Goal: Task Accomplishment & Management: Complete application form

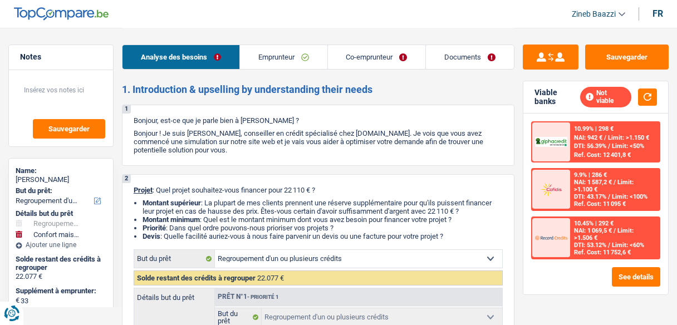
select select "refinancing"
select select "household"
select select "120"
select select "refinancing"
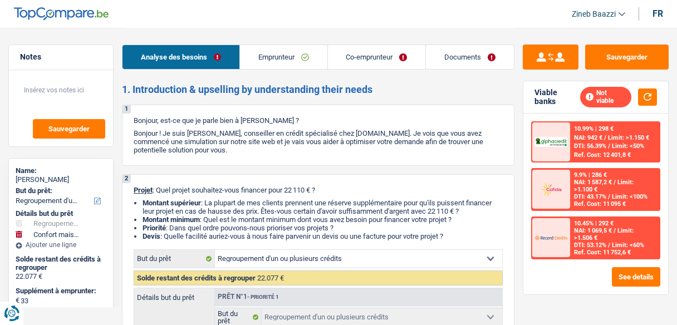
select select "refinancing"
select select "yes"
select select "household"
select select "yes"
select select "120"
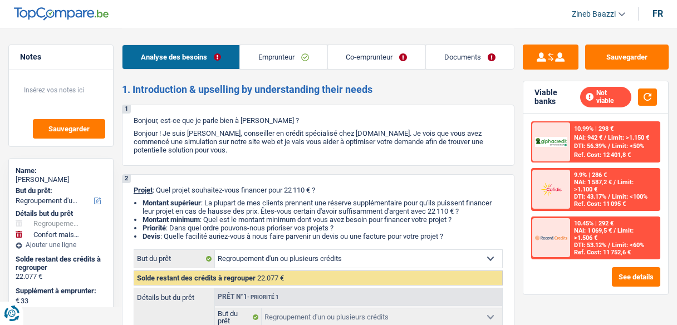
select select "worker"
select select "unemployed"
select select "netSalary"
select select "unemployment"
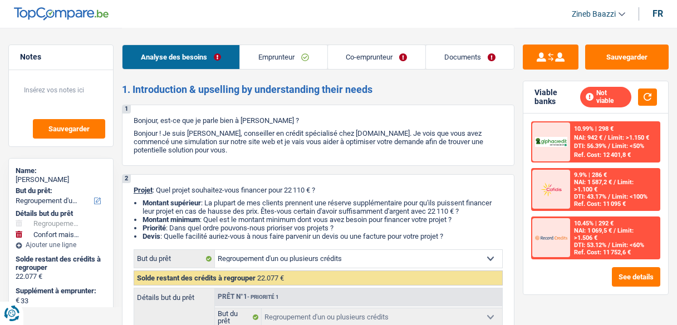
select select "familyAllowances"
select select "rents"
select select "cardOrCredit"
select select "personalLoan"
select select "homeFurnishingOrRelocation"
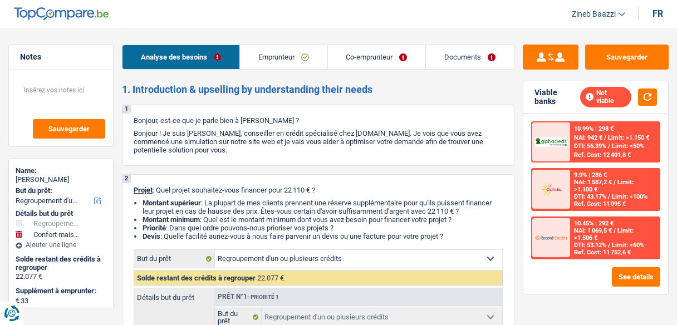
select select "36"
select select "carLoan"
select select "60"
select select "refinancing"
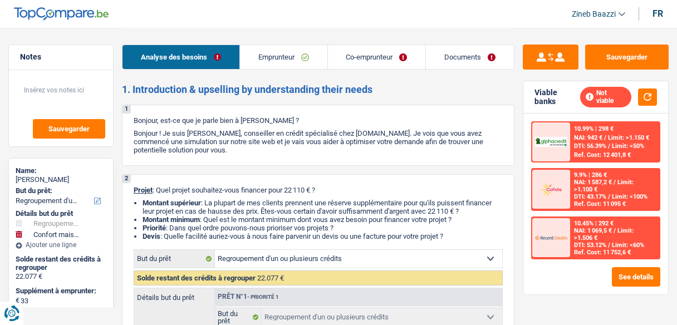
select select "yes"
select select "household"
select select "yes"
select select "120"
drag, startPoint x: 0, startPoint y: 0, endPoint x: 295, endPoint y: 60, distance: 301.1
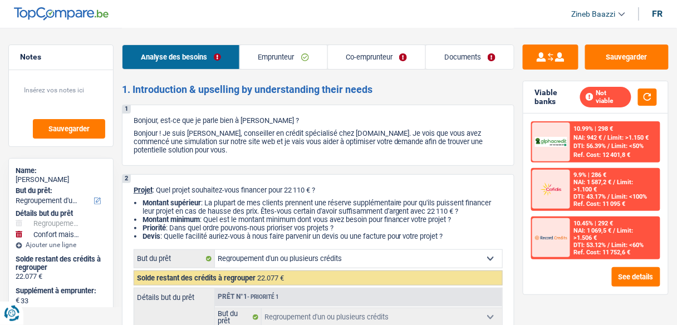
click at [294, 60] on link "Emprunteur" at bounding box center [283, 57] width 87 height 24
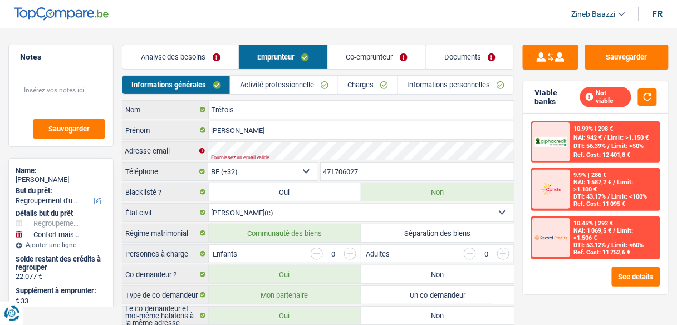
click at [365, 65] on link "Co-emprunteur" at bounding box center [377, 57] width 98 height 24
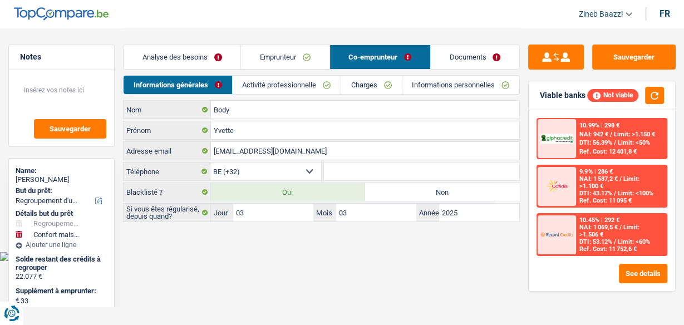
click at [182, 56] on link "Analyse des besoins" at bounding box center [182, 57] width 117 height 24
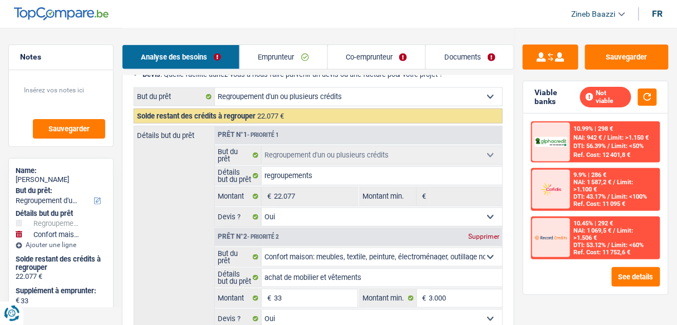
scroll to position [178, 0]
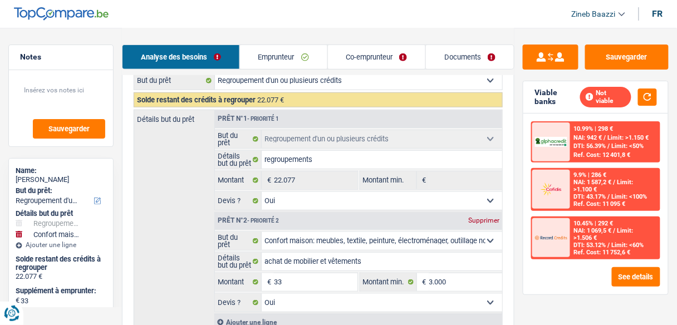
click at [287, 27] on header "Zineb Baazzi Se déconnecter fr" at bounding box center [338, 14] width 677 height 28
click at [262, 32] on div "Analyse des besoins Emprunteur Co-emprunteur Documents" at bounding box center [318, 51] width 393 height 47
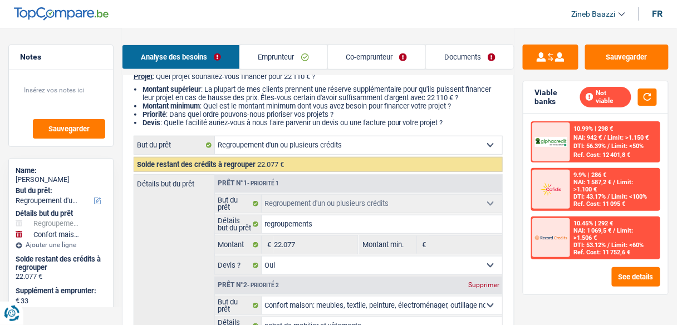
scroll to position [0, 0]
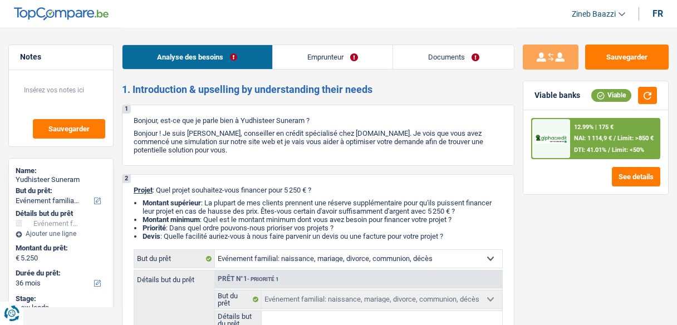
select select "familyEvent"
select select "36"
select select "familyEvent"
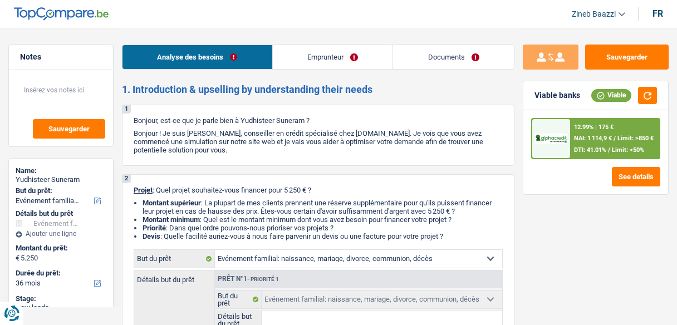
select select "36"
select select "privateEmployee"
select select "netSalary"
select select "mealVouchers"
select select "rents"
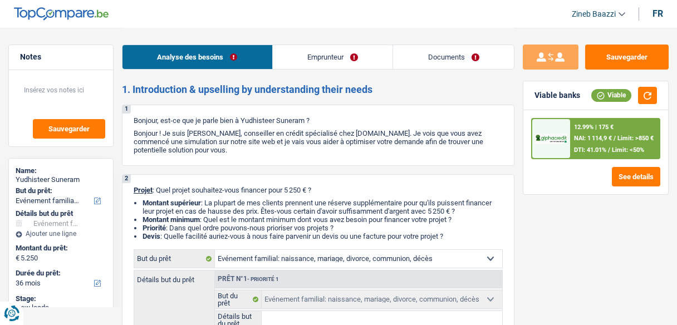
select select "familyEvent"
select select "36"
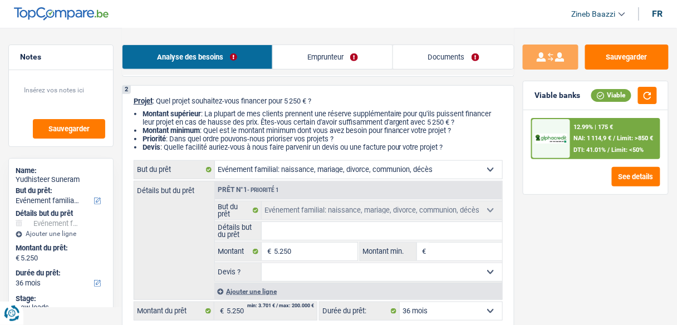
scroll to position [134, 0]
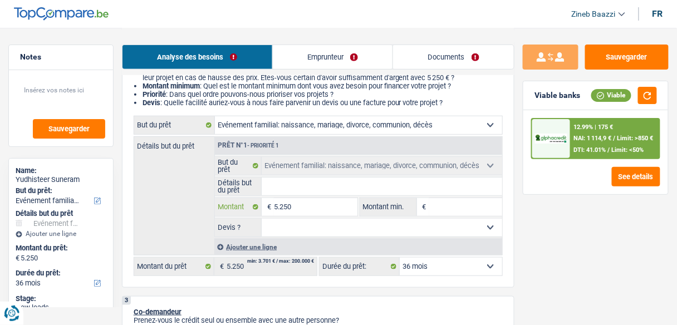
click at [307, 208] on input "5.250" at bounding box center [315, 207] width 83 height 18
type input "5"
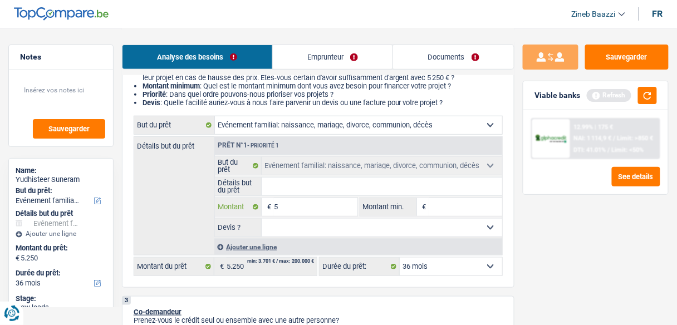
type input "55"
type input "550"
type input "5.500"
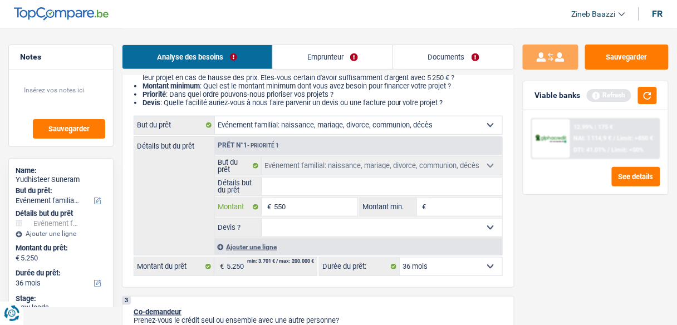
type input "5.500"
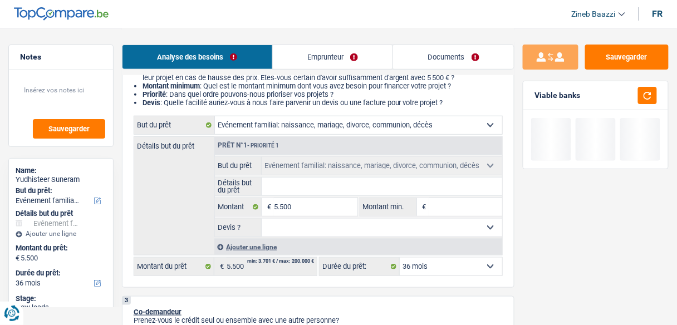
type input "5"
type input "52"
type input "525"
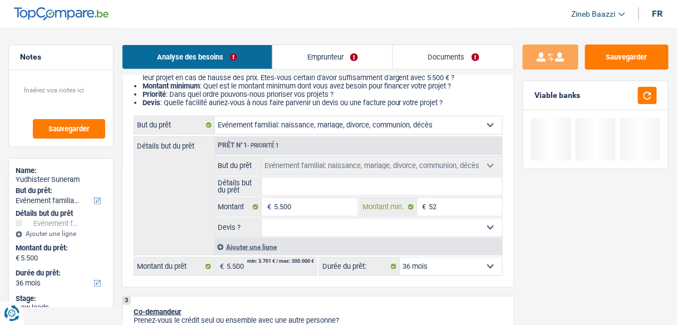
type input "525"
type input "5.250"
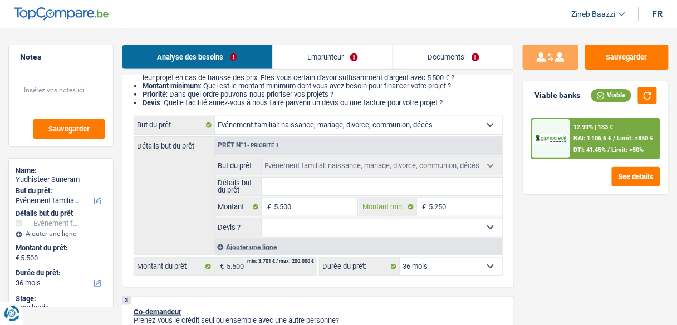
type input "5.250"
click at [561, 238] on div "Sauvegarder Viable banks Viable 12.99% | 183 € NAI: 1 106,6 € / Limit: >850 € D…" at bounding box center [596, 176] width 163 height 263
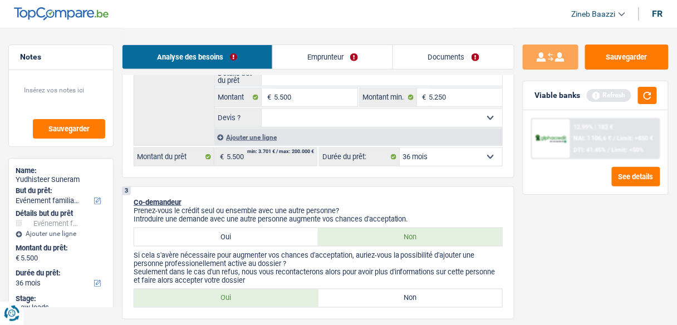
scroll to position [223, 0]
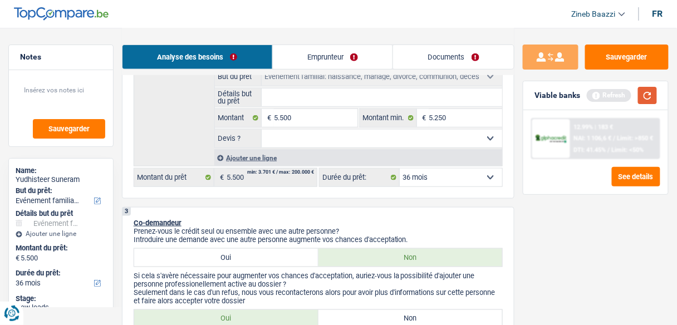
click at [651, 101] on button "button" at bounding box center [647, 95] width 19 height 17
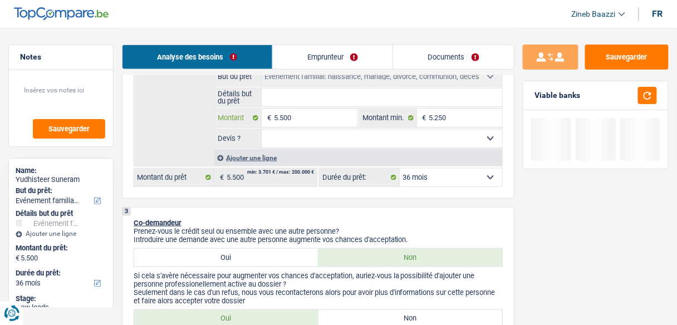
click at [285, 115] on input "5.500" at bounding box center [315, 118] width 83 height 18
click at [288, 114] on input "5.500" at bounding box center [315, 118] width 83 height 18
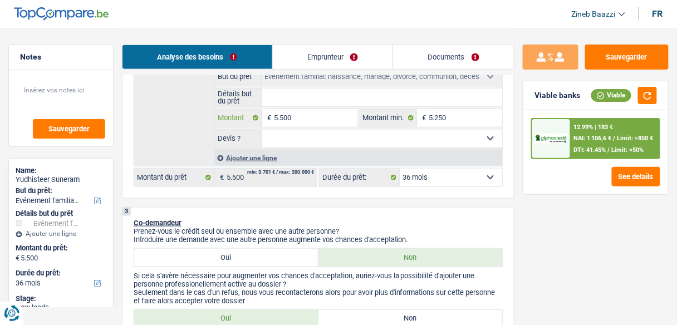
click at [288, 114] on input "5.500" at bounding box center [315, 118] width 83 height 18
click at [296, 117] on input "5.500" at bounding box center [315, 118] width 83 height 18
click at [290, 118] on input "5.500" at bounding box center [315, 118] width 83 height 18
click at [281, 120] on input "5.500" at bounding box center [315, 118] width 83 height 18
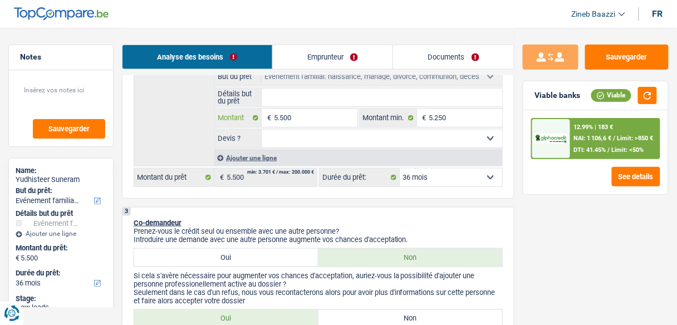
click at [292, 117] on input "5.500" at bounding box center [315, 118] width 83 height 18
click at [296, 116] on input "5.500" at bounding box center [315, 118] width 83 height 18
type input "7"
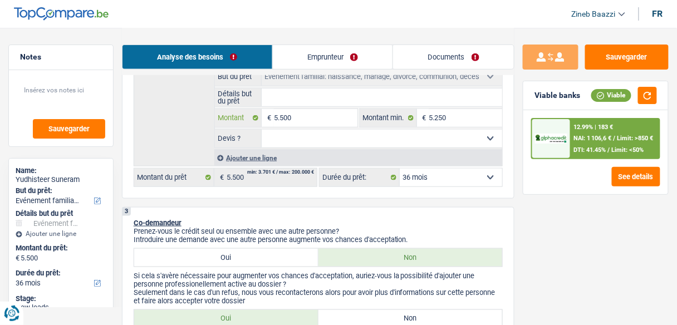
type input "7"
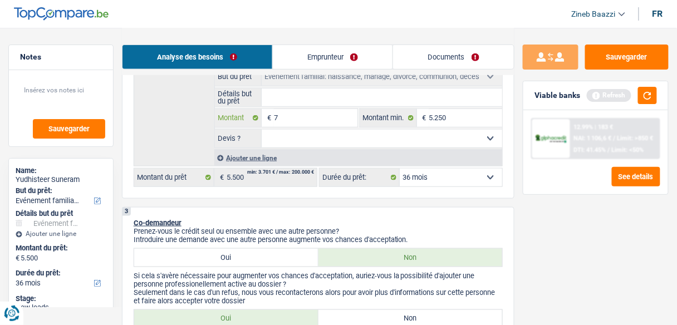
type input "75"
type input "750"
type input "7.500"
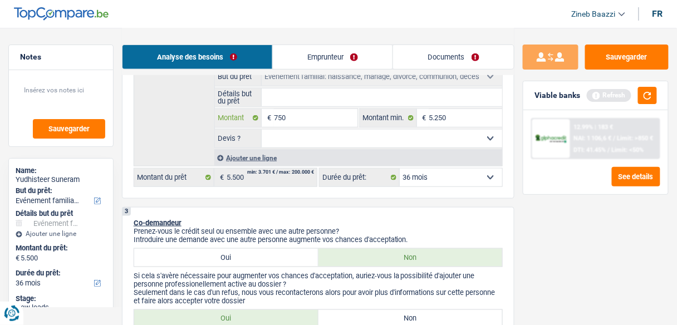
type input "7.500"
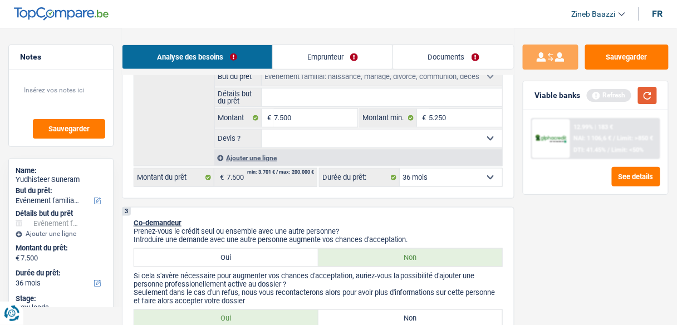
click at [655, 99] on button "button" at bounding box center [647, 95] width 19 height 17
select select "42"
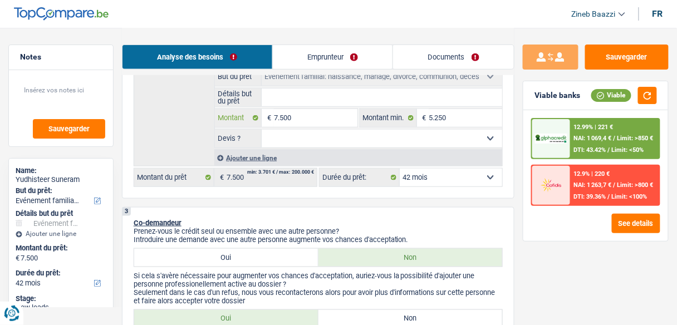
click at [344, 120] on input "7.500" at bounding box center [315, 118] width 83 height 18
type input "750"
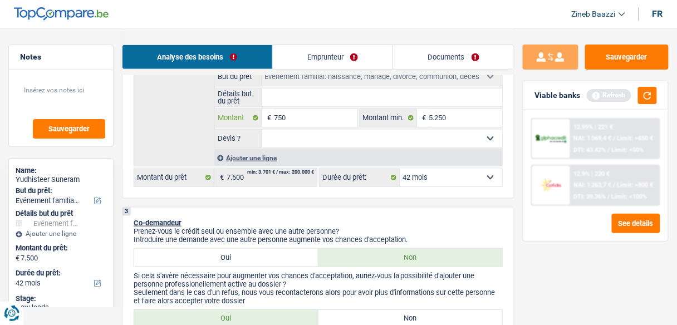
type input "7.501"
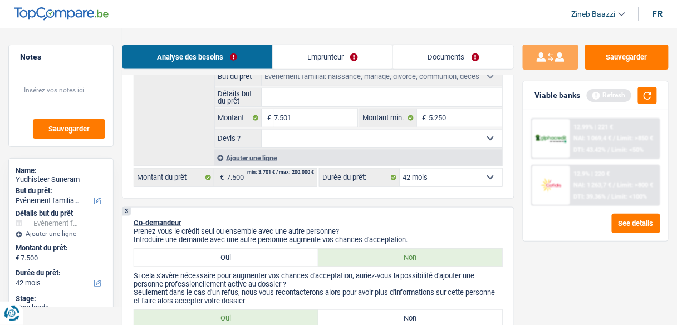
type input "7.501"
click at [637, 88] on div "Refresh" at bounding box center [622, 95] width 70 height 17
select select "48"
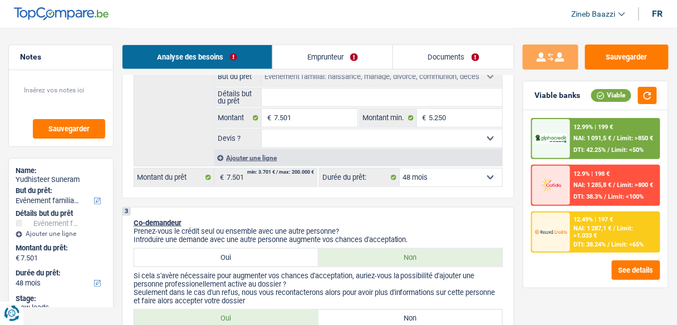
click at [414, 96] on input "Détails but du prêt" at bounding box center [382, 98] width 241 height 18
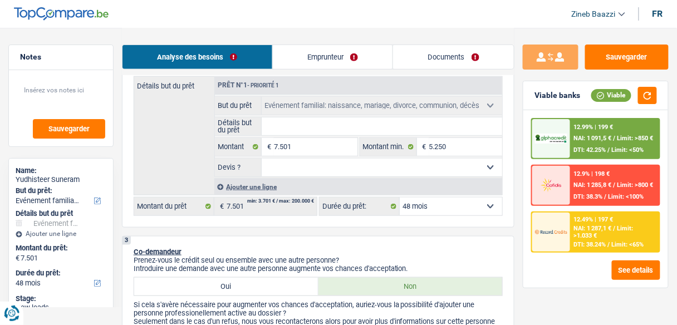
scroll to position [178, 0]
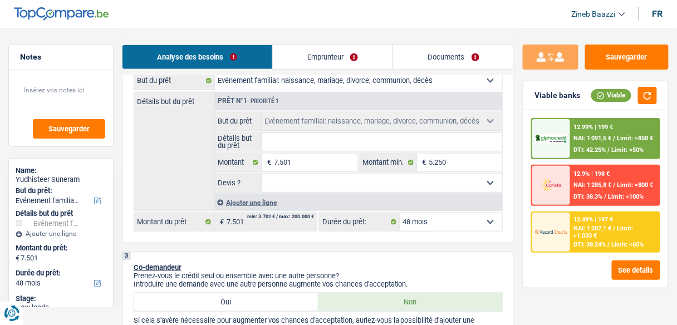
click at [301, 143] on input "Détails but du prêt" at bounding box center [382, 142] width 241 height 18
click at [343, 144] on input "Détails but du prêt" at bounding box center [382, 142] width 241 height 18
type input "u"
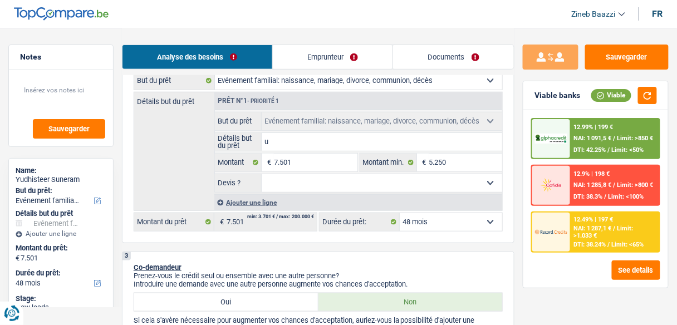
type input "un"
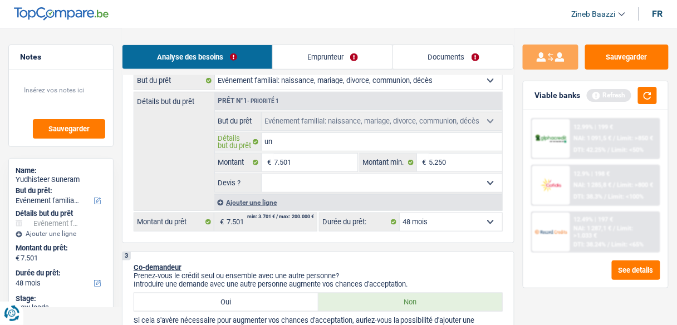
type input "un"
type input "un m"
type input "un ma"
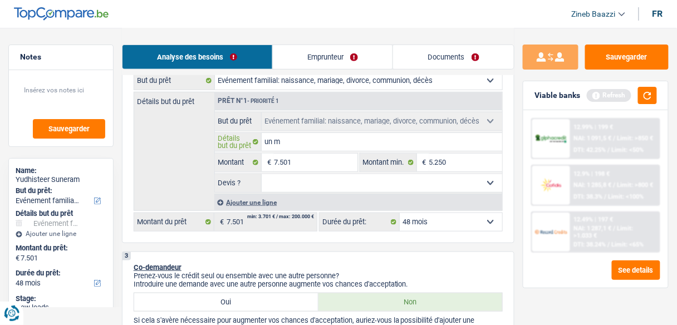
type input "un ma"
type input "un mar"
type input "un mari"
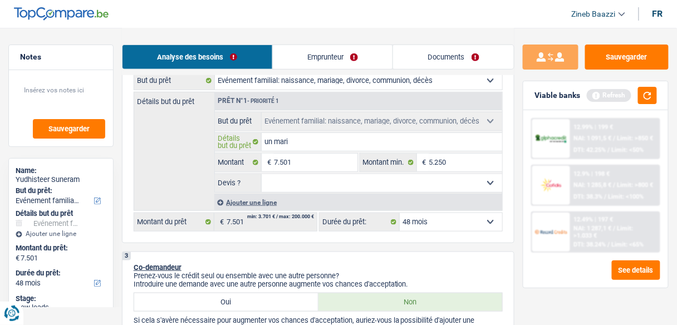
type input "un maria"
type input "un mariag"
type input "un mariage"
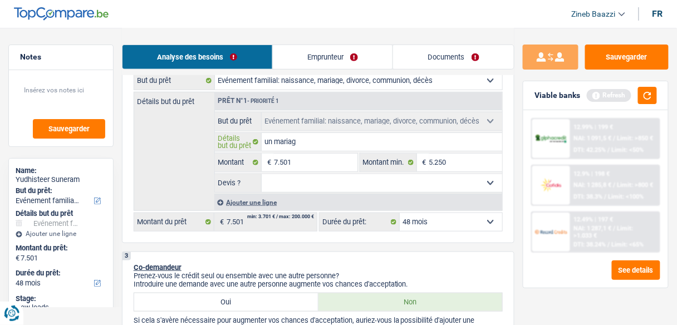
type input "un mariage"
click at [316, 189] on select "Oui Non Non répondu Sélectionner une option" at bounding box center [382, 183] width 241 height 18
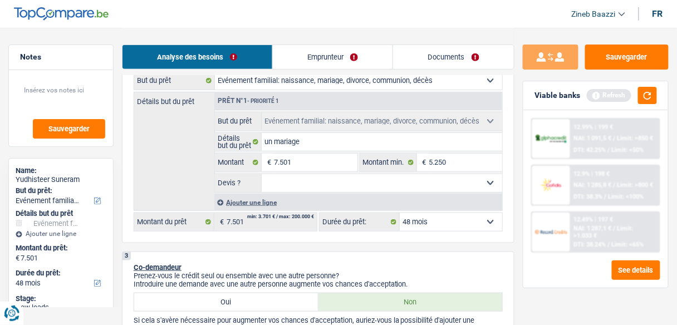
select select "false"
click at [262, 174] on select "Oui Non Non répondu Sélectionner une option" at bounding box center [382, 183] width 241 height 18
select select "false"
drag, startPoint x: 653, startPoint y: 99, endPoint x: 508, endPoint y: 165, distance: 159.2
click at [652, 99] on button "button" at bounding box center [647, 95] width 19 height 17
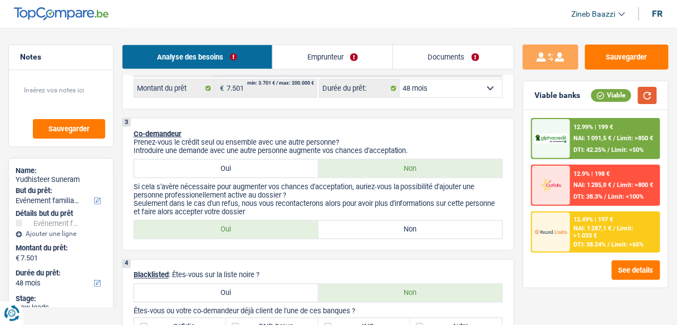
scroll to position [356, 0]
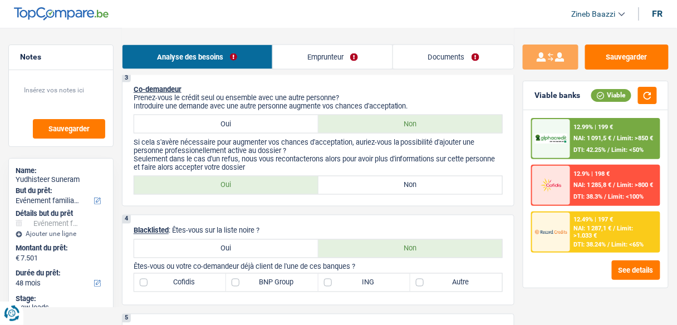
click at [353, 185] on label "Non" at bounding box center [411, 186] width 184 height 18
click at [353, 185] on input "Non" at bounding box center [411, 186] width 184 height 18
radio input "true"
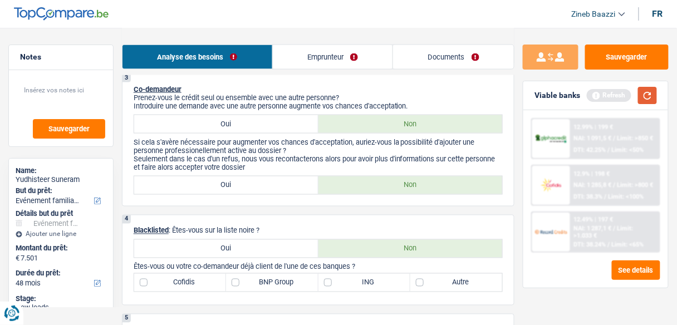
click at [649, 90] on button "button" at bounding box center [647, 95] width 19 height 17
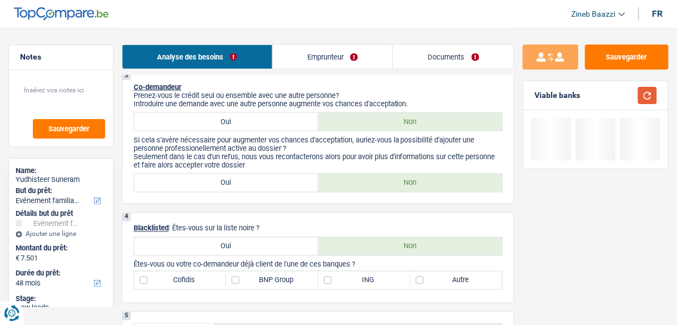
scroll to position [446, 0]
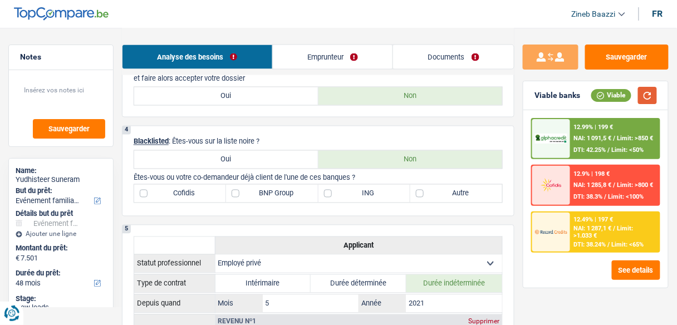
click at [647, 98] on button "button" at bounding box center [647, 95] width 19 height 17
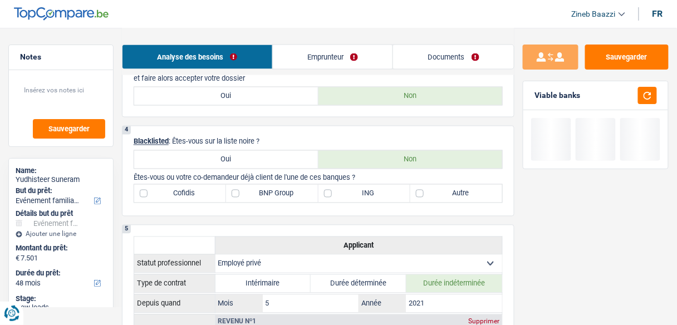
click at [422, 192] on label "Autre" at bounding box center [456, 194] width 92 height 18
click at [422, 192] on input "Autre" at bounding box center [456, 194] width 92 height 18
checkbox input "true"
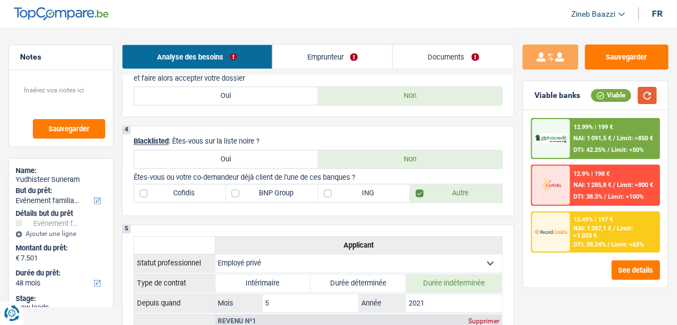
click at [642, 92] on button "button" at bounding box center [647, 95] width 19 height 17
click at [281, 193] on label "BNP Group" at bounding box center [272, 194] width 92 height 18
click at [281, 193] on input "BNP Group" at bounding box center [272, 194] width 92 height 18
checkbox input "true"
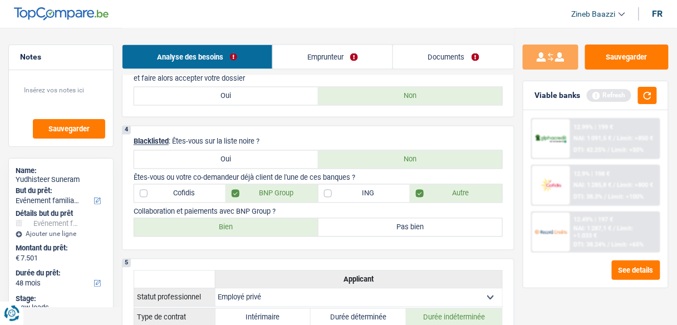
click at [659, 101] on div "Viable banks Refresh" at bounding box center [596, 95] width 145 height 29
click at [649, 102] on button "button" at bounding box center [647, 95] width 19 height 17
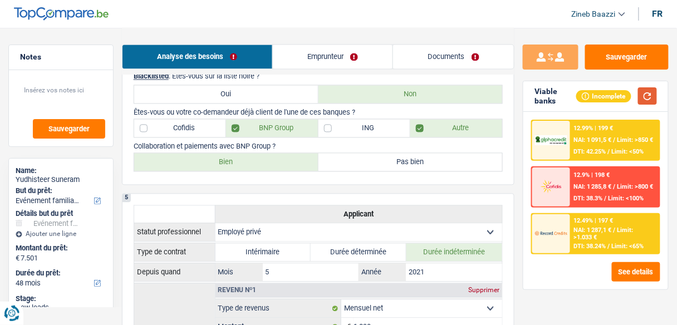
scroll to position [490, 0]
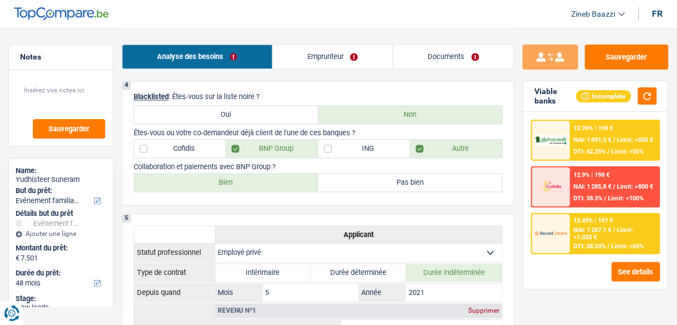
click at [358, 25] on header "Zineb Baazzi Se déconnecter fr" at bounding box center [338, 14] width 677 height 28
click at [651, 104] on button "button" at bounding box center [647, 95] width 19 height 17
drag, startPoint x: 168, startPoint y: 169, endPoint x: 239, endPoint y: 164, distance: 70.9
click at [239, 164] on p "Collaboration et paiements avec BNP Group ?" at bounding box center [318, 167] width 369 height 8
click at [274, 200] on div "4 Blacklisted : Êtes-vous sur la liste noire ? Oui Non Êtes-vous ou votre co-de…" at bounding box center [318, 143] width 393 height 125
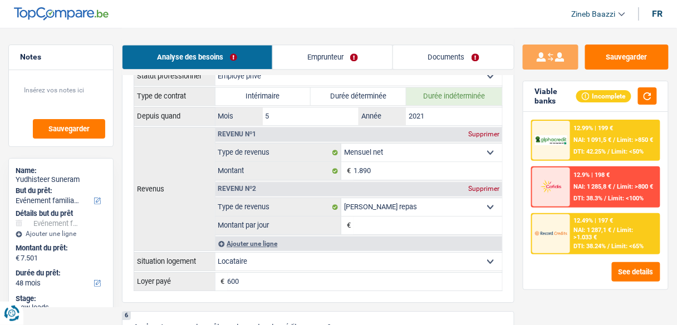
scroll to position [668, 0]
click at [656, 90] on button "button" at bounding box center [647, 95] width 19 height 17
click at [647, 100] on button "button" at bounding box center [647, 95] width 19 height 17
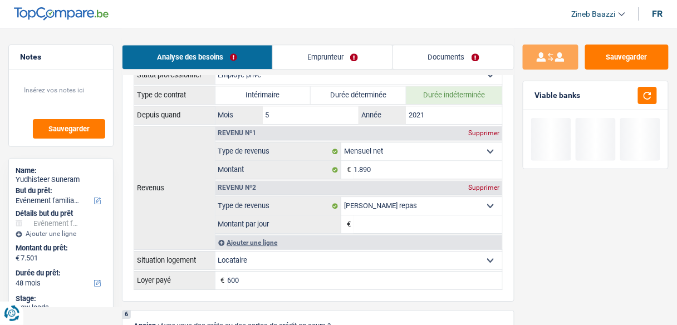
drag, startPoint x: 141, startPoint y: 182, endPoint x: 182, endPoint y: 187, distance: 41.0
click at [182, 187] on th "Revenus" at bounding box center [174, 188] width 81 height 124
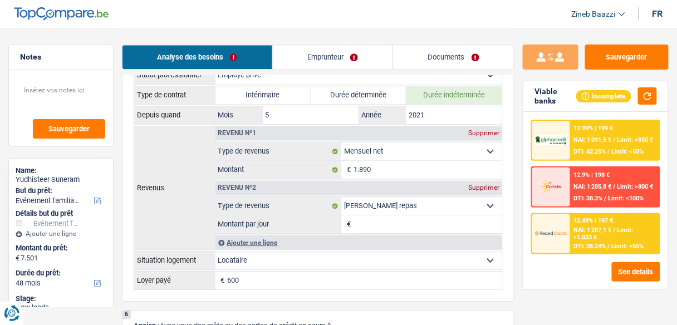
drag, startPoint x: 183, startPoint y: 187, endPoint x: 167, endPoint y: 185, distance: 15.8
click at [182, 188] on th "Revenus" at bounding box center [174, 188] width 81 height 124
click at [165, 184] on th "Revenus" at bounding box center [174, 188] width 81 height 124
drag, startPoint x: 165, startPoint y: 184, endPoint x: 147, endPoint y: 185, distance: 17.8
click at [147, 185] on th "Revenus" at bounding box center [174, 188] width 81 height 124
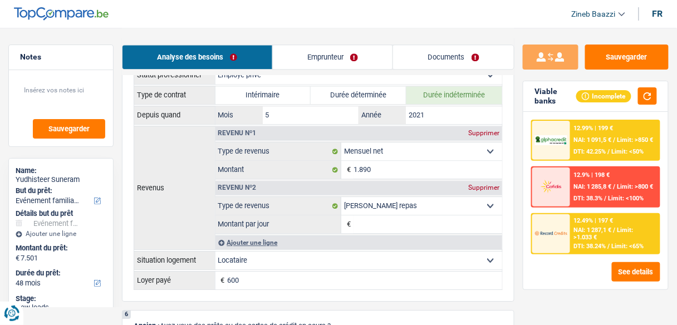
click at [444, 220] on input "Montant par jour" at bounding box center [428, 225] width 149 height 18
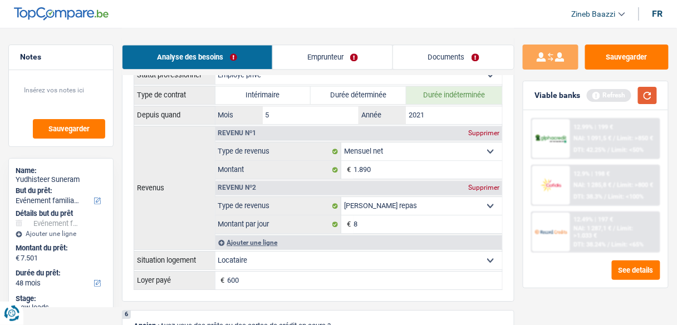
type input "8,0"
click at [651, 102] on button "button" at bounding box center [647, 95] width 19 height 17
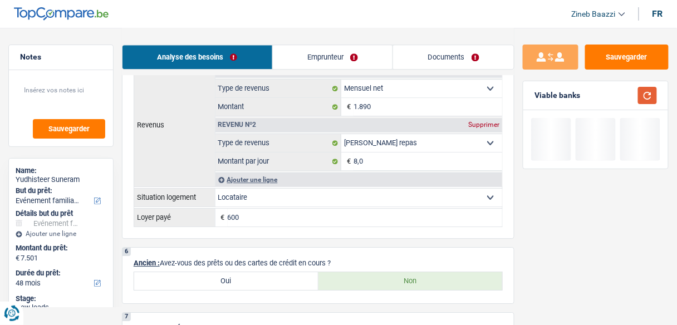
scroll to position [757, 0]
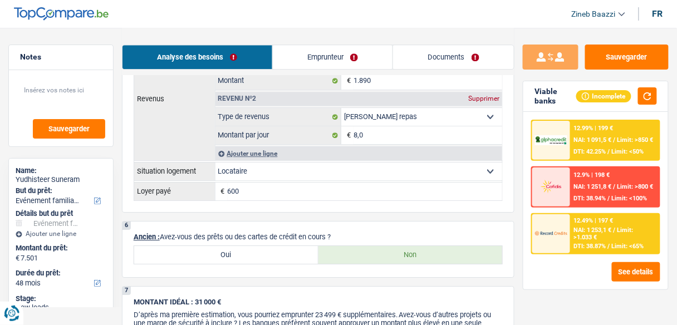
click at [263, 206] on div "5 Applicant Statut professionnel Ouvrier Employé privé Employé public Invalide …" at bounding box center [318, 80] width 393 height 266
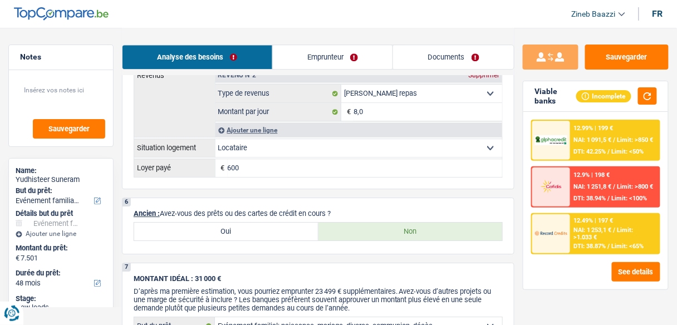
scroll to position [847, 0]
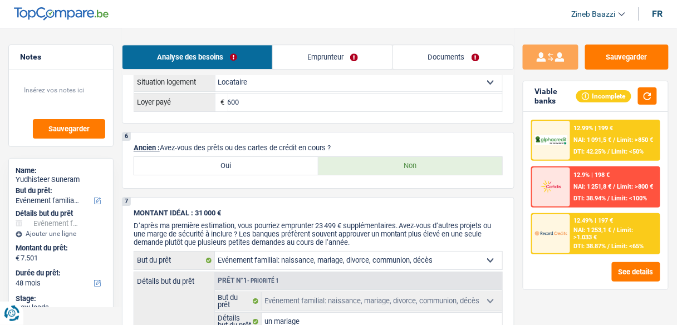
click at [263, 157] on label "Oui" at bounding box center [226, 166] width 184 height 18
click at [263, 157] on input "Oui" at bounding box center [226, 166] width 184 height 18
radio input "true"
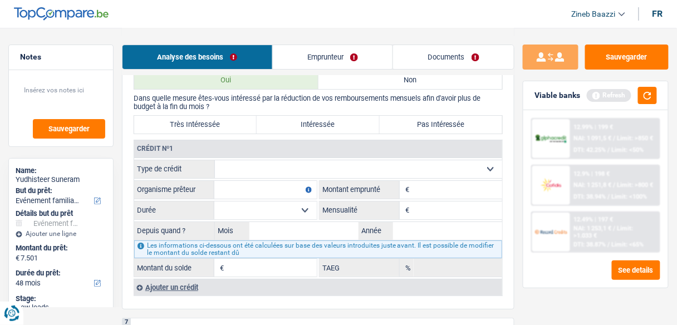
scroll to position [936, 0]
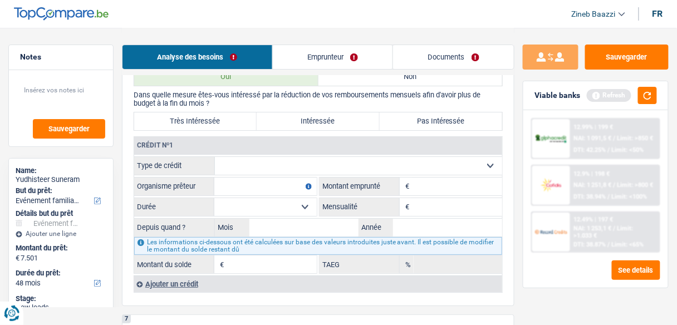
click at [238, 157] on select "Carte ou ouverture de crédit Prêt hypothécaire Vente à tempérament Prêt à tempé…" at bounding box center [358, 166] width 287 height 18
select select "cardOrCredit"
type input "0"
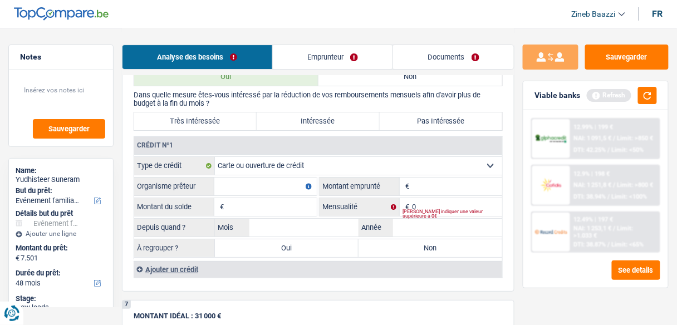
click at [236, 178] on input "Organisme prêteur" at bounding box center [265, 187] width 102 height 18
type input "Sparkess"
drag, startPoint x: 443, startPoint y: 175, endPoint x: 436, endPoint y: 169, distance: 10.3
click at [443, 178] on input "Montant" at bounding box center [457, 187] width 90 height 18
type input "1.500"
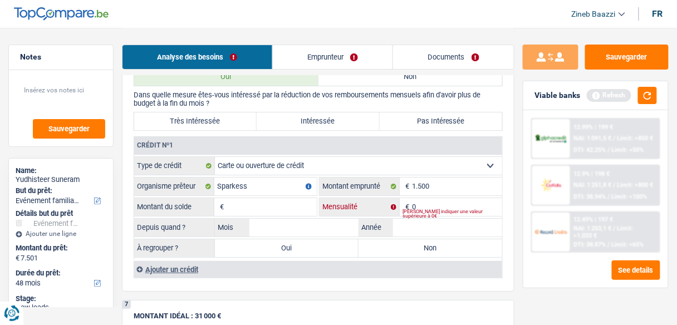
click at [442, 198] on input "0" at bounding box center [457, 207] width 90 height 18
type input "150"
drag, startPoint x: 282, startPoint y: 193, endPoint x: 294, endPoint y: 193, distance: 11.7
click at [286, 198] on input "Montant du solde" at bounding box center [272, 207] width 90 height 18
type input "1.500"
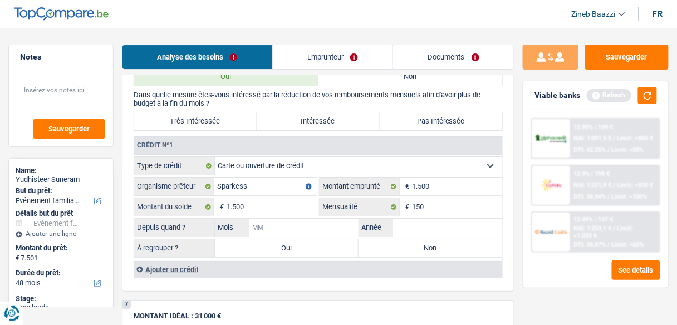
click at [271, 221] on input "Mois" at bounding box center [304, 228] width 109 height 18
click at [320, 219] on input "Mois" at bounding box center [304, 228] width 109 height 18
type input "05"
click at [437, 219] on input "Année" at bounding box center [447, 228] width 109 height 18
type input "2020"
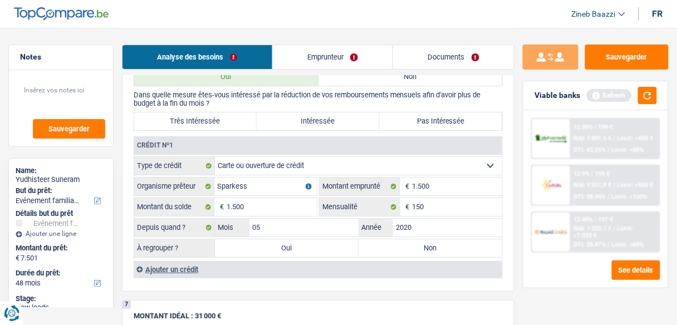
click at [346, 282] on div "6 Ancien : Avez-vous des prêts ou des cartes de crédit en cours ? Oui Non Dans …" at bounding box center [318, 167] width 393 height 249
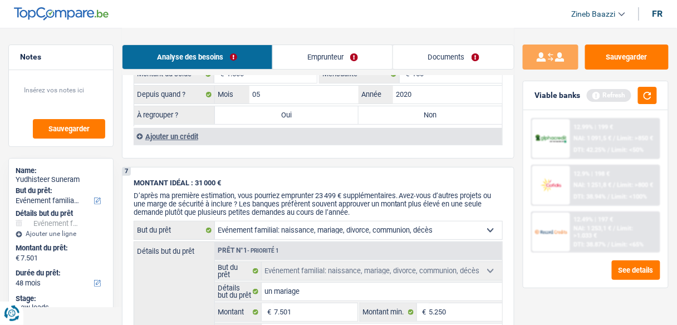
scroll to position [1069, 0]
click at [295, 88] on input "05" at bounding box center [304, 94] width 109 height 18
type input "0"
type input "04"
click at [291, 167] on div "7 MONTANT IDÉAL : 31 000 € D’après ma première estimation, vous pourriez emprun…" at bounding box center [318, 280] width 393 height 226
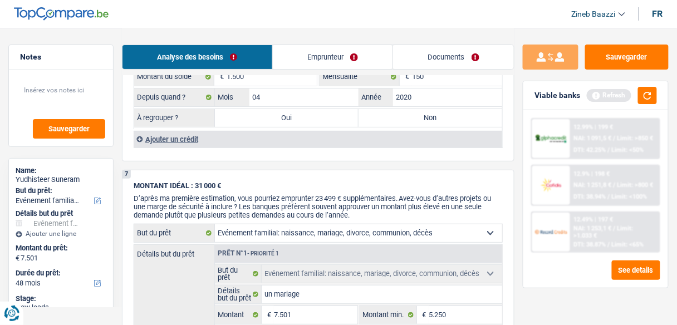
scroll to position [980, 0]
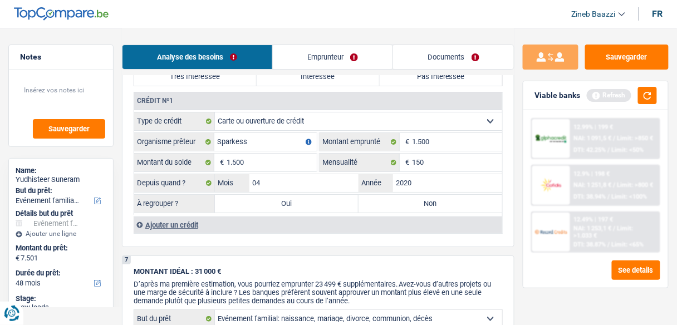
click at [410, 196] on label "Non" at bounding box center [431, 204] width 144 height 18
click at [410, 196] on input "Non" at bounding box center [431, 204] width 144 height 18
radio input "true"
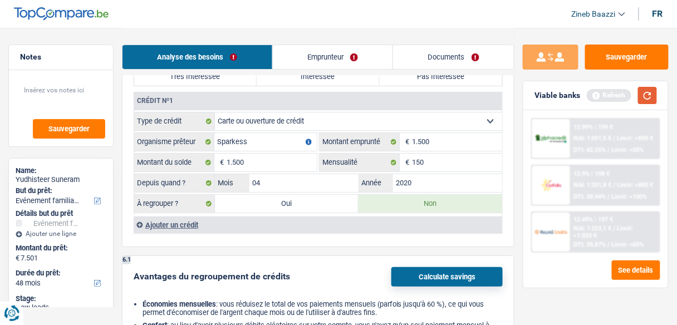
click at [642, 81] on div "Viable banks Refresh" at bounding box center [596, 95] width 145 height 29
drag, startPoint x: 653, startPoint y: 97, endPoint x: 620, endPoint y: 114, distance: 36.4
click at [653, 97] on button "button" at bounding box center [647, 95] width 19 height 17
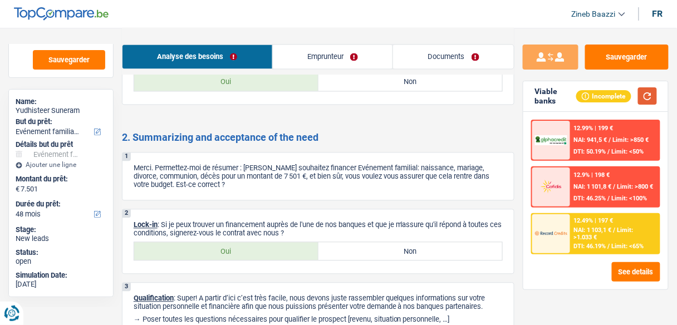
scroll to position [1502, 0]
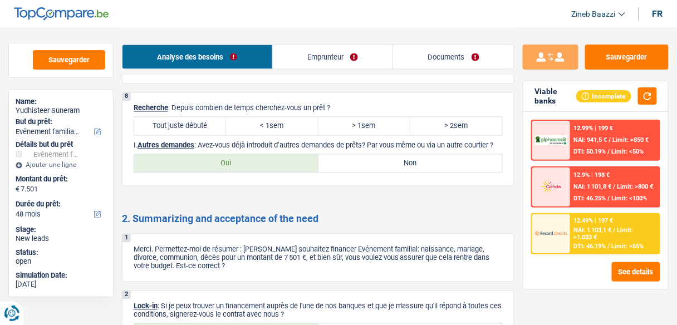
click at [192, 118] on label "Tout juste débuté" at bounding box center [180, 127] width 92 height 18
click at [190, 118] on label "Tout juste débuté" at bounding box center [180, 127] width 92 height 18
click at [190, 118] on input "Tout juste débuté" at bounding box center [180, 127] width 92 height 18
radio input "true"
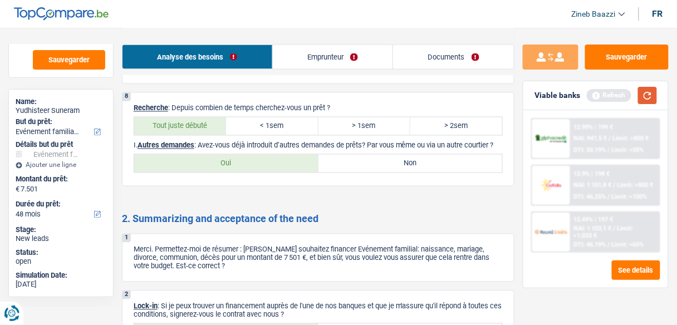
click at [644, 95] on button "button" at bounding box center [647, 95] width 19 height 17
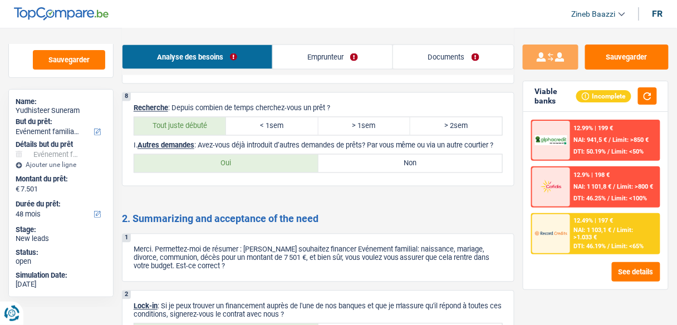
click at [387, 164] on label "Non" at bounding box center [411, 164] width 184 height 18
click at [387, 164] on input "Non" at bounding box center [411, 164] width 184 height 18
radio input "true"
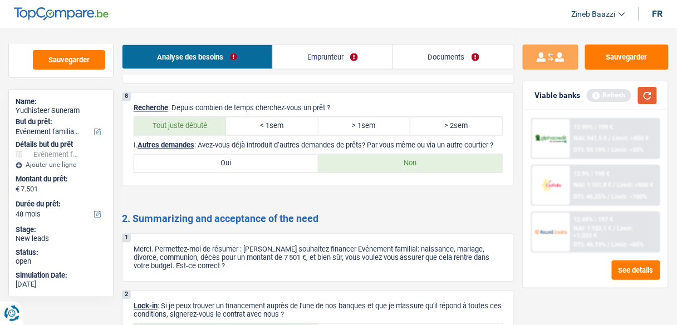
click at [643, 99] on button "button" at bounding box center [647, 95] width 19 height 17
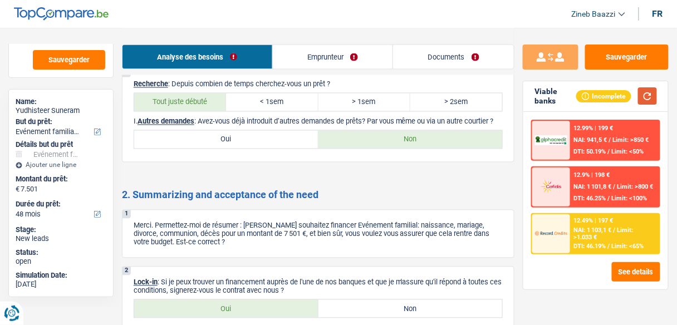
scroll to position [1591, 0]
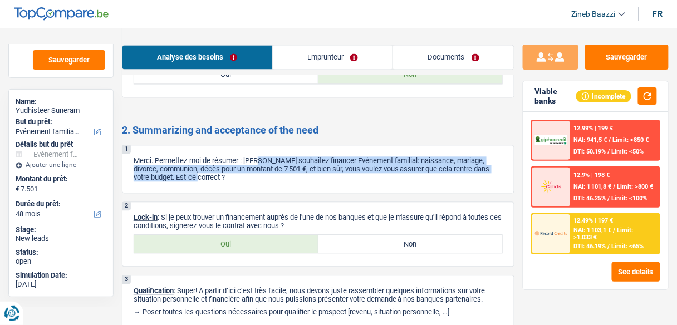
drag, startPoint x: 278, startPoint y: 162, endPoint x: 423, endPoint y: 172, distance: 145.2
click at [423, 172] on p "Merci. Permettez-moi de résumer : Vous souhaitez financer Evénement familial: n…" at bounding box center [318, 168] width 369 height 25
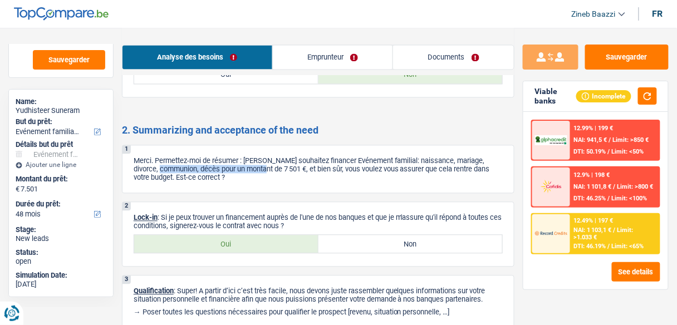
drag, startPoint x: 174, startPoint y: 168, endPoint x: 268, endPoint y: 165, distance: 93.6
click at [268, 165] on p "Merci. Permettez-moi de résumer : Vous souhaitez financer Evénement familial: n…" at bounding box center [318, 168] width 369 height 25
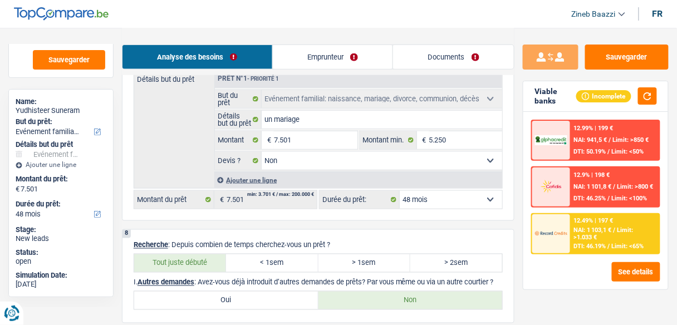
scroll to position [1368, 0]
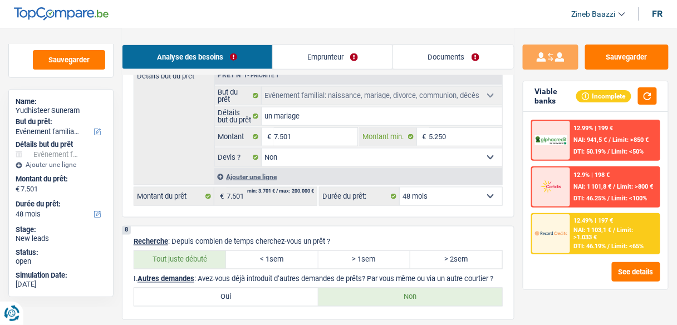
click at [446, 129] on input "5.250" at bounding box center [465, 137] width 73 height 18
type input "525"
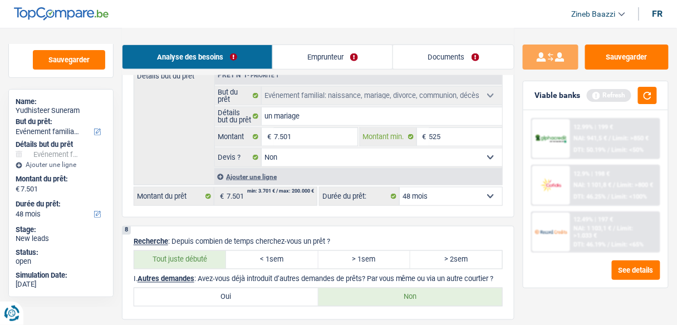
type input "52"
type input "5"
type input "55"
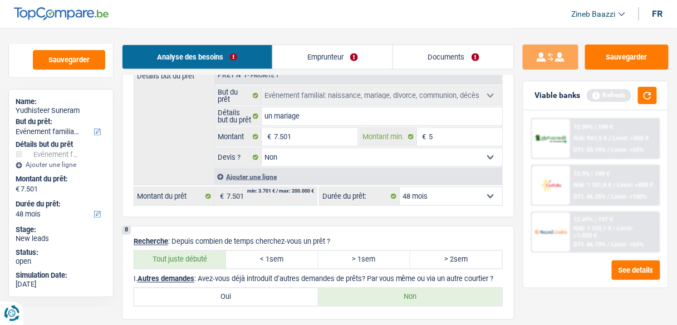
type input "55"
type input "550"
type input "5.500"
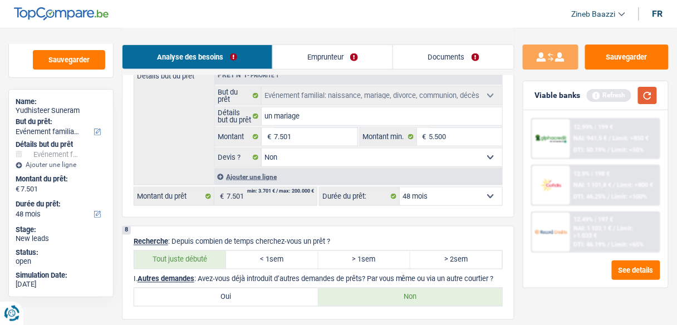
click at [649, 98] on button "button" at bounding box center [647, 95] width 19 height 17
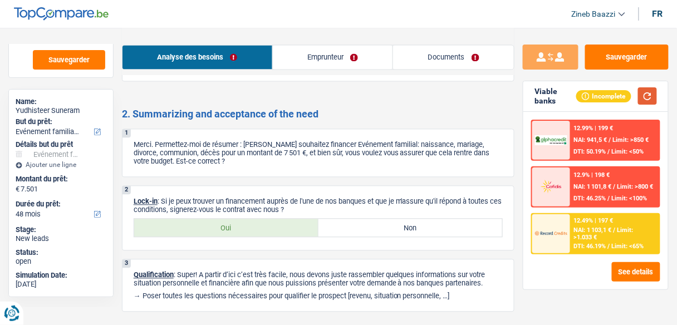
scroll to position [1635, 0]
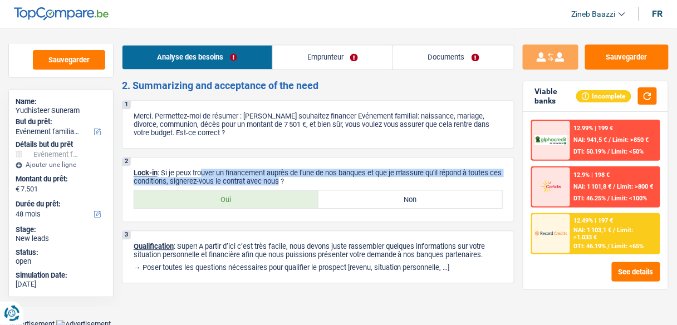
drag, startPoint x: 202, startPoint y: 170, endPoint x: 292, endPoint y: 178, distance: 91.1
click at [292, 178] on p "Lock-in : Si je peux trouver un financement auprès de l'une de nos banques et q…" at bounding box center [318, 177] width 369 height 17
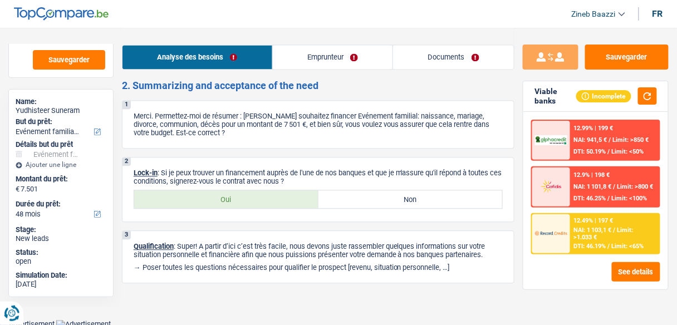
click at [294, 174] on p "Lock-in : Si je peux trouver un financement auprès de l'une de nos banques et q…" at bounding box center [318, 177] width 369 height 17
drag, startPoint x: 317, startPoint y: 170, endPoint x: 197, endPoint y: 162, distance: 120.6
click at [197, 162] on div "2 Lock-in : Si je peux trouver un financement auprès de l'une de nos banques et…" at bounding box center [318, 189] width 393 height 65
click at [195, 163] on div "2 Lock-in : Si je peux trouver un financement auprès de l'une de nos banques et…" at bounding box center [318, 189] width 393 height 65
click at [252, 191] on label "Oui" at bounding box center [226, 199] width 184 height 18
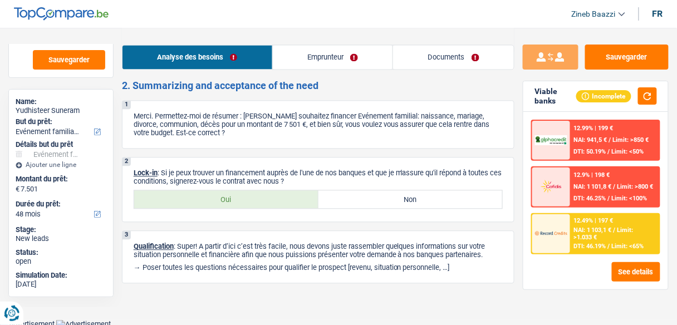
click at [252, 191] on input "Oui" at bounding box center [226, 199] width 184 height 18
radio input "true"
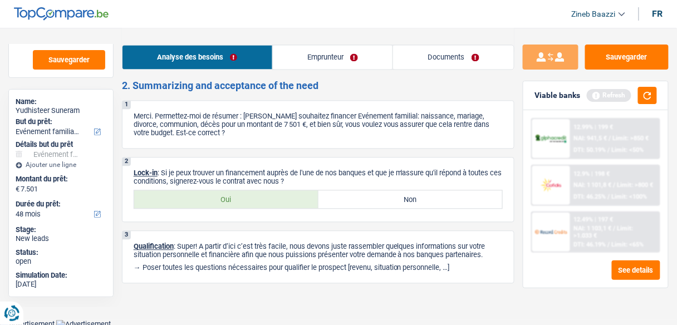
click at [351, 53] on link "Emprunteur" at bounding box center [333, 57] width 120 height 24
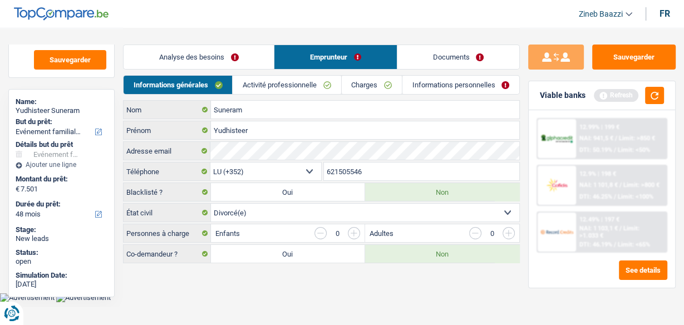
click at [668, 96] on div "Viable banks Refresh" at bounding box center [602, 95] width 146 height 29
click at [661, 99] on button "button" at bounding box center [654, 95] width 19 height 17
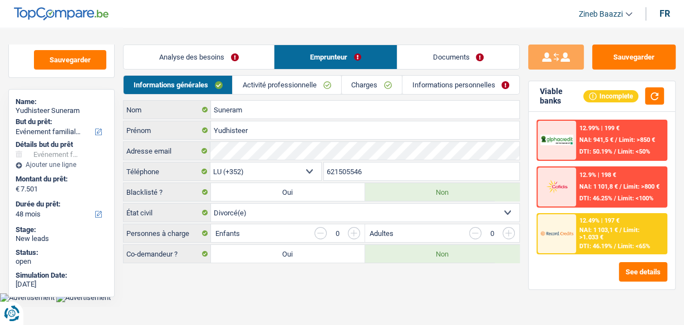
click at [269, 87] on link "Activité professionnelle" at bounding box center [287, 85] width 108 height 18
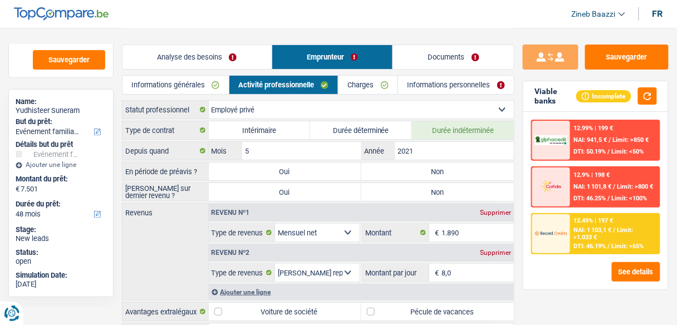
click at [443, 169] on label "Non" at bounding box center [437, 172] width 153 height 18
click at [443, 169] on input "Non" at bounding box center [437, 172] width 153 height 18
radio input "true"
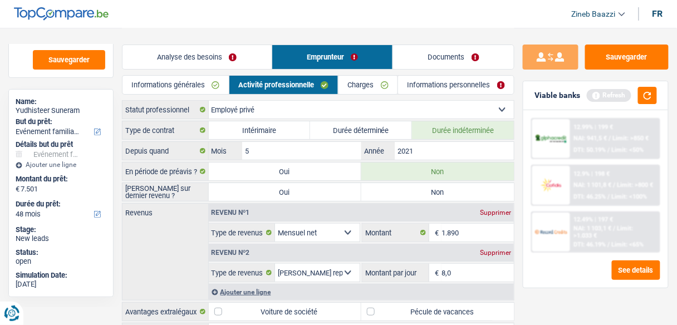
click at [442, 189] on label "Non" at bounding box center [437, 192] width 153 height 18
click at [442, 189] on input "Non" at bounding box center [437, 192] width 153 height 18
radio input "true"
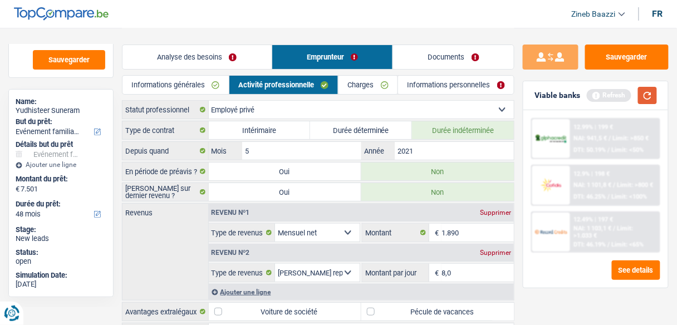
click at [647, 99] on button "button" at bounding box center [647, 95] width 19 height 17
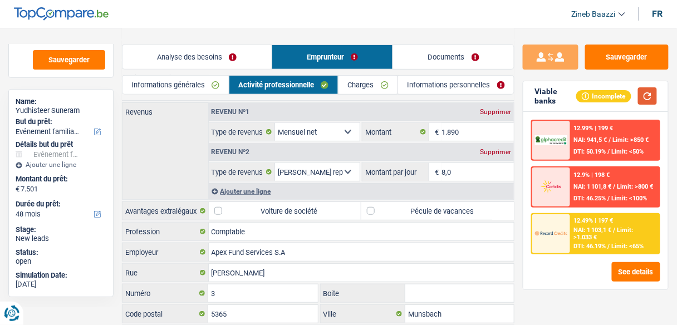
scroll to position [172, 0]
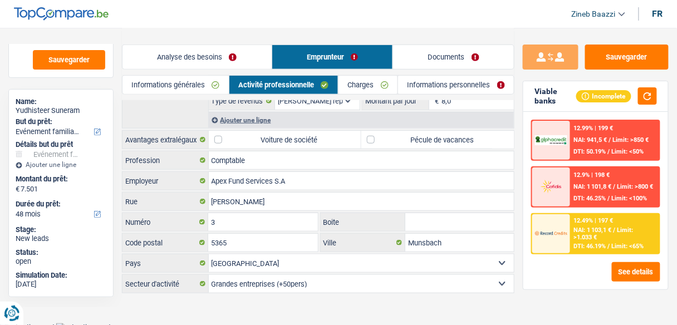
click at [426, 11] on header "Zineb Baazzi Se déconnecter fr" at bounding box center [338, 14] width 677 height 28
click at [357, 87] on link "Charges" at bounding box center [368, 85] width 59 height 18
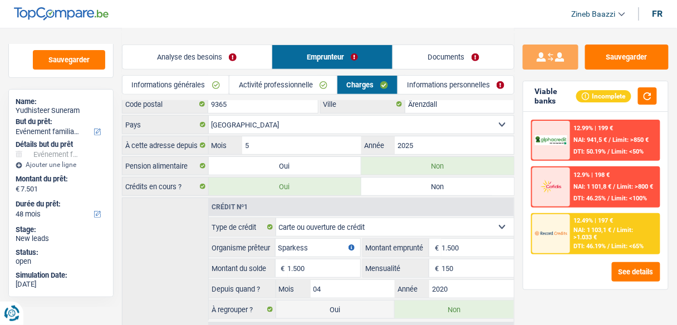
scroll to position [89, 0]
click at [655, 96] on button "button" at bounding box center [647, 95] width 19 height 17
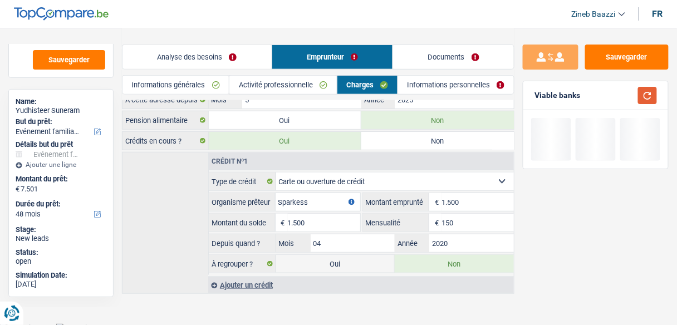
scroll to position [134, 0]
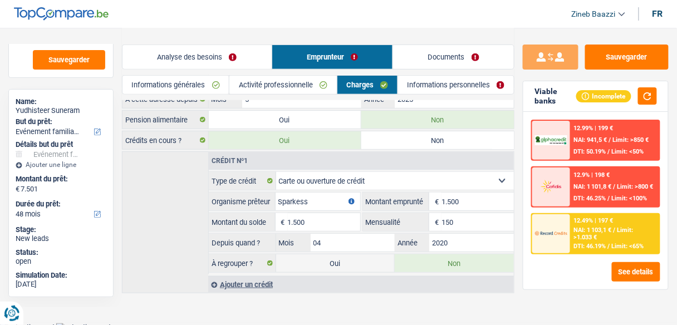
click at [355, 276] on div "Ajouter un crédit" at bounding box center [361, 284] width 306 height 17
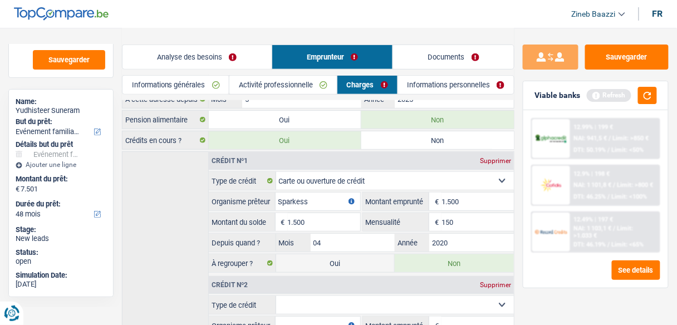
click at [359, 259] on label "Oui" at bounding box center [335, 264] width 119 height 18
click at [359, 259] on input "Oui" at bounding box center [335, 264] width 119 height 18
radio input "true"
type input "9.001"
radio input "false"
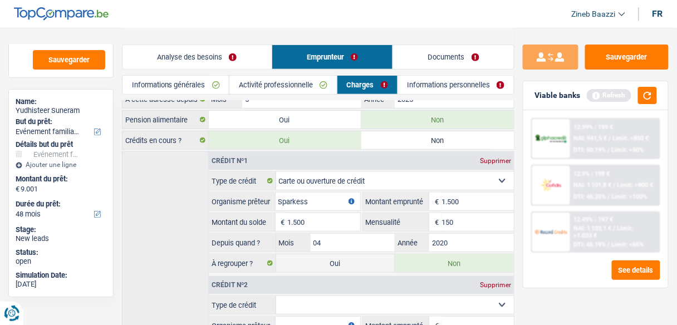
select select "refinancing"
select select "familyEvent"
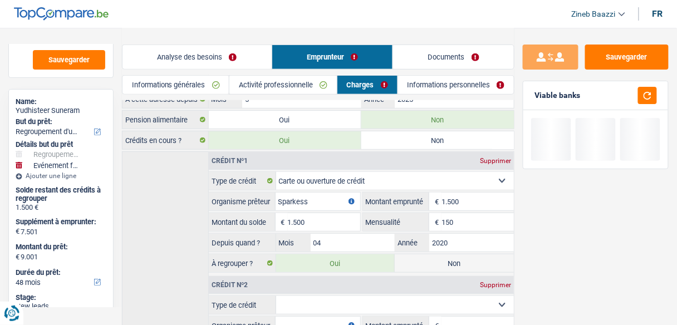
click at [496, 282] on div "Supprimer" at bounding box center [495, 285] width 37 height 7
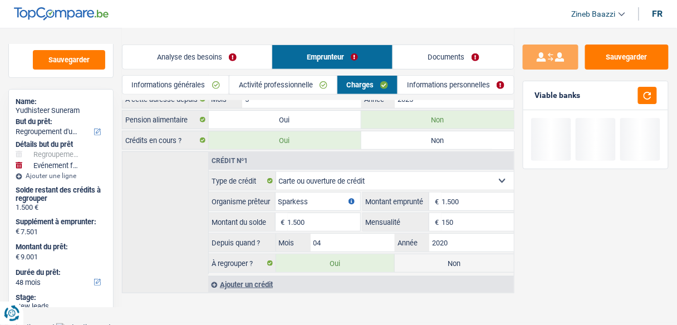
click at [484, 261] on label "Non" at bounding box center [454, 264] width 119 height 18
click at [484, 261] on input "Non" at bounding box center [454, 264] width 119 height 18
radio input "true"
select select "familyEvent"
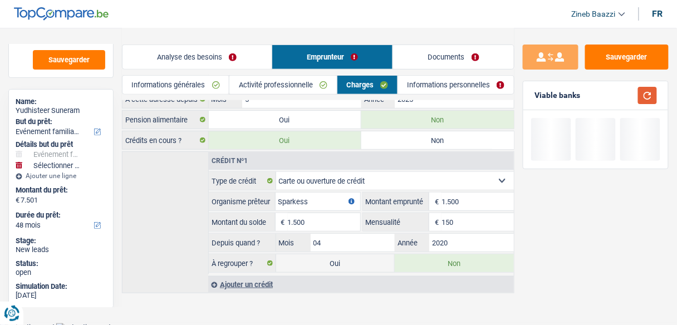
click at [651, 92] on button "button" at bounding box center [647, 95] width 19 height 17
click at [461, 86] on link "Informations personnelles" at bounding box center [456, 85] width 116 height 18
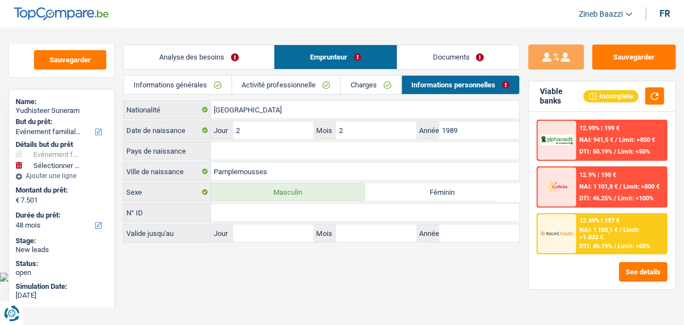
click at [363, 84] on link "Charges" at bounding box center [371, 85] width 60 height 18
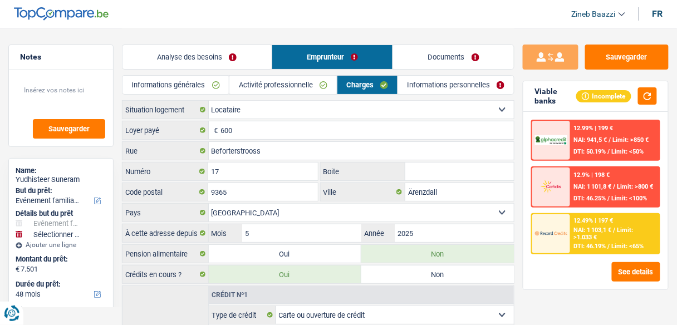
click at [302, 83] on link "Activité professionnelle" at bounding box center [282, 85] width 107 height 18
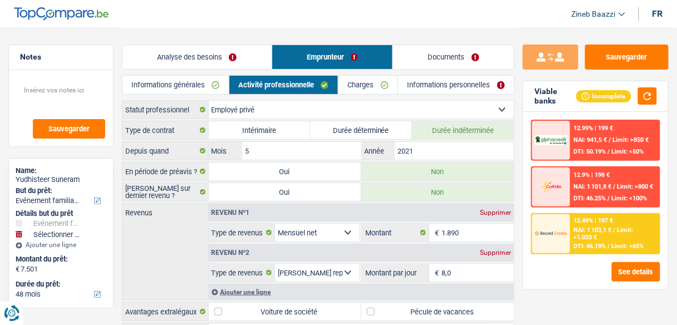
click at [378, 77] on link "Charges" at bounding box center [368, 85] width 59 height 18
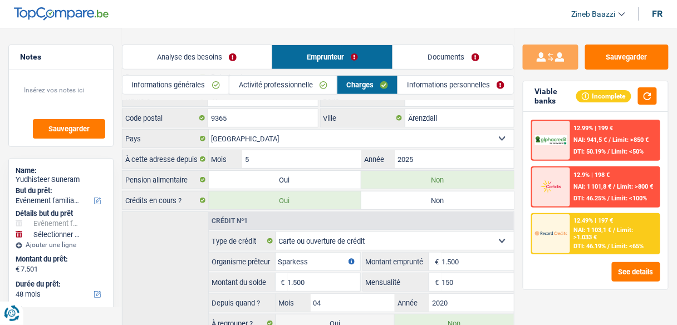
scroll to position [134, 0]
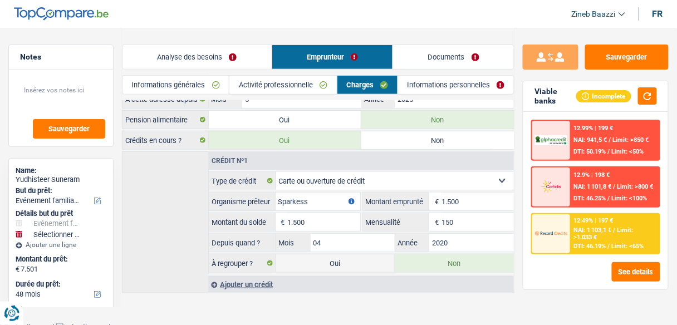
click at [377, 265] on label "Oui" at bounding box center [335, 264] width 119 height 18
click at [377, 265] on input "Oui" at bounding box center [335, 264] width 119 height 18
radio input "true"
radio input "false"
type input "9.001"
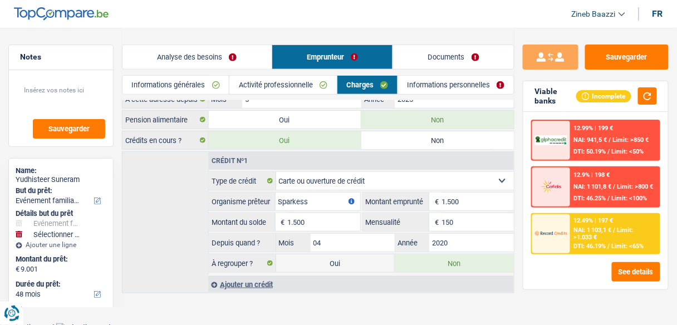
select select "refinancing"
select select "familyEvent"
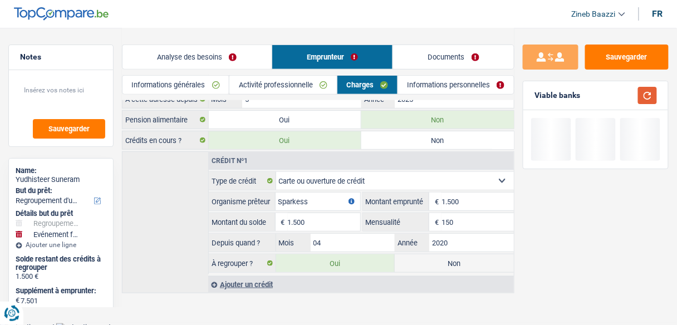
click at [647, 96] on button "button" at bounding box center [647, 95] width 19 height 17
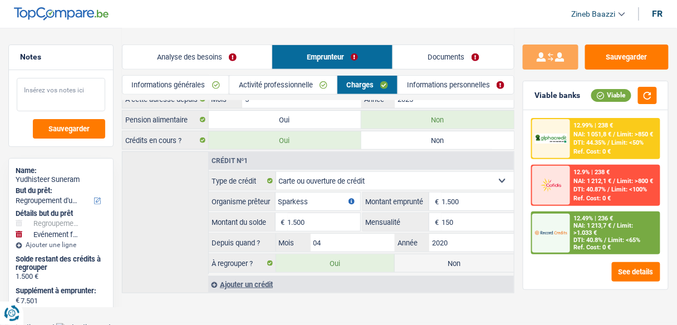
click at [53, 99] on textarea at bounding box center [61, 94] width 89 height 33
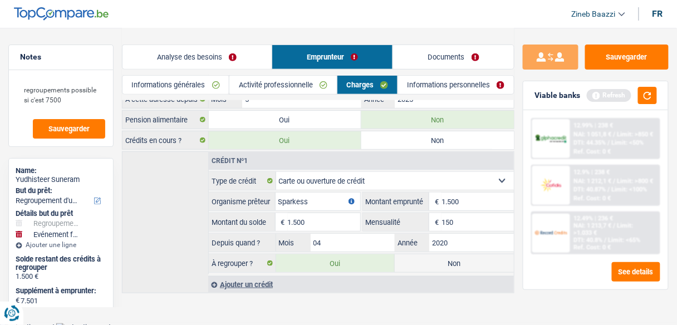
click at [513, 164] on div "Crédit nº1" at bounding box center [361, 161] width 305 height 18
drag, startPoint x: 73, startPoint y: 100, endPoint x: 11, endPoint y: 97, distance: 62.5
click at [11, 97] on div "regroupements possible si c'est 7500 Sauvegarder" at bounding box center [61, 108] width 104 height 76
type textarea "regroupements possible"
click at [647, 95] on button "button" at bounding box center [647, 95] width 19 height 17
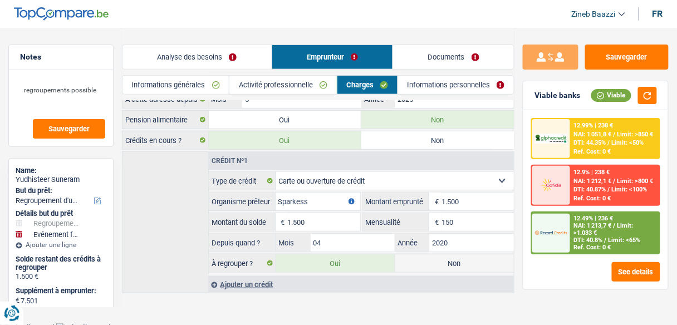
click at [416, 89] on link "Informations personnelles" at bounding box center [456, 85] width 116 height 18
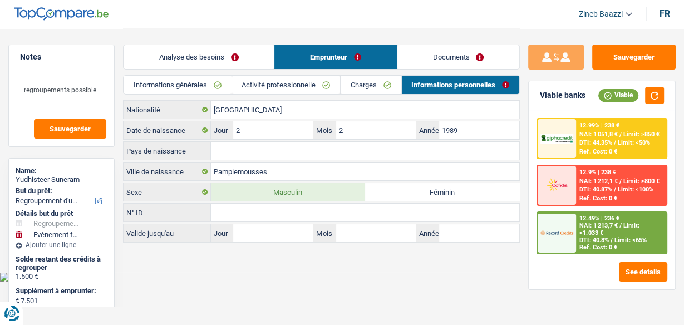
click at [374, 85] on link "Charges" at bounding box center [371, 85] width 60 height 18
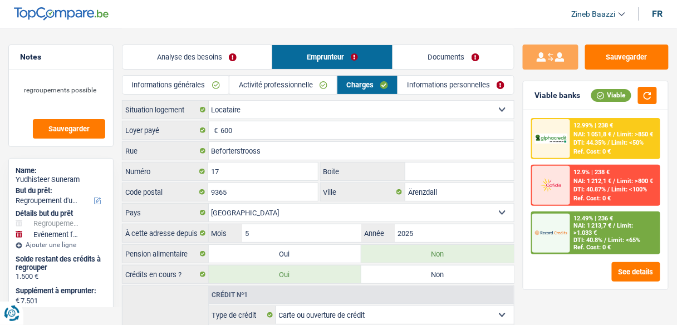
click at [447, 84] on link "Informations personnelles" at bounding box center [456, 85] width 116 height 18
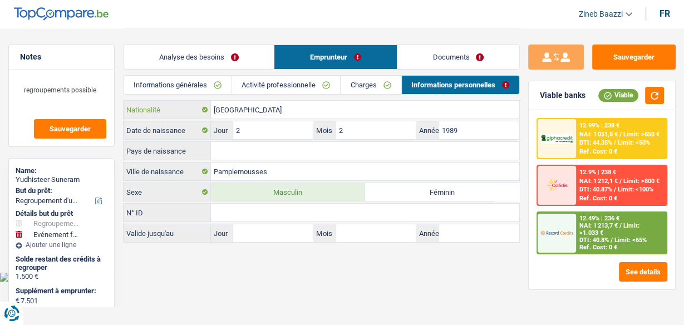
click at [250, 109] on input "[GEOGRAPHIC_DATA]" at bounding box center [365, 110] width 309 height 18
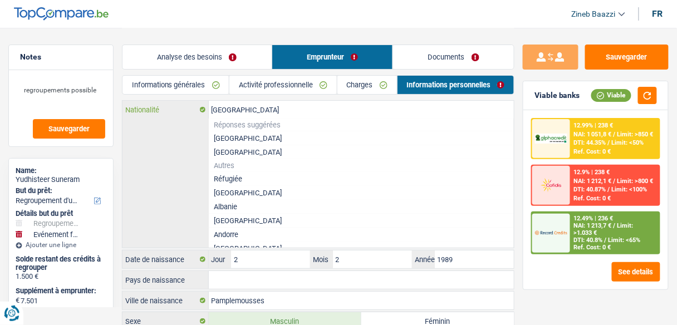
click at [250, 109] on input "[GEOGRAPHIC_DATA]" at bounding box center [362, 110] width 306 height 18
click at [294, 83] on link "Activité professionnelle" at bounding box center [282, 85] width 107 height 18
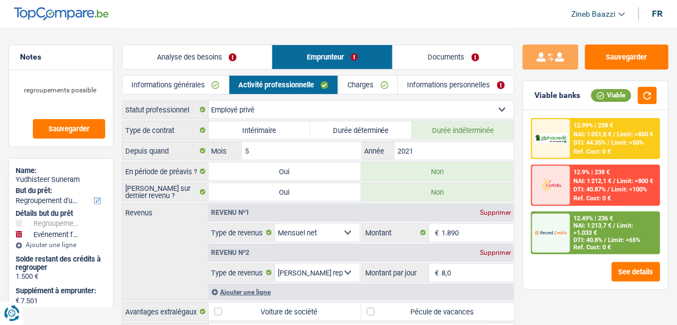
click at [411, 87] on link "Informations personnelles" at bounding box center [456, 85] width 116 height 18
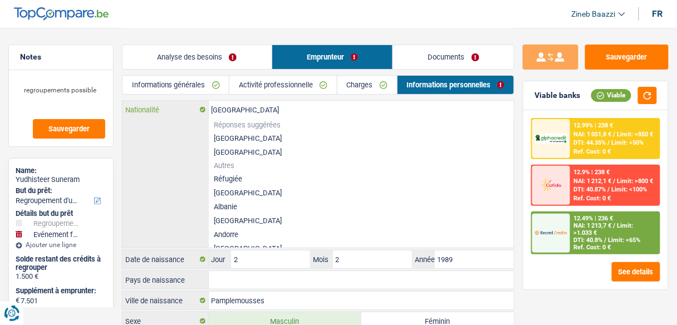
click at [263, 107] on input "[GEOGRAPHIC_DATA]" at bounding box center [362, 110] width 306 height 18
type input "L"
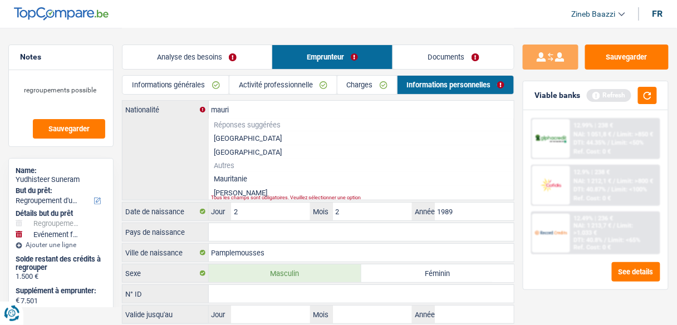
click at [227, 192] on li "Maurice" at bounding box center [362, 193] width 306 height 14
type input "Maurice"
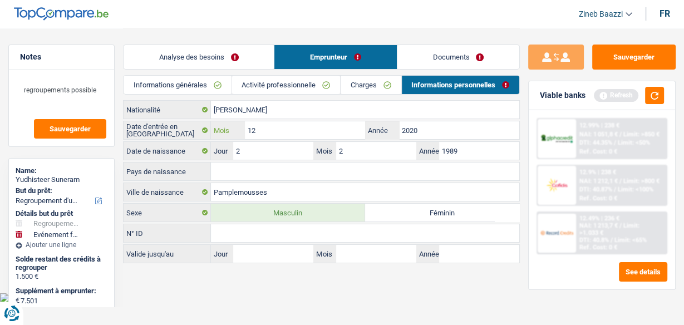
click at [268, 131] on input "12" at bounding box center [305, 130] width 120 height 18
click at [251, 172] on input "Pays de naissance" at bounding box center [365, 172] width 309 height 18
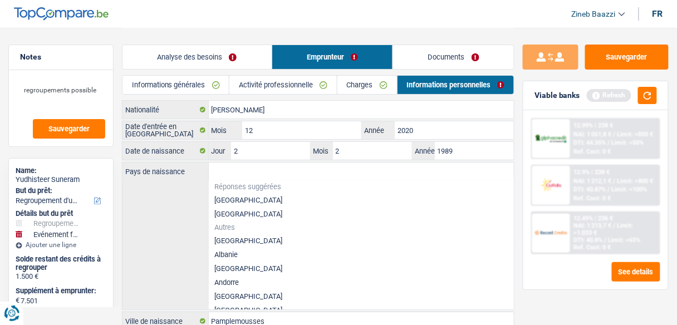
click at [173, 213] on div "Pays de naissance Réponses suggérées Belgique Luxembourg Autres Afghanistan Alb…" at bounding box center [319, 236] width 392 height 147
click at [229, 16] on header "Zineb Baazzi Se déconnecter fr" at bounding box center [338, 14] width 677 height 28
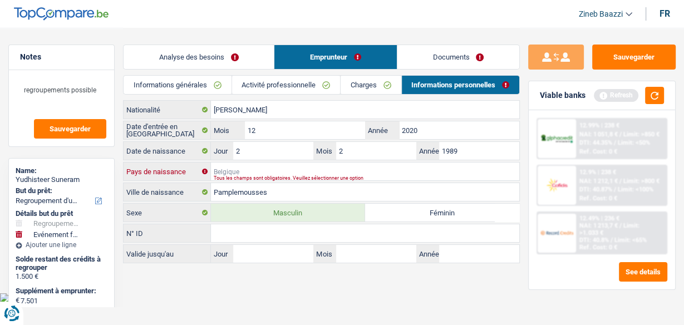
click at [224, 167] on input "Pays de naissance" at bounding box center [365, 172] width 309 height 18
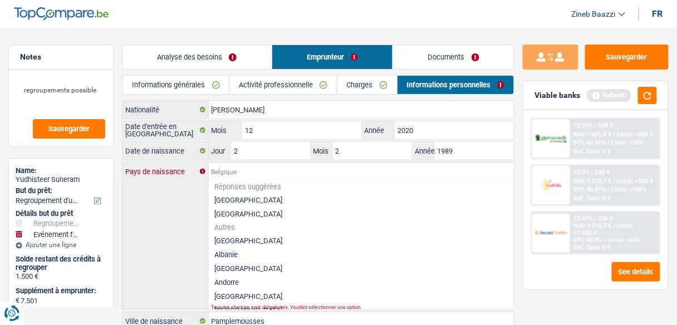
type input "i"
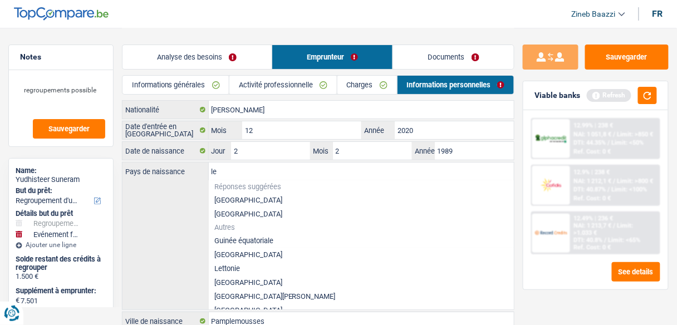
type input "l"
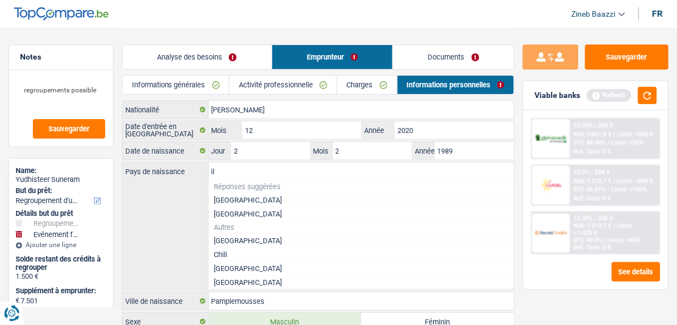
type input "i"
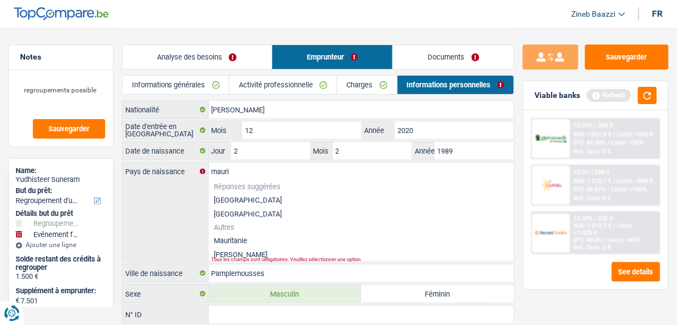
click at [223, 257] on div "mauri Pays de naissance Réponses suggérées Belgique Luxembourg Autres Mauritani…" at bounding box center [319, 212] width 392 height 99
click at [219, 248] on li "Maurice" at bounding box center [362, 255] width 306 height 14
type input "Maurice"
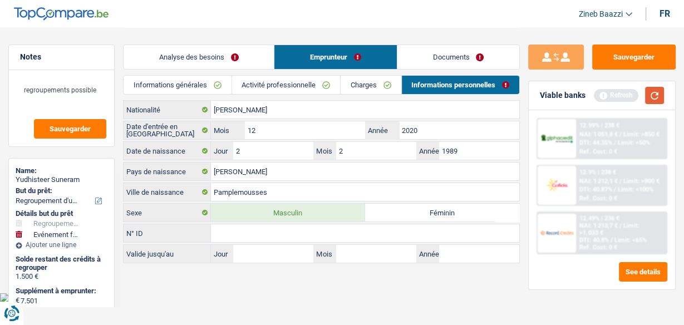
click at [662, 90] on button "button" at bounding box center [654, 95] width 19 height 17
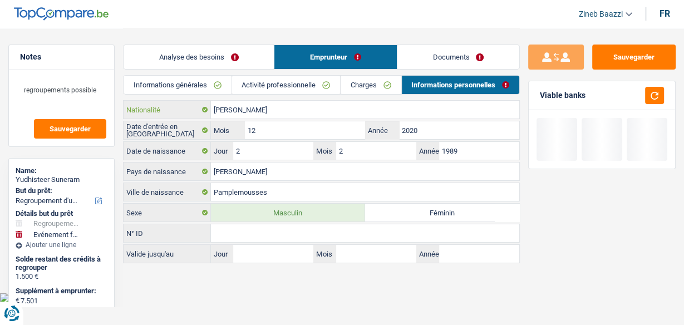
click at [250, 106] on input "Maurice" at bounding box center [365, 110] width 309 height 18
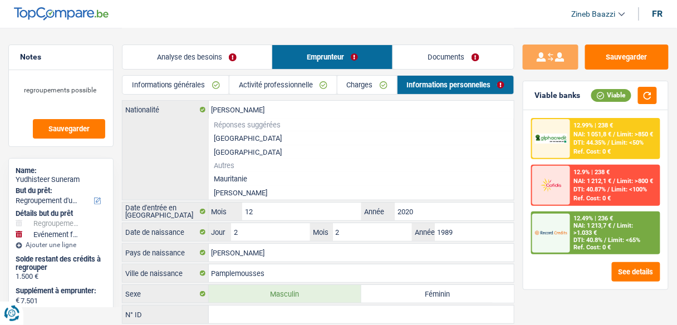
click at [149, 149] on div "Maurice Nationalité Réponses suggérées Belgique Luxembourg Autres Mauritanie Ma…" at bounding box center [319, 150] width 392 height 99
click at [410, 70] on div "Analyse des besoins Emprunteur Documents" at bounding box center [318, 51] width 393 height 47
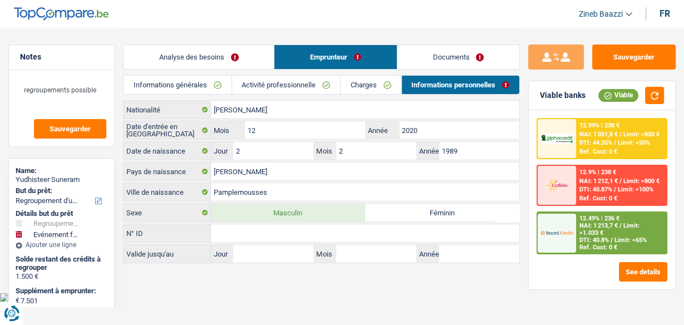
click at [359, 87] on link "Charges" at bounding box center [371, 85] width 60 height 18
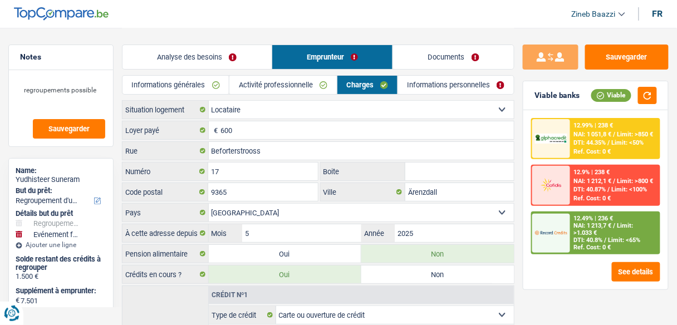
click at [300, 88] on link "Activité professionnelle" at bounding box center [282, 85] width 107 height 18
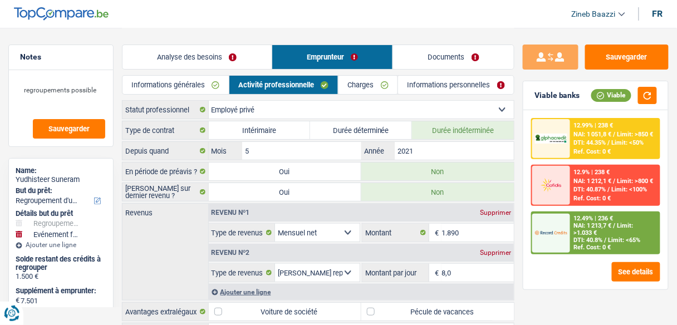
click at [198, 88] on link "Informations générales" at bounding box center [176, 85] width 106 height 18
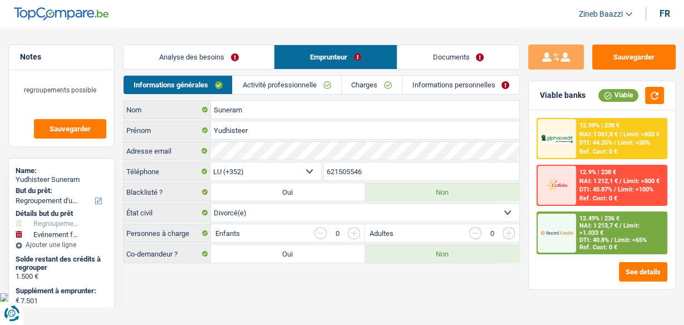
click at [200, 56] on link "Analyse des besoins" at bounding box center [199, 57] width 150 height 24
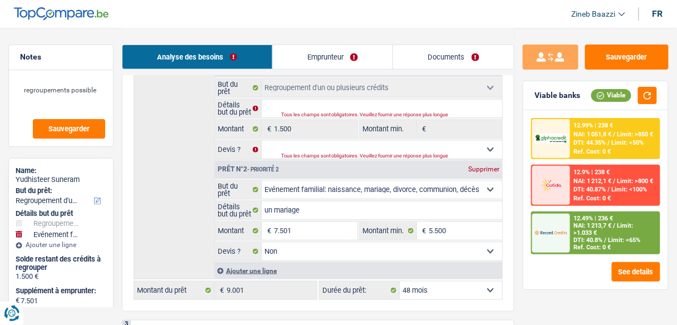
scroll to position [223, 0]
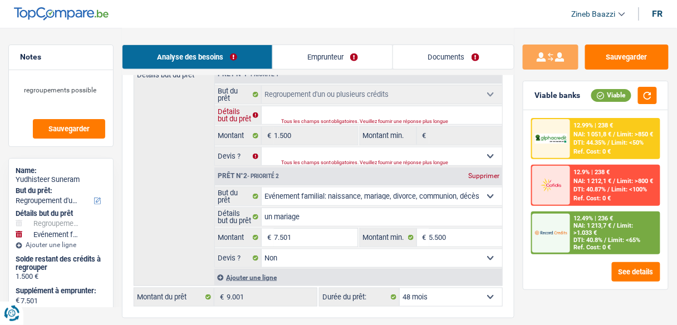
click at [289, 115] on input "Détails but du prêt" at bounding box center [382, 115] width 241 height 18
type input "r"
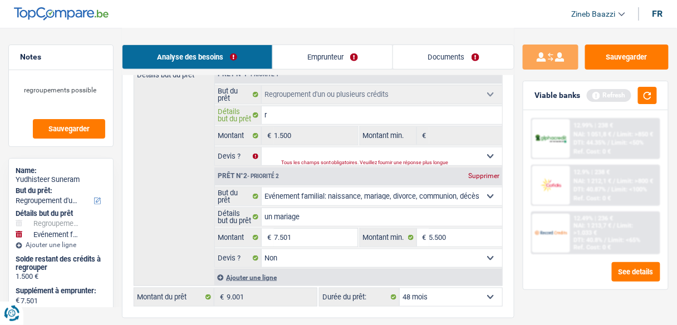
type input "re"
type input "reg"
type input "regr"
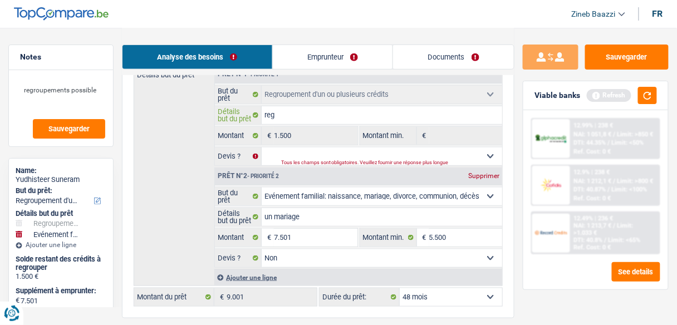
type input "regr"
type input "regro"
type input "regrou"
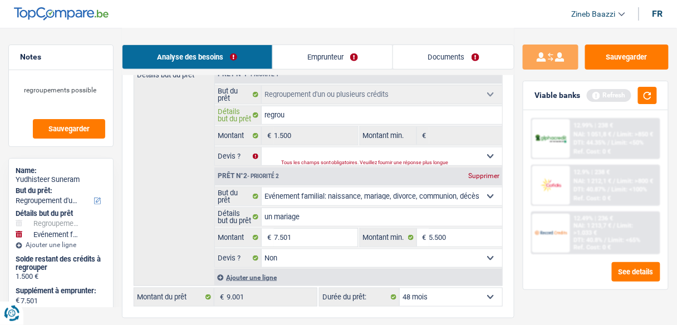
type input "regroup"
type input "regroupe"
type input "regroupem"
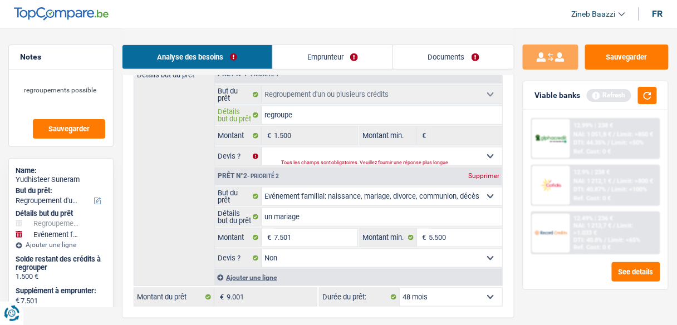
type input "regroupem"
type input "regroupeme"
type input "regroupemen"
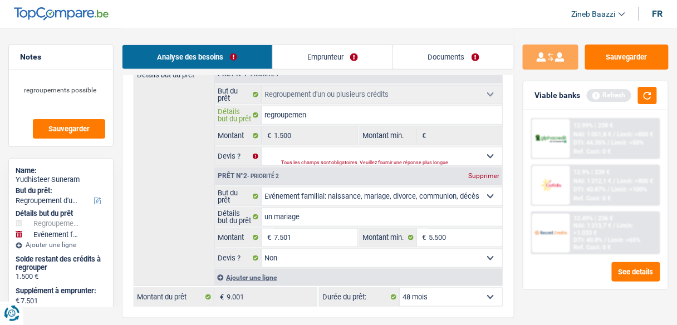
type input "regroupement"
type input "regroupements"
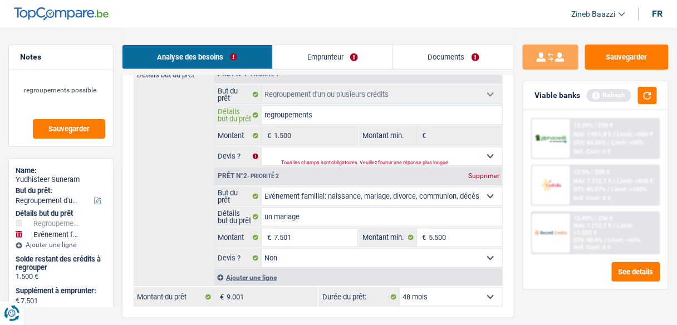
type input "regroupements"
type input "regroupements d"
type input "regroupements de"
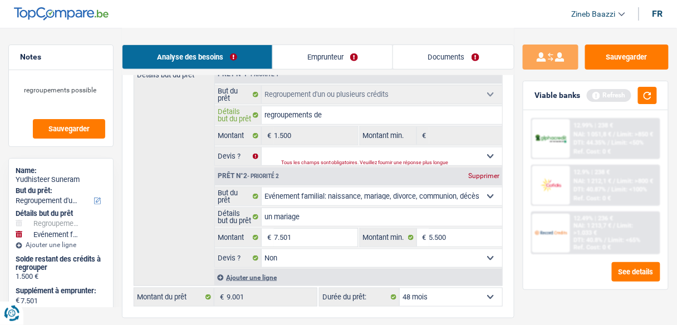
type input "regroupements de"
type input "regroupements de l"
type input "regroupements de la"
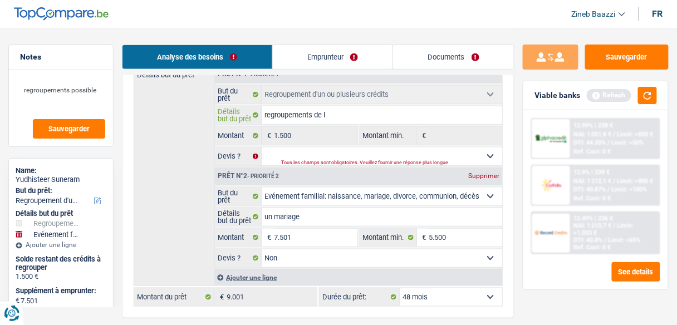
type input "regroupements de la"
type input "regroupements de la c"
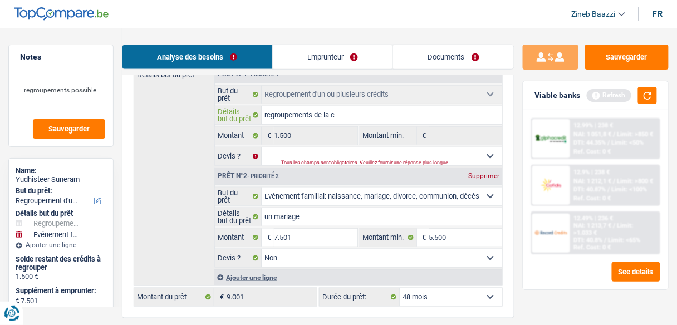
type input "regroupements de la ca"
type input "regroupements de la car"
type input "regroupements de la cart"
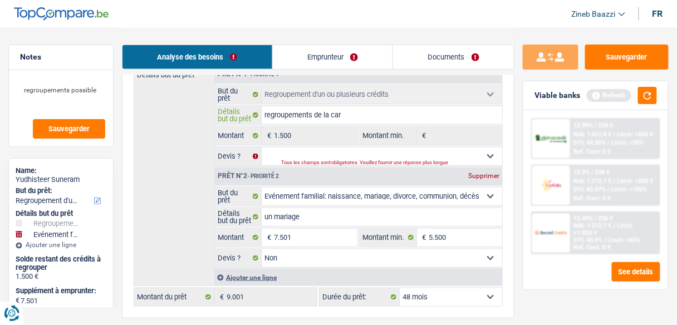
type input "regroupements de la cart"
type input "regroupements de la carte"
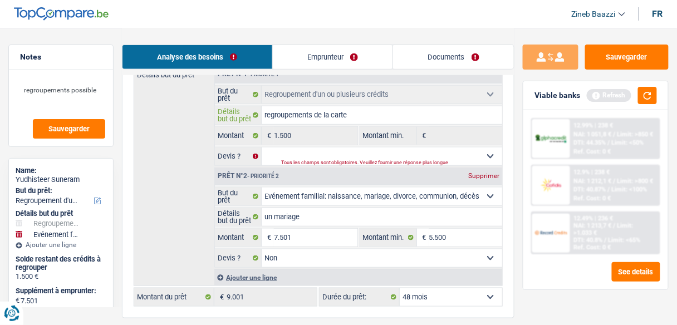
type input "regroupements de la carte"
click at [310, 145] on fieldset "Confort maison: meubles, textile, peinture, électroménager, outillage non-profe…" at bounding box center [358, 125] width 287 height 81
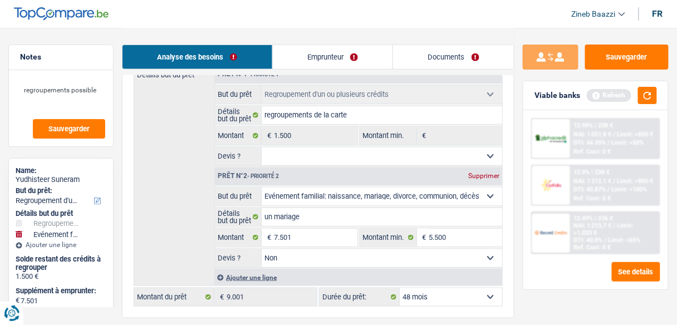
click at [302, 164] on fieldset "Oui Non Non répondu Sélectionner une option Devis ? Tous les champs sont obliga…" at bounding box center [358, 156] width 287 height 19
click at [297, 159] on select "Oui Non Non répondu Sélectionner une option" at bounding box center [382, 157] width 241 height 18
select select "yes"
click at [262, 148] on select "Oui Non Non répondu Sélectionner une option" at bounding box center [382, 157] width 241 height 18
select select "yes"
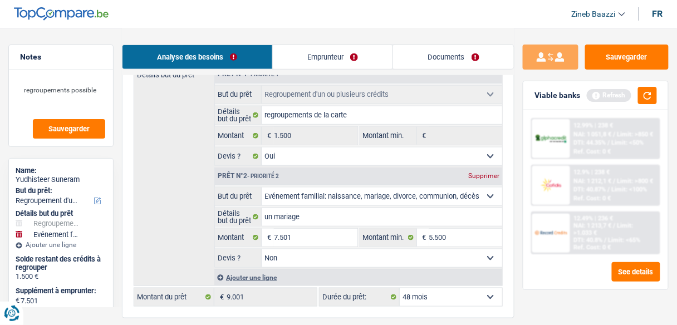
click at [174, 198] on div "Détails but du prêt Prêt n°1 - Priorité 1 Confort maison: meubles, textile, pei…" at bounding box center [318, 175] width 369 height 221
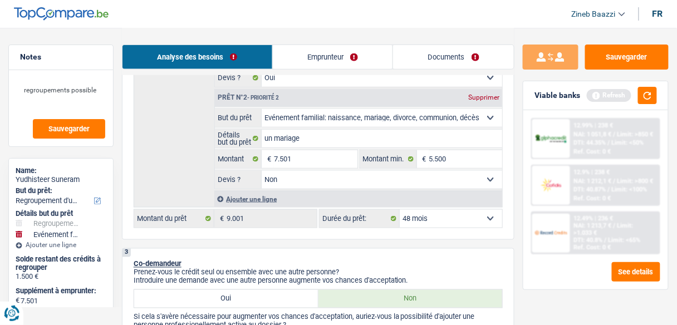
scroll to position [446, 0]
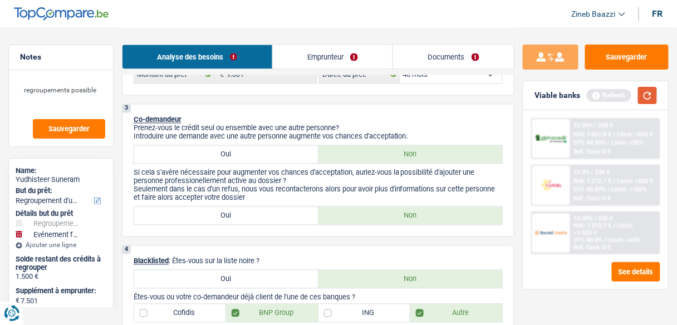
click at [649, 89] on button "button" at bounding box center [647, 95] width 19 height 17
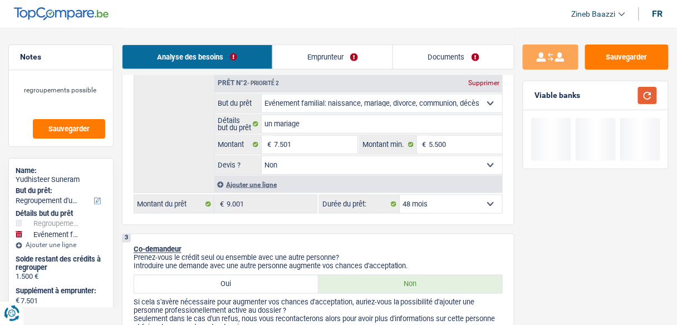
scroll to position [312, 0]
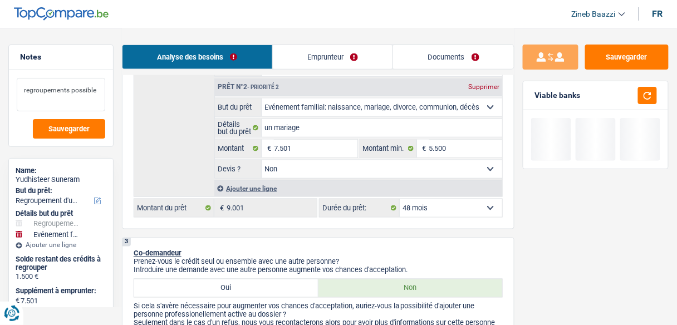
click at [104, 90] on textarea "regroupements possible" at bounding box center [61, 94] width 89 height 33
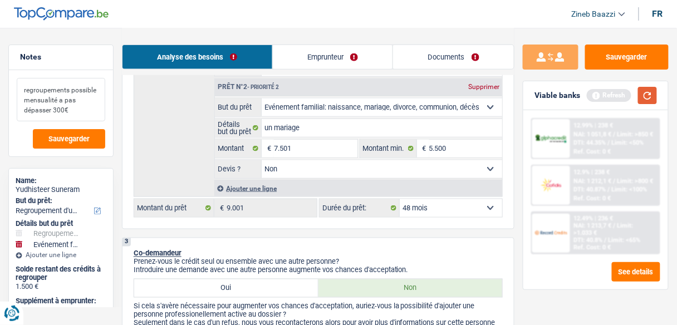
type textarea "regroupements possible mensualité a pas dépasser 300€"
click at [652, 91] on button "button" at bounding box center [647, 95] width 19 height 17
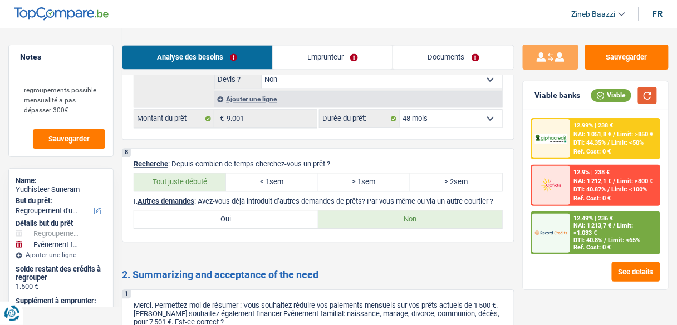
scroll to position [1833, 0]
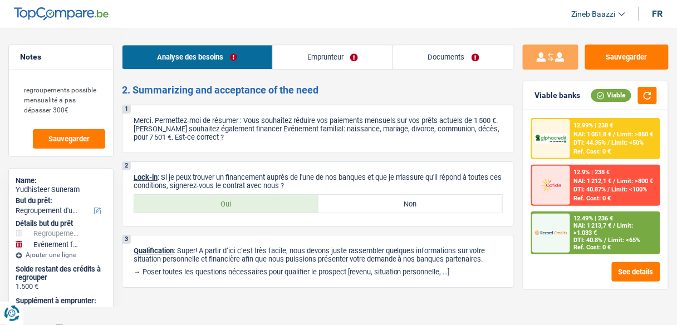
click at [452, 43] on div "Analyse des besoins Emprunteur Documents" at bounding box center [318, 51] width 393 height 47
click at [425, 61] on link "Documents" at bounding box center [453, 57] width 121 height 24
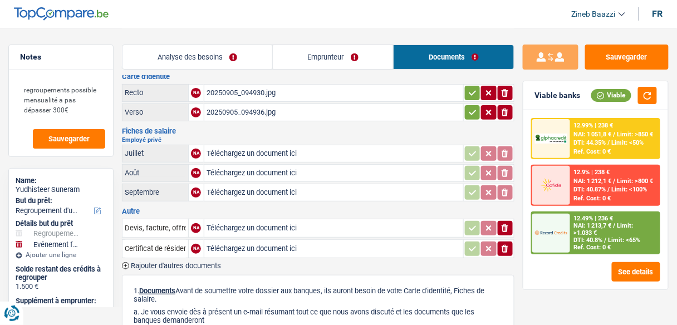
scroll to position [45, 0]
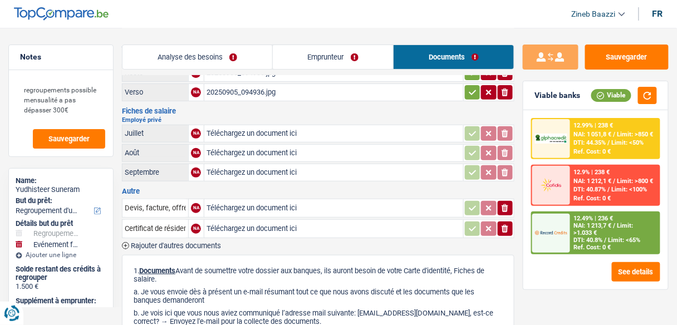
click at [332, 26] on header "Zineb Baazzi Se déconnecter fr" at bounding box center [338, 14] width 677 height 28
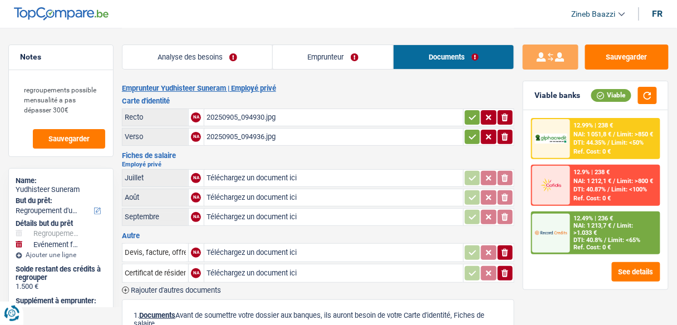
click at [239, 12] on header "Zineb Baazzi Se déconnecter fr" at bounding box center [338, 14] width 677 height 28
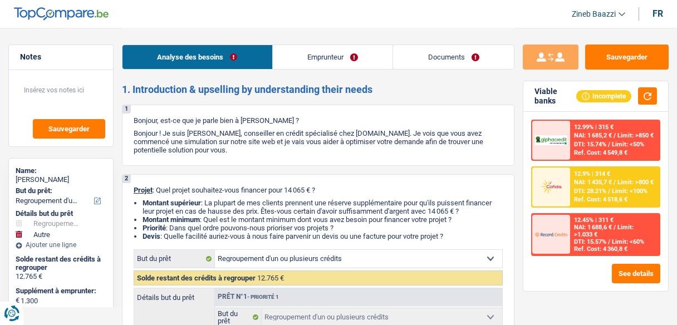
select select "refinancing"
select select "other"
select select "60"
select select "refinancing"
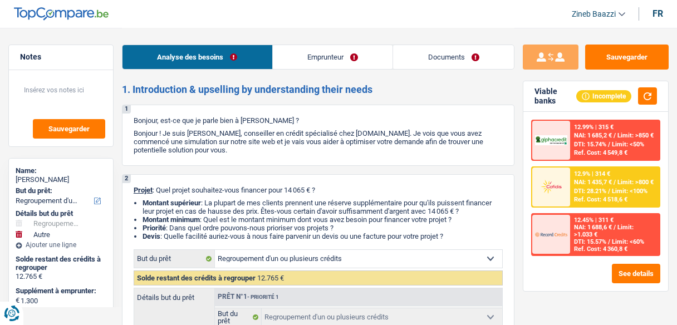
select select "refinancing"
select select "other"
select select "60"
select select "worker"
select select "netSalary"
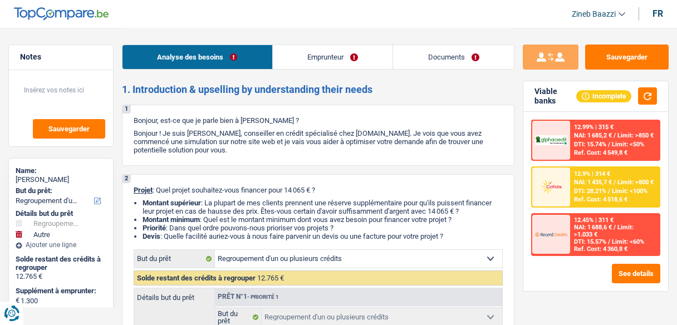
select select "liveWithParents"
select select "creditConsolidation"
select select "42"
select select "personalLoan"
select select "loanRepayment"
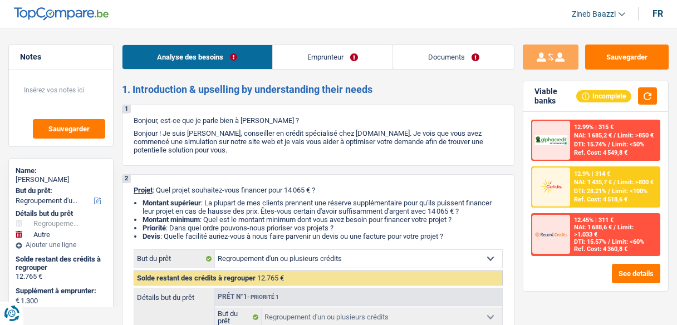
select select "42"
select select "refinancing"
select select "other"
select select "60"
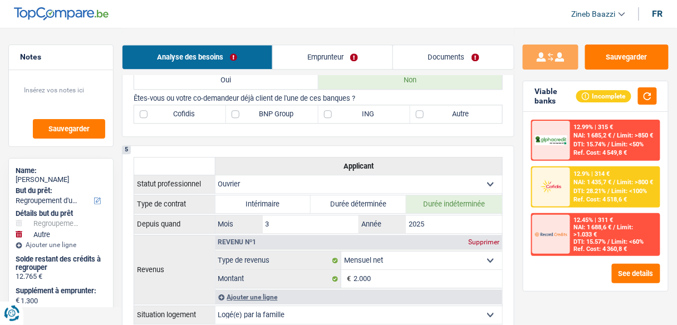
scroll to position [624, 0]
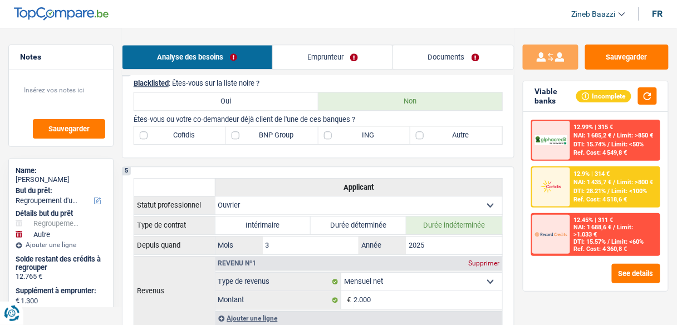
click at [254, 116] on p "Êtes-vous ou votre co-demandeur déjà client de l'une de ces banques ?" at bounding box center [318, 119] width 369 height 8
click at [253, 131] on label "BNP Group" at bounding box center [272, 135] width 92 height 18
click at [253, 131] on input "BNP Group" at bounding box center [272, 135] width 92 height 18
checkbox input "true"
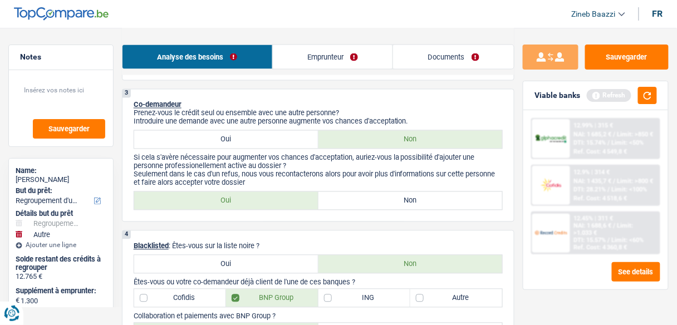
scroll to position [446, 0]
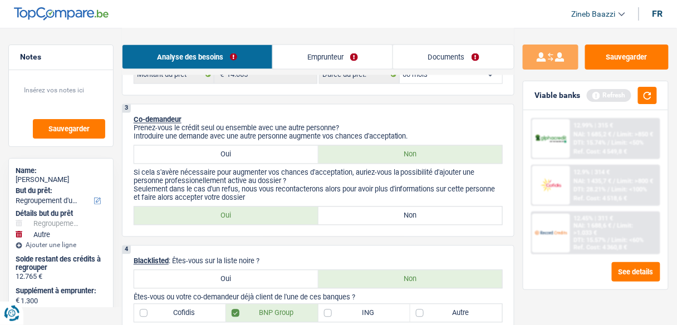
click at [246, 209] on label "Oui" at bounding box center [226, 216] width 184 height 18
click at [246, 209] on input "Oui" at bounding box center [226, 216] width 184 height 18
radio input "true"
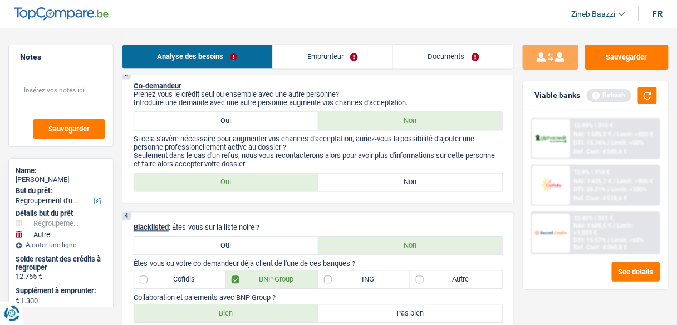
scroll to position [579, 0]
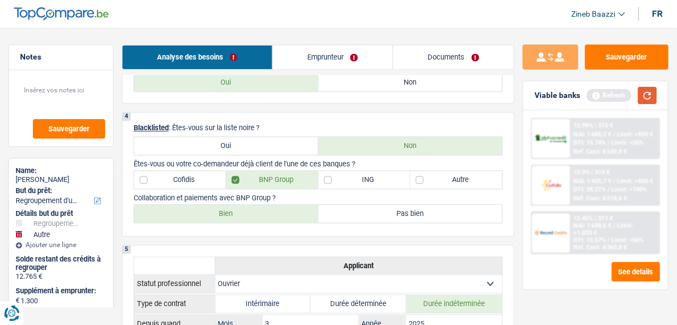
click at [643, 97] on button "button" at bounding box center [647, 95] width 19 height 17
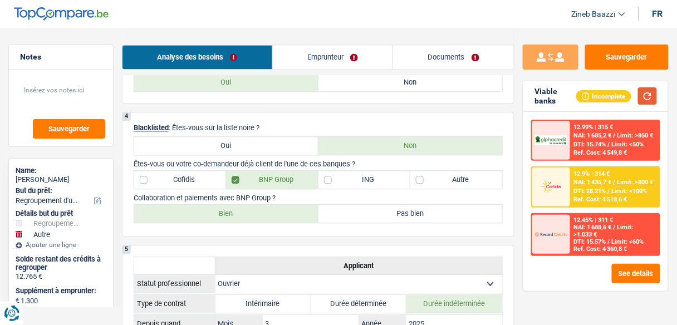
drag, startPoint x: 646, startPoint y: 88, endPoint x: 623, endPoint y: 104, distance: 27.7
click at [646, 89] on button "button" at bounding box center [647, 95] width 19 height 17
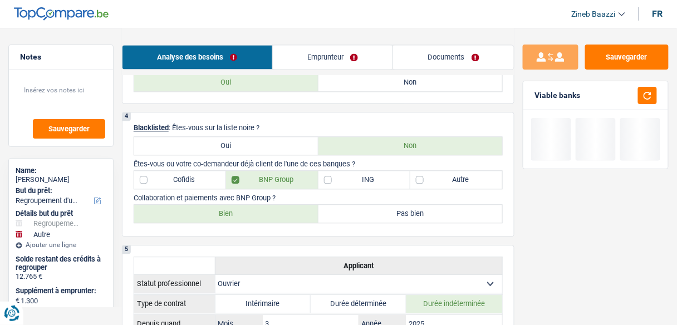
click at [255, 215] on label "Bien" at bounding box center [226, 214] width 184 height 18
click at [255, 215] on input "Bien" at bounding box center [226, 214] width 184 height 18
radio input "true"
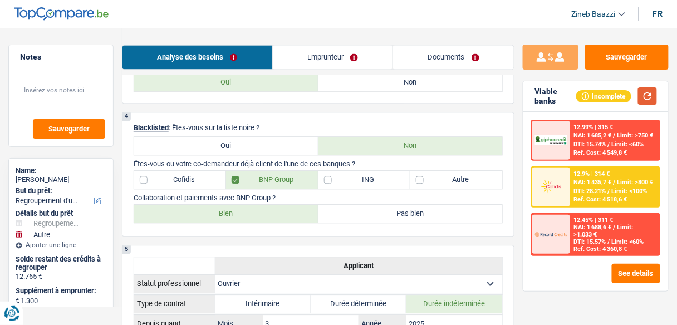
click at [651, 100] on button "button" at bounding box center [647, 95] width 19 height 17
click at [368, 171] on label "ING" at bounding box center [365, 180] width 92 height 18
click at [368, 171] on input "ING" at bounding box center [365, 180] width 92 height 18
checkbox input "true"
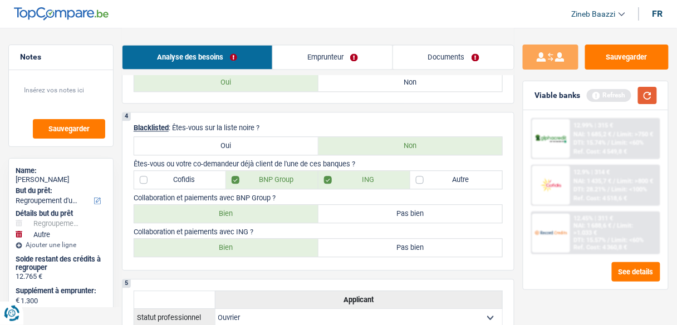
click at [648, 93] on button "button" at bounding box center [647, 95] width 19 height 17
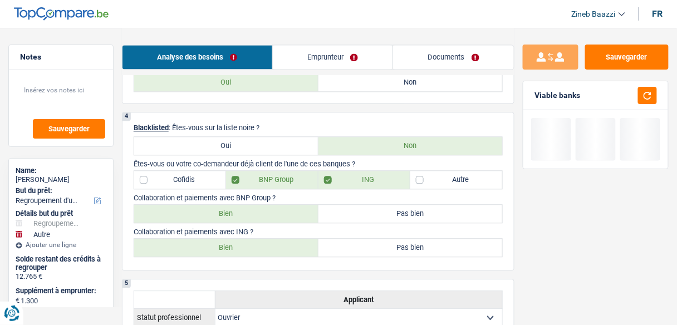
click at [414, 24] on header "Zineb Baazzi Se déconnecter fr" at bounding box center [338, 14] width 677 height 28
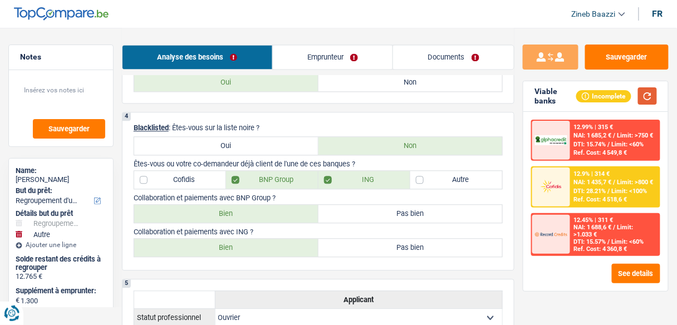
click at [641, 96] on button "button" at bounding box center [647, 95] width 19 height 17
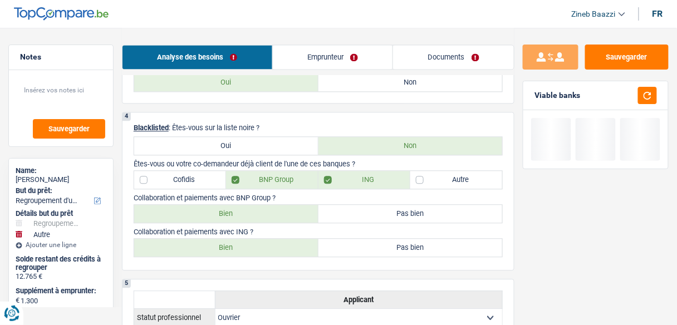
click at [295, 239] on label "Bien" at bounding box center [226, 248] width 184 height 18
click at [295, 239] on input "Bien" at bounding box center [226, 248] width 184 height 18
radio input "true"
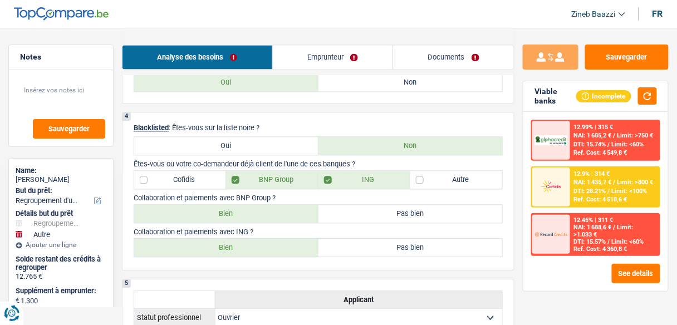
click at [478, 178] on label "Autre" at bounding box center [456, 180] width 92 height 18
click at [478, 178] on input "Autre" at bounding box center [456, 180] width 92 height 18
checkbox input "true"
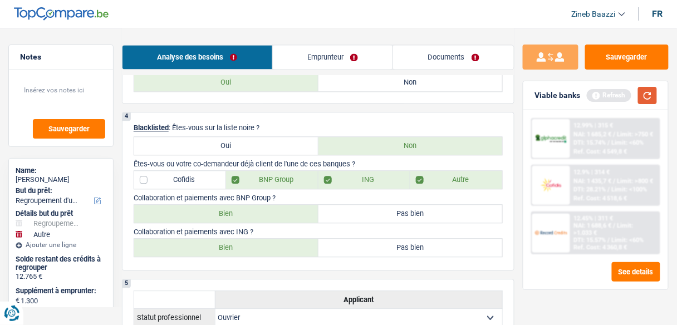
click at [642, 102] on button "button" at bounding box center [647, 95] width 19 height 17
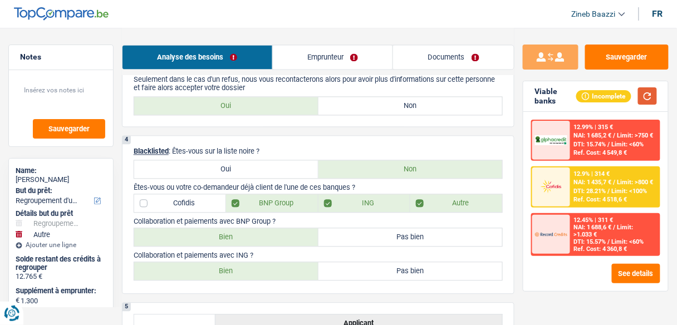
scroll to position [535, 0]
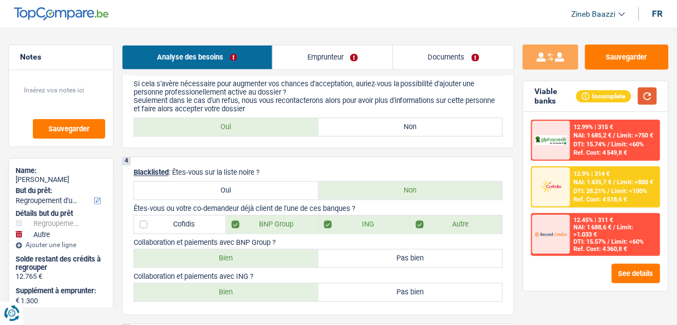
click at [643, 102] on button "button" at bounding box center [647, 95] width 19 height 17
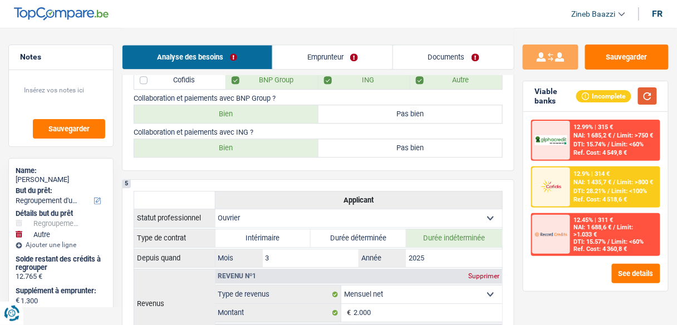
scroll to position [713, 0]
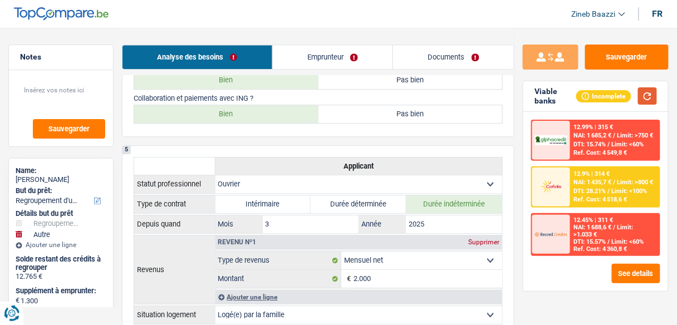
click at [653, 104] on button "button" at bounding box center [647, 95] width 19 height 17
click at [466, 228] on td "3 Mois / 2025 Année" at bounding box center [359, 224] width 288 height 18
click at [465, 216] on input "2025" at bounding box center [454, 225] width 96 height 18
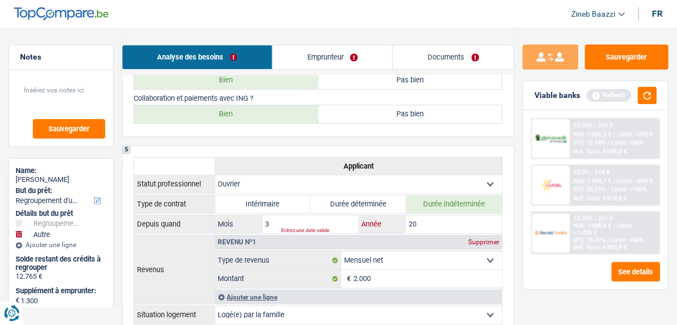
type input "2"
type input "2025"
drag, startPoint x: 668, startPoint y: 101, endPoint x: 658, endPoint y: 102, distance: 10.6
click at [659, 102] on div "Viable banks Refresh" at bounding box center [596, 95] width 145 height 29
click at [657, 102] on button "button" at bounding box center [647, 95] width 19 height 17
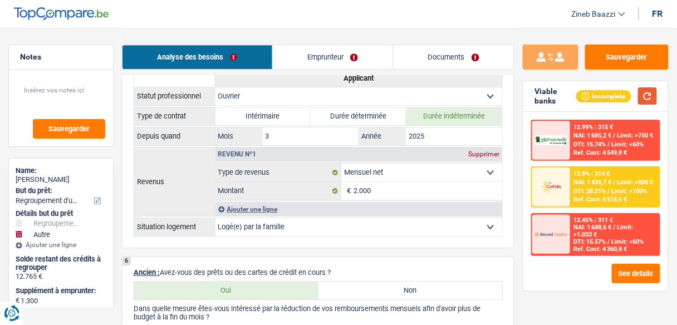
scroll to position [802, 0]
click at [651, 89] on button "button" at bounding box center [647, 95] width 19 height 17
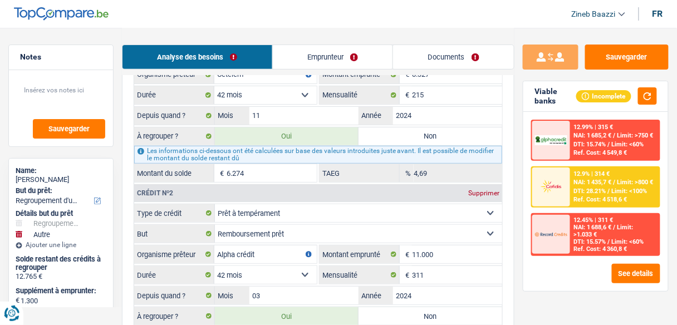
scroll to position [1203, 0]
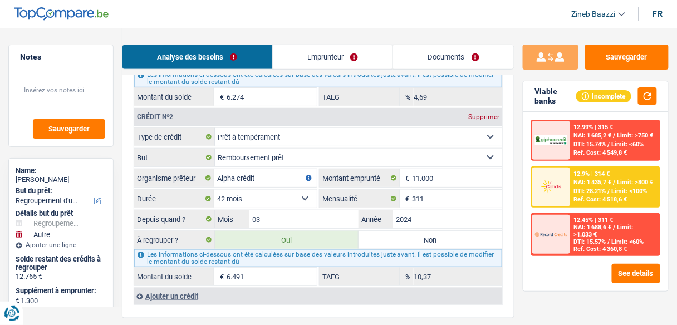
click at [256, 268] on input "6.491" at bounding box center [272, 277] width 90 height 18
type input "7"
type input "7.581"
select select "48"
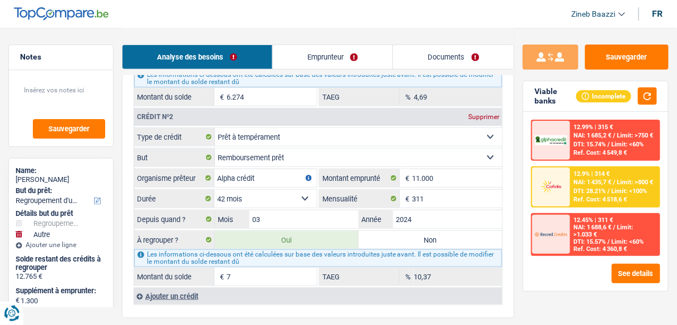
type input "6.281"
type input "7.581"
select select "48"
type input "6.281"
type input "7.581"
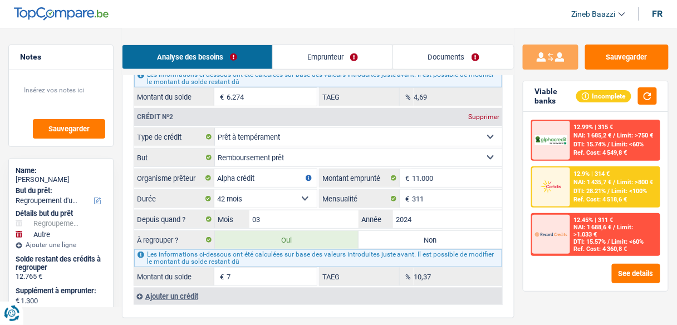
select select "48"
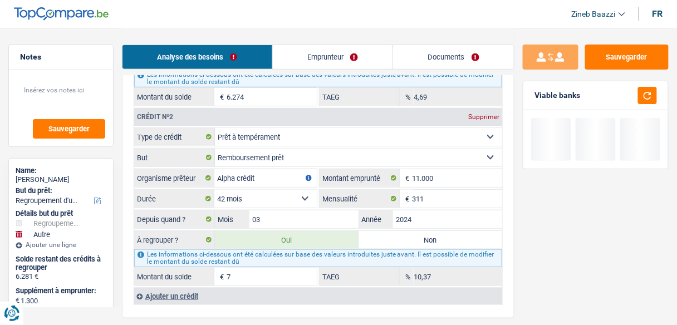
type input "7.653"
type input "6.353"
type input "7.653"
type input "79"
type input "6.353"
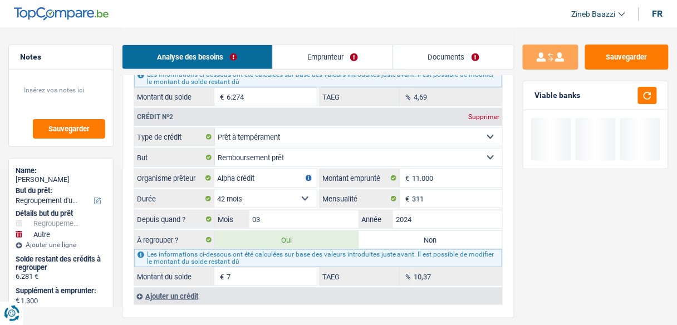
type input "7.653"
type input "8.367"
type input "7.067"
type input "8.367"
type input "793"
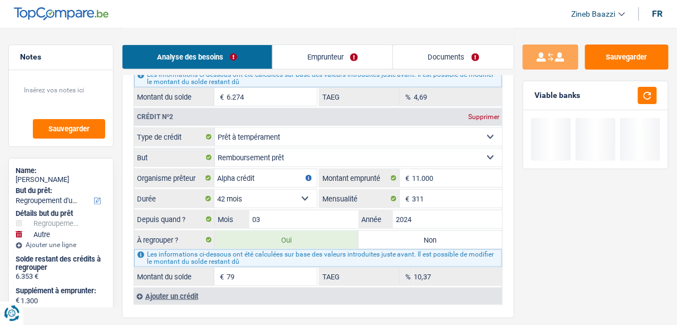
type input "7.067"
type input "8.367"
type input "15.507"
type input "14.207"
type input "15.507"
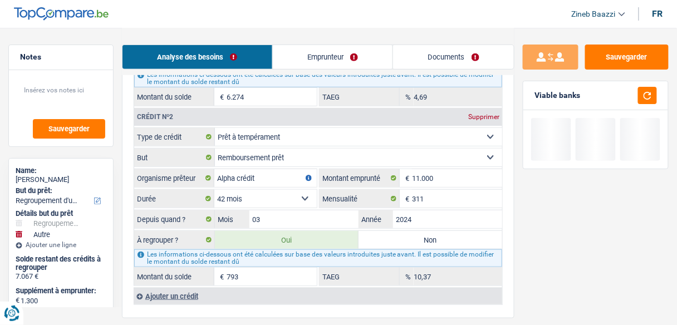
type input "7.933"
type input "14.207"
type input "15.507"
select select "84"
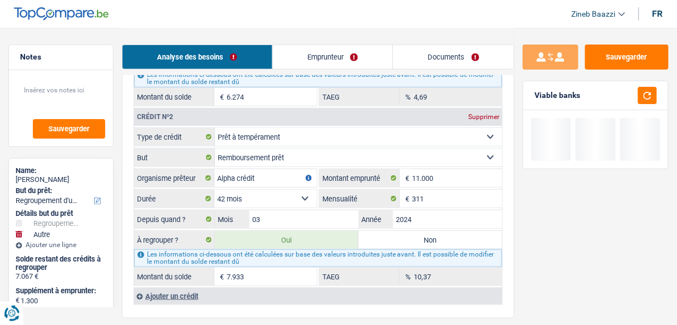
select select "84"
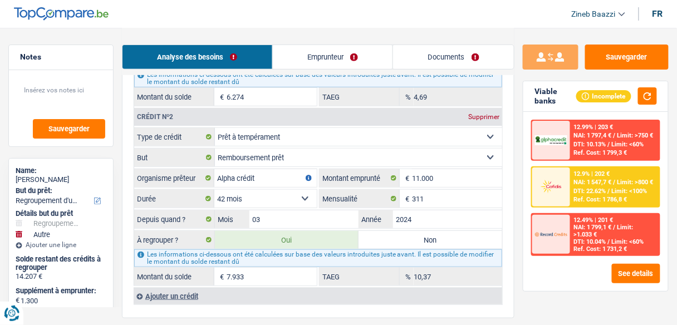
type input "79.333"
type input "86.907"
type input "85.607"
type input "86.907"
type input "85.607"
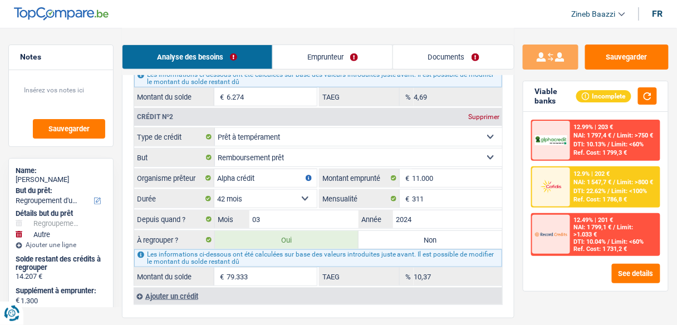
type input "86.907"
select select "144"
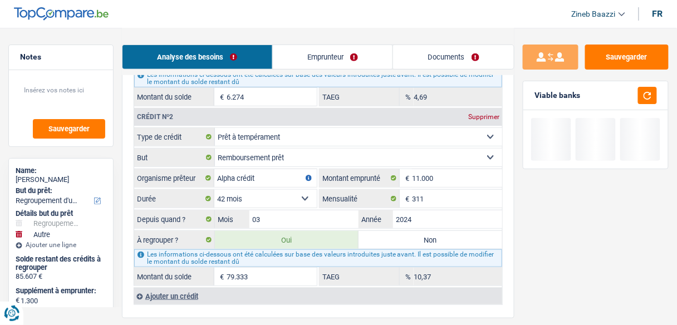
type input "793.333"
type input "800.907"
type input "799.607"
type input "800.907"
type input "799.607"
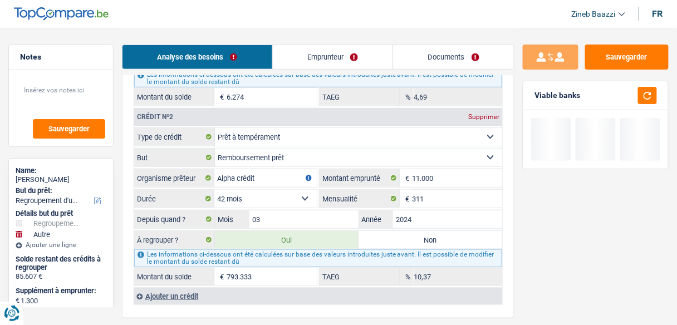
type input "800.907"
type input "86.907"
type input "85.607"
type input "86.907"
type input "79.333"
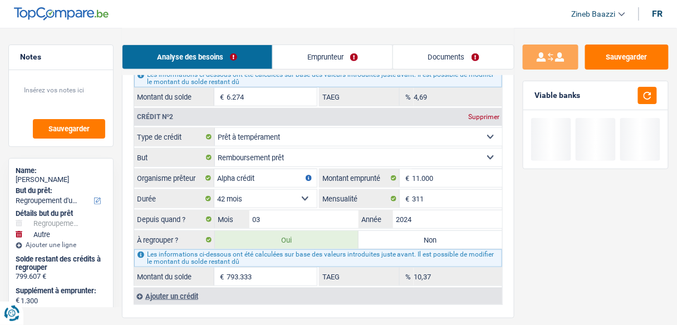
type input "85.607"
type input "86.907"
type input "15.507"
select select "84"
type input "14.207"
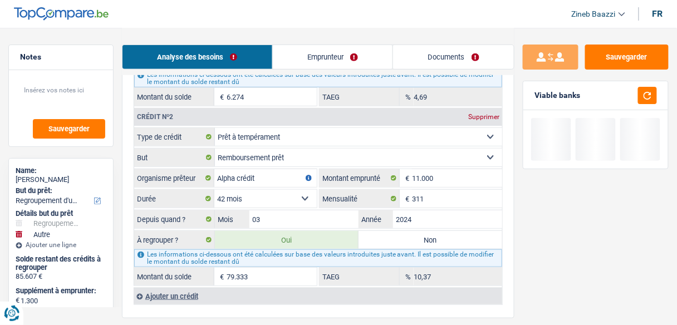
type input "15.507"
select select "84"
type input "7.933"
type input "14.207"
type input "15.507"
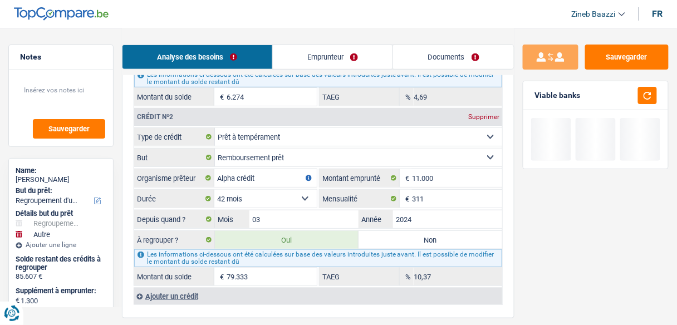
select select "84"
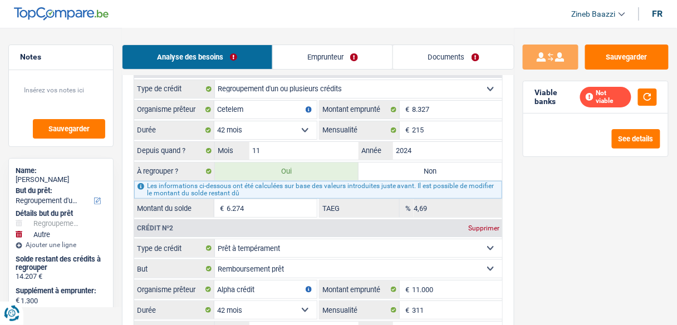
scroll to position [1069, 0]
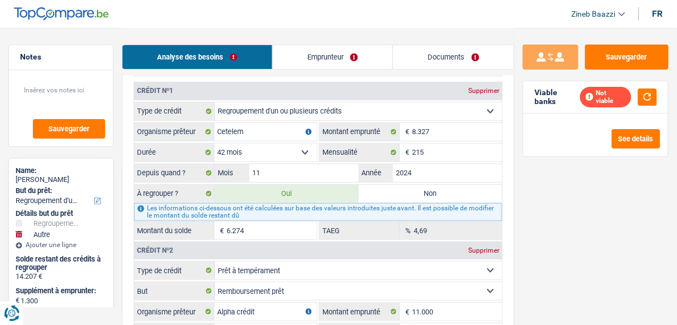
type input "7.933"
click at [258, 225] on input "6.274" at bounding box center [272, 231] width 90 height 18
type input "9.238"
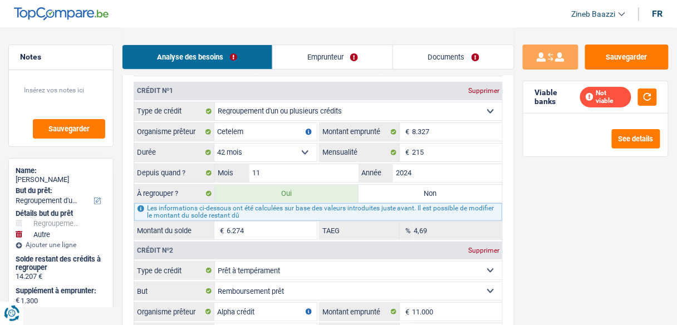
select select "48"
type input "7.938"
type input "9.238"
select select "48"
type input "5"
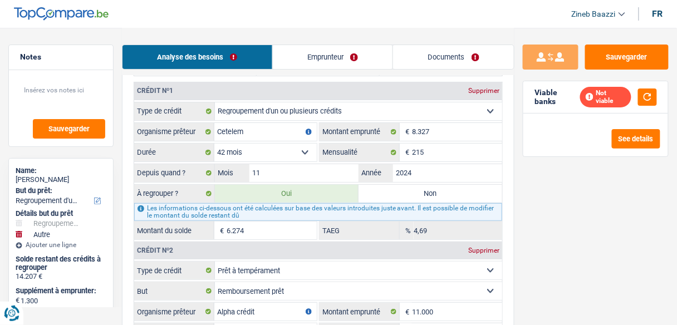
type input "7.938"
type input "9.238"
select select "48"
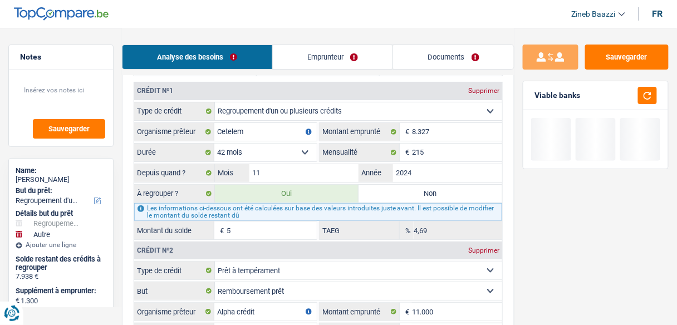
type input "9.287"
type input "7.987"
type input "9.287"
type input "54"
type input "7.987"
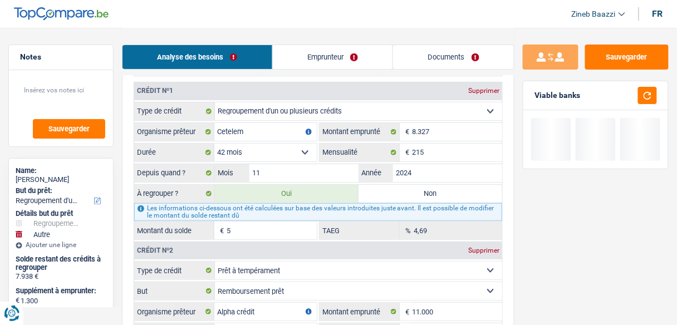
type input "9.287"
type input "9.781"
type input "8.481"
type input "9.781"
type input "548"
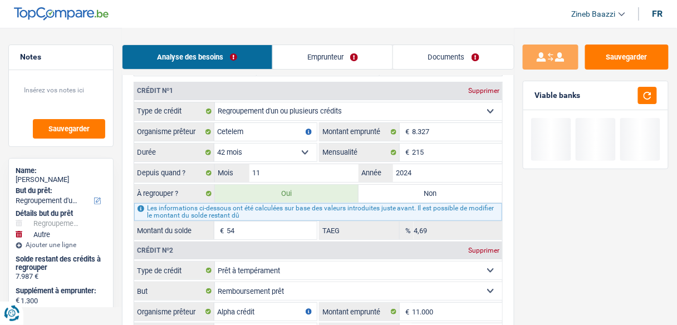
type input "8.481"
type input "9.781"
type input "5.485"
type input "14.718"
type input "13.418"
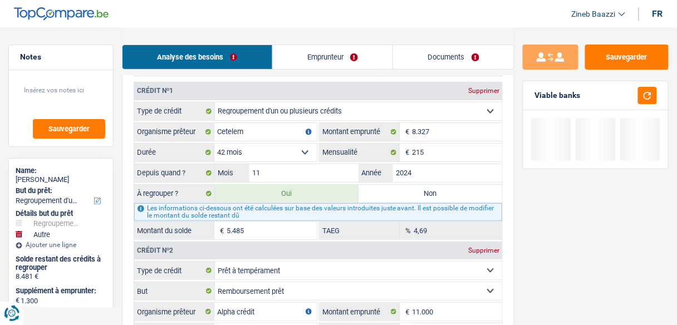
type input "14.718"
type input "13.418"
type input "14.718"
select select "60"
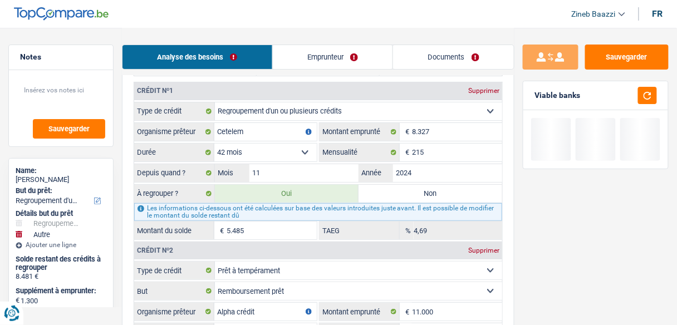
select select "60"
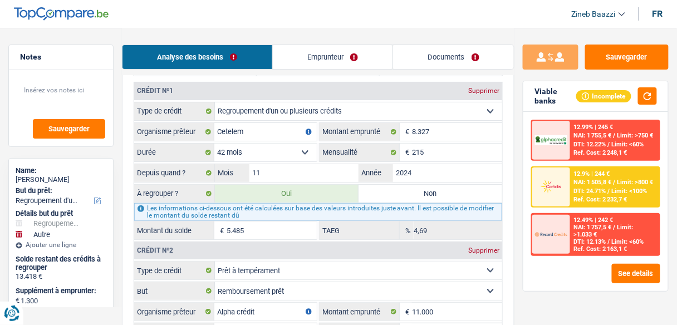
type input "5.485"
click at [552, 300] on div "Sauvegarder Viable banks Incomplete 12.99% | 329 € NAI: 1 670,6 € / Limit: >750…" at bounding box center [596, 176] width 163 height 263
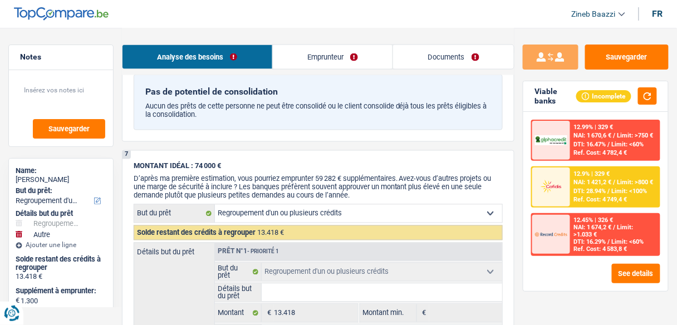
scroll to position [1515, 0]
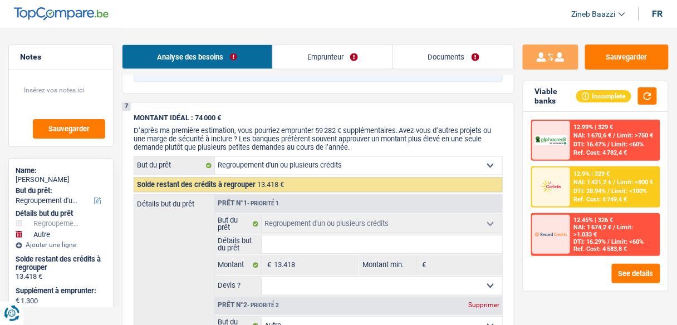
click at [280, 236] on input "Détails but du prêt" at bounding box center [382, 245] width 241 height 18
type input "r"
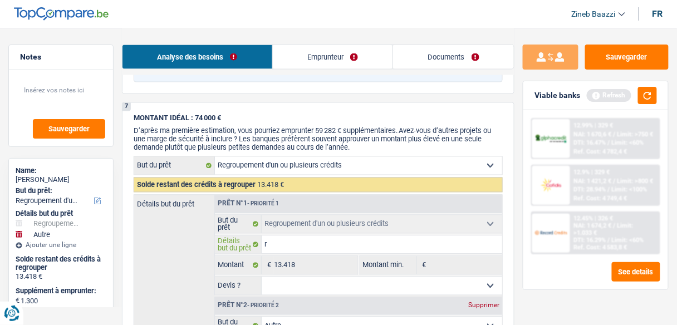
type input "re"
type input "reg"
type input "regr"
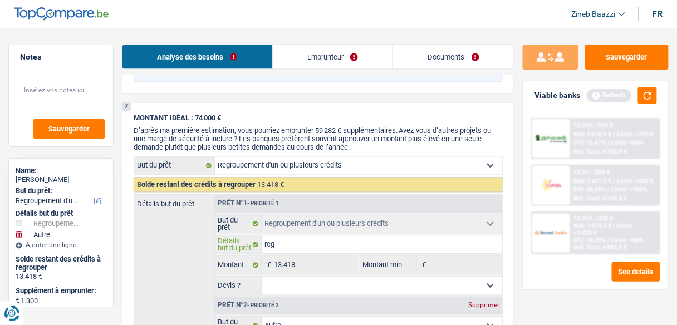
type input "regr"
type input "regro"
type input "regrou"
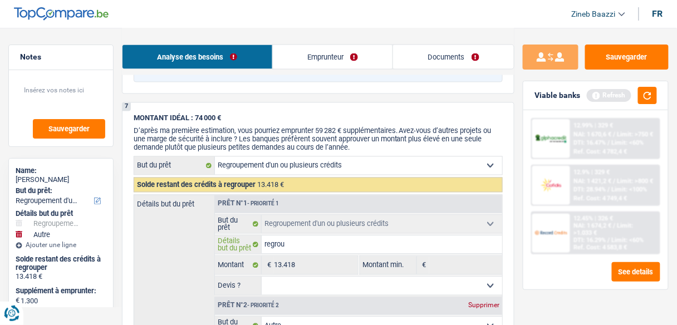
type input "regroup"
type input "regroupe"
type input "regroupem"
type input "regroupeme"
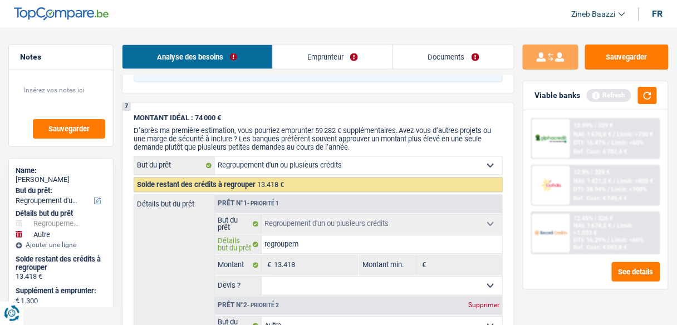
type input "regroupeme"
type input "regroupeme,"
type input "regroupeme,t"
type input "regroupeme,ts"
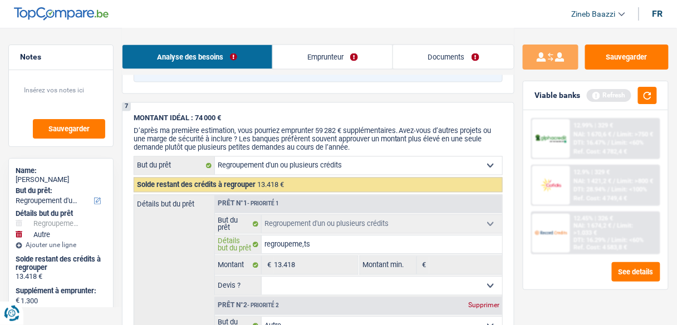
type input "regroupeme,t"
type input "regroupeme,"
type input "regroupeme"
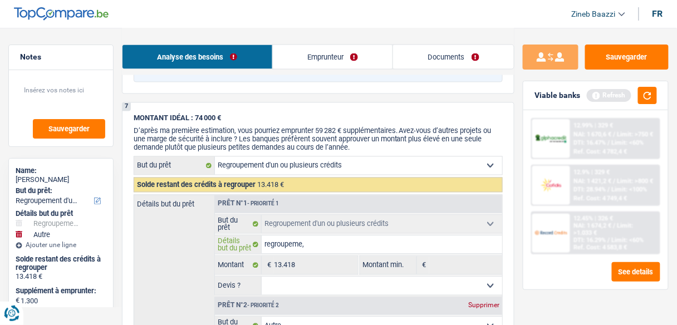
type input "regroupeme"
type input "regroupemen"
type input "regroupement"
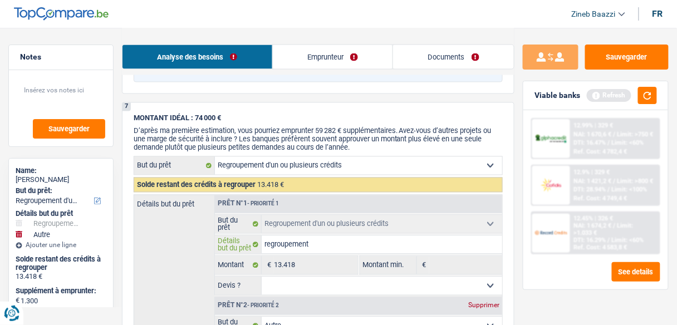
type input "regroupements"
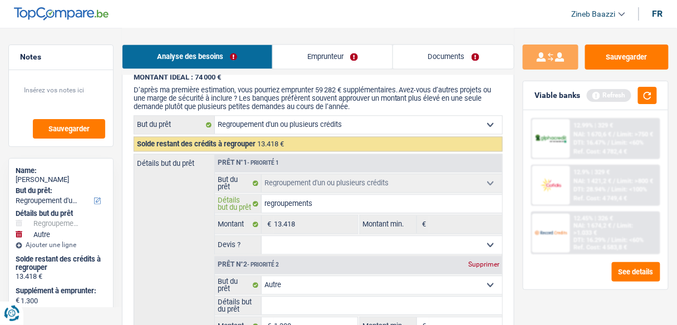
scroll to position [1649, 0]
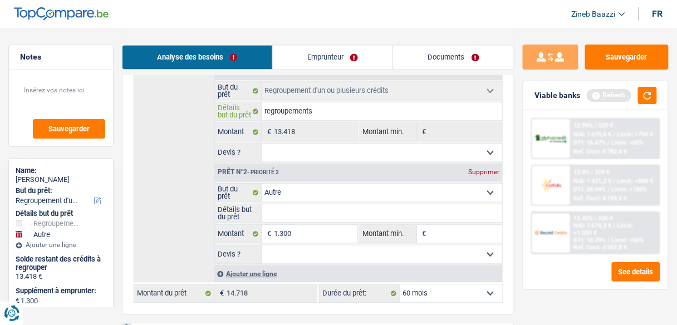
type input "regroupements"
click at [319, 144] on select "Oui Non Non répondu Sélectionner une option" at bounding box center [382, 153] width 241 height 18
select select "yes"
click at [262, 144] on select "Oui Non Non répondu Sélectionner une option" at bounding box center [382, 153] width 241 height 18
select select "yes"
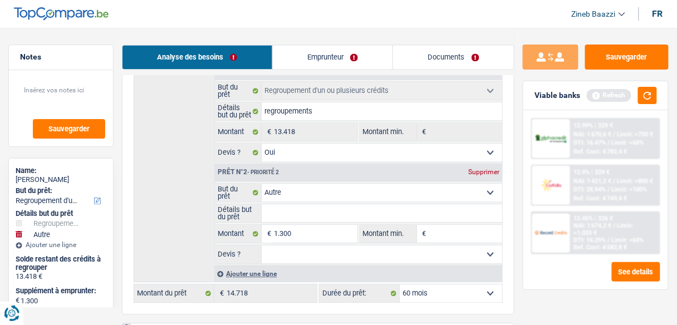
click at [295, 204] on input "Détails but du prêt" at bounding box center [382, 213] width 241 height 18
click at [300, 47] on link "Emprunteur" at bounding box center [333, 57] width 120 height 24
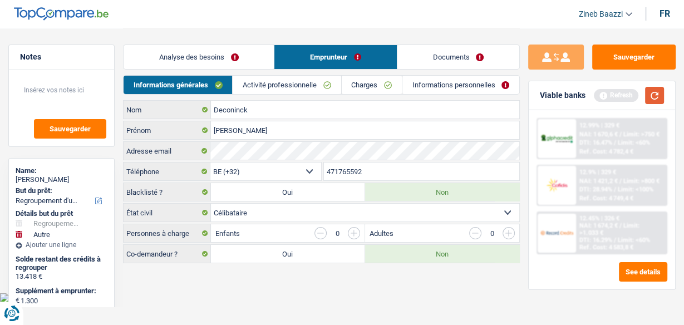
click at [662, 98] on button "button" at bounding box center [654, 95] width 19 height 17
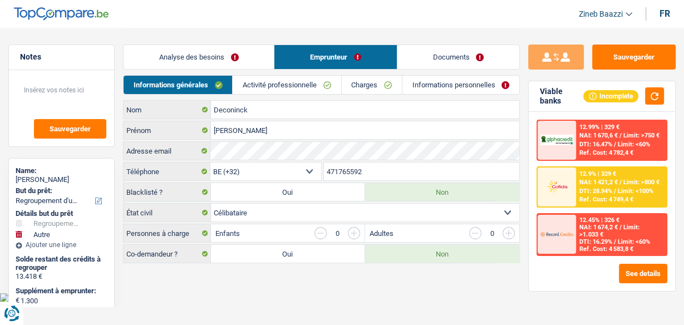
click at [286, 79] on link "Activité professionnelle" at bounding box center [287, 85] width 108 height 18
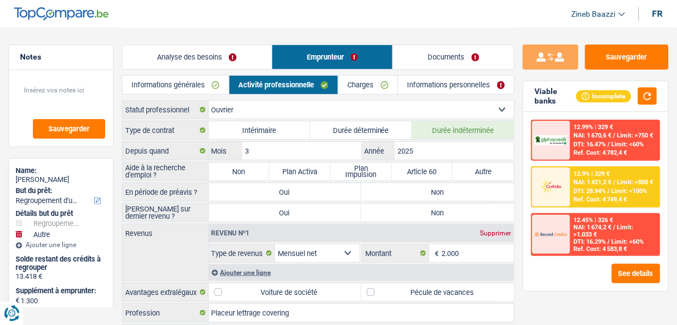
click at [197, 86] on link "Informations générales" at bounding box center [176, 85] width 106 height 18
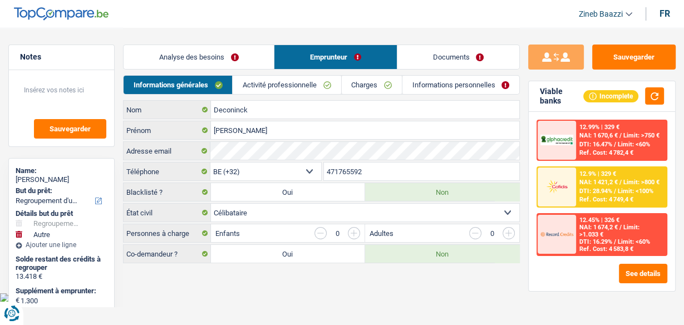
click at [259, 87] on link "Activité professionnelle" at bounding box center [287, 85] width 108 height 18
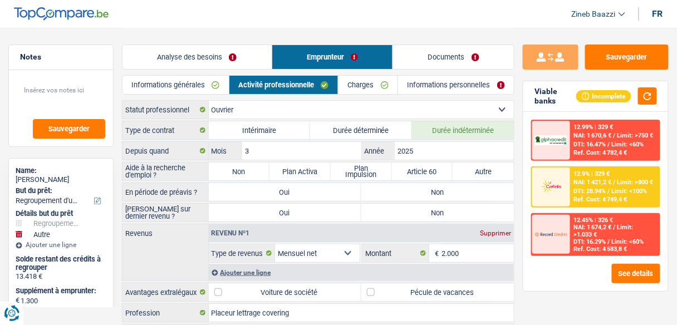
click at [198, 87] on link "Informations générales" at bounding box center [176, 85] width 106 height 18
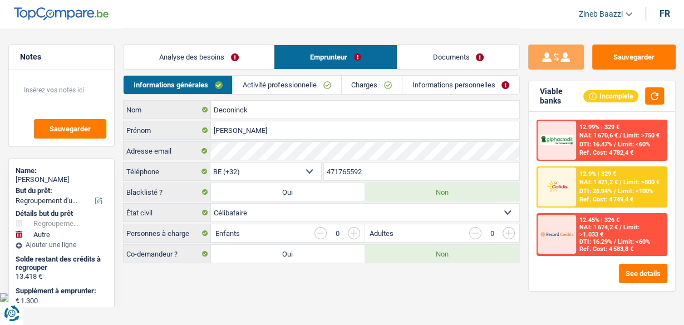
click at [189, 50] on link "Analyse des besoins" at bounding box center [199, 57] width 150 height 24
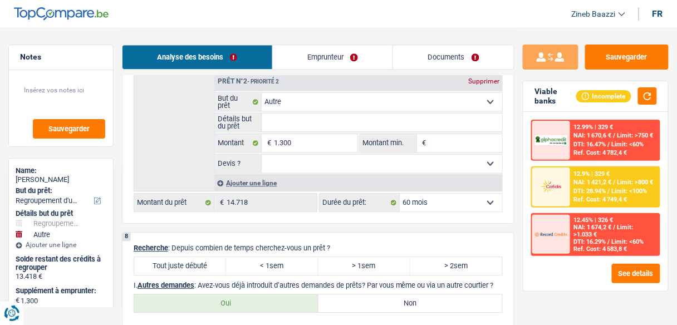
scroll to position [1693, 0]
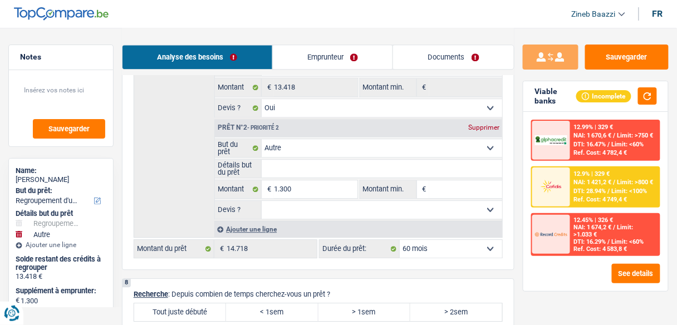
click at [285, 180] on fieldset "1.300 € Montant Tous les champs sont obligatoires. Veuillez fournir une réponse…" at bounding box center [286, 189] width 143 height 19
click at [290, 180] on input "1.300" at bounding box center [315, 189] width 83 height 18
type input "1"
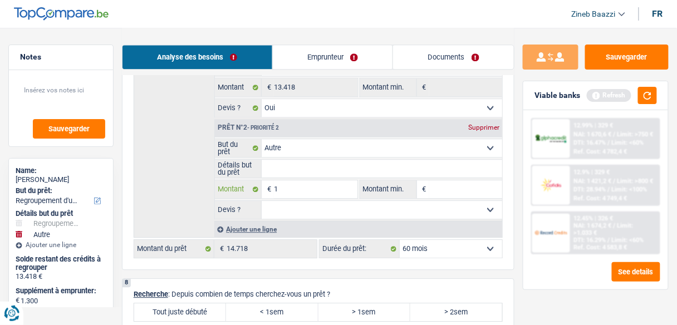
type input "15"
type input "150"
type input "1.500"
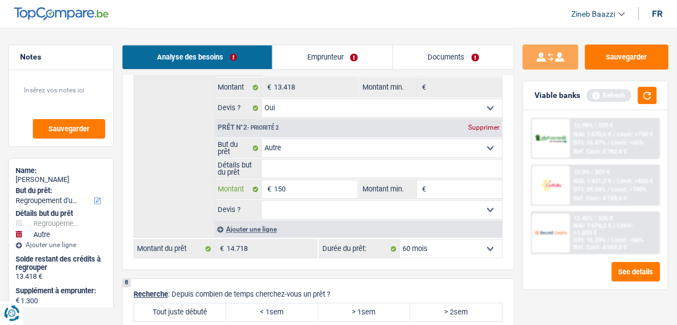
type input "1.500"
type input "150"
type input "15"
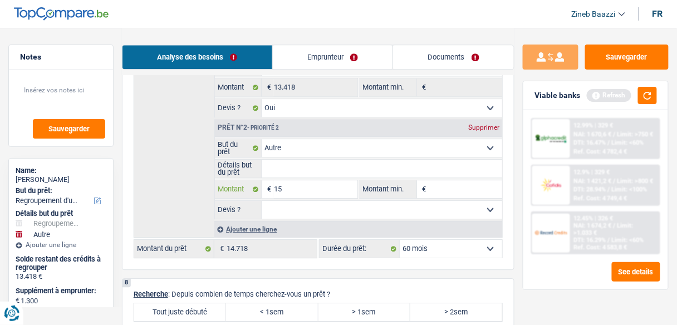
type input "150"
type input "1.500"
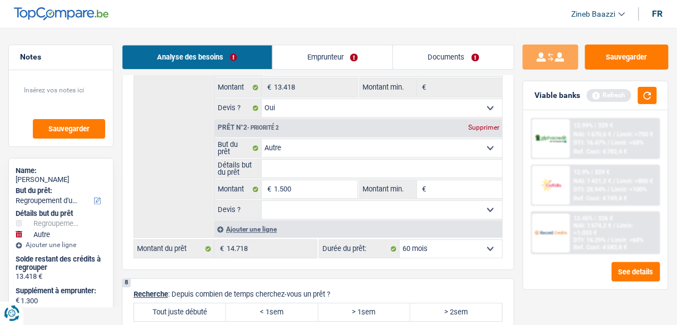
type input "14.918"
click at [466, 180] on input "Montant min." at bounding box center [465, 189] width 73 height 18
type input "1"
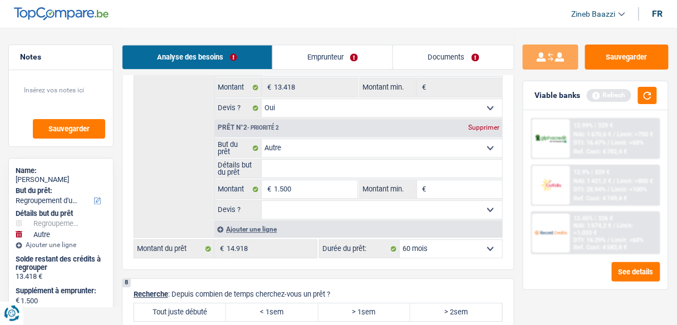
type input "1"
type input "10"
type input "100"
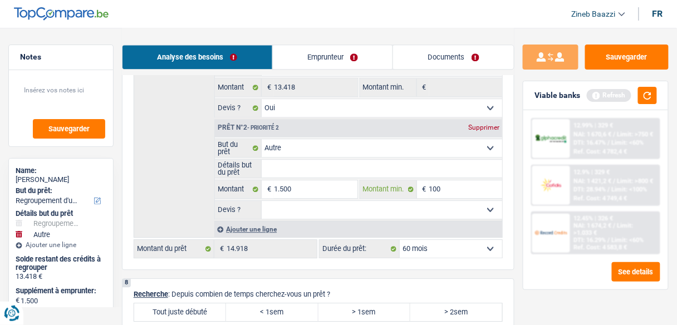
type input "1.000"
click at [657, 98] on button "button" at bounding box center [647, 95] width 19 height 17
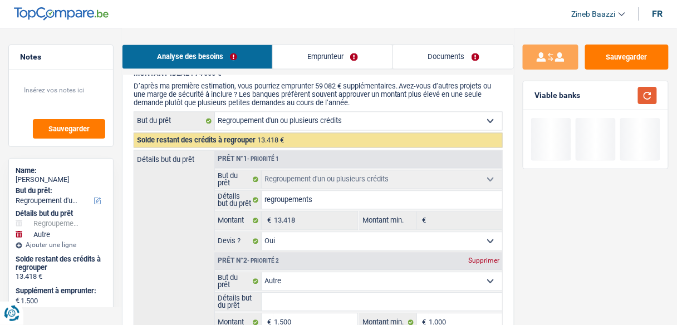
scroll to position [1738, 0]
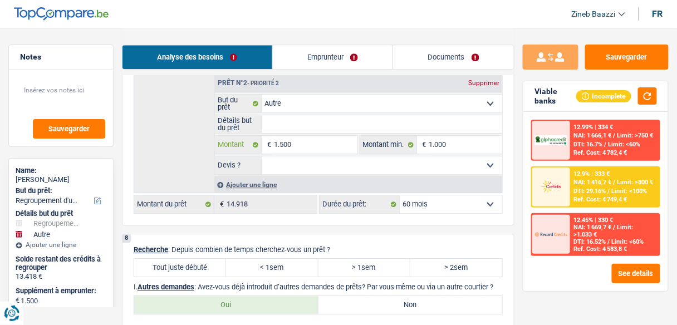
click at [288, 136] on input "1.500" at bounding box center [315, 145] width 83 height 18
type input "150"
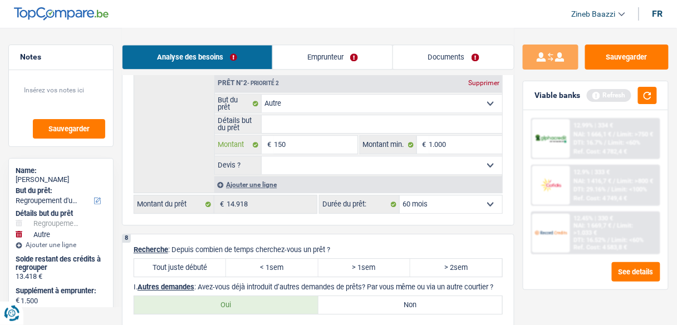
type input "1.550"
type input "14.968"
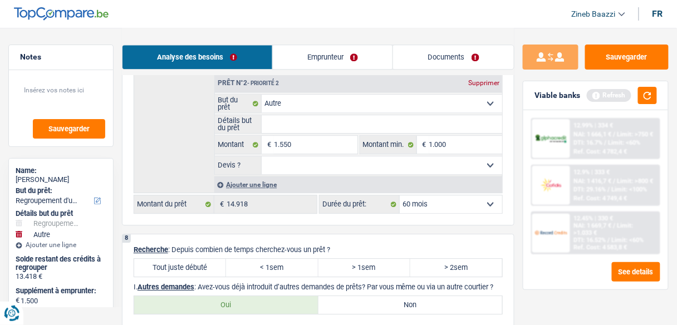
type input "14.968"
click at [198, 141] on div "Détails but du prêt Prêt n°1 - Priorité 1 Confort maison: meubles, textile, pei…" at bounding box center [318, 82] width 369 height 221
click at [287, 136] on input "1.550" at bounding box center [315, 145] width 83 height 18
type input "150"
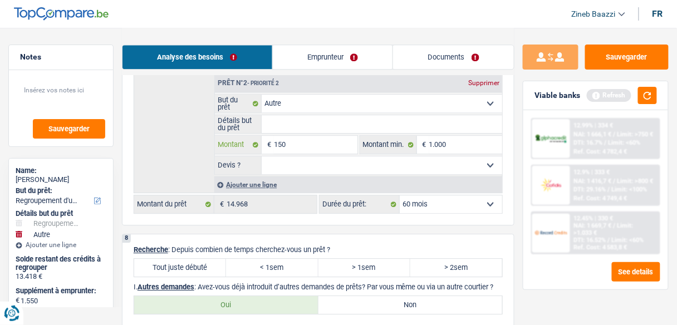
type input "10"
type input "110"
click at [184, 158] on div "Détails but du prêt Prêt n°1 - Priorité 1 Confort maison: meubles, textile, pei…" at bounding box center [318, 82] width 369 height 221
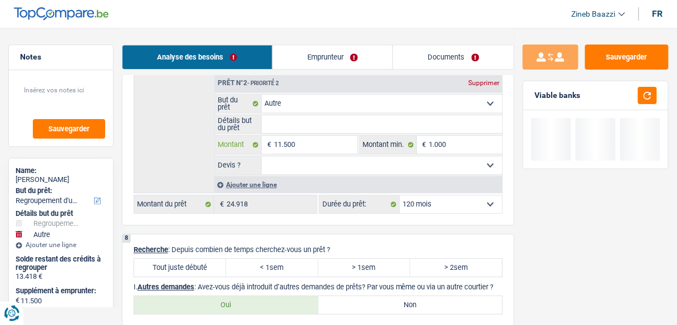
click at [276, 136] on input "11.500" at bounding box center [315, 145] width 83 height 18
click at [168, 105] on div "Détails but du prêt Prêt n°1 - Priorité 1 Confort maison: meubles, textile, pei…" at bounding box center [318, 82] width 369 height 221
click at [288, 136] on input "1.500" at bounding box center [315, 145] width 83 height 18
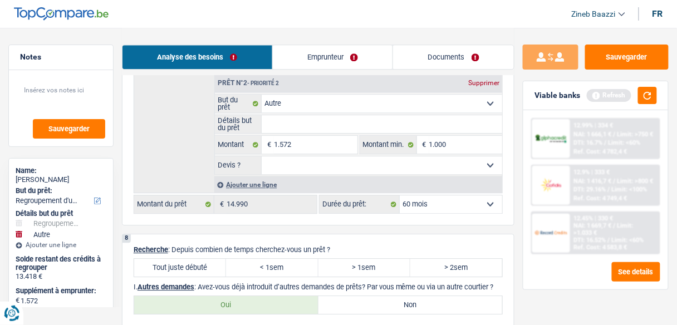
click at [193, 139] on div "Détails but du prêt Prêt n°1 - Priorité 1 Confort maison: meubles, textile, pei…" at bounding box center [318, 82] width 369 height 221
click at [294, 136] on input "1.572" at bounding box center [315, 145] width 83 height 18
click at [169, 121] on div "Détails but du prêt Prêt n°1 - Priorité 1 Confort maison: meubles, textile, pei…" at bounding box center [318, 82] width 369 height 221
drag, startPoint x: 651, startPoint y: 93, endPoint x: 653, endPoint y: 100, distance: 7.4
click at [653, 95] on button "button" at bounding box center [647, 95] width 19 height 17
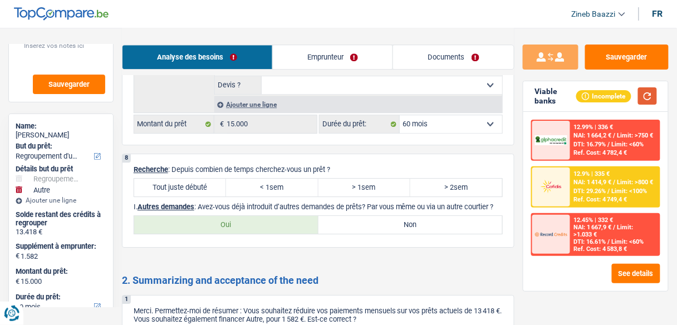
scroll to position [138, 0]
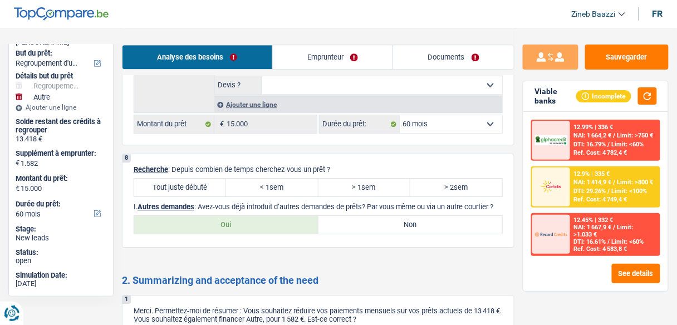
click at [186, 179] on label "Tout juste débuté" at bounding box center [180, 188] width 92 height 18
click at [186, 179] on input "Tout juste débuté" at bounding box center [180, 188] width 92 height 18
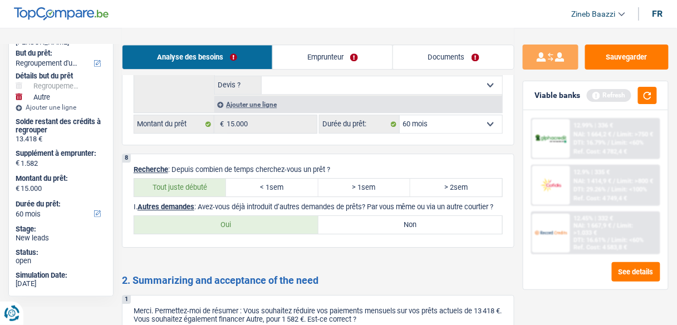
click at [424, 179] on label "> 2sem" at bounding box center [456, 188] width 92 height 18
click at [424, 179] on input "> 2sem" at bounding box center [456, 188] width 92 height 18
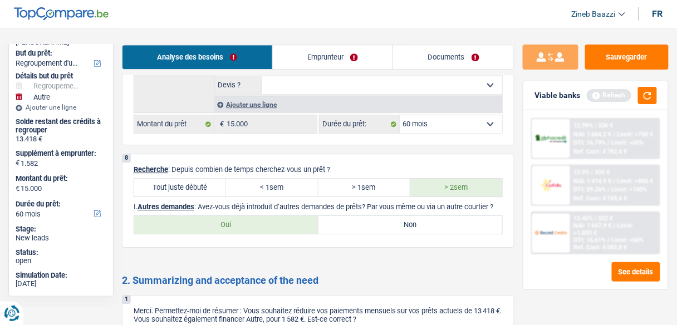
click at [355, 216] on label "Non" at bounding box center [411, 225] width 184 height 18
click at [355, 216] on input "Non" at bounding box center [411, 225] width 184 height 18
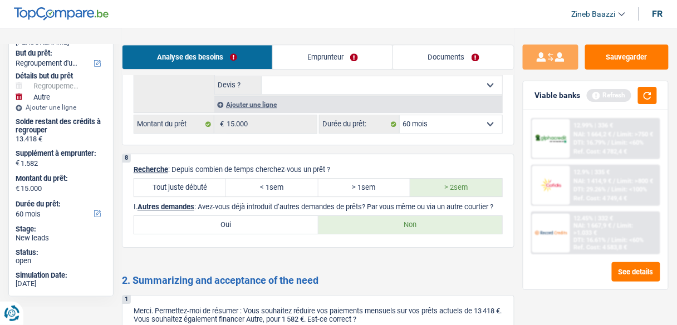
click at [218, 216] on label "Oui" at bounding box center [226, 225] width 184 height 18
click at [218, 216] on input "Oui" at bounding box center [226, 225] width 184 height 18
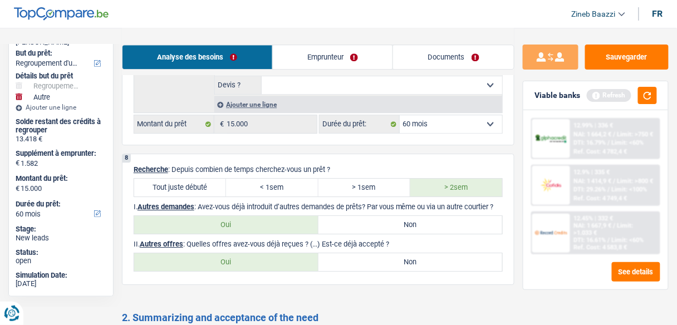
click at [371, 253] on label "Non" at bounding box center [411, 262] width 184 height 18
click at [371, 253] on input "Non" at bounding box center [411, 262] width 184 height 18
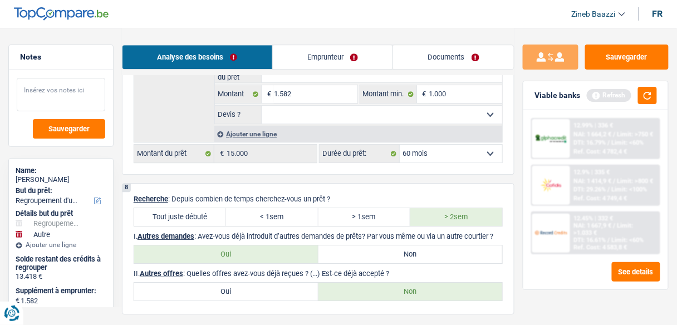
scroll to position [1773, 0]
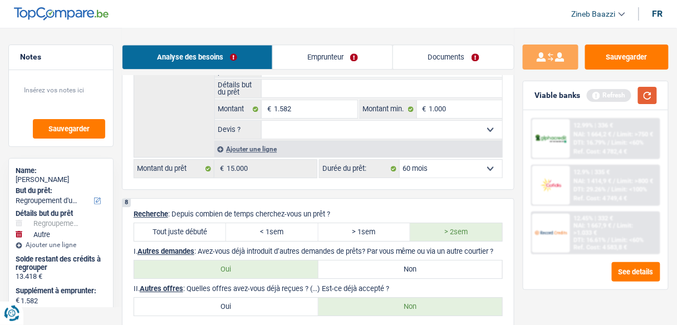
click at [649, 92] on button "button" at bounding box center [647, 95] width 19 height 17
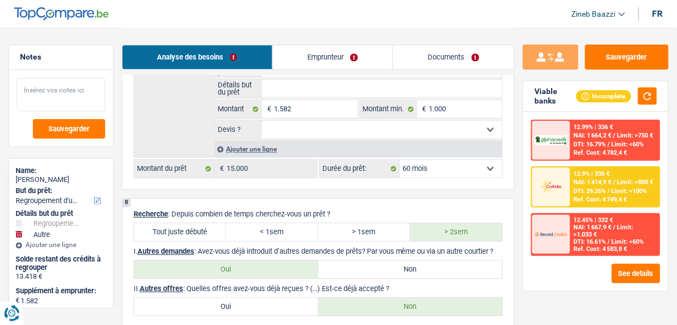
click at [77, 96] on textarea at bounding box center [61, 94] width 89 height 33
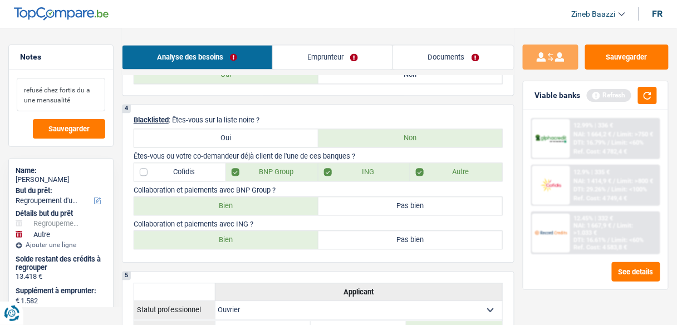
scroll to position [570, 0]
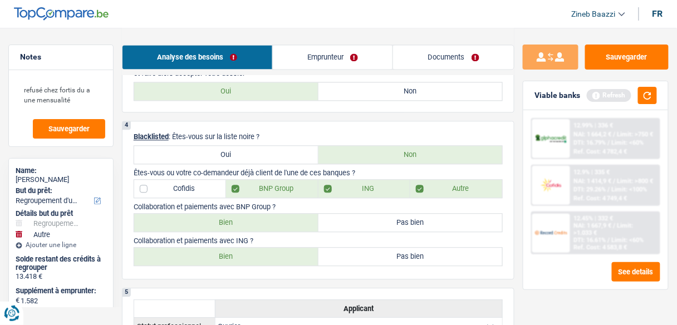
click at [368, 214] on label "Pas bien" at bounding box center [411, 223] width 184 height 18
click at [368, 214] on input "Pas bien" at bounding box center [411, 223] width 184 height 18
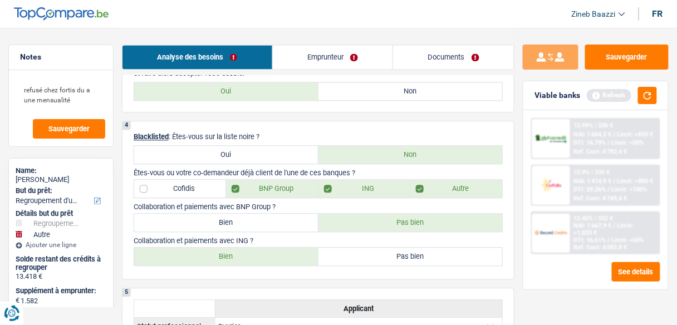
click at [651, 84] on div "Viable banks Refresh" at bounding box center [596, 95] width 145 height 29
click at [649, 91] on button "button" at bounding box center [647, 95] width 19 height 17
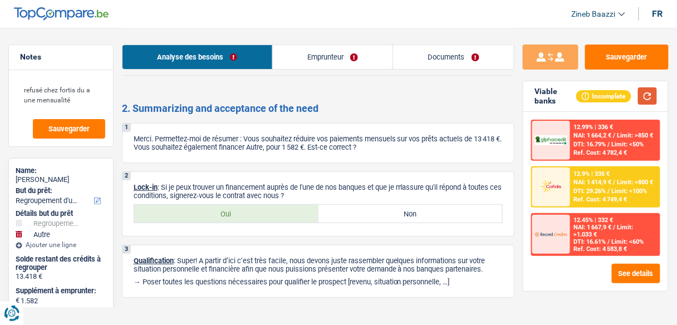
scroll to position [1944, 0]
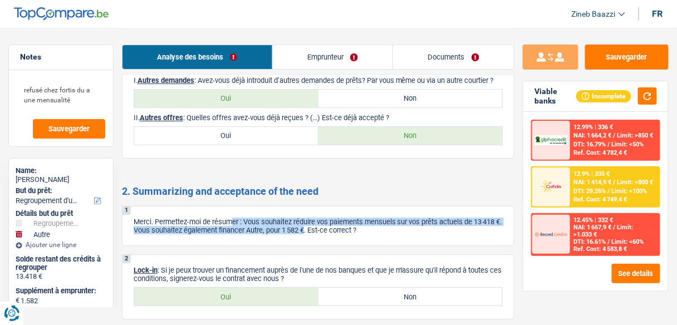
drag, startPoint x: 234, startPoint y: 214, endPoint x: 339, endPoint y: 217, distance: 104.7
click at [339, 218] on p "Merci. Permettez-moi de résumer : Vous souhaitez réduire vos paiements mensuels…" at bounding box center [318, 226] width 369 height 17
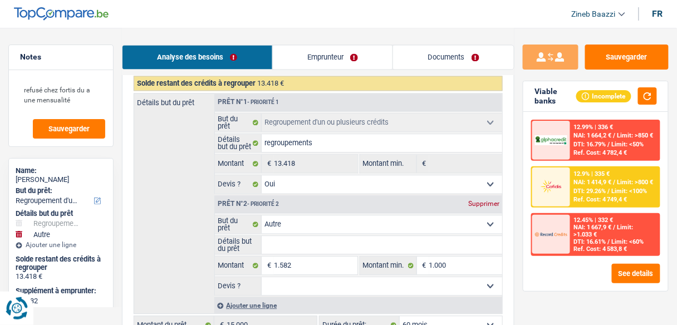
scroll to position [1632, 0]
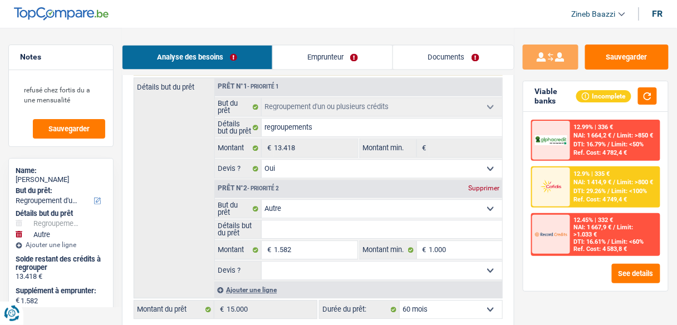
click at [326, 63] on link "Emprunteur" at bounding box center [333, 57] width 120 height 24
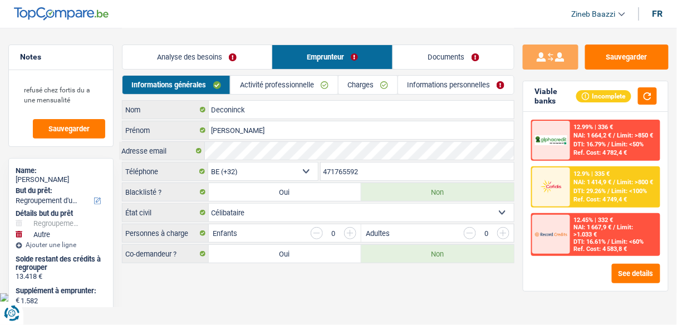
scroll to position [0, 0]
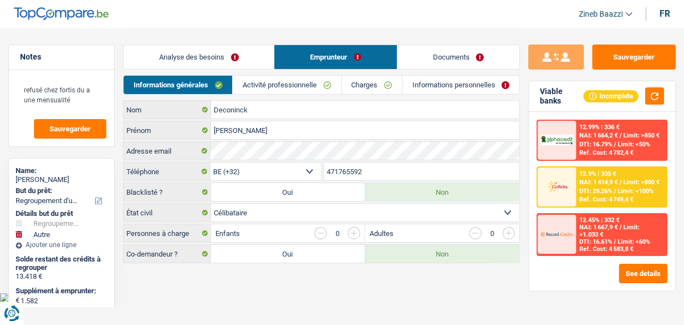
click at [267, 88] on link "Activité professionnelle" at bounding box center [287, 85] width 108 height 18
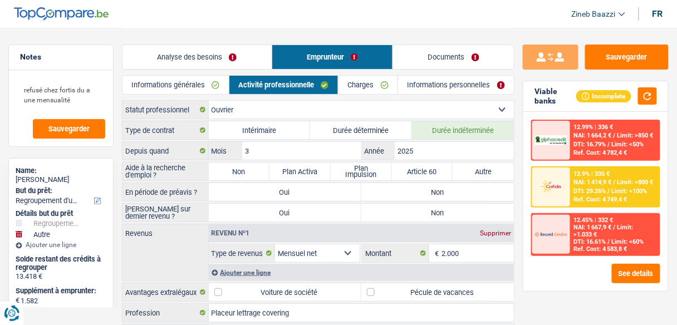
click at [260, 167] on label "Non" at bounding box center [239, 172] width 61 height 18
click at [260, 167] on input "Non" at bounding box center [239, 172] width 61 height 18
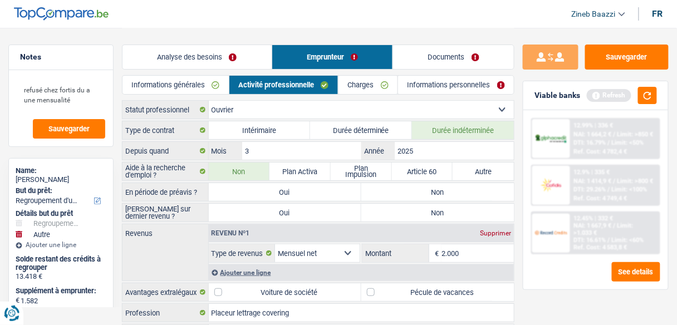
click at [427, 198] on label "Non" at bounding box center [437, 192] width 153 height 18
click at [427, 198] on input "Non" at bounding box center [437, 192] width 153 height 18
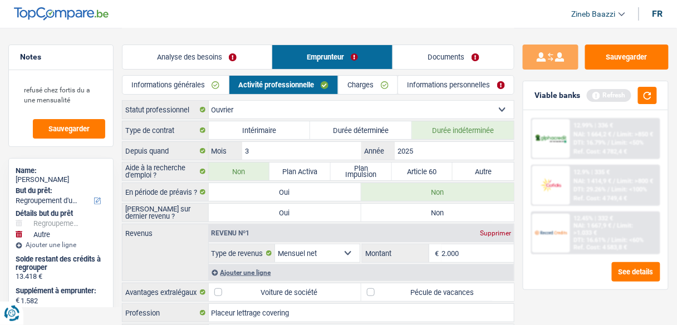
click at [420, 212] on label "Non" at bounding box center [437, 213] width 153 height 18
click at [420, 212] on input "Non" at bounding box center [437, 213] width 153 height 18
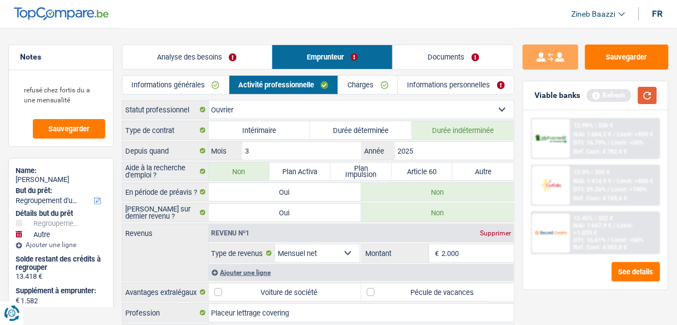
click at [645, 90] on button "button" at bounding box center [647, 95] width 19 height 17
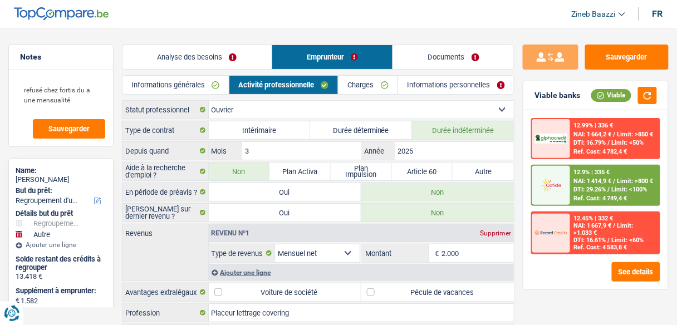
click at [359, 81] on link "Charges" at bounding box center [368, 85] width 59 height 18
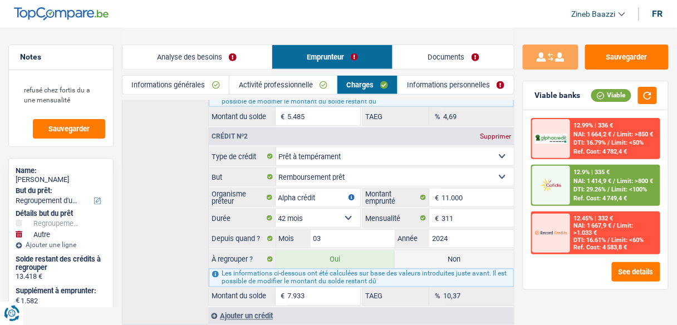
scroll to position [325, 0]
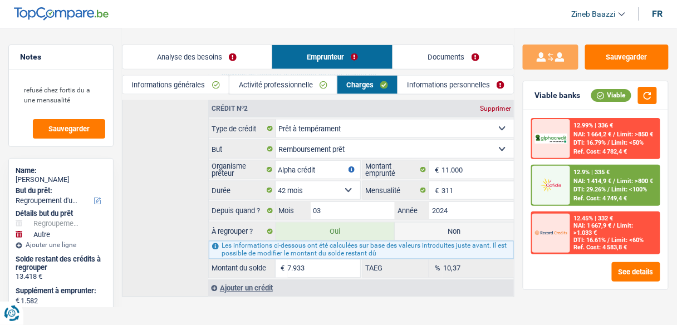
click at [428, 83] on link "Informations personnelles" at bounding box center [456, 85] width 116 height 18
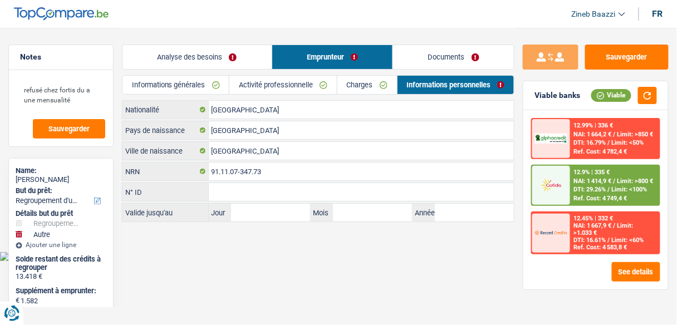
scroll to position [0, 0]
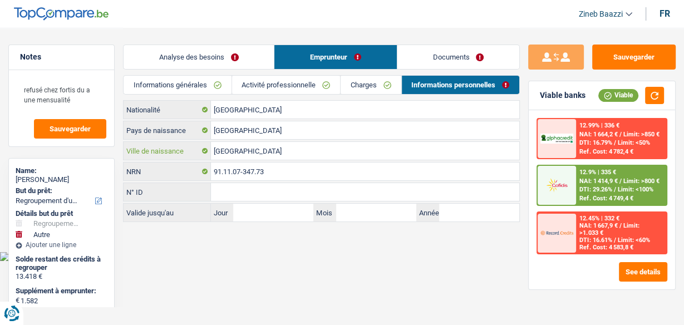
click at [248, 151] on input "[GEOGRAPHIC_DATA]" at bounding box center [365, 151] width 309 height 18
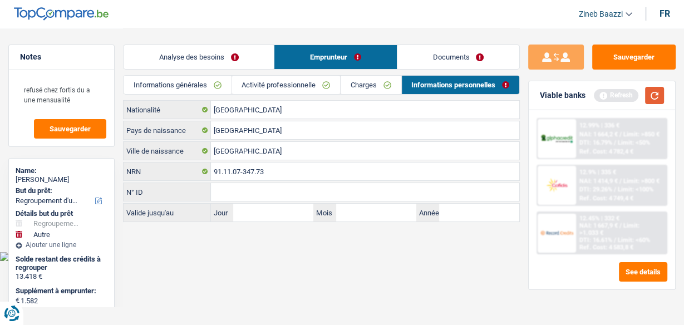
click at [663, 95] on button "button" at bounding box center [654, 95] width 19 height 17
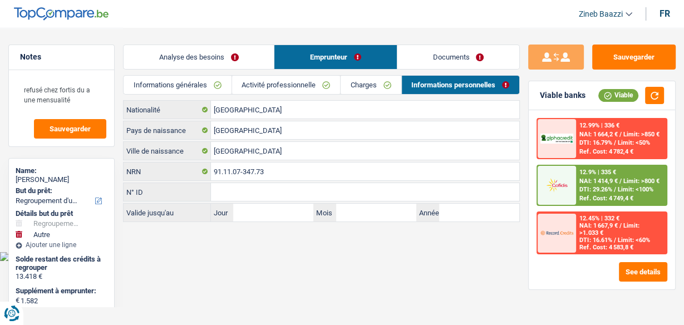
click at [598, 277] on div "See details" at bounding box center [602, 271] width 131 height 19
click at [203, 55] on link "Analyse des besoins" at bounding box center [199, 57] width 150 height 24
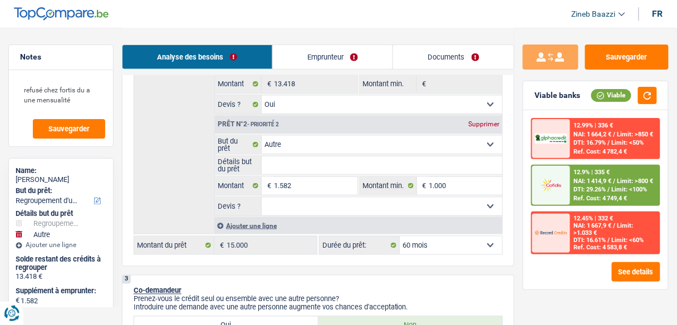
scroll to position [267, 0]
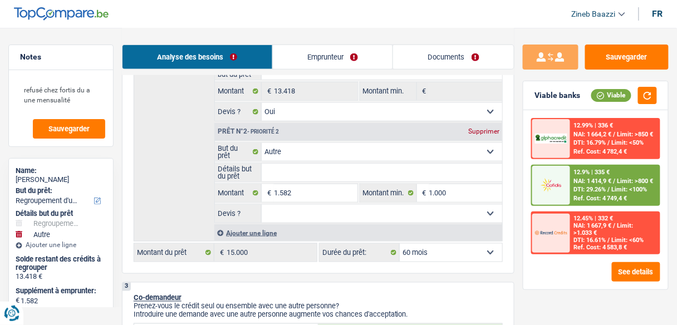
click at [459, 246] on select "12 mois 18 mois 24 mois 30 mois 36 mois 42 mois 48 mois 60 mois Sélectionner un…" at bounding box center [451, 253] width 102 height 18
click at [316, 212] on select "Oui Non Non répondu Sélectionner une option" at bounding box center [382, 214] width 241 height 18
click at [262, 205] on select "Oui Non Non répondu Sélectionner une option" at bounding box center [382, 214] width 241 height 18
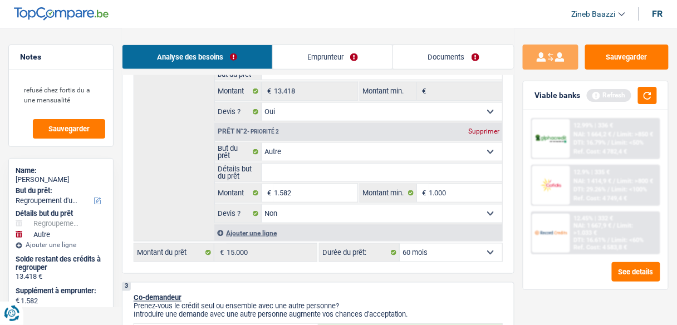
click at [290, 176] on input "Détails but du prêt" at bounding box center [382, 173] width 241 height 18
click at [656, 96] on button "button" at bounding box center [647, 95] width 19 height 17
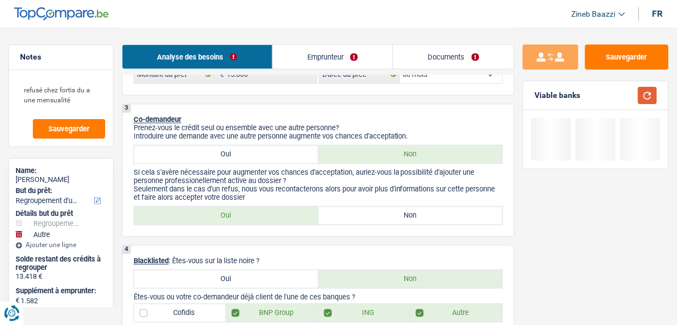
scroll to position [490, 0]
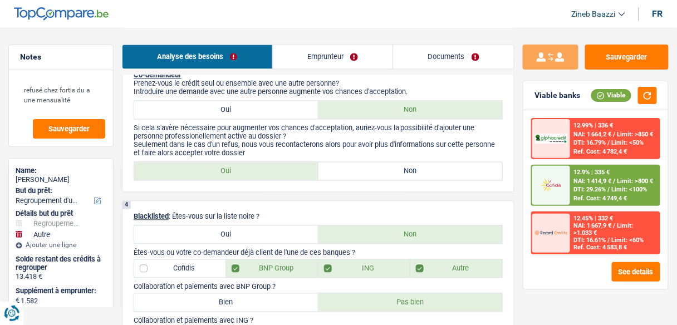
click at [444, 48] on link "Documents" at bounding box center [453, 57] width 121 height 24
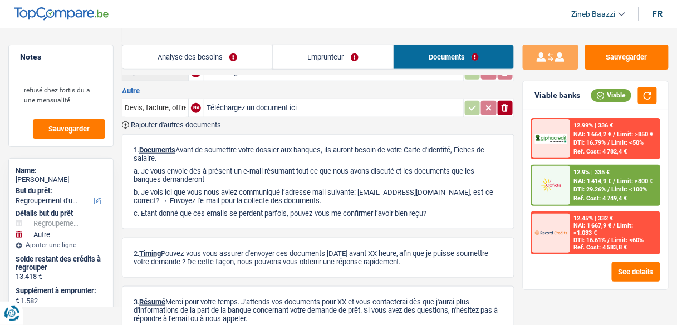
scroll to position [0, 0]
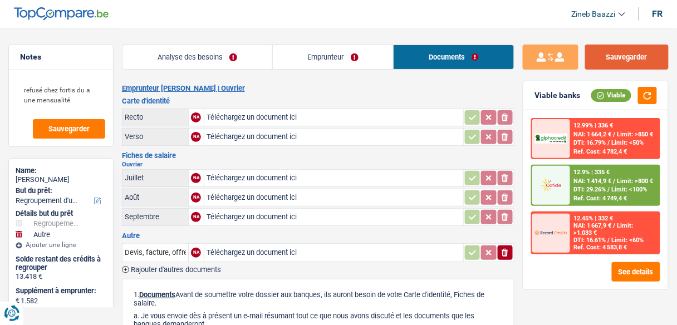
click at [607, 48] on button "Sauvegarder" at bounding box center [627, 57] width 84 height 25
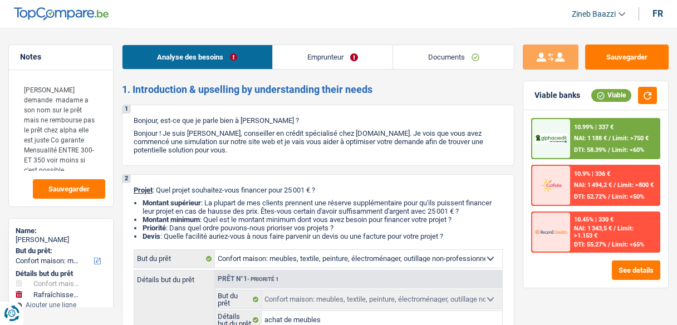
select select "household"
select select "houseOrGarden"
select select "120"
select select "household"
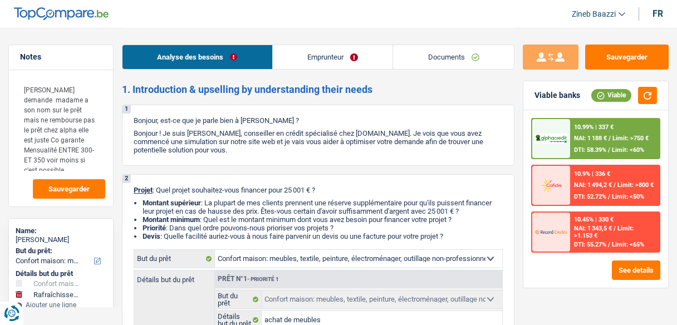
select select "household"
select select "false"
select select "houseOrGarden"
select select "false"
select select "120"
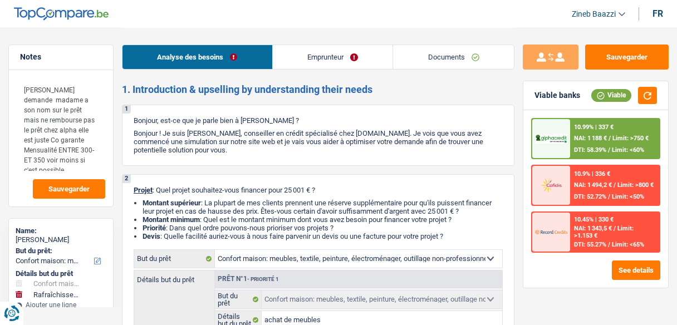
select select "privateEmployee"
select select "familyAllowances"
select select "netSalary"
select select "mealVouchers"
select select "rents"
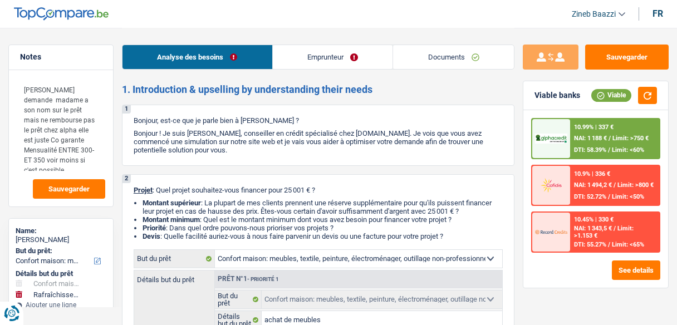
select select "personalLoan"
select select "homeFurnishingOrRelocation"
select select "96"
select select "household"
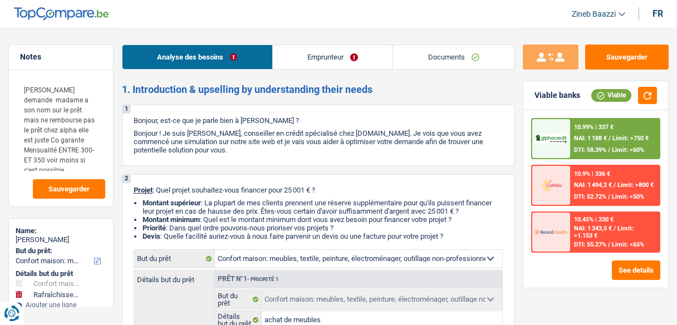
select select "false"
select select "houseOrGarden"
select select "false"
select select "120"
click at [454, 54] on link "Documents" at bounding box center [453, 57] width 121 height 24
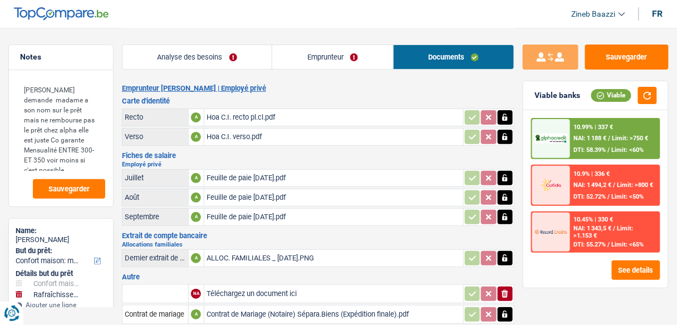
click at [231, 178] on div "Feuille de paie JUILL 2025.pdf" at bounding box center [334, 178] width 255 height 17
click at [239, 192] on div "Feuille de paie AOUT 2025.pdf" at bounding box center [334, 197] width 255 height 17
click at [187, 23] on header "Zineb Baazzi Se déconnecter fr" at bounding box center [338, 14] width 677 height 28
drag, startPoint x: 30, startPoint y: 101, endPoint x: 77, endPoint y: 155, distance: 71.8
click at [77, 154] on textarea "créfibel demande madame a son nom sur le prêt mais ne rembourse pas le prêt che…" at bounding box center [61, 125] width 89 height 94
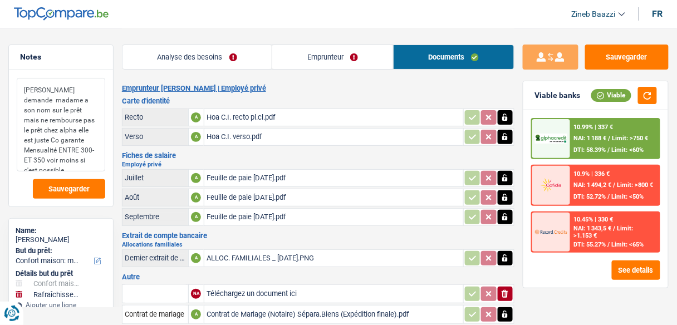
click at [79, 155] on textarea "créfibel demande madame a son nom sur le prêt mais ne rembourse pas le prêt che…" at bounding box center [61, 125] width 89 height 94
click at [350, 13] on header "Zineb Baazzi Se déconnecter fr" at bounding box center [338, 14] width 677 height 28
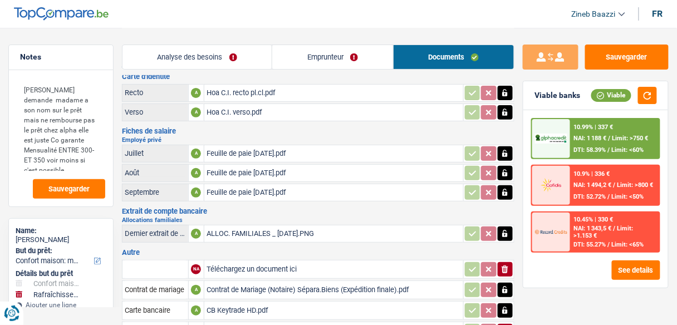
scroll to position [89, 0]
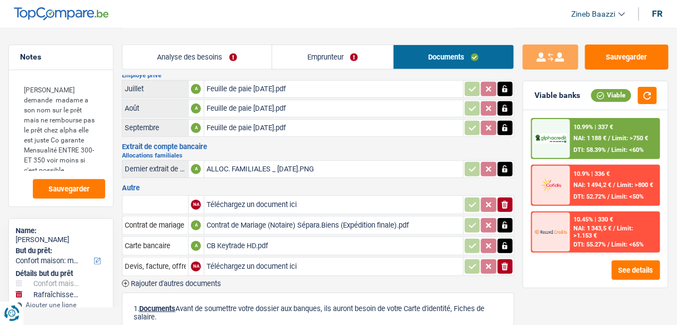
click at [251, 258] on input "Téléchargez un document ici" at bounding box center [334, 266] width 255 height 17
click at [237, 197] on input "Téléchargez un document ici" at bounding box center [334, 205] width 255 height 17
type input "C:\fakepath\Hoa C.I. recto pl.cl.pdf"
click at [247, 203] on div "Hoa C.I. recto pl.cl.pdf" at bounding box center [270, 205] width 126 height 17
click at [247, 262] on input "Téléchargez un document ici" at bounding box center [334, 266] width 255 height 17
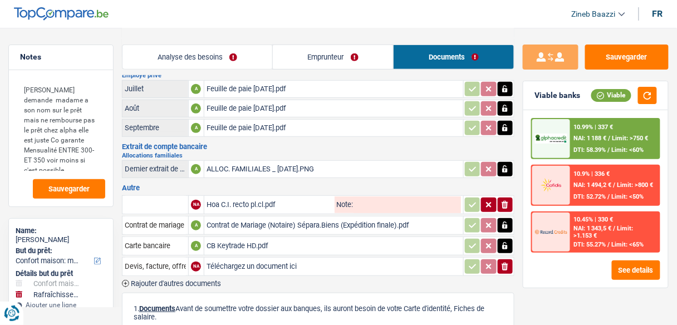
type input "C:\fakepath\Hoa C.I. verso.pdf"
click at [282, 259] on div "Hoa C.I. verso.pdf" at bounding box center [334, 266] width 255 height 17
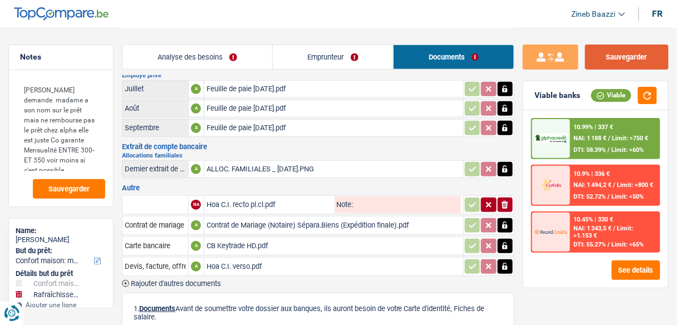
click at [632, 50] on button "Sauvegarder" at bounding box center [627, 57] width 84 height 25
click at [345, 14] on header "Zineb Baazzi Se déconnecter fr" at bounding box center [338, 14] width 677 height 28
click at [642, 67] on button "Sauvegarder" at bounding box center [627, 57] width 84 height 25
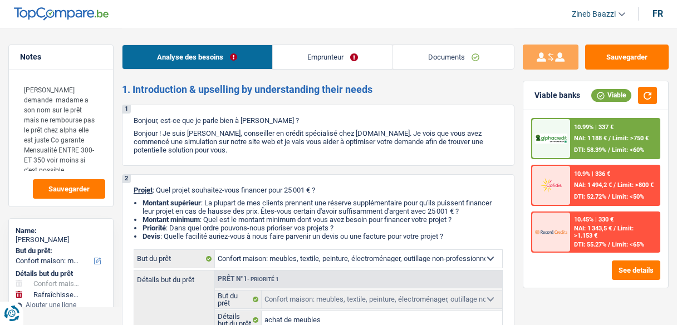
select select "household"
select select "houseOrGarden"
select select "120"
select select "household"
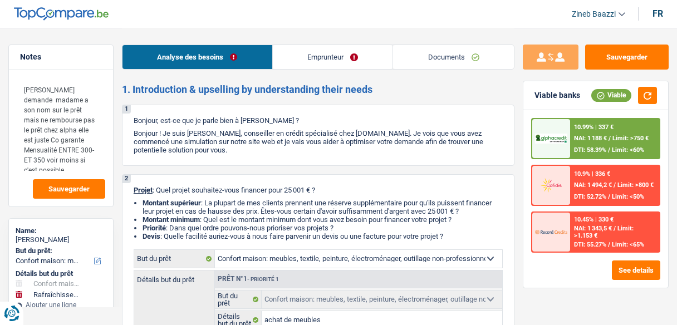
select select "household"
select select "false"
select select "houseOrGarden"
select select "false"
select select "120"
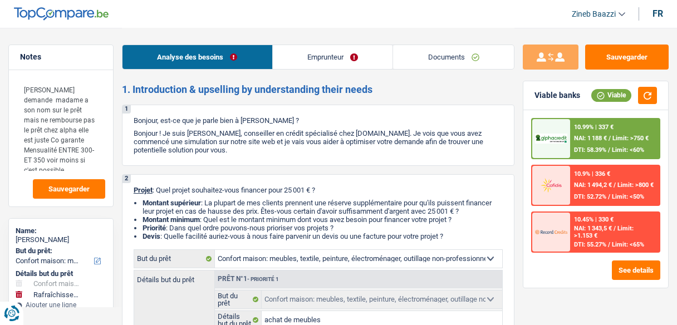
select select "privateEmployee"
select select "familyAllowances"
select select "netSalary"
select select "mealVouchers"
select select "rents"
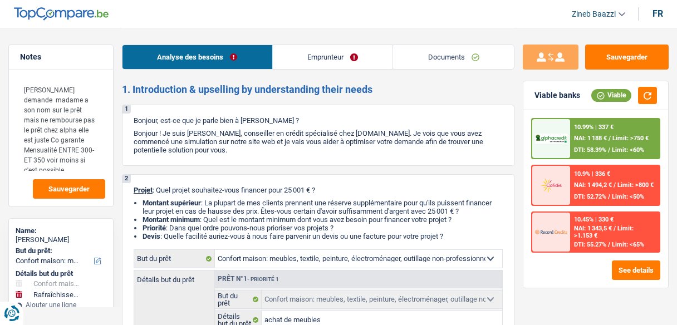
select select "personalLoan"
select select "homeFurnishingOrRelocation"
select select "96"
select select "household"
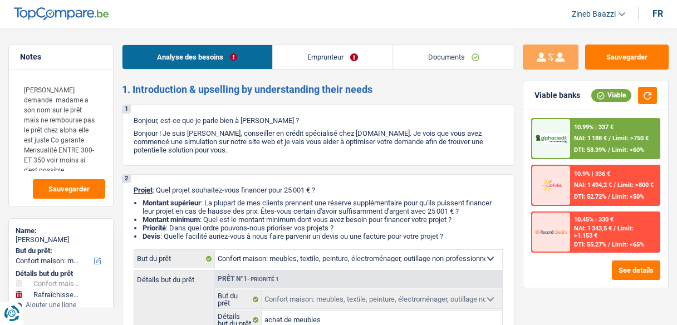
select select "false"
select select "houseOrGarden"
select select "false"
select select "120"
click at [457, 56] on link "Documents" at bounding box center [453, 57] width 121 height 24
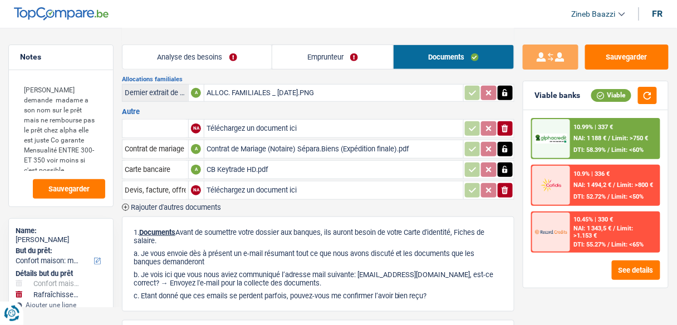
scroll to position [138, 0]
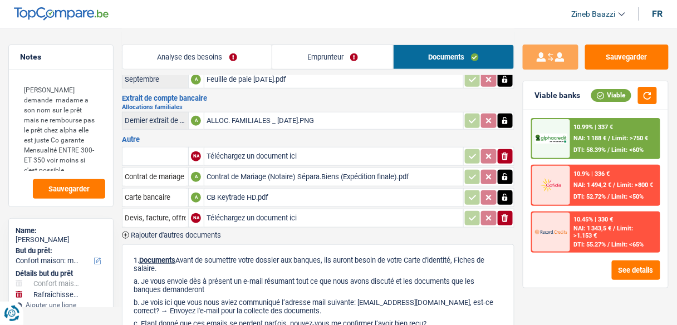
click at [202, 232] on span "Rajouter d'autres documents" at bounding box center [176, 235] width 90 height 7
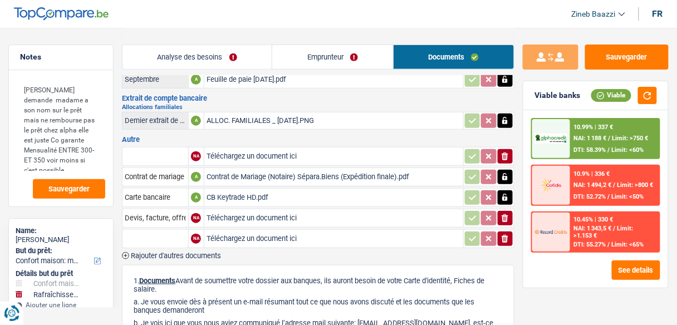
click at [167, 234] on input "text" at bounding box center [155, 239] width 61 height 18
type input "ci"
click at [236, 231] on input "Téléchargez un document ici" at bounding box center [334, 239] width 255 height 17
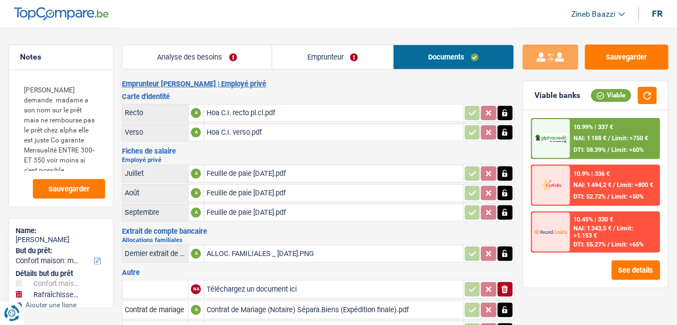
scroll to position [0, 0]
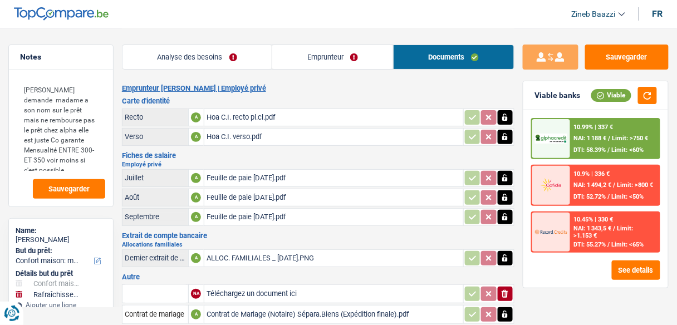
click at [493, 144] on td at bounding box center [488, 137] width 51 height 18
click at [501, 114] on icon "button" at bounding box center [505, 117] width 9 height 11
click at [487, 116] on icon "button" at bounding box center [489, 117] width 5 height 5
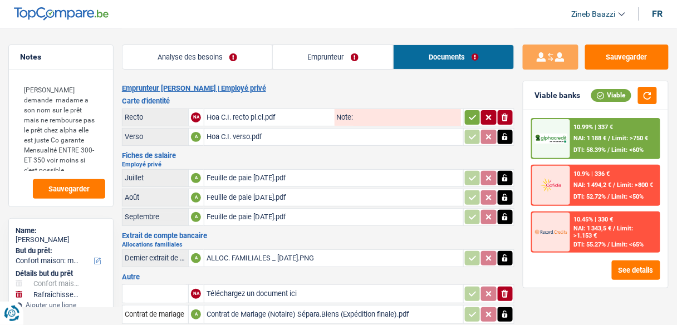
click at [505, 119] on icon "ionicons-v5-e" at bounding box center [505, 117] width 9 height 11
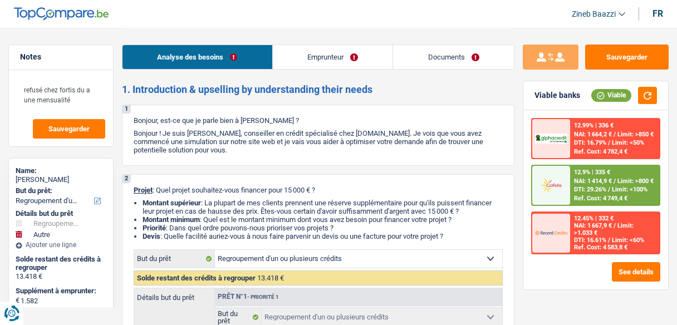
select select "refinancing"
select select "other"
select select "60"
select select "refinancing"
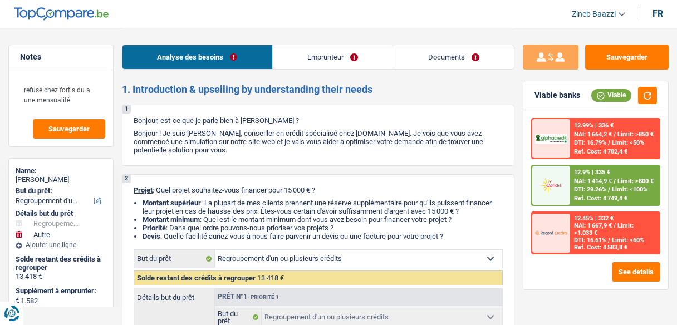
select select "refinancing"
select select "yes"
select select "other"
select select "false"
select select "60"
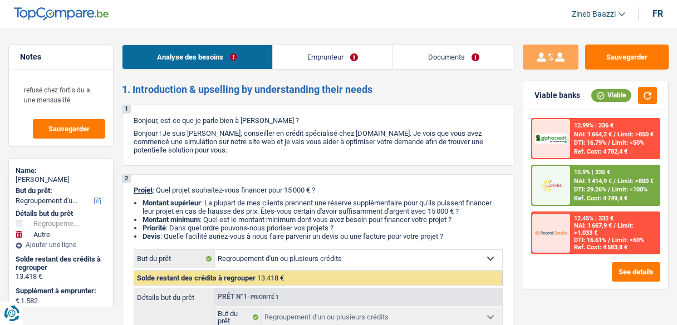
select select "worker"
select select "netSalary"
select select "liveWithParents"
select select "creditConsolidation"
select select "42"
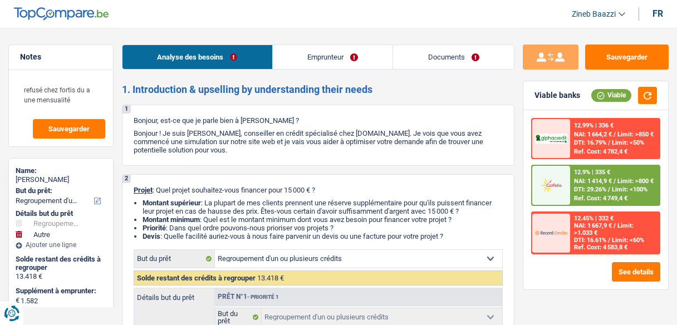
select select "personalLoan"
select select "loanRepayment"
select select "42"
select select "refinancing"
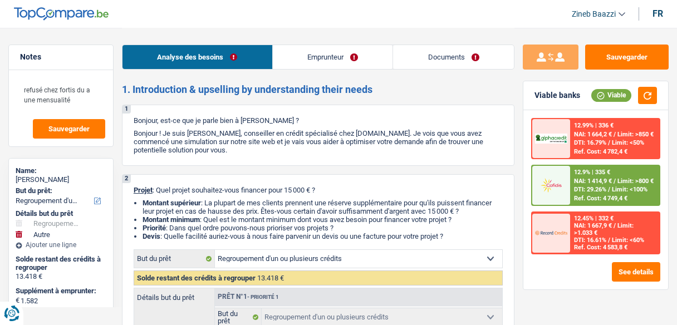
select select "yes"
select select "other"
select select "false"
select select "60"
select select "worker"
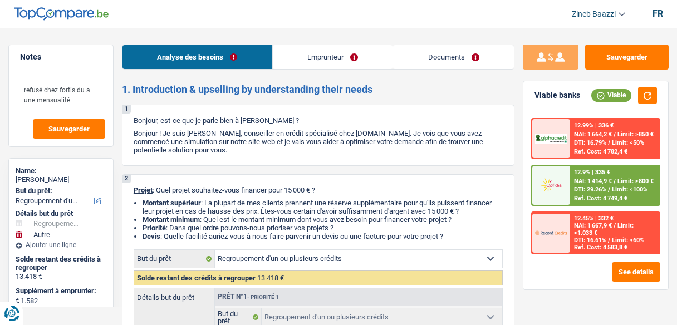
select select "netSalary"
drag, startPoint x: 0, startPoint y: 0, endPoint x: 352, endPoint y: 53, distance: 355.9
click at [352, 53] on link "Emprunteur" at bounding box center [333, 57] width 120 height 24
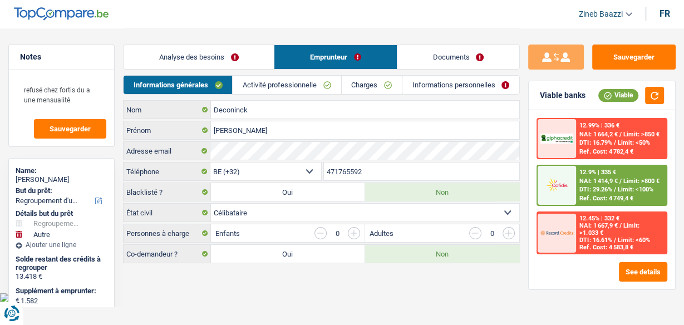
click at [297, 81] on link "Activité professionnelle" at bounding box center [287, 85] width 108 height 18
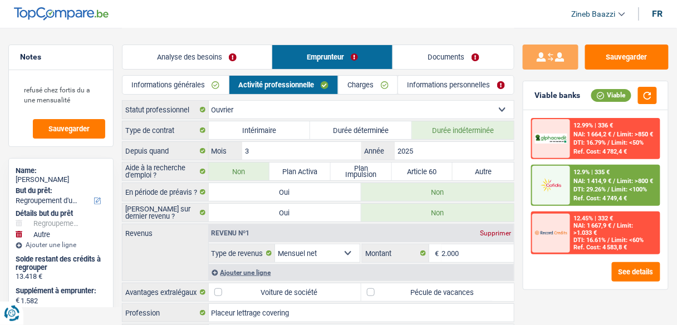
click at [374, 125] on label "Durée déterminée" at bounding box center [361, 130] width 102 height 18
click at [374, 125] on input "Durée déterminée" at bounding box center [361, 130] width 102 height 18
radio input "true"
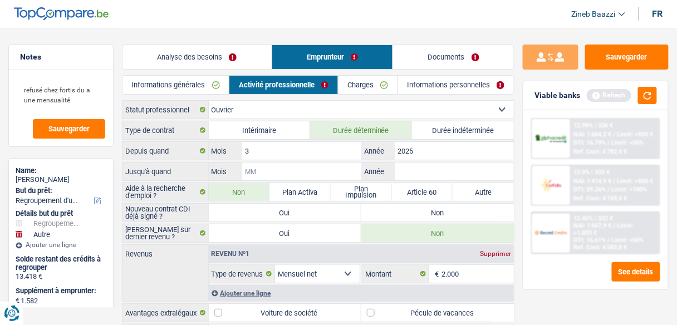
click at [314, 168] on input "Mois" at bounding box center [301, 172] width 119 height 18
type input "12"
click at [648, 96] on button "button" at bounding box center [647, 95] width 19 height 17
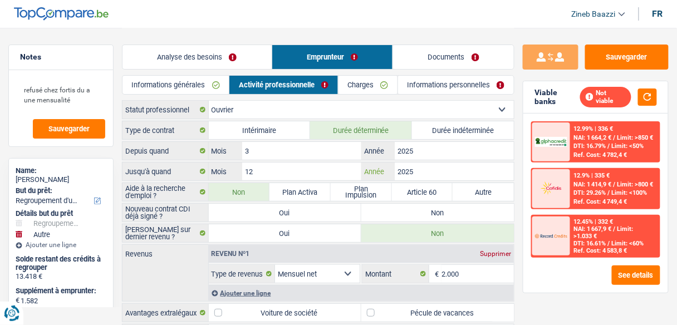
click at [436, 167] on input "2025" at bounding box center [454, 172] width 119 height 18
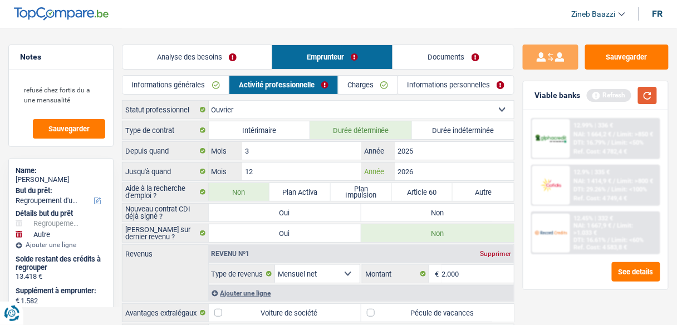
type input "2026"
click at [647, 97] on button "button" at bounding box center [647, 95] width 19 height 17
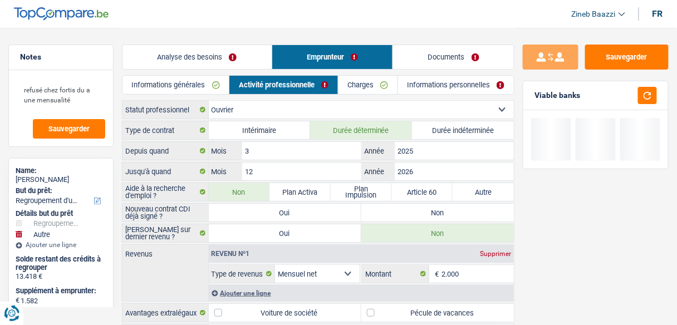
click at [446, 211] on label "Non" at bounding box center [437, 213] width 153 height 18
click at [446, 211] on input "Non" at bounding box center [437, 213] width 153 height 18
radio input "true"
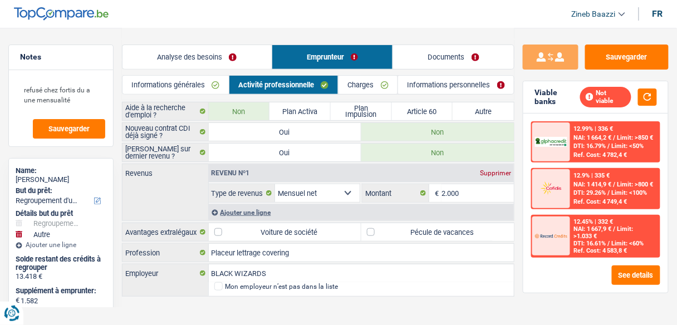
scroll to position [85, 0]
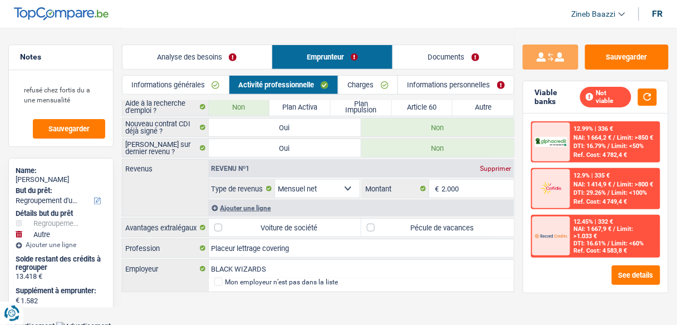
click at [228, 60] on link "Analyse des besoins" at bounding box center [197, 57] width 149 height 24
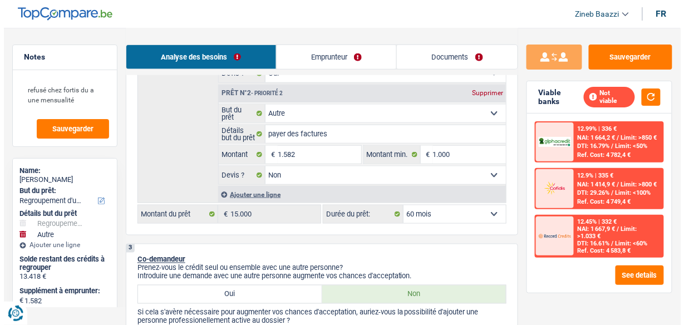
scroll to position [308, 0]
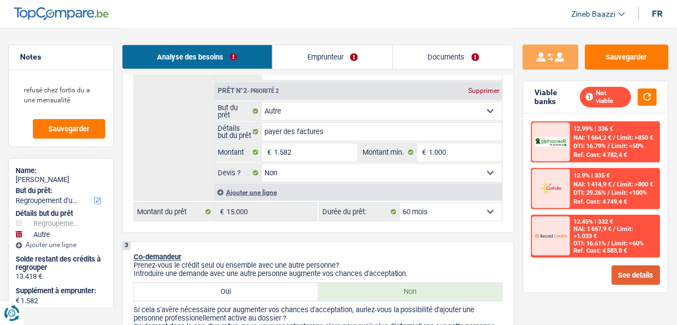
click at [638, 267] on button "See details" at bounding box center [636, 275] width 48 height 19
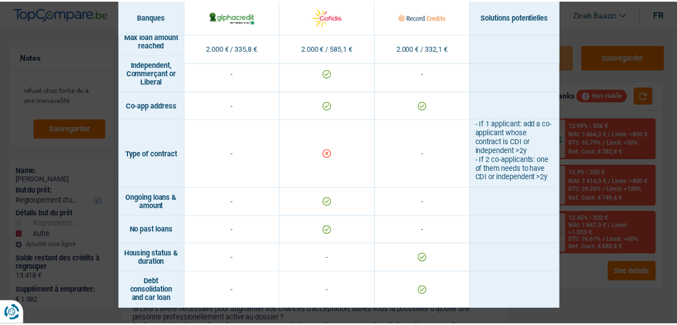
scroll to position [789, 0]
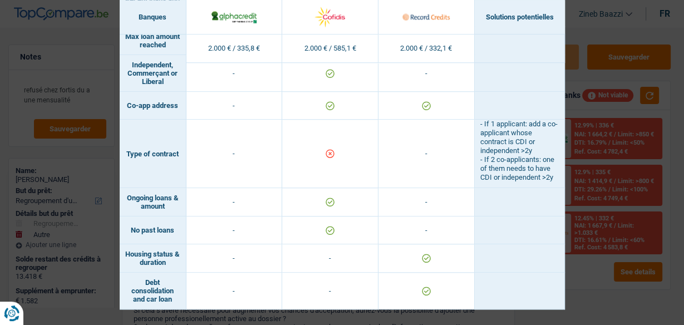
click at [607, 270] on div "Banks conditions × Banques Solutions potentielles Revenus / Charges 2.000 € / 3…" at bounding box center [342, 162] width 684 height 325
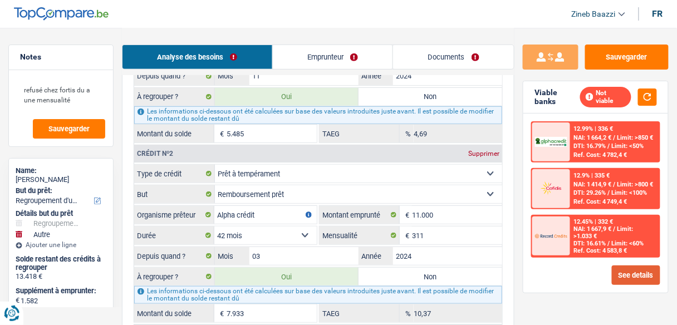
scroll to position [1110, 0]
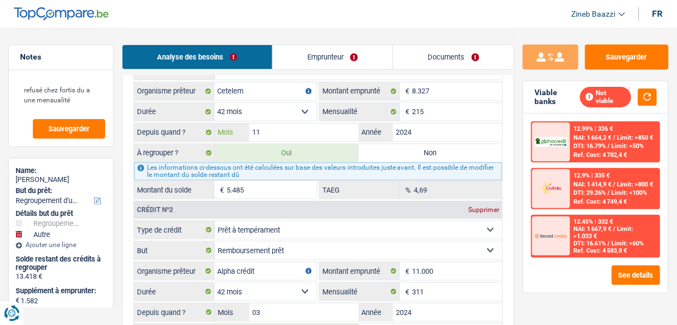
click at [319, 124] on input "11" at bounding box center [304, 133] width 109 height 18
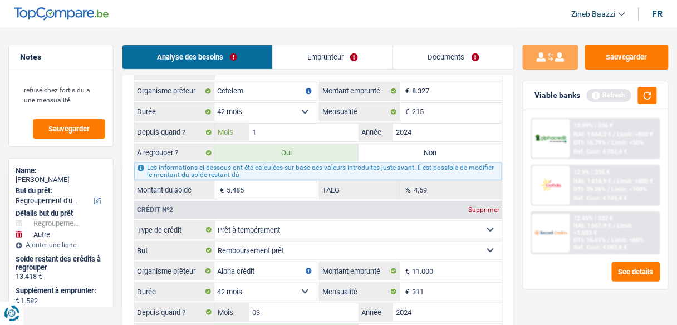
type input "10"
type input "15.598"
type input "14.016"
type input "15.598"
type input "6.083"
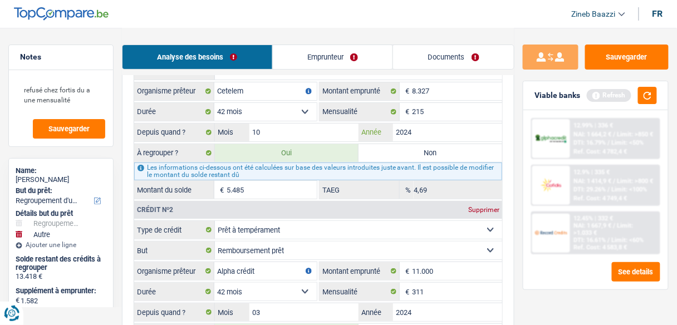
type input "14.016"
type input "15.598"
select select "84"
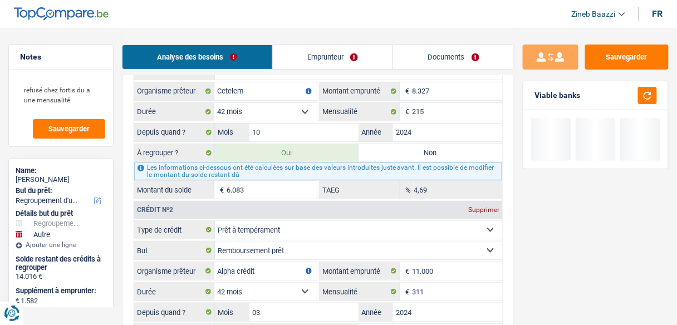
click at [356, 46] on link "Emprunteur" at bounding box center [333, 57] width 120 height 24
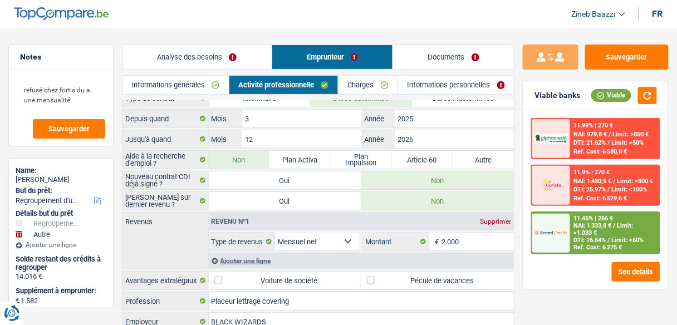
scroll to position [0, 0]
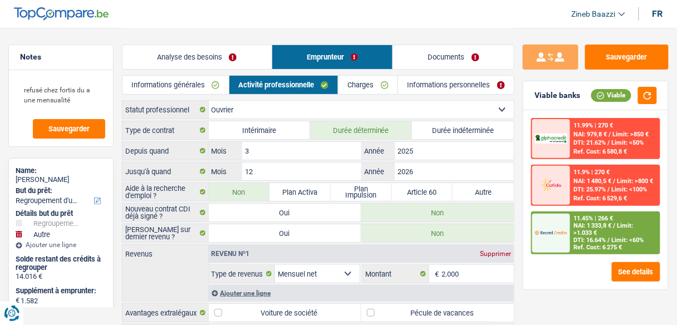
click at [206, 47] on link "Analyse des besoins" at bounding box center [197, 57] width 149 height 24
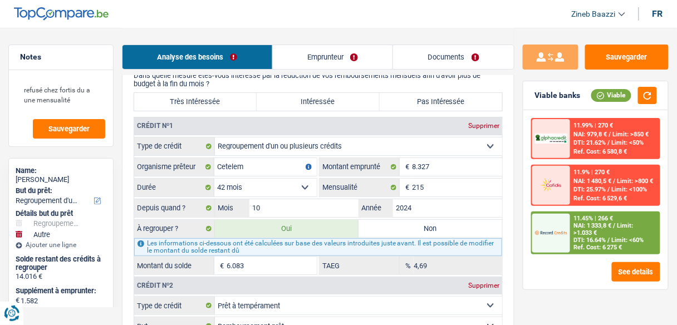
scroll to position [1025, 0]
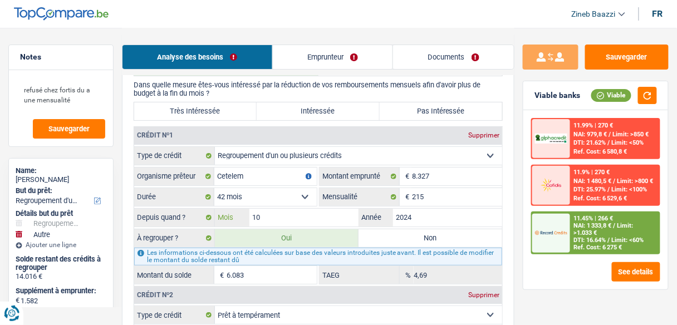
click at [277, 209] on input "10" at bounding box center [304, 218] width 109 height 18
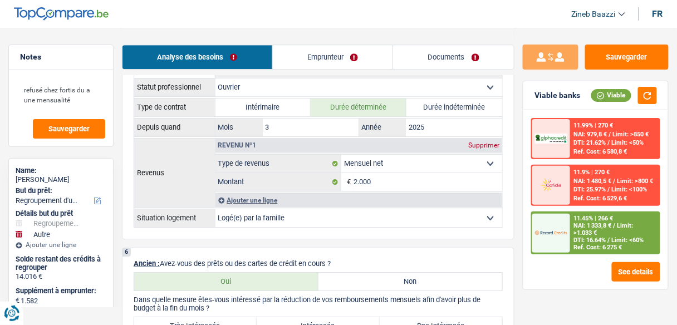
scroll to position [757, 0]
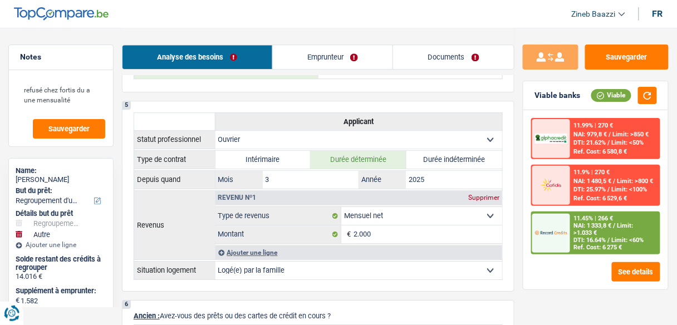
click at [330, 28] on div "Analyse des besoins Emprunteur Documents" at bounding box center [318, 51] width 393 height 47
click at [423, 151] on label "Durée indéterminée" at bounding box center [455, 160] width 96 height 18
click at [423, 151] on input "Durée indéterminée" at bounding box center [455, 160] width 96 height 18
radio input "true"
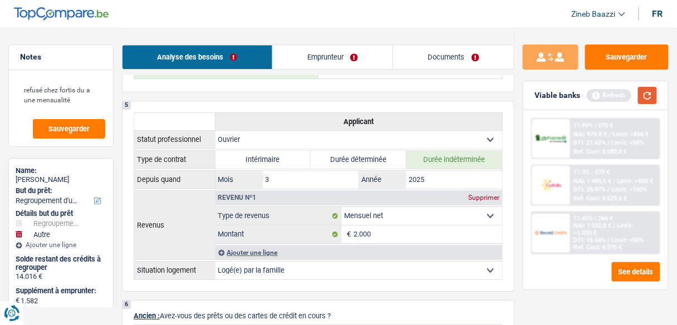
click at [644, 97] on button "button" at bounding box center [647, 95] width 19 height 17
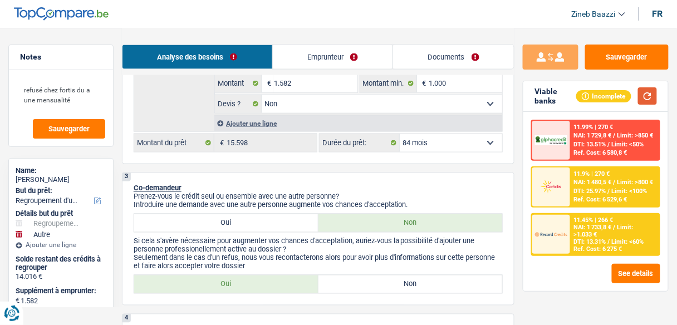
scroll to position [446, 0]
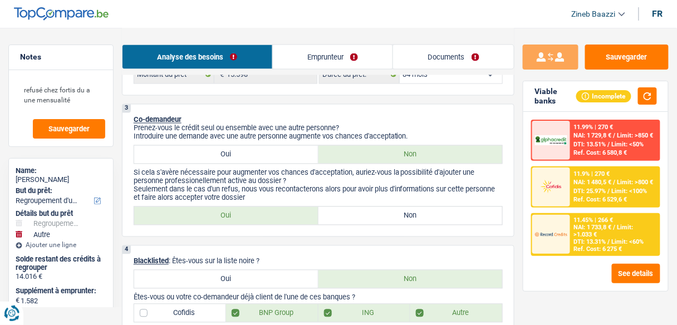
click at [334, 56] on link "Emprunteur" at bounding box center [333, 57] width 120 height 24
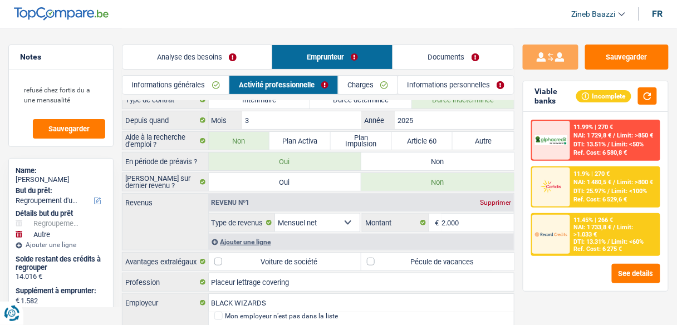
scroll to position [0, 0]
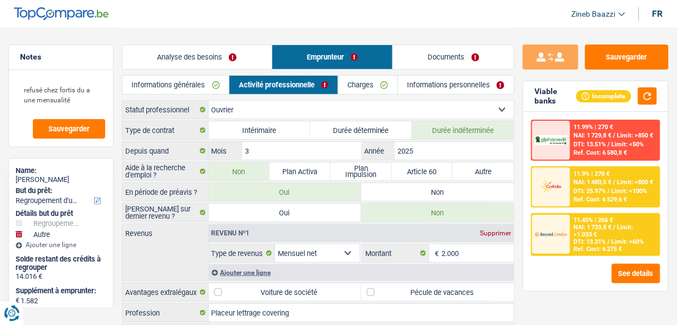
click at [367, 89] on link "Charges" at bounding box center [368, 85] width 59 height 18
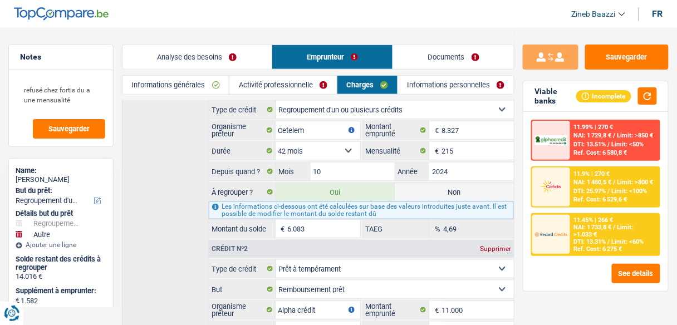
scroll to position [134, 0]
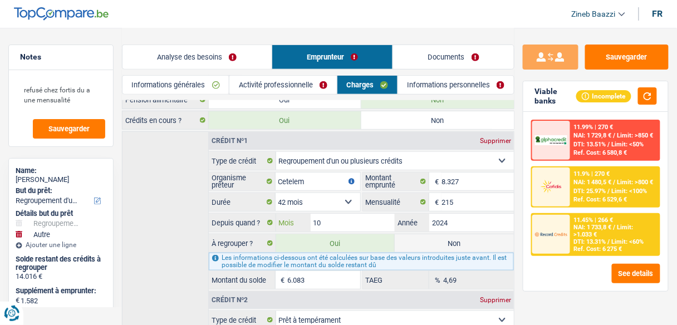
click at [338, 219] on input "10" at bounding box center [353, 223] width 85 height 18
click at [456, 179] on input "8.327" at bounding box center [478, 182] width 72 height 18
click at [151, 185] on div "Crédit nº1 Supprimer Carte ou ouverture de crédit Prêt hypothécaire Vente à tem…" at bounding box center [318, 310] width 393 height 358
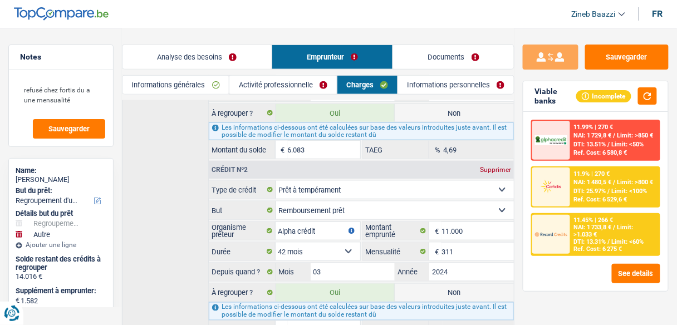
scroll to position [312, 0]
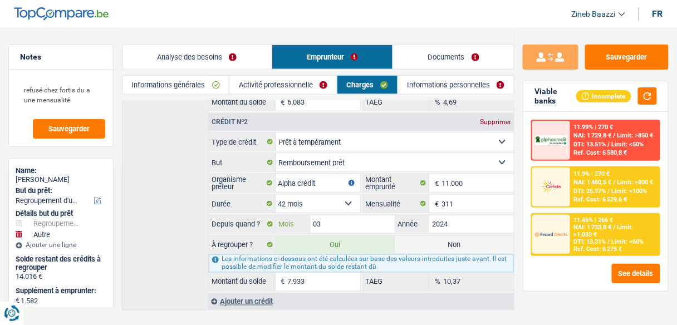
click at [343, 221] on input "03" at bounding box center [353, 225] width 85 height 18
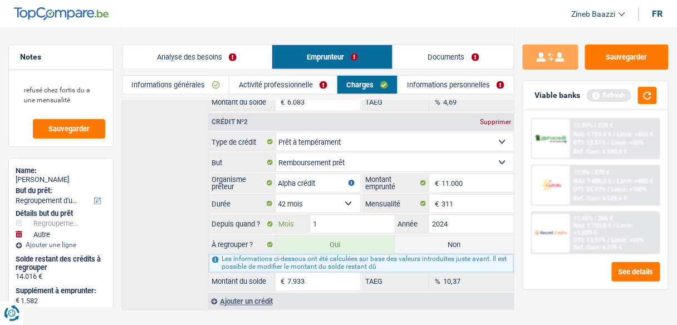
type input "10"
type input "15.900"
type input "8.235"
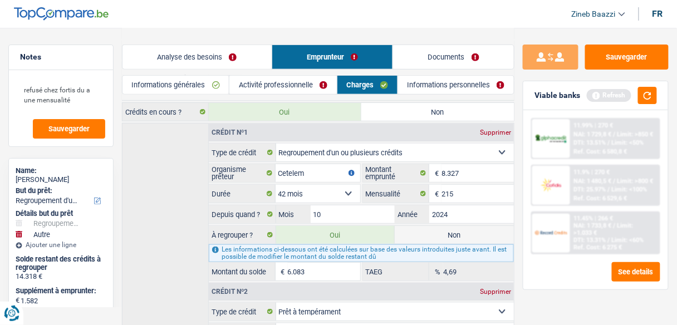
scroll to position [134, 0]
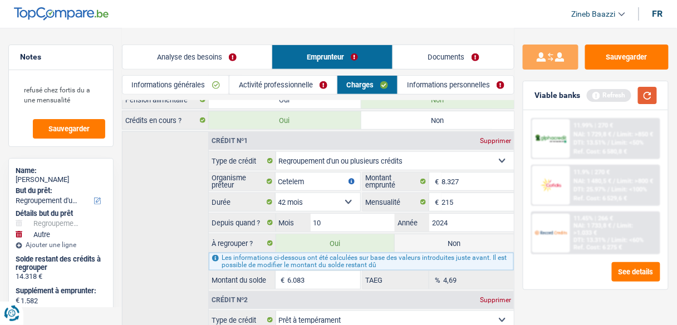
click at [644, 91] on button "button" at bounding box center [647, 95] width 19 height 17
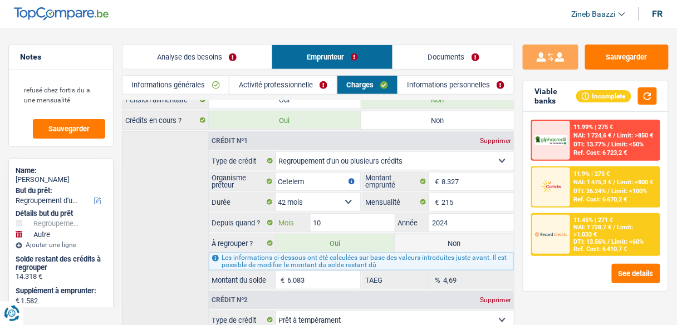
click at [374, 216] on input "10" at bounding box center [353, 223] width 85 height 18
click at [367, 223] on input "10" at bounding box center [353, 223] width 85 height 18
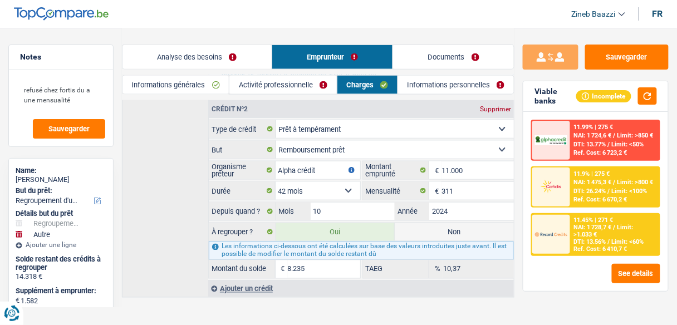
scroll to position [325, 0]
click at [188, 184] on div "Crédit nº1 Supprimer Carte ou ouverture de crédit Prêt hypothécaire Vente à tem…" at bounding box center [318, 119] width 393 height 358
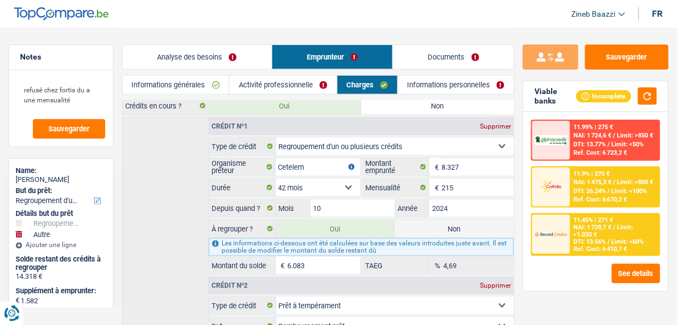
scroll to position [147, 0]
click at [649, 88] on button "button" at bounding box center [647, 95] width 19 height 17
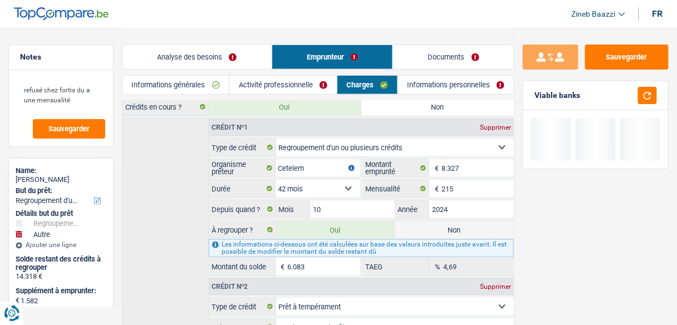
click at [205, 182] on div "Crédit nº1 Supprimer Carte ou ouverture de crédit Prêt hypothécaire Vente à tem…" at bounding box center [318, 297] width 393 height 358
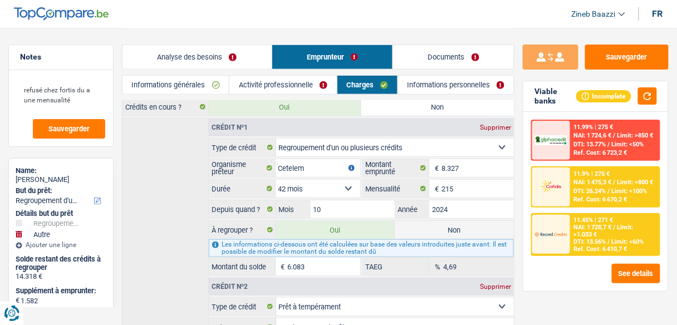
click at [164, 241] on div "Crédit nº1 Supprimer Carte ou ouverture de crédit Prêt hypothécaire Vente à tem…" at bounding box center [318, 297] width 393 height 358
click at [645, 97] on button "button" at bounding box center [647, 95] width 19 height 17
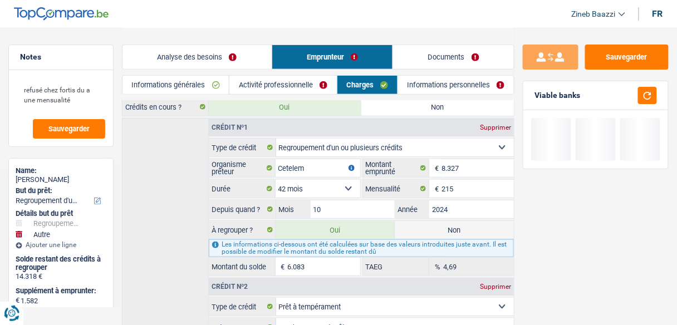
click at [433, 30] on div "Analyse des besoins Emprunteur Documents" at bounding box center [318, 51] width 393 height 47
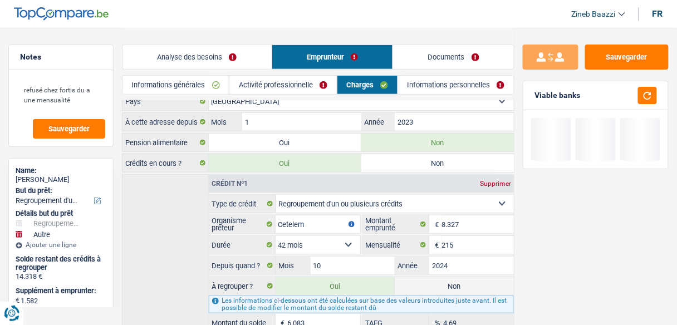
scroll to position [0, 0]
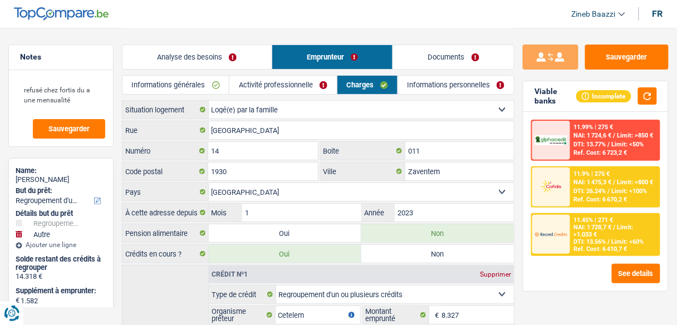
click at [200, 46] on link "Analyse des besoins" at bounding box center [197, 57] width 149 height 24
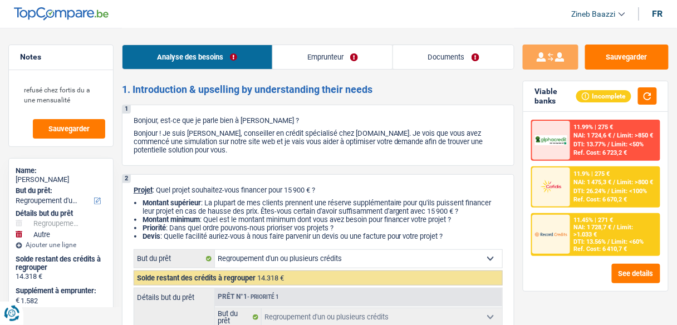
click at [332, 36] on div "Analyse des besoins Emprunteur Documents" at bounding box center [318, 51] width 393 height 47
click at [389, 36] on div "Analyse des besoins Emprunteur Documents" at bounding box center [318, 51] width 393 height 47
drag, startPoint x: 653, startPoint y: 93, endPoint x: 618, endPoint y: 30, distance: 72.5
click at [652, 93] on button "button" at bounding box center [647, 95] width 19 height 17
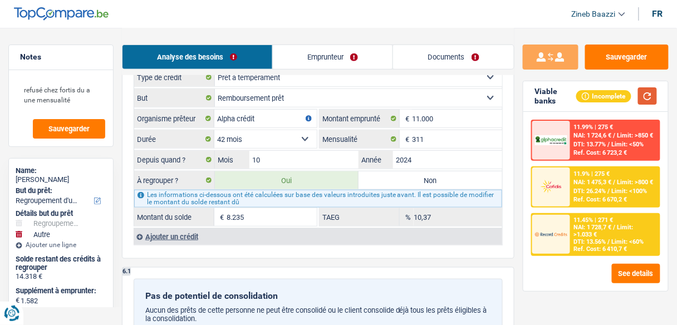
scroll to position [1337, 0]
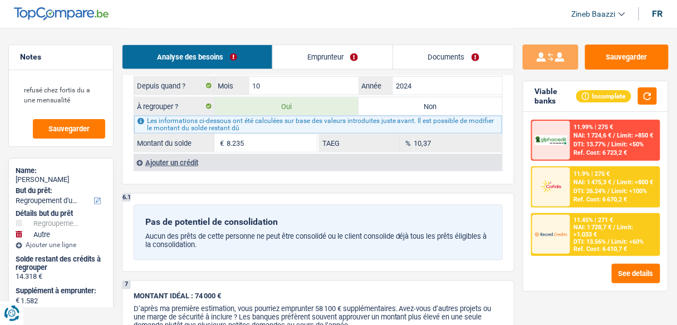
click at [659, 94] on div "Viable banks Incomplete" at bounding box center [596, 96] width 145 height 31
click at [656, 96] on button "button" at bounding box center [647, 95] width 19 height 17
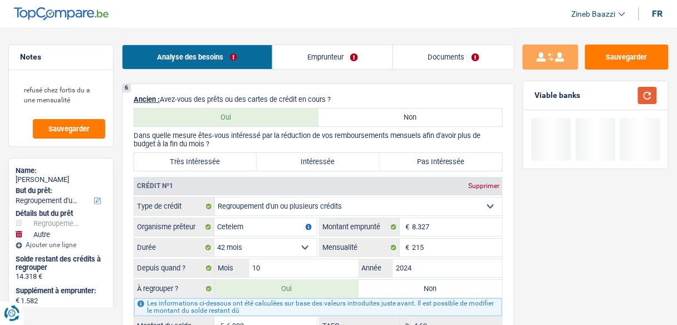
scroll to position [891, 0]
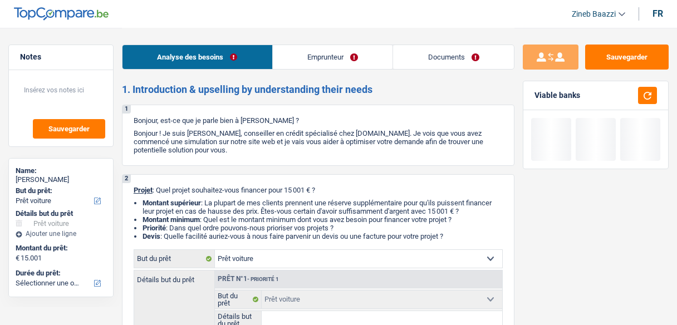
select select "car"
select select "privateEmployee"
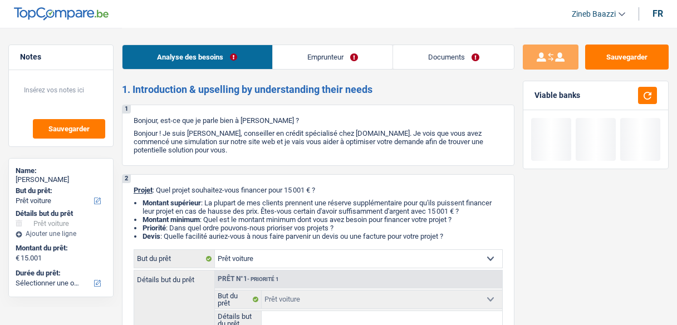
select select "netSalary"
select select "mealVouchers"
select select "rents"
select select "car"
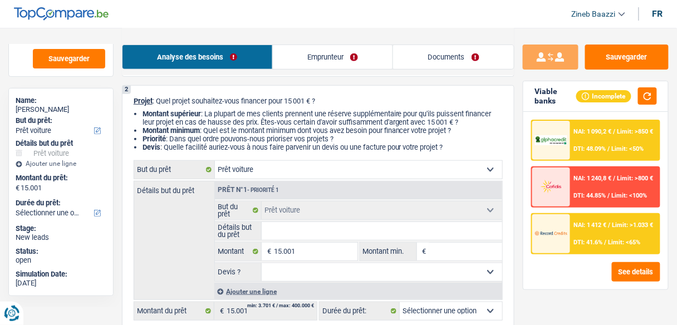
scroll to position [134, 0]
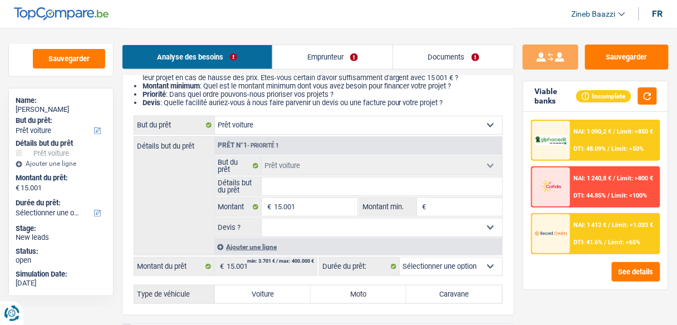
click at [391, 181] on input "Détails but du prêt" at bounding box center [382, 187] width 241 height 18
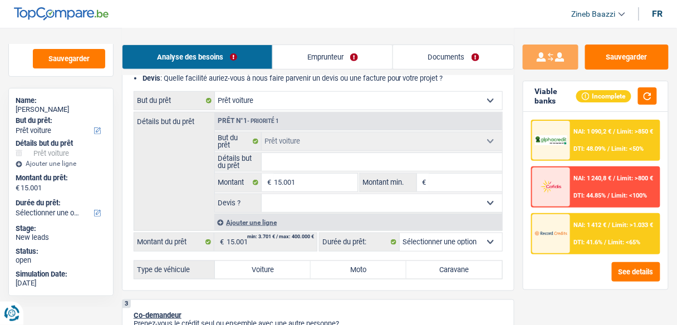
scroll to position [178, 0]
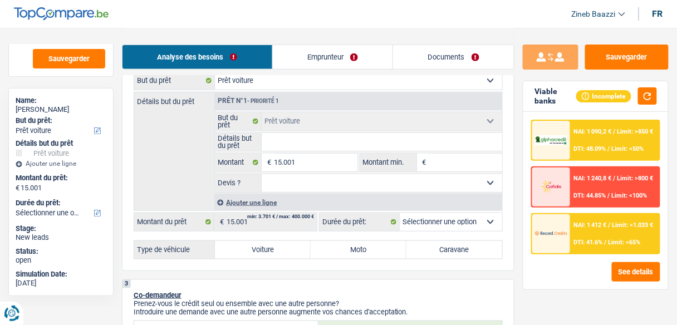
click at [329, 144] on input "Détails but du prêt" at bounding box center [382, 142] width 241 height 18
click at [290, 140] on input "Détails but du prêt" at bounding box center [382, 142] width 241 height 18
type input "a"
type input "ac"
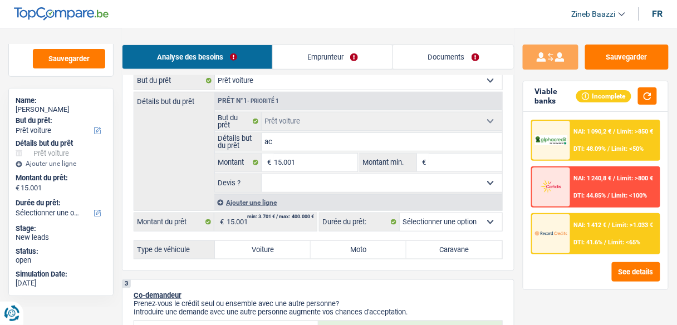
type input "ac"
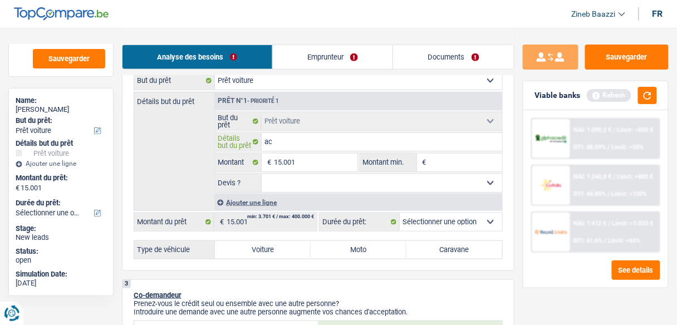
type input "ach"
type input "acha"
type input "achat"
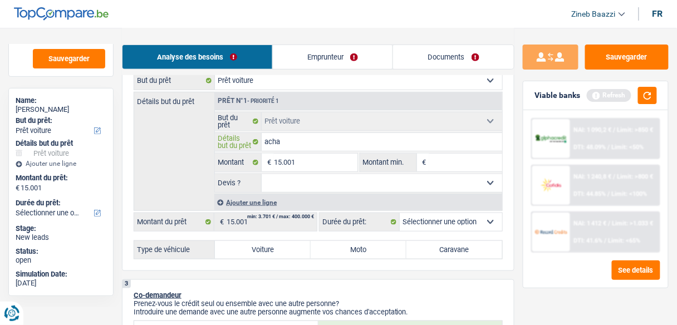
type input "achat"
type input "achat d"
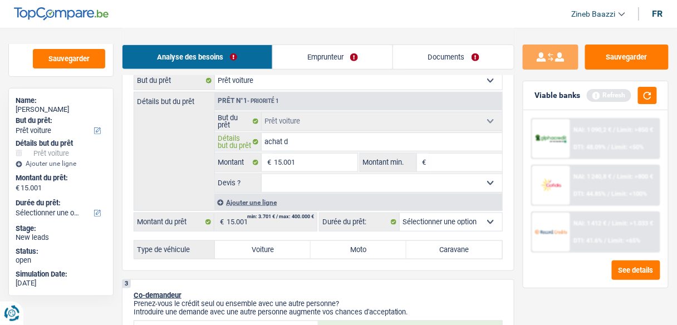
type input "achat de"
type input "achat de v"
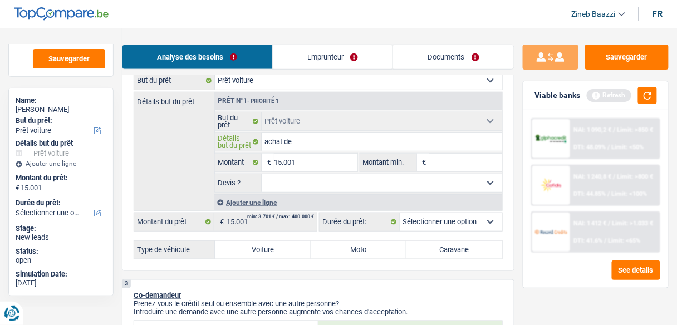
type input "achat de v"
type input "achat de ve"
type input "achat de veh"
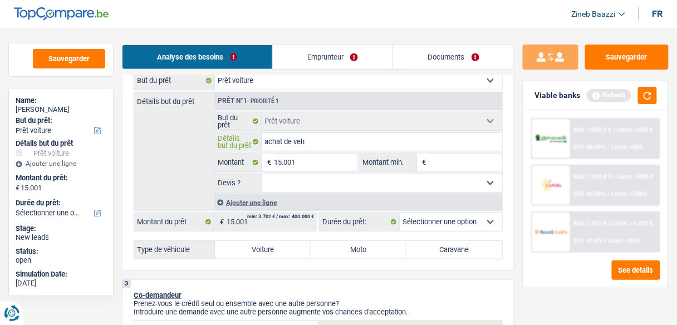
type input "achat de vehi"
type input "achat de vehic"
type input "achat de vehicu"
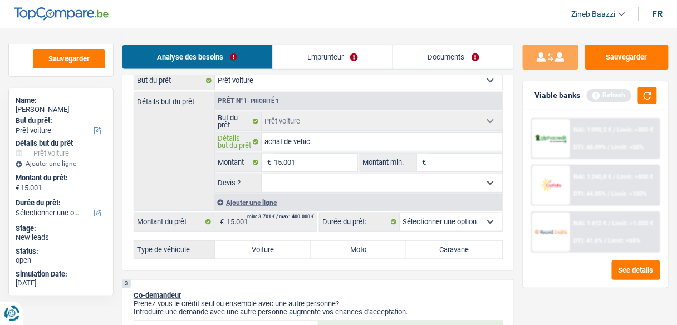
type input "achat de vehicu"
type input "achat de vehicul"
type input "achat de vehicule"
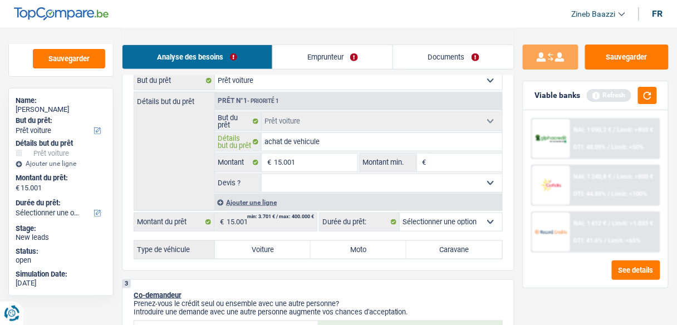
type input "achat de vehicule"
type input "achat de vehicule a"
type input "achat de vehicule au"
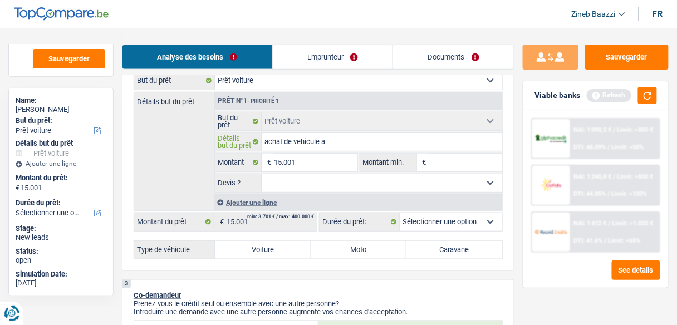
type input "achat de vehicule au"
type input "achat de vehicule aup"
type input "achat de vehicule aupr"
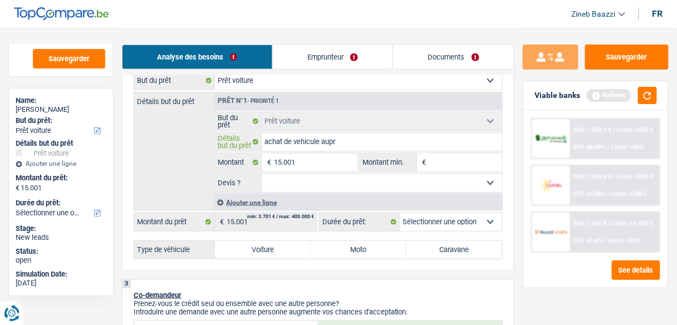
type input "achat de vehicule aupre"
type input "achat de vehicule aupres"
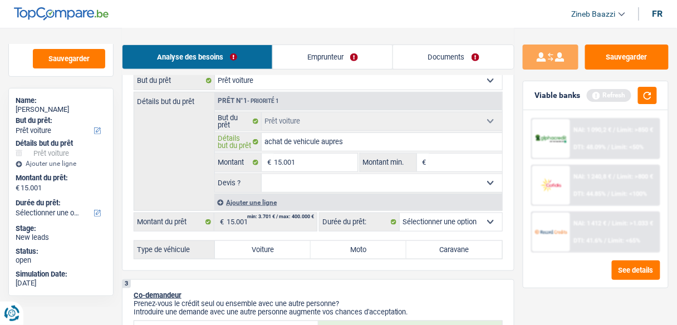
type input "achat de vehicule aupres"
type input "achat de vehicule aupres i"
type input "achat de vehicule aupres ir"
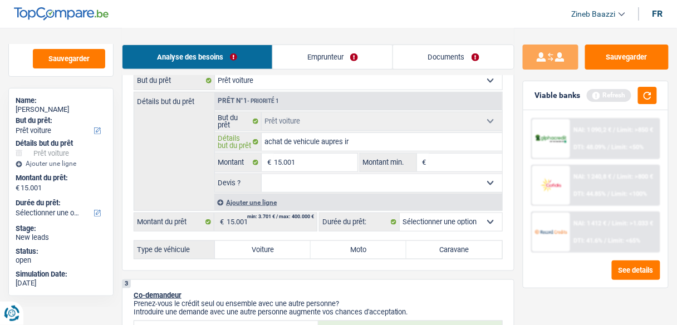
type input "achat de vehicule aupres iru"
type input "achat de vehicule aupres irus"
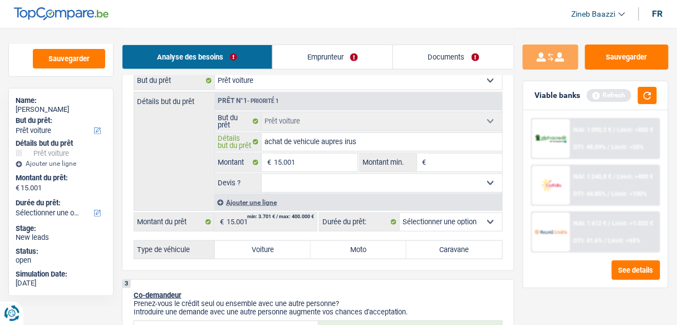
type input "achat de vehicule aupres irus"
type input "achat de vehicule aupres iru"
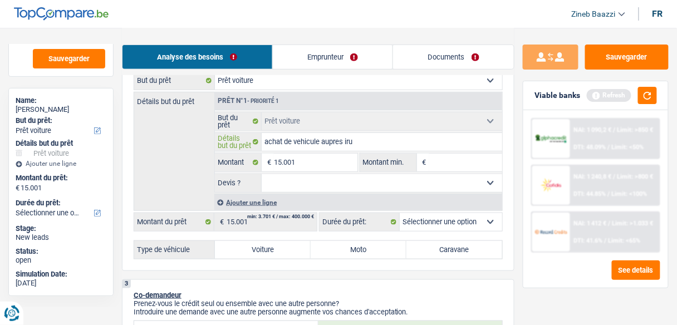
type input "achat de vehicule aupres ir"
type input "achat de vehicule aupres i"
type input "achat de vehicule aupres"
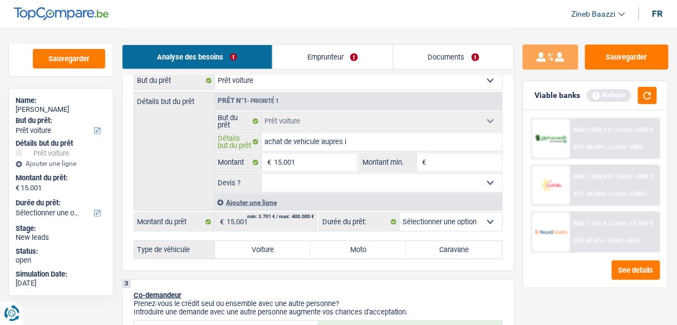
type input "achat de vehicule aupres"
type input "achat de vehicule aupres y"
type input "achat de vehicule aupres ya"
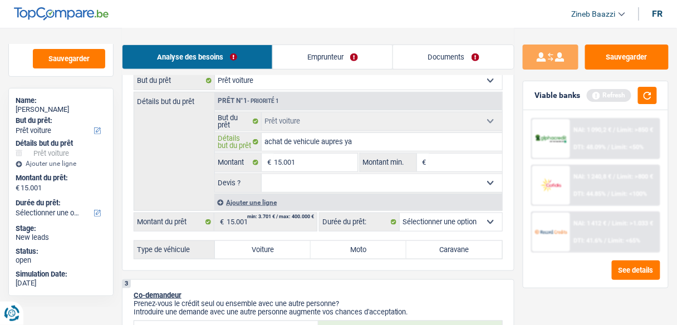
type input "achat de vehicule aupres yar"
type input "achat de vehicule aupres yari"
type input "achat de vehicule aupres yaris"
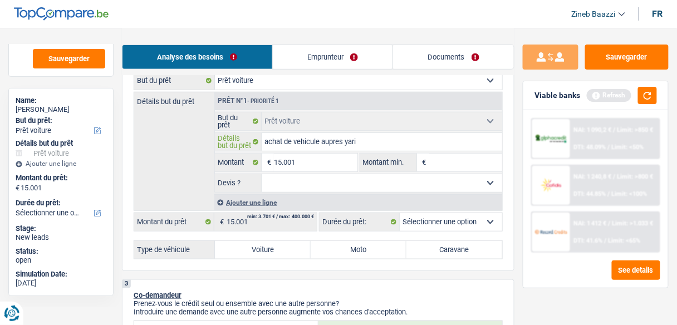
type input "achat de vehicule aupres yaris"
type input "achat de vehicule aupres yariss"
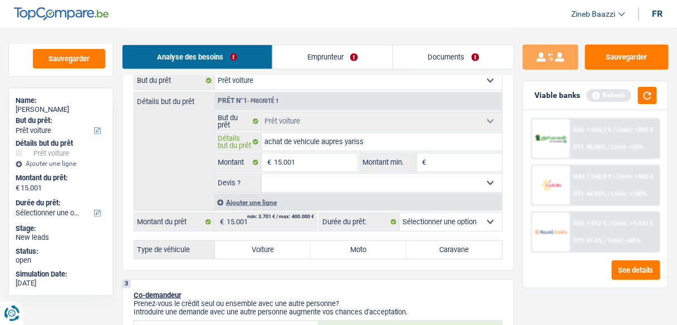
type input "achat de vehicule aupres yariss c"
type input "achat de vehicule aupres yariss cr"
type input "achat de vehicule aupres yariss cro"
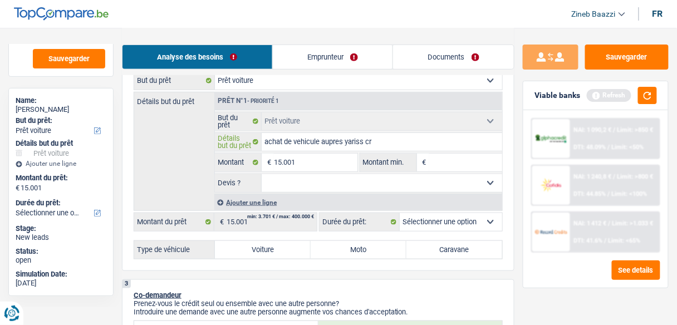
type input "achat de vehicule aupres yariss cro"
type input "achat de vehicule aupres yariss cros"
type input "achat de vehicule aupres yariss cross"
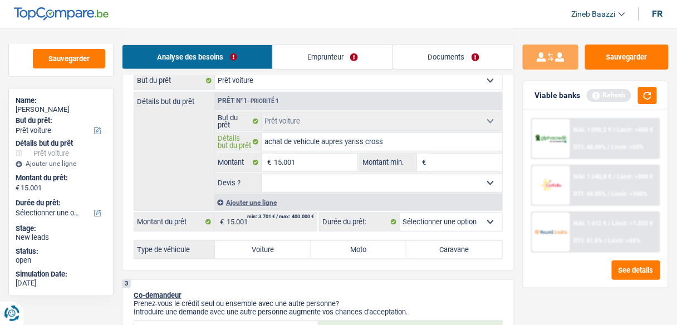
type input "achat de vehicule aupres yariss cross"
click at [301, 185] on select "Oui Non Non répondu Sélectionner une option" at bounding box center [382, 183] width 241 height 18
select select "false"
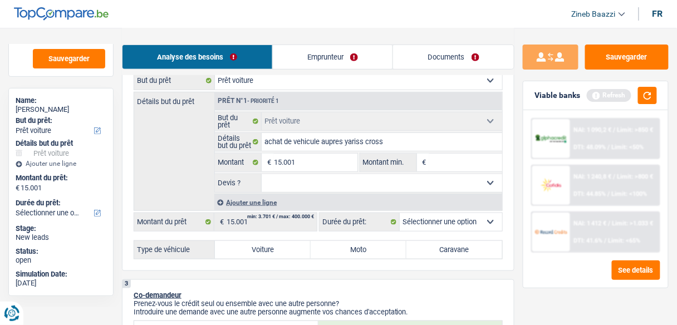
click at [262, 174] on select "Oui Non Non répondu Sélectionner une option" at bounding box center [382, 183] width 241 height 18
select select "false"
click at [260, 244] on label "Voiture" at bounding box center [263, 250] width 96 height 18
click at [260, 244] on input "Voiture" at bounding box center [263, 250] width 96 height 18
radio input "true"
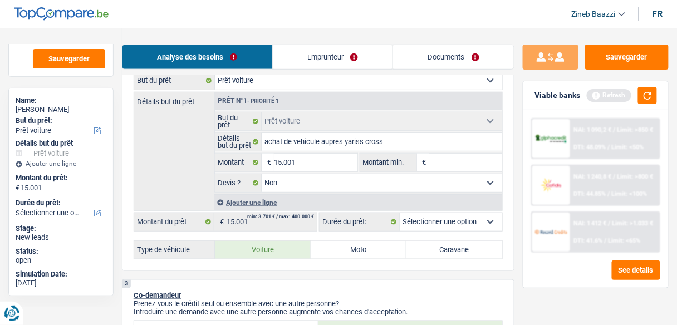
select select "60"
radio input "true"
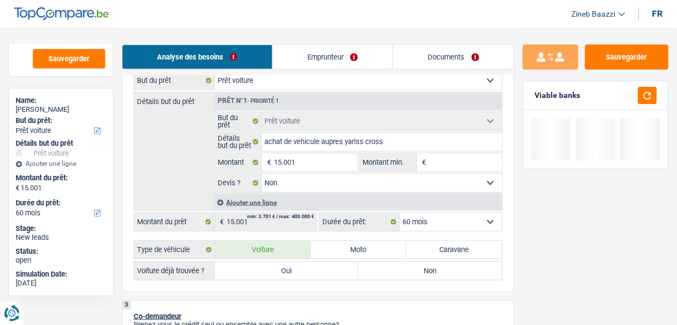
click at [290, 268] on label "Oui" at bounding box center [287, 271] width 144 height 18
click at [290, 268] on input "Oui" at bounding box center [287, 271] width 144 height 18
radio input "true"
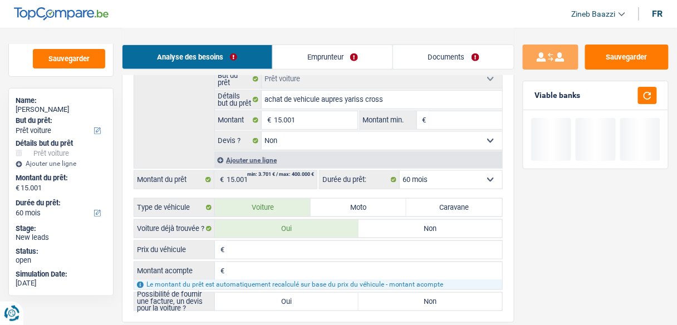
scroll to position [267, 0]
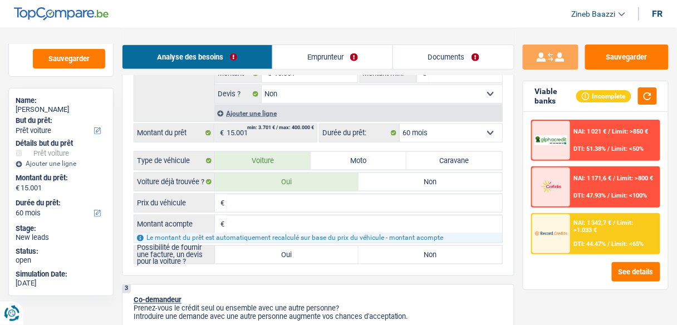
click at [290, 216] on input "Montant acompte" at bounding box center [364, 225] width 275 height 18
click at [305, 195] on input "Prix du véhicule" at bounding box center [364, 203] width 275 height 18
type input "2"
type input "23"
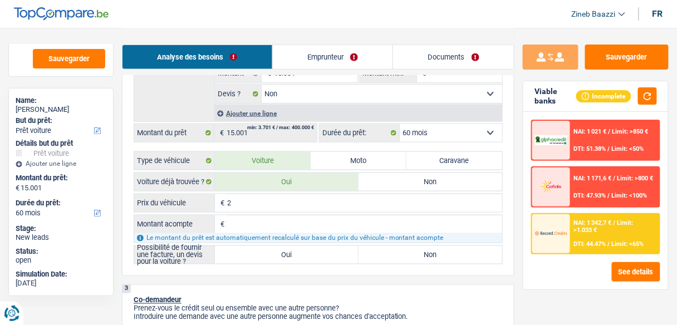
type input "23"
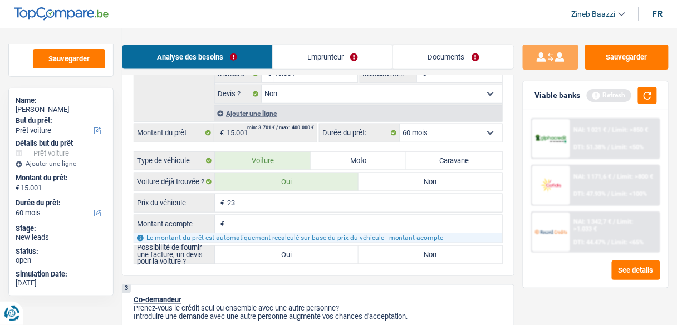
type input "235"
type input "2.350"
type input "23.500"
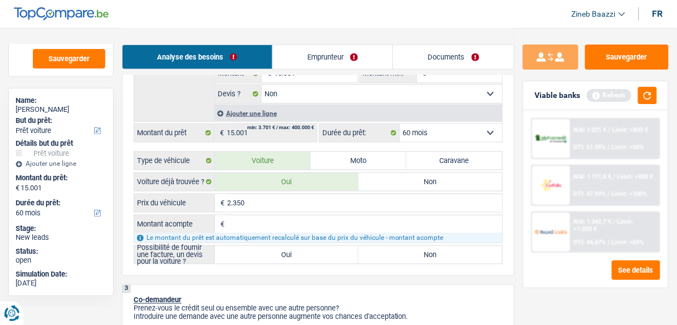
type input "23.500"
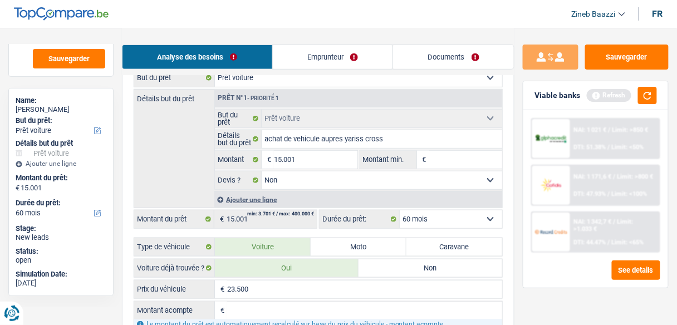
scroll to position [312, 0]
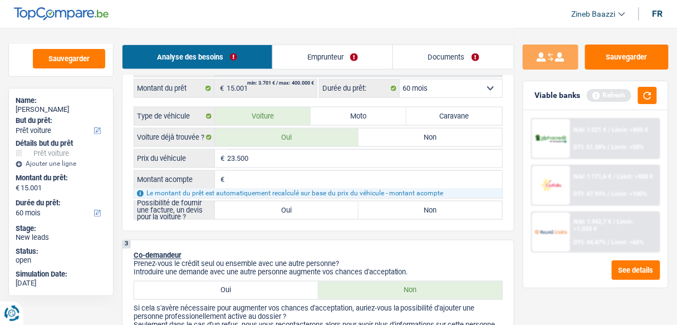
type input "23.500"
click at [295, 182] on input "Montant acompte" at bounding box center [364, 180] width 275 height 18
type input "0"
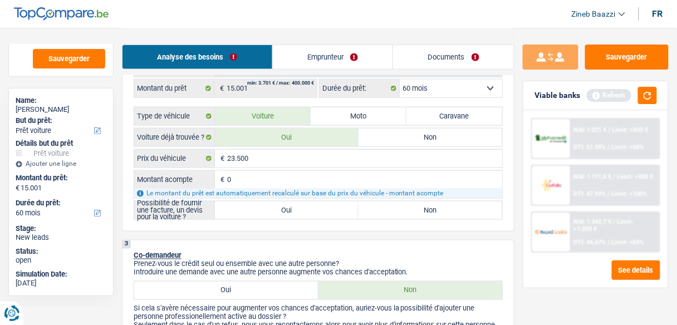
type input "23.500"
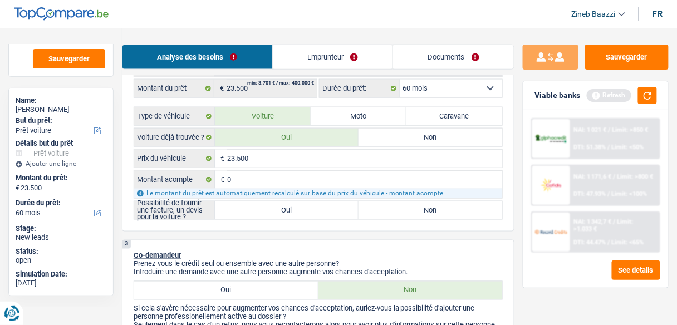
click at [304, 204] on label "Oui" at bounding box center [287, 211] width 144 height 18
click at [304, 204] on input "Oui" at bounding box center [287, 211] width 144 height 18
radio input "true"
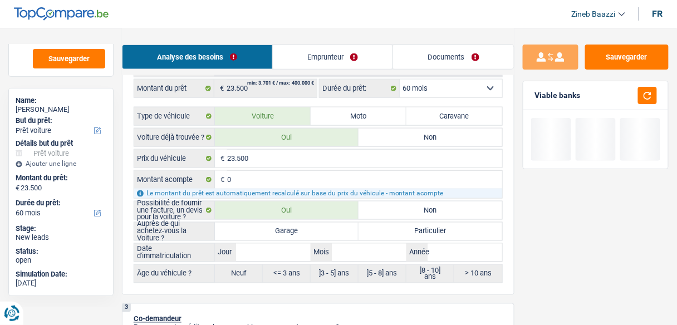
click at [376, 229] on label "Particulier" at bounding box center [431, 232] width 144 height 18
click at [376, 229] on input "Particulier" at bounding box center [431, 232] width 144 height 18
radio input "true"
click at [260, 255] on input "Jour" at bounding box center [273, 253] width 75 height 18
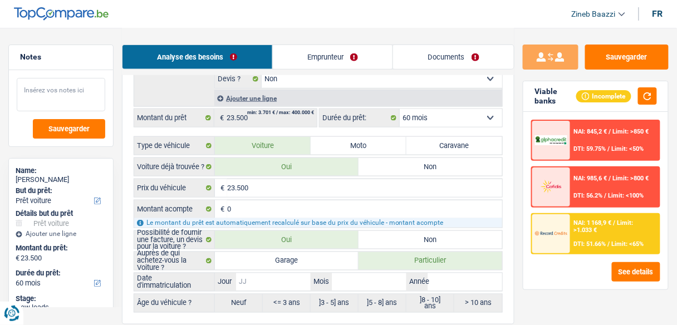
scroll to position [267, 0]
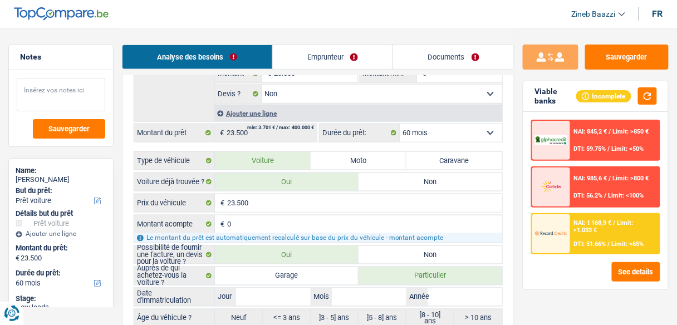
click at [55, 90] on textarea at bounding box center [61, 94] width 89 height 33
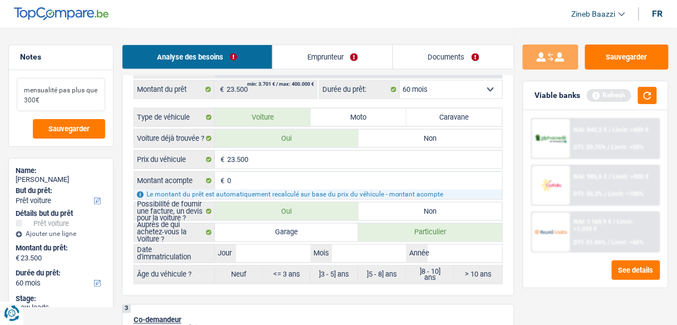
scroll to position [356, 0]
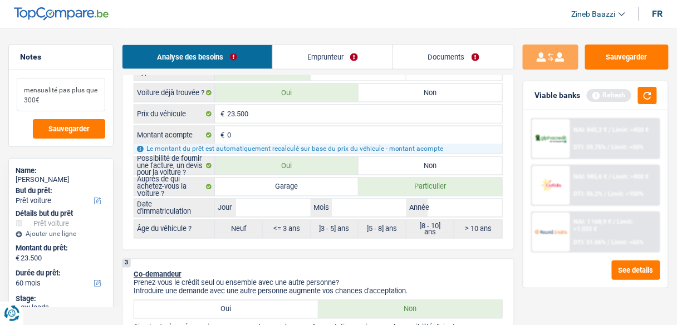
type textarea "mensualité pas plus que 300€"
click at [445, 199] on input "Année" at bounding box center [465, 208] width 75 height 18
click at [653, 99] on button "button" at bounding box center [647, 95] width 19 height 17
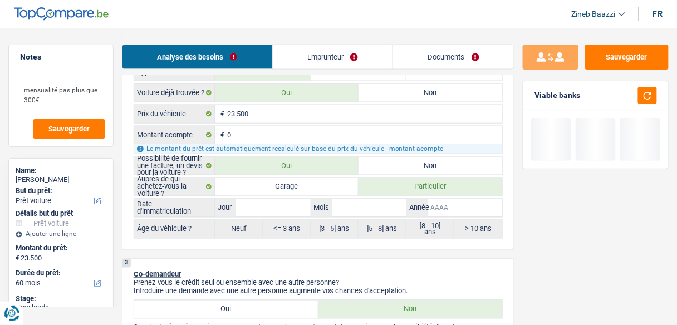
click at [443, 207] on input "Année" at bounding box center [465, 208] width 75 height 18
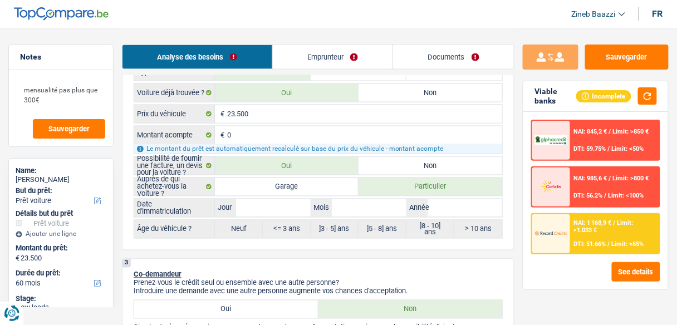
click at [575, 234] on div "NAI: 1 168,9 € / Limit: >1.033 € DTI: 51.66% / Limit: <65%" at bounding box center [615, 233] width 89 height 39
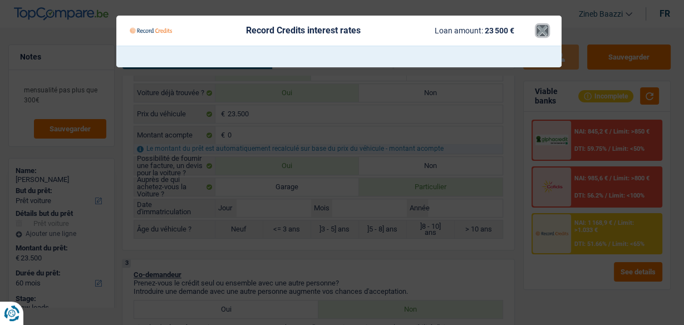
click at [544, 28] on button "×" at bounding box center [543, 30] width 12 height 11
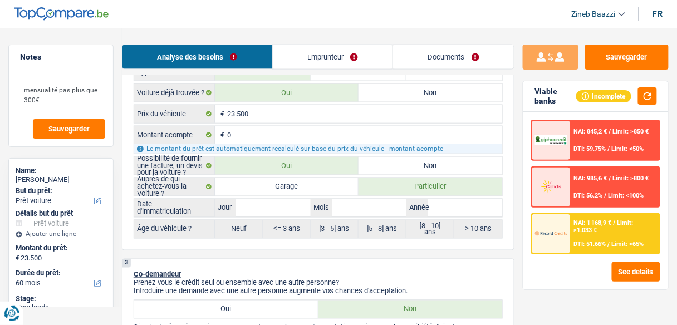
click at [475, 193] on div "Auprès de qui achetez-vous la Voiture ? Garage Particulier Date d'immatriculati…" at bounding box center [318, 208] width 369 height 61
click at [481, 208] on input "Année" at bounding box center [465, 208] width 75 height 18
type input "2"
type input "20"
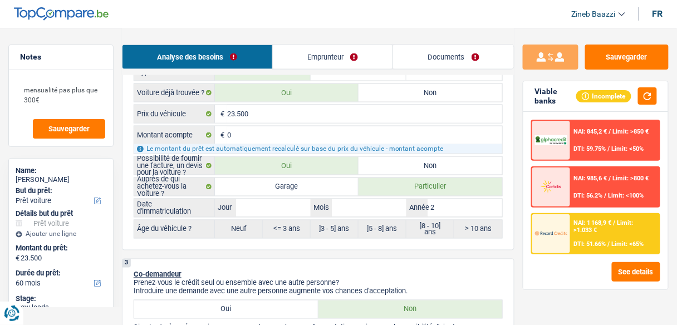
type input "20"
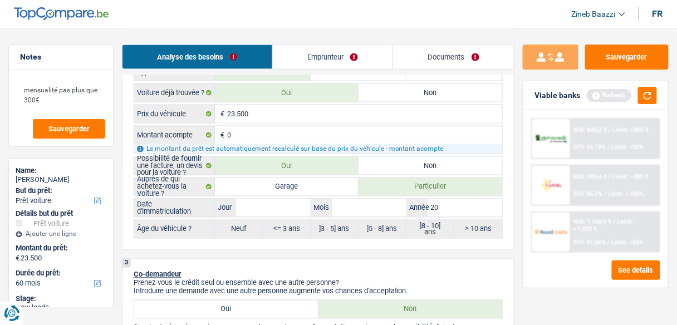
type input "202"
type input "2025"
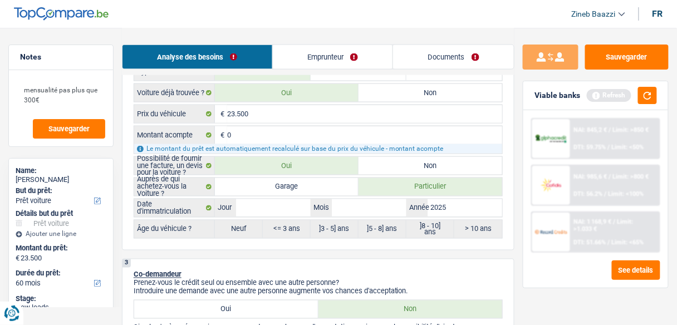
click at [364, 221] on label "]5 - 8] ans" at bounding box center [383, 230] width 48 height 18
click at [365, 208] on input "Mois" at bounding box center [369, 208] width 75 height 18
type input "1"
type input "12"
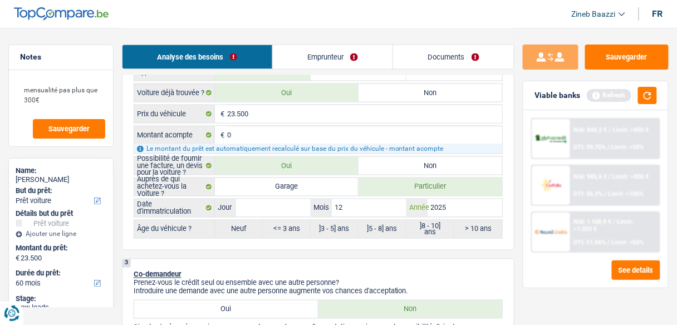
type input "12"
click at [357, 204] on input "12" at bounding box center [369, 208] width 75 height 18
click at [290, 205] on input "Jour" at bounding box center [273, 208] width 75 height 18
type input "1"
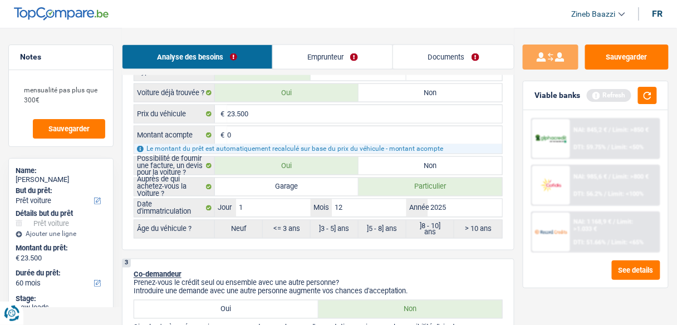
type input "12"
type input "1"
type input "10"
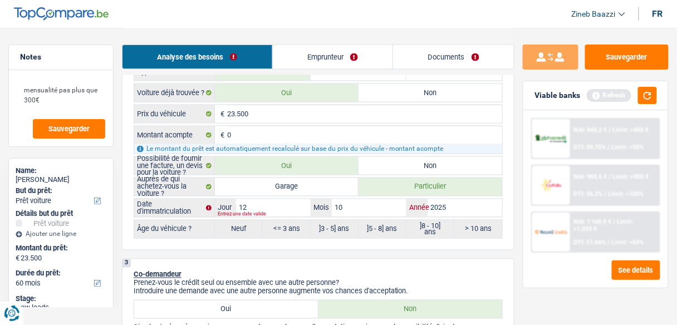
radio input "false"
type input "10"
radio input "true"
select select "84"
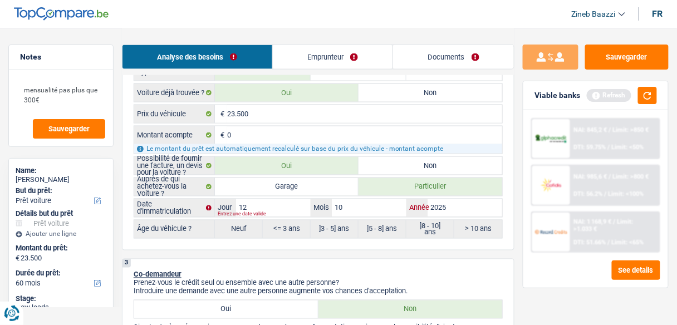
select select "84"
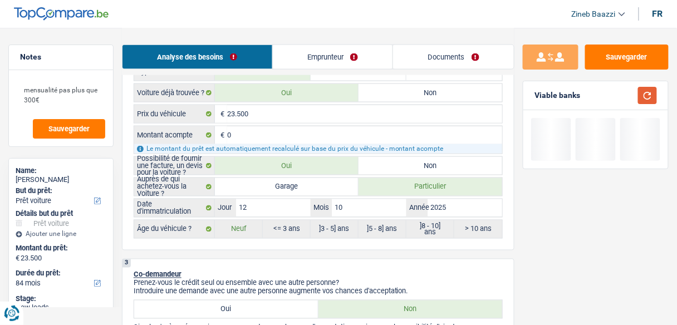
click at [642, 95] on button "button" at bounding box center [647, 95] width 19 height 17
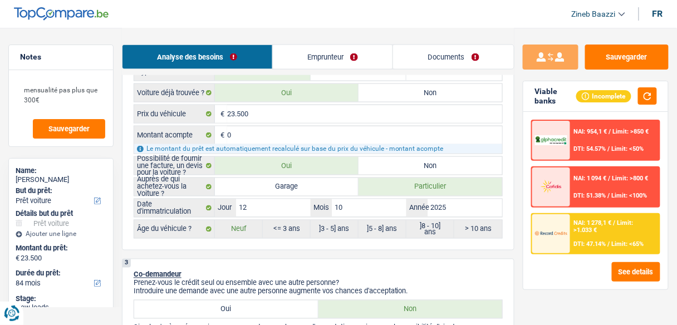
click at [588, 236] on div "NAI: 1 278,1 € / Limit: >1.033 € DTI: 47.14% / Limit: <65%" at bounding box center [615, 233] width 89 height 39
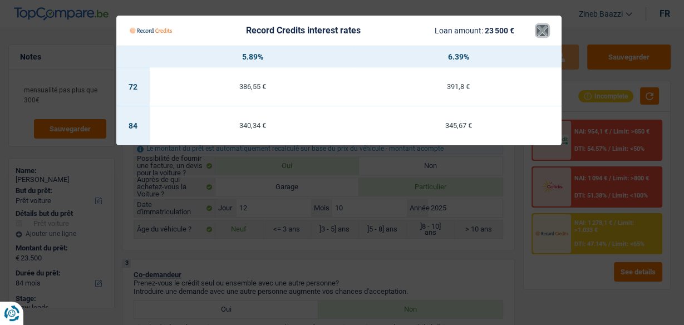
click at [537, 31] on button "×" at bounding box center [543, 30] width 12 height 11
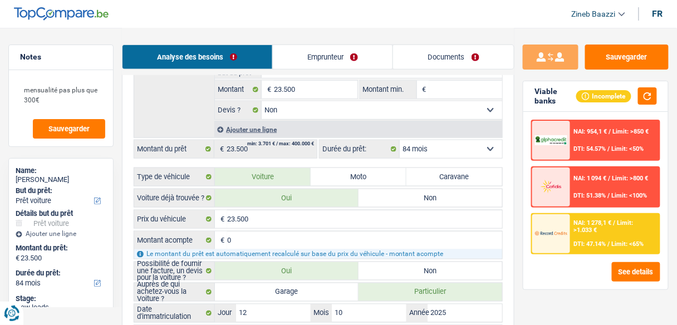
scroll to position [223, 0]
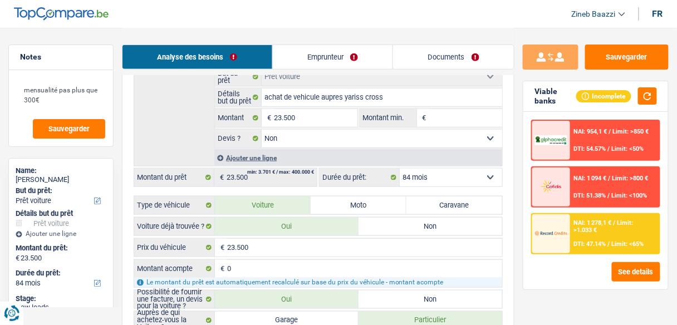
click at [417, 179] on select "12 mois 18 mois 24 mois 30 mois 36 mois 42 mois 48 mois 60 mois 72 mois 84 mois…" at bounding box center [451, 178] width 102 height 18
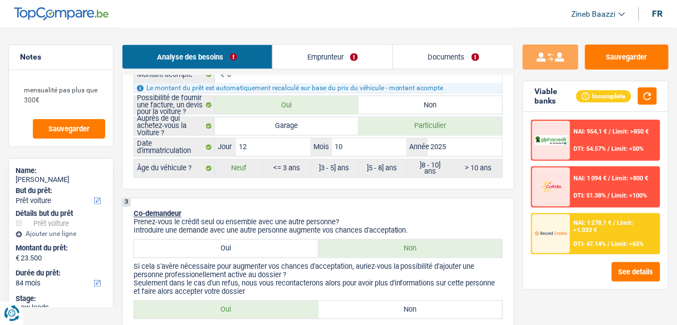
scroll to position [446, 0]
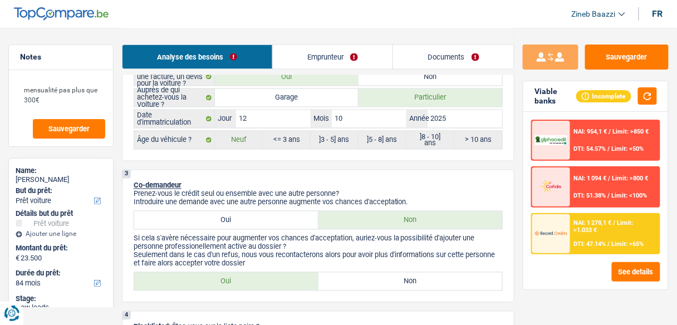
click at [590, 234] on div "NAI: 1 278,1 € / Limit: >1.033 € DTI: 47.14% / Limit: <65%" at bounding box center [615, 233] width 89 height 39
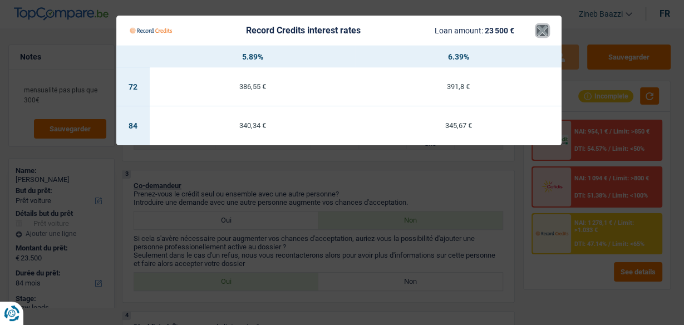
click at [546, 27] on button "×" at bounding box center [543, 30] width 12 height 11
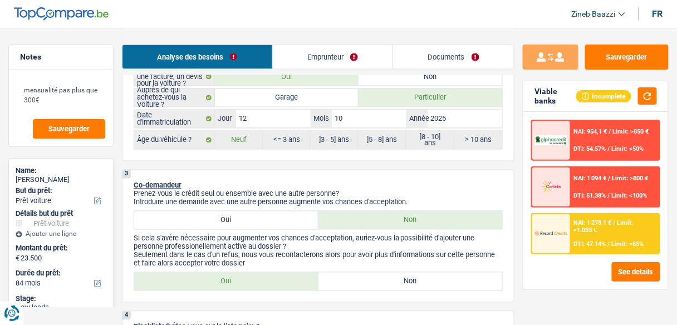
click at [568, 279] on div "See details" at bounding box center [595, 271] width 129 height 19
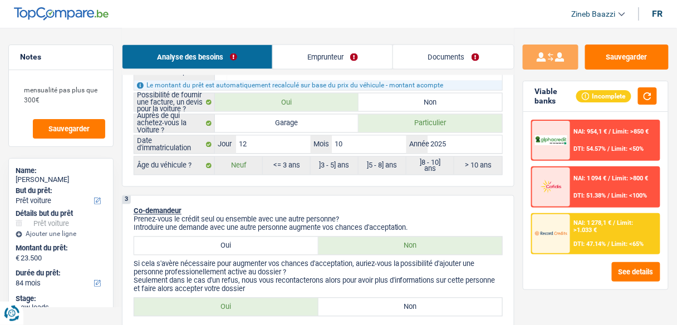
scroll to position [490, 0]
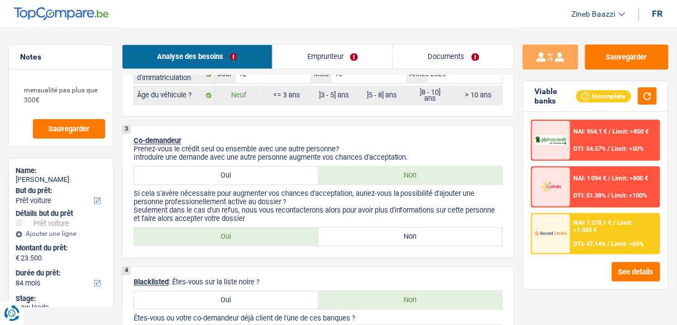
click at [558, 136] on img at bounding box center [551, 140] width 32 height 10
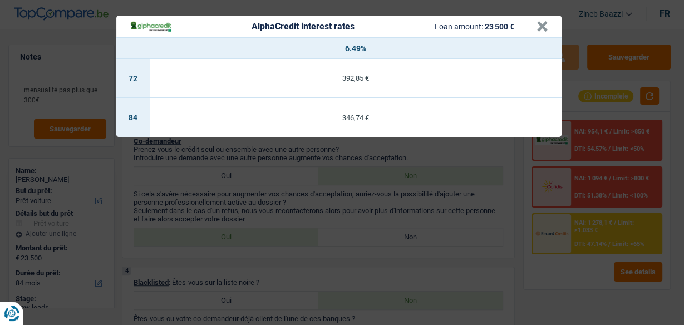
click at [548, 28] on header "AlphaCredit interest rates Loan amount: 23 500 € ×" at bounding box center [339, 27] width 446 height 22
click at [537, 31] on button "×" at bounding box center [543, 26] width 12 height 11
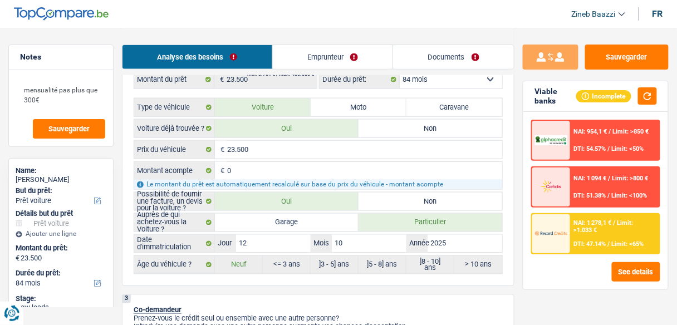
scroll to position [267, 0]
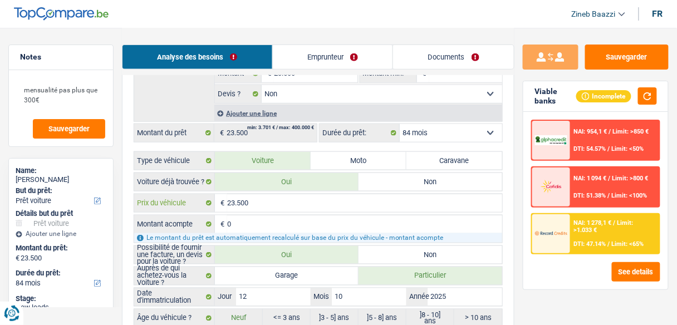
click at [240, 200] on input "23.500" at bounding box center [364, 203] width 275 height 18
type input "1"
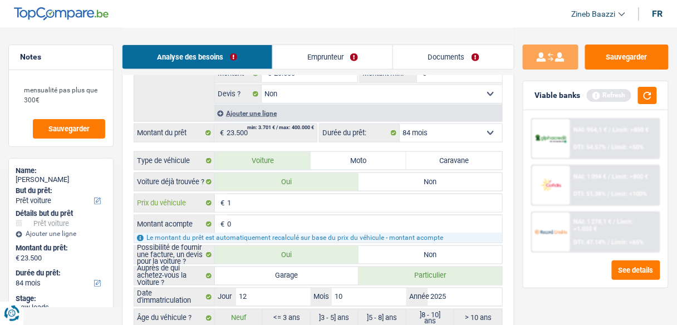
type input "15"
type input "150"
type input "1.500"
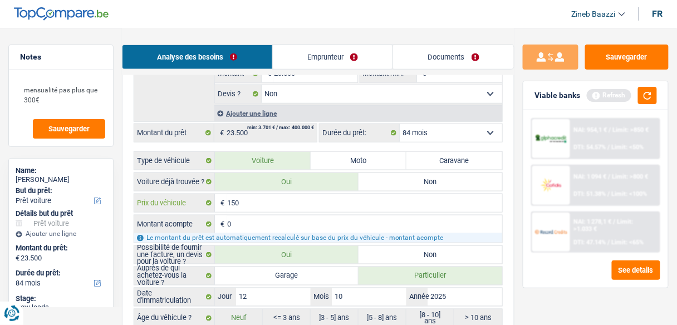
type input "1.500"
type input "15.001"
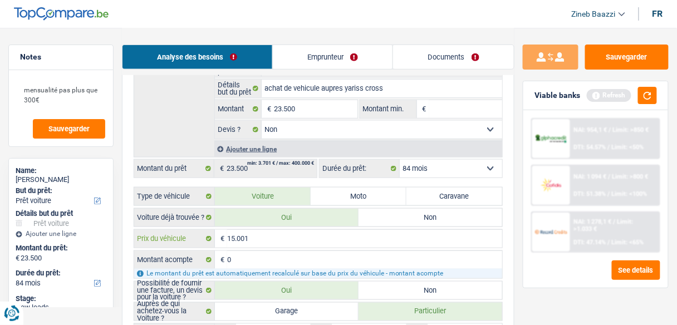
scroll to position [178, 0]
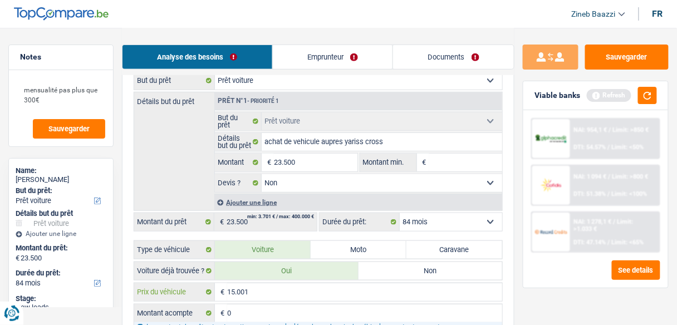
type input "15.001"
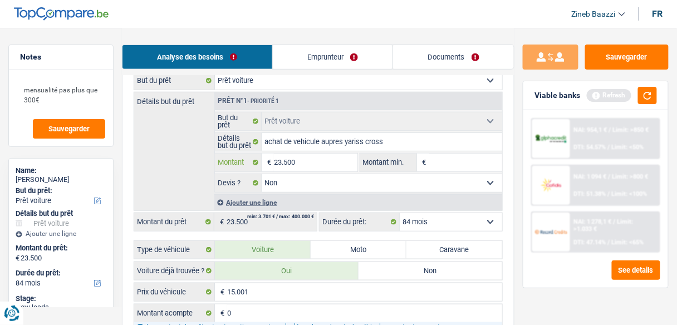
type input "15.001"
click at [295, 164] on input "15.001" at bounding box center [315, 163] width 83 height 18
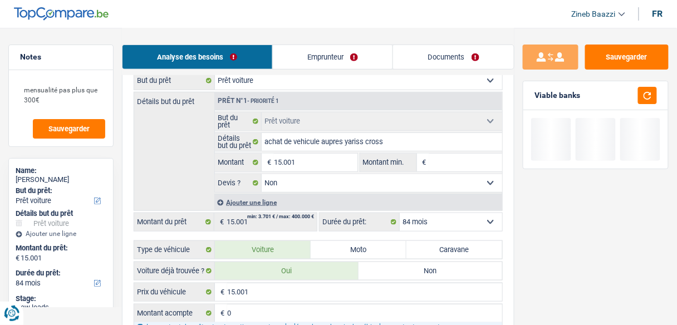
click at [438, 160] on input "Montant min." at bounding box center [465, 163] width 73 height 18
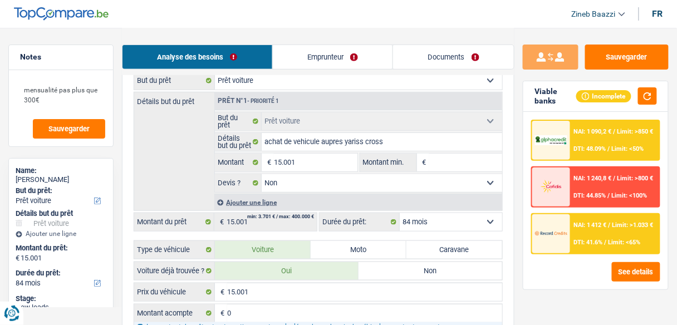
type input "1"
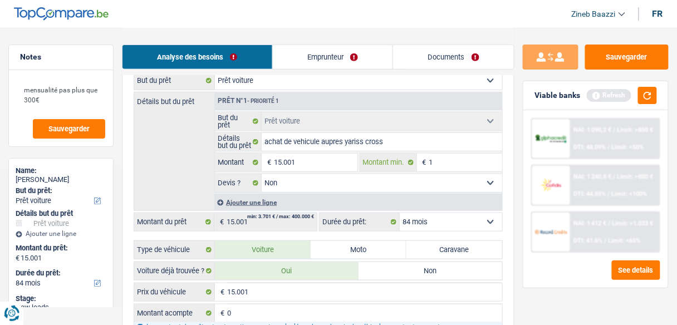
type input "10"
type input "100"
type input "1.000"
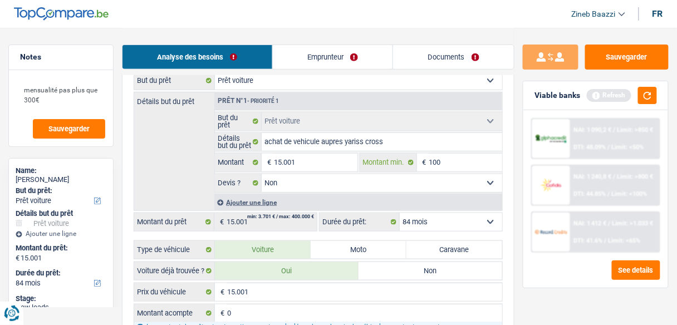
type input "1.000"
type input "10.000"
type input "1.000"
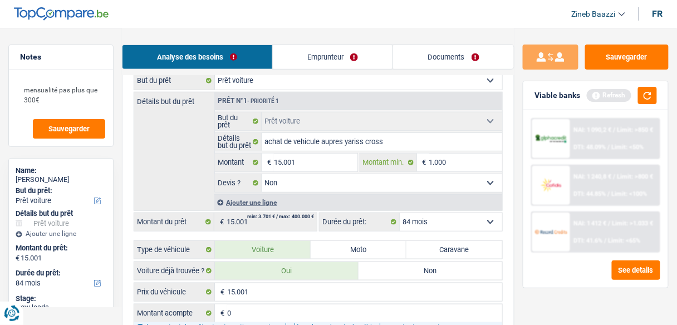
type input "100"
type input "10"
type input "1"
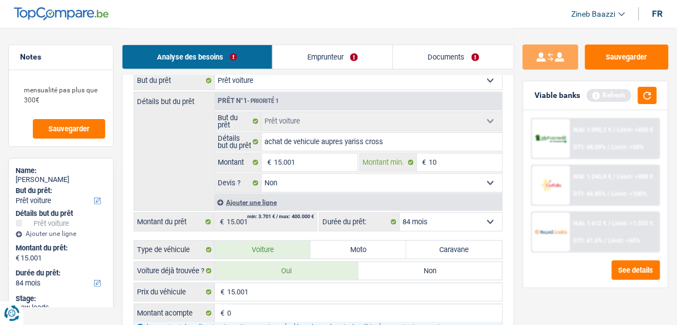
type input "1"
click at [653, 93] on button "button" at bounding box center [647, 95] width 19 height 17
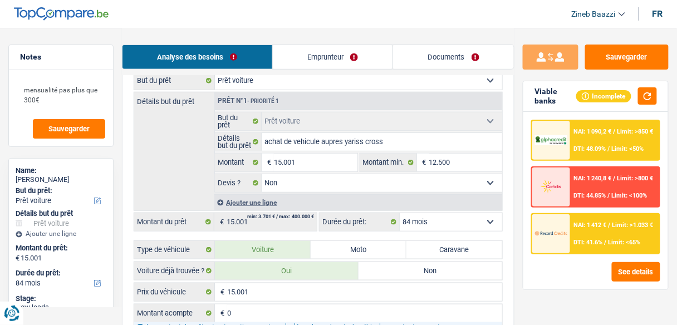
click at [551, 223] on div at bounding box center [551, 233] width 38 height 39
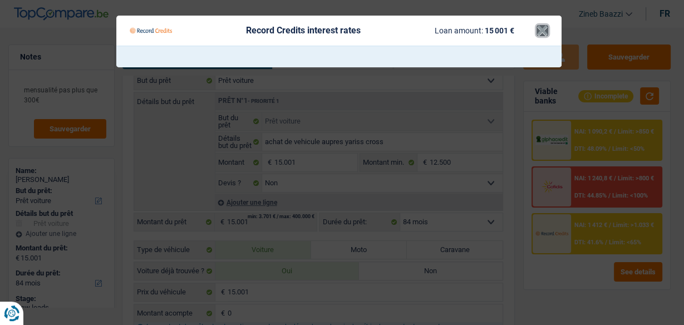
click at [537, 31] on button "×" at bounding box center [543, 30] width 12 height 11
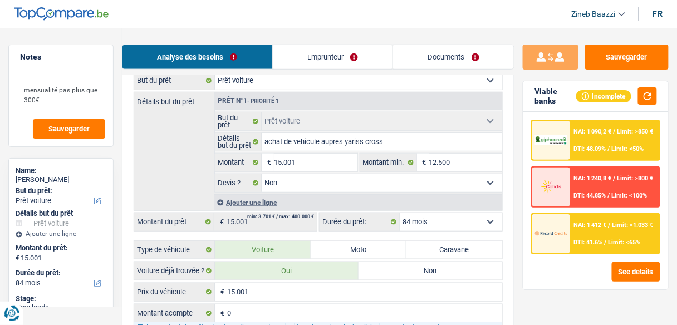
click at [576, 145] on span "DTI: 48.09%" at bounding box center [590, 148] width 32 height 7
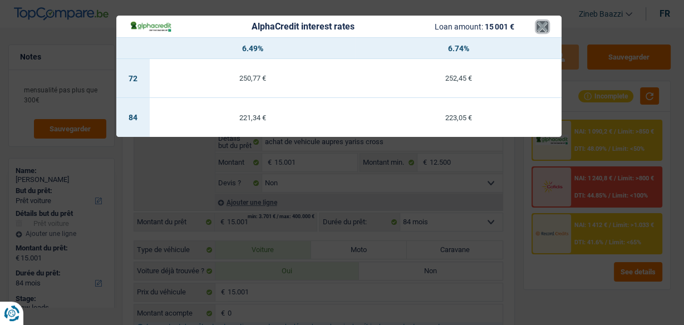
click at [542, 32] on button "×" at bounding box center [543, 26] width 12 height 11
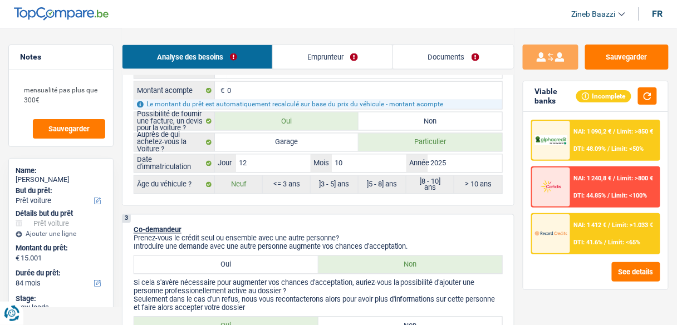
scroll to position [535, 0]
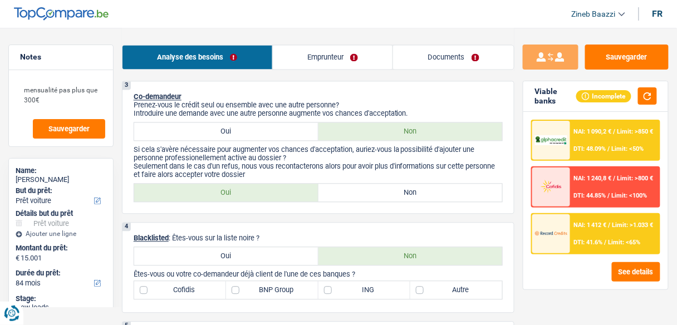
drag, startPoint x: 206, startPoint y: 153, endPoint x: 252, endPoint y: 158, distance: 45.9
click at [213, 155] on p "Si cela s'avère nécessaire pour augmenter vos chances d'acceptation, auriez-vou…" at bounding box center [318, 153] width 369 height 17
drag, startPoint x: 261, startPoint y: 154, endPoint x: 272, endPoint y: 158, distance: 11.6
click at [262, 154] on p "Si cela s'avère nécessaire pour augmenter vos chances d'acceptation, auriez-vou…" at bounding box center [318, 153] width 369 height 17
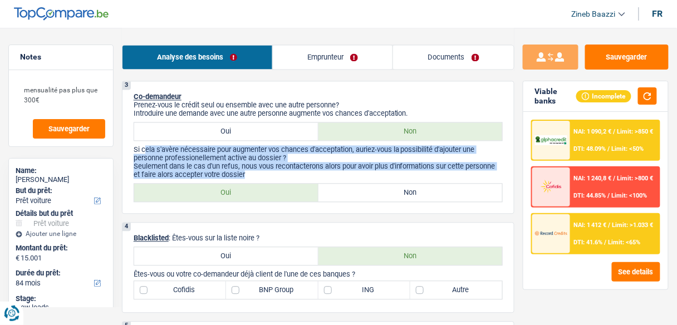
drag, startPoint x: 264, startPoint y: 170, endPoint x: 180, endPoint y: 145, distance: 87.2
click at [168, 145] on div "Si cela s'avère nécessaire pour augmenter vos chances d'acceptation, auriez-vou…" at bounding box center [318, 161] width 369 height 33
drag, startPoint x: 181, startPoint y: 145, endPoint x: 198, endPoint y: 148, distance: 17.6
click at [181, 145] on p "Si cela s'avère nécessaire pour augmenter vos chances d'acceptation, auriez-vou…" at bounding box center [318, 153] width 369 height 17
click at [294, 155] on p "Si cela s'avère nécessaire pour augmenter vos chances d'acceptation, auriez-vou…" at bounding box center [318, 153] width 369 height 17
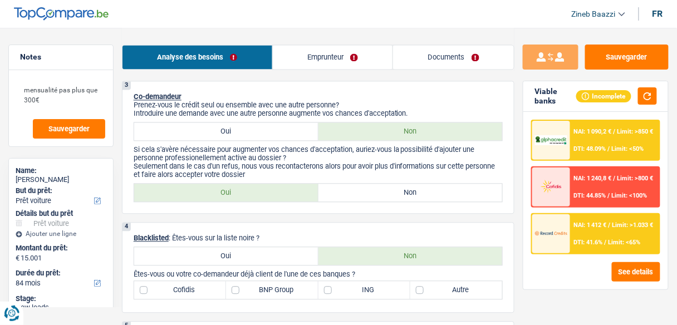
click at [653, 111] on div "Viable banks Incomplete" at bounding box center [596, 96] width 145 height 31
click at [654, 92] on button "button" at bounding box center [647, 95] width 19 height 17
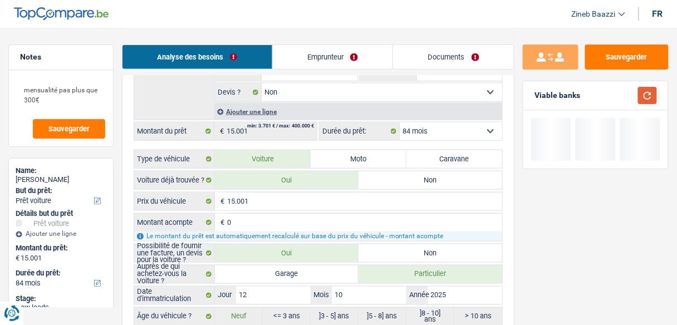
scroll to position [267, 0]
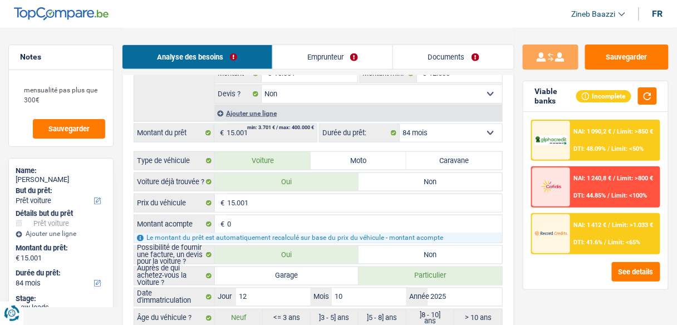
click at [584, 222] on span "NAI: 1 412 €" at bounding box center [590, 225] width 33 height 7
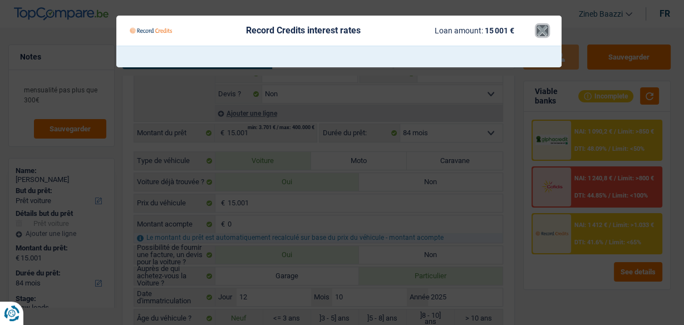
click at [542, 32] on button "×" at bounding box center [543, 30] width 12 height 11
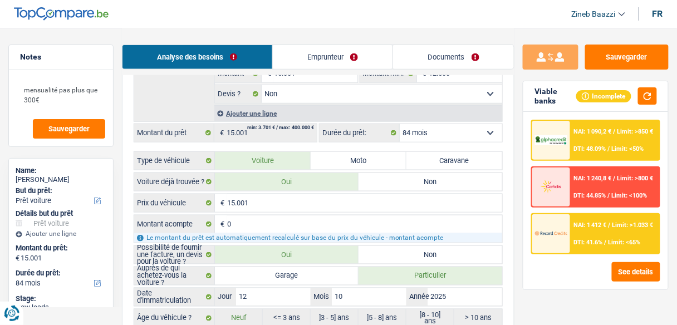
click at [576, 142] on div "NAI: 1 090,2 € / Limit: >850 € DTI: 48.09% / Limit: <50%" at bounding box center [615, 140] width 89 height 39
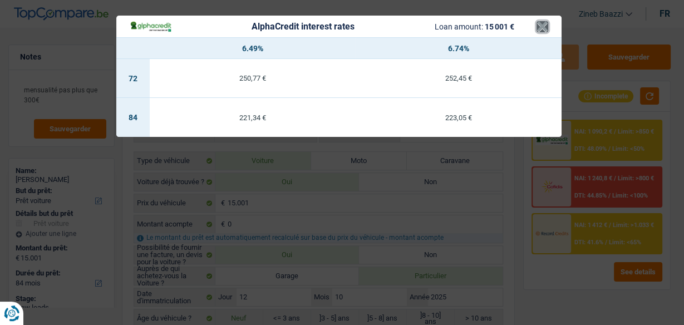
click at [541, 25] on button "×" at bounding box center [543, 26] width 12 height 11
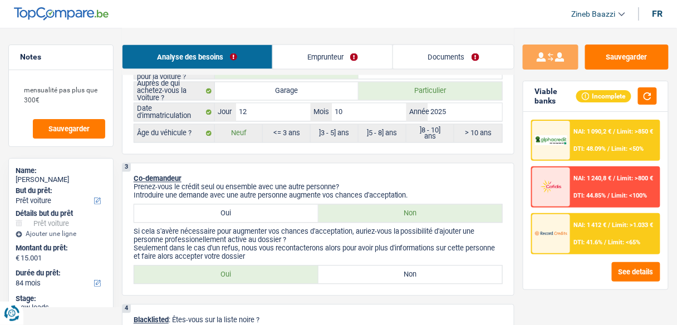
scroll to position [490, 0]
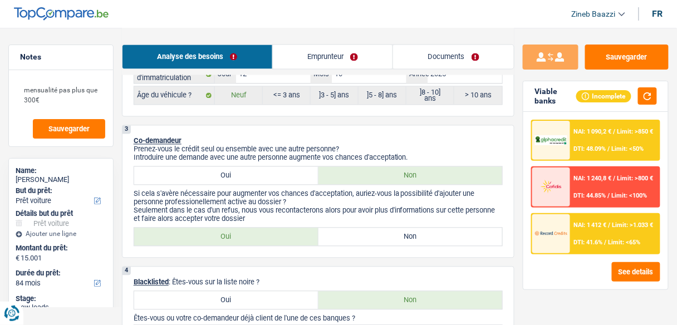
click at [348, 228] on label "Non" at bounding box center [411, 237] width 184 height 18
click at [348, 228] on input "Non" at bounding box center [411, 237] width 184 height 18
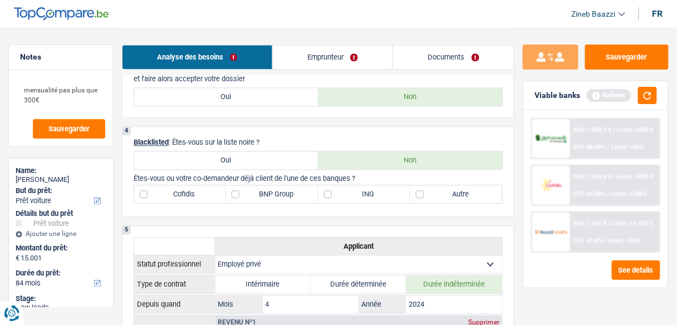
scroll to position [624, 0]
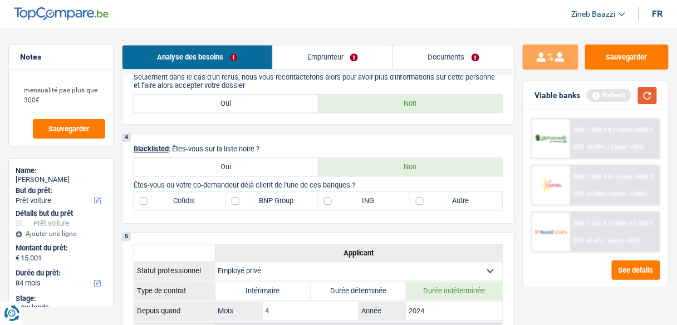
click at [638, 98] on button "button" at bounding box center [647, 95] width 19 height 17
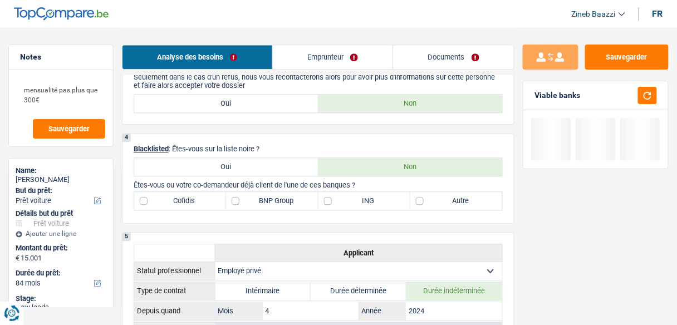
click at [491, 202] on label "Autre" at bounding box center [456, 201] width 92 height 18
click at [491, 202] on input "Autre" at bounding box center [456, 201] width 92 height 18
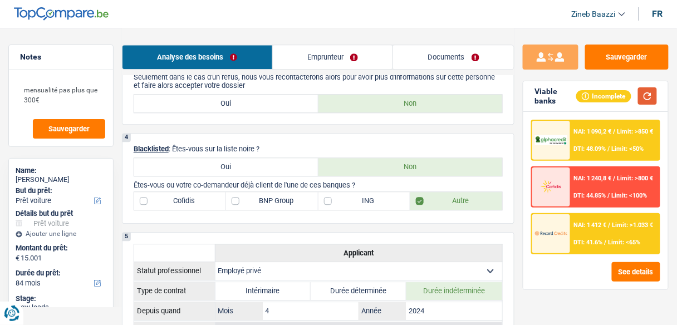
click at [645, 100] on button "button" at bounding box center [647, 95] width 19 height 17
click at [194, 192] on label "Cofidis" at bounding box center [180, 201] width 92 height 18
click at [194, 192] on input "Cofidis" at bounding box center [180, 201] width 92 height 18
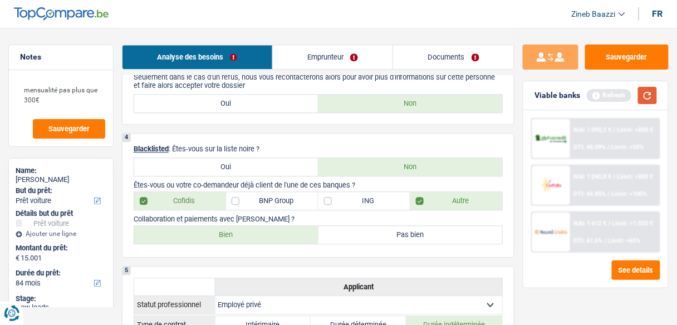
click at [653, 100] on button "button" at bounding box center [647, 95] width 19 height 17
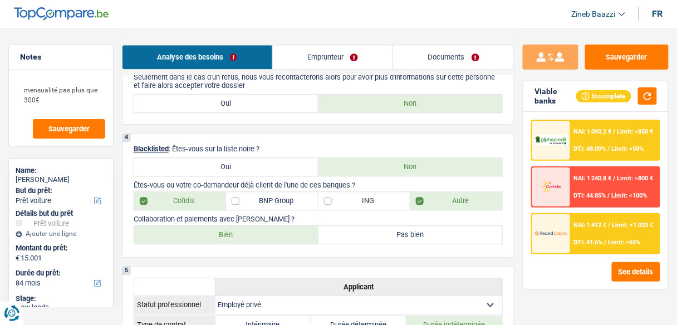
click at [280, 133] on div "4 Blacklisted : Êtes-vous sur la liste noire ? Oui Non Êtes-vous ou votre co-de…" at bounding box center [318, 195] width 393 height 125
click at [648, 97] on button "button" at bounding box center [647, 95] width 19 height 17
click at [295, 233] on label "Bien" at bounding box center [226, 235] width 184 height 18
click at [295, 233] on input "Bien" at bounding box center [226, 235] width 184 height 18
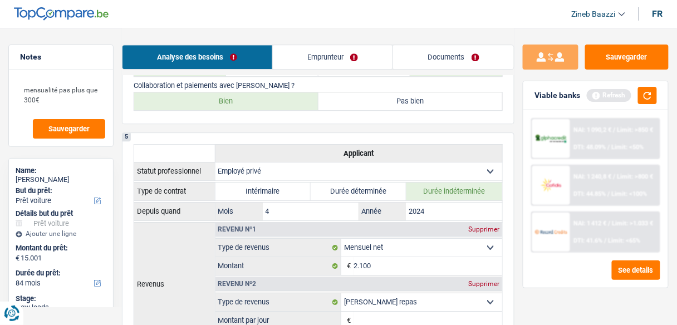
scroll to position [668, 0]
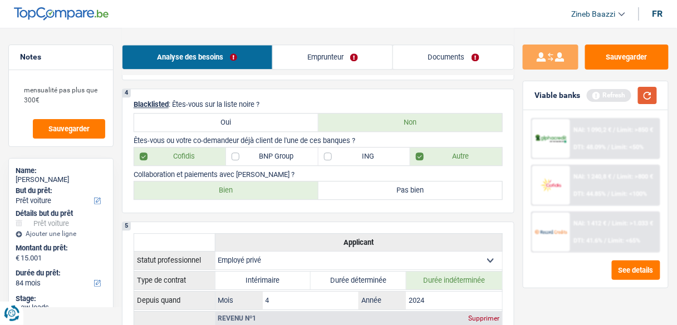
click at [651, 95] on button "button" at bounding box center [647, 95] width 19 height 17
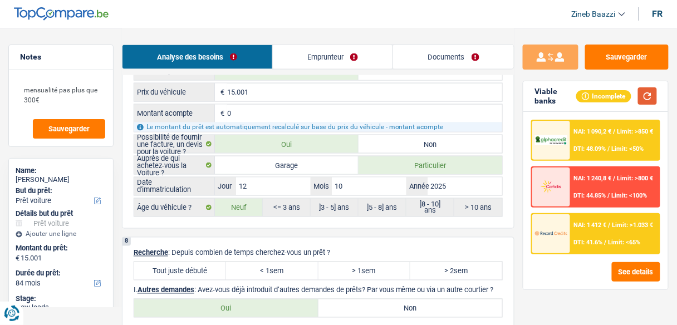
scroll to position [1454, 0]
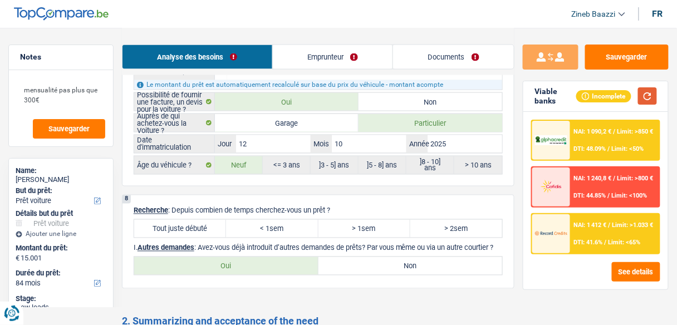
click at [644, 97] on button "button" at bounding box center [647, 95] width 19 height 17
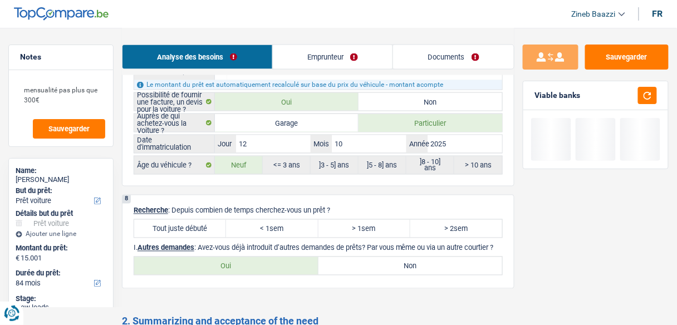
click at [206, 220] on label "Tout juste débuté" at bounding box center [180, 229] width 92 height 18
click at [206, 220] on input "Tout juste débuté" at bounding box center [180, 229] width 92 height 18
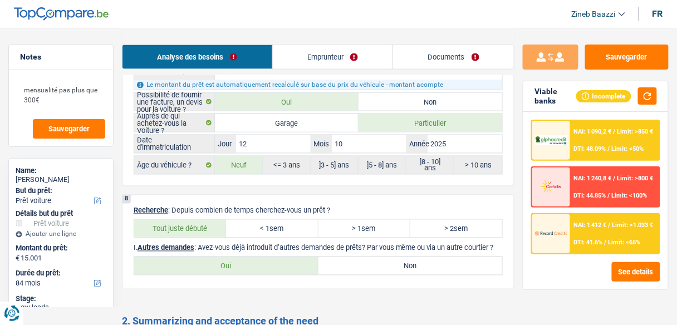
click at [407, 260] on label "Non" at bounding box center [411, 266] width 184 height 18
click at [407, 260] on input "Non" at bounding box center [411, 266] width 184 height 18
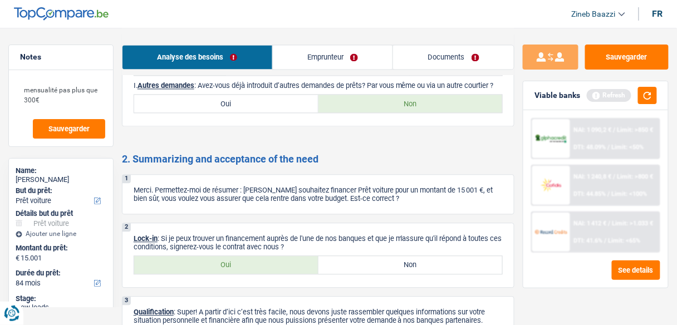
scroll to position [1632, 0]
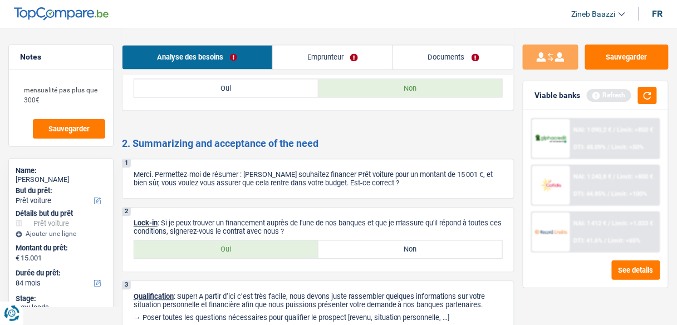
click at [260, 242] on label "Oui" at bounding box center [226, 250] width 184 height 18
click at [260, 242] on input "Oui" at bounding box center [226, 250] width 184 height 18
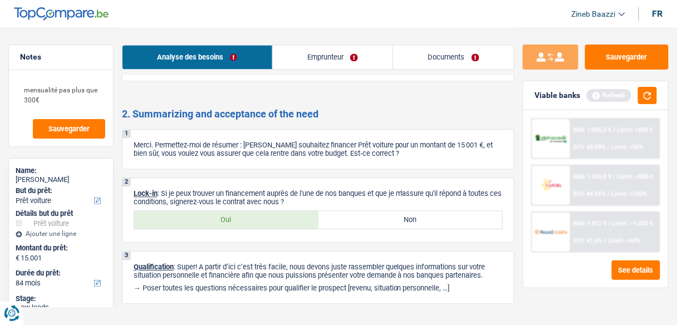
scroll to position [1677, 0]
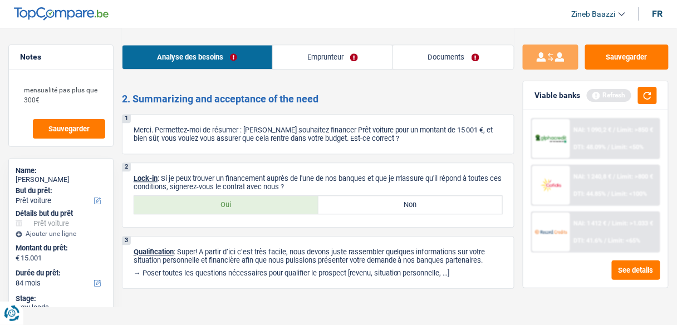
click at [296, 61] on link "Emprunteur" at bounding box center [333, 57] width 120 height 24
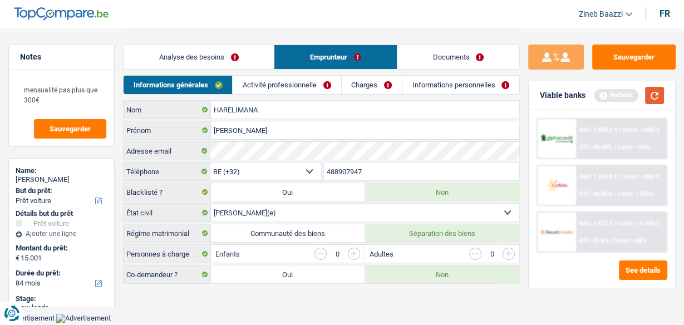
click at [656, 97] on button "button" at bounding box center [654, 95] width 19 height 17
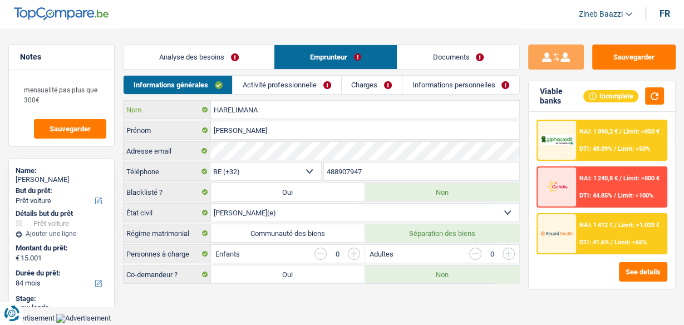
click at [227, 112] on input "HARELIMANA" at bounding box center [365, 110] width 309 height 18
click at [285, 109] on input "HARELIMANA" at bounding box center [365, 110] width 309 height 18
click at [463, 77] on link "Informations personnelles" at bounding box center [461, 85] width 117 height 18
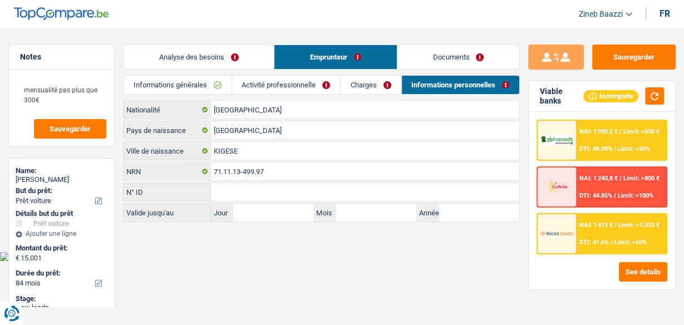
click at [459, 56] on link "Documents" at bounding box center [459, 57] width 122 height 24
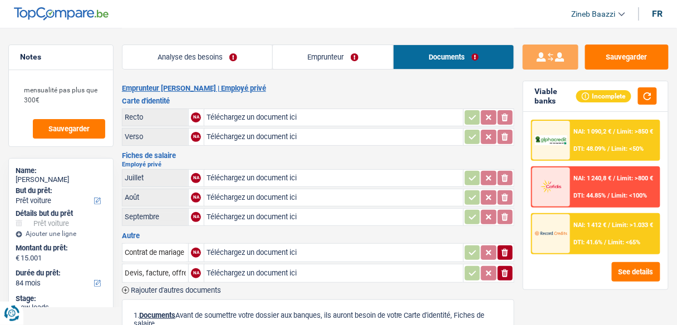
scroll to position [178, 0]
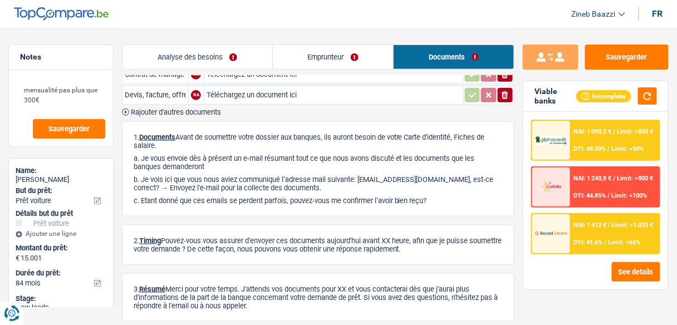
click at [300, 57] on link "Emprunteur" at bounding box center [333, 57] width 121 height 24
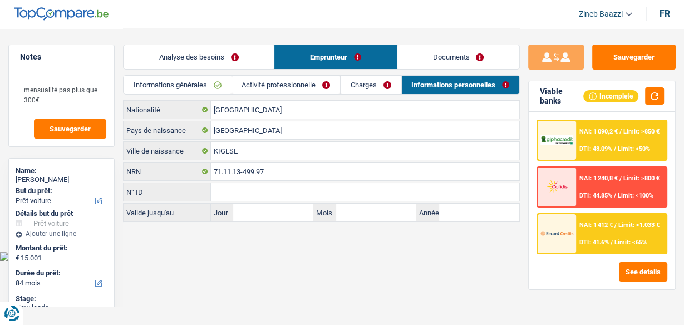
click at [233, 52] on link "Analyse des besoins" at bounding box center [199, 57] width 150 height 24
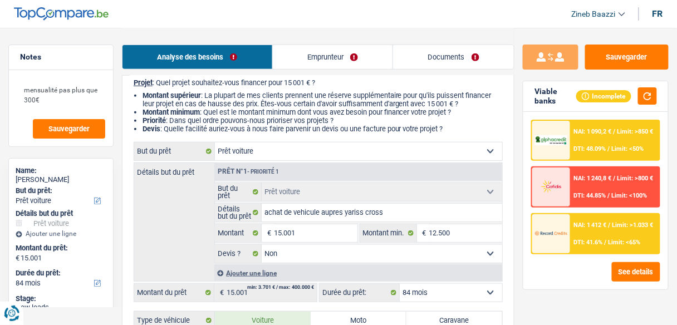
scroll to position [223, 0]
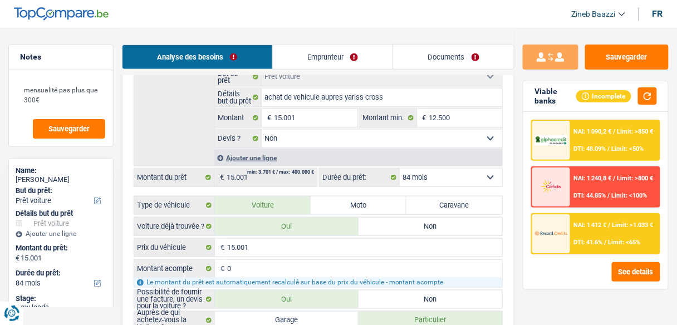
click at [335, 62] on link "Emprunteur" at bounding box center [333, 57] width 120 height 24
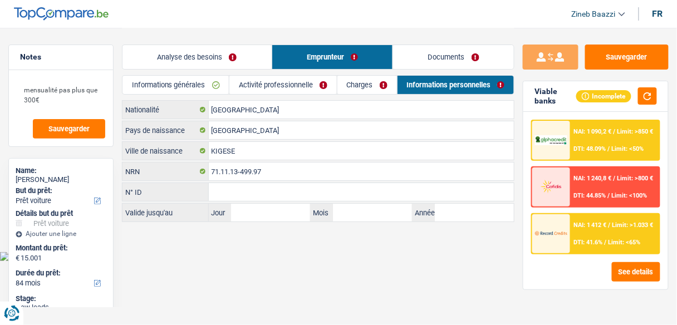
scroll to position [0, 0]
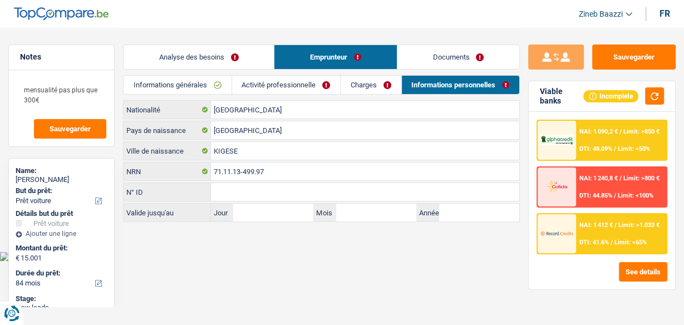
click at [210, 86] on link "Informations générales" at bounding box center [177, 85] width 107 height 18
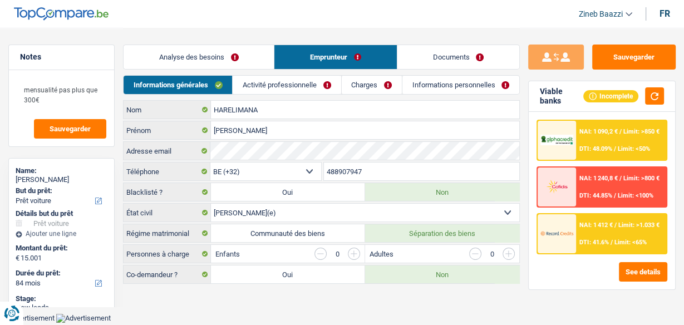
click at [256, 83] on link "Activité professionnelle" at bounding box center [287, 85] width 108 height 18
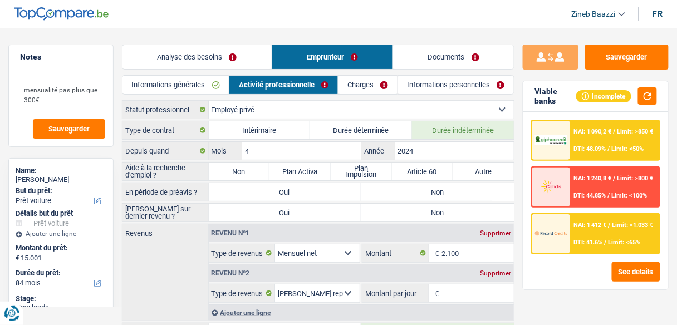
click at [246, 168] on label "Non" at bounding box center [239, 172] width 61 height 18
click at [246, 168] on input "Non" at bounding box center [239, 172] width 61 height 18
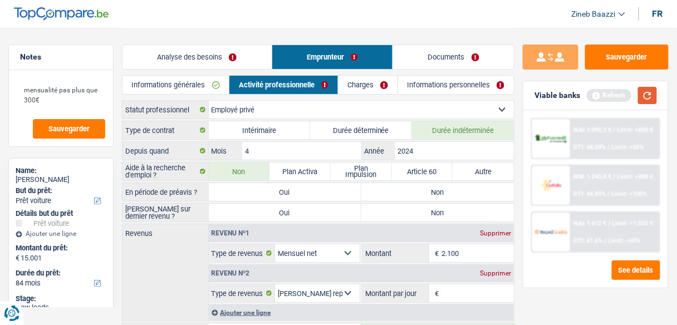
click at [638, 93] on button "button" at bounding box center [647, 95] width 19 height 17
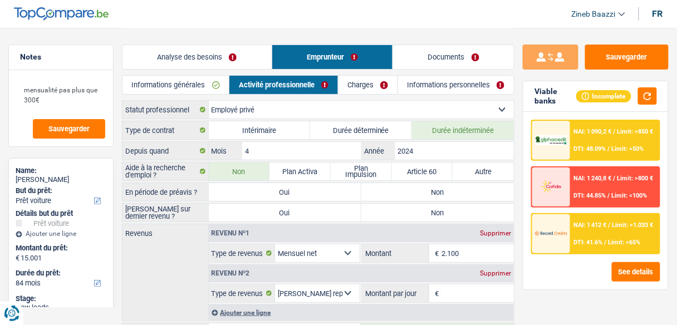
click at [433, 194] on label "Non" at bounding box center [437, 192] width 153 height 18
click at [433, 194] on input "Non" at bounding box center [437, 192] width 153 height 18
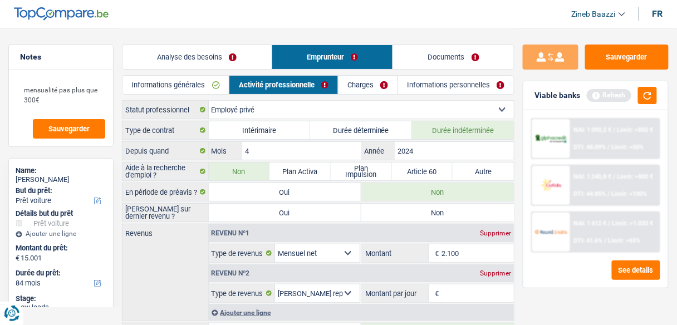
click at [410, 209] on label "Non" at bounding box center [437, 213] width 153 height 18
click at [410, 209] on input "Non" at bounding box center [437, 213] width 153 height 18
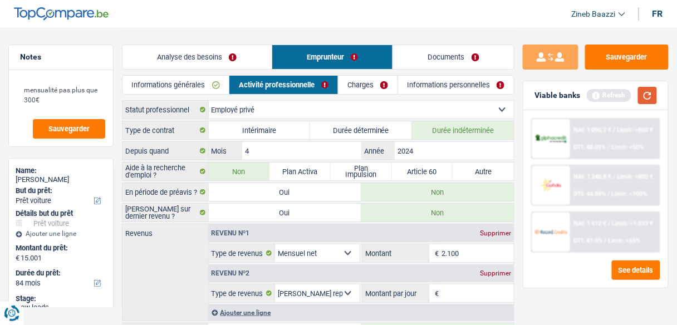
click at [647, 99] on button "button" at bounding box center [647, 95] width 19 height 17
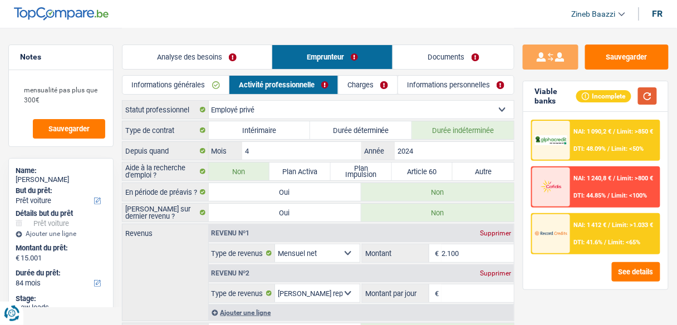
scroll to position [134, 0]
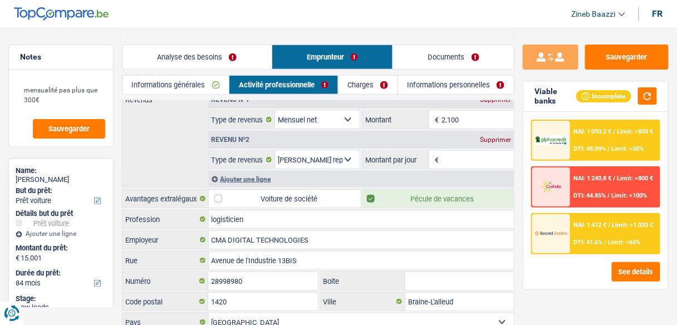
click at [464, 153] on input "Montant par jour" at bounding box center [478, 160] width 72 height 18
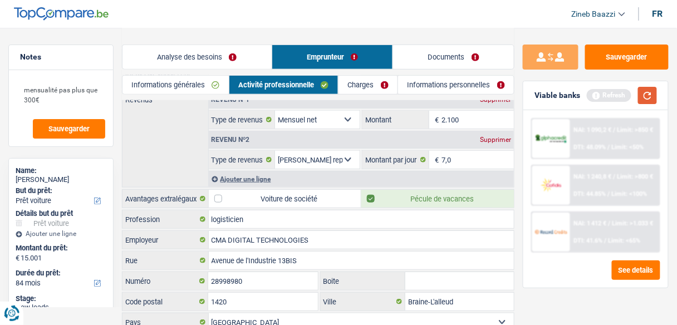
click at [642, 93] on button "button" at bounding box center [647, 95] width 19 height 17
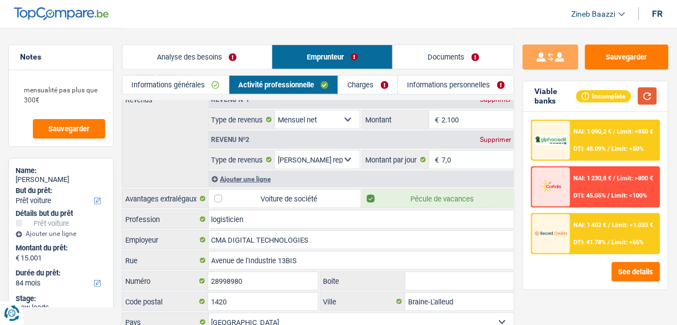
click at [642, 102] on button "button" at bounding box center [647, 95] width 19 height 17
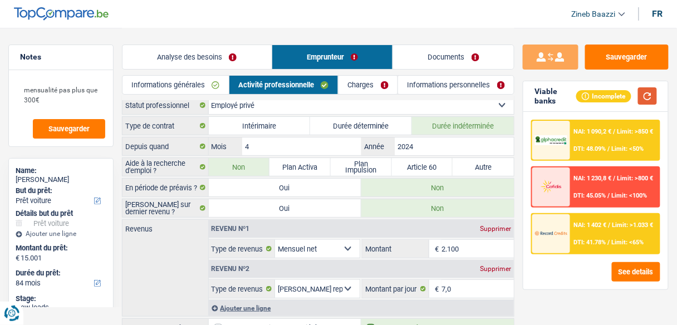
scroll to position [0, 0]
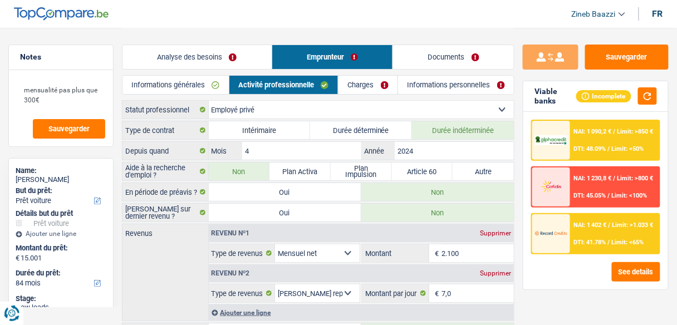
click at [367, 84] on link "Charges" at bounding box center [368, 85] width 59 height 18
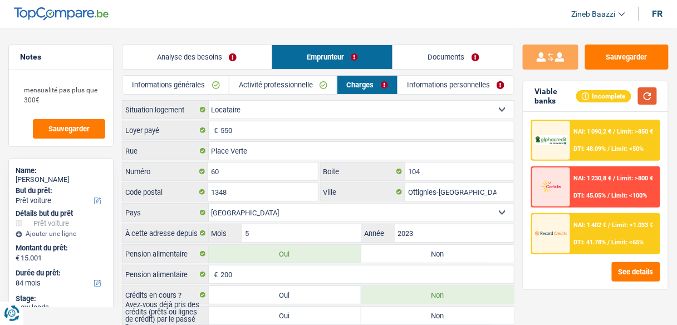
click at [652, 92] on button "button" at bounding box center [647, 95] width 19 height 17
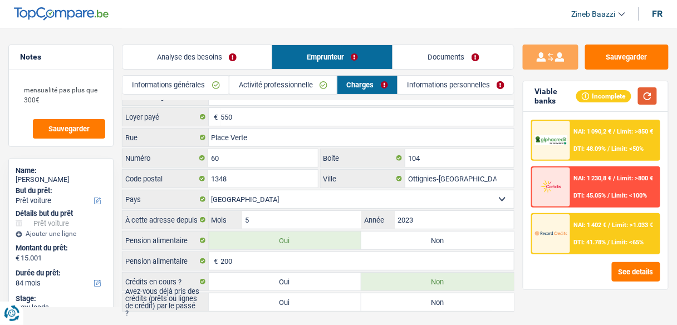
scroll to position [33, 0]
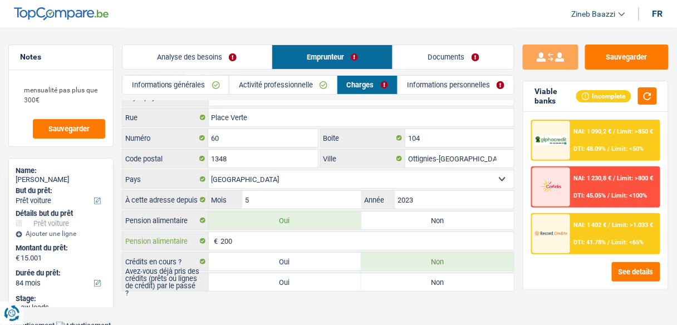
click at [277, 237] on input "200" at bounding box center [368, 241] width 294 height 18
click at [258, 237] on input "200" at bounding box center [368, 241] width 294 height 18
click at [281, 301] on main "Notes mensualité pas plus que 300€ Sauvegarder Name: Jean-Clément HARELIMANA Bu…" at bounding box center [338, 144] width 677 height 355
click at [317, 256] on label "Oui" at bounding box center [285, 262] width 153 height 18
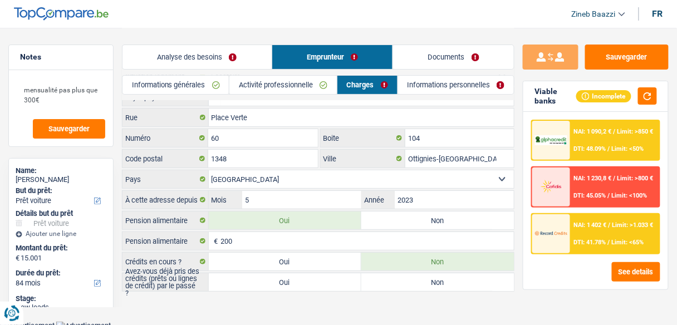
click at [317, 256] on input "Oui" at bounding box center [285, 262] width 153 height 18
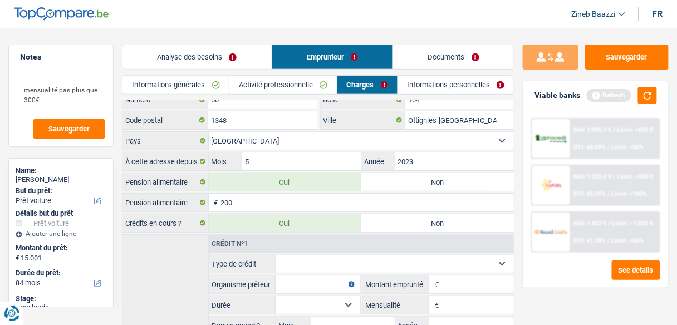
scroll to position [123, 0]
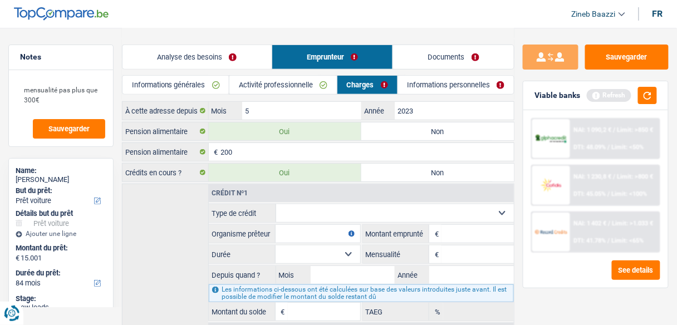
click at [302, 206] on select "Carte ou ouverture de crédit Prêt hypothécaire Vente à tempérament Prêt à tempé…" at bounding box center [395, 213] width 238 height 18
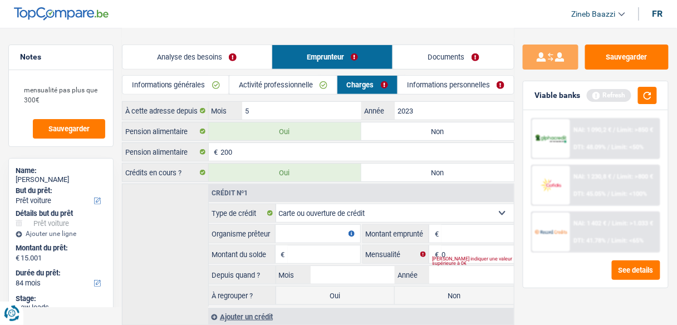
click at [291, 228] on input "Organisme prêteur" at bounding box center [318, 234] width 85 height 18
click at [496, 228] on input "Montant" at bounding box center [478, 234] width 72 height 18
click at [482, 259] on div "Veuillez indiquer une valeur supérieure à 0€" at bounding box center [473, 261] width 82 height 4
click at [467, 246] on input "0" at bounding box center [478, 255] width 72 height 18
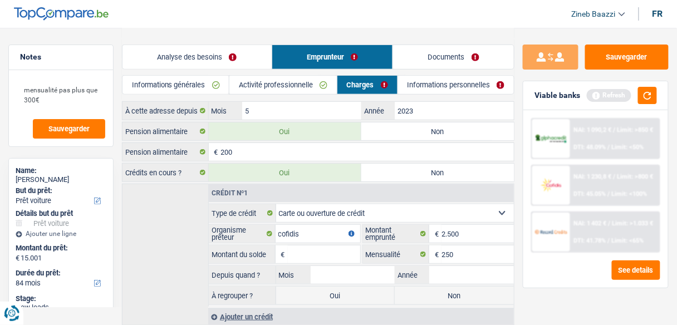
click at [323, 246] on input "Montant du solde" at bounding box center [324, 255] width 72 height 18
click at [644, 97] on button "button" at bounding box center [647, 95] width 19 height 17
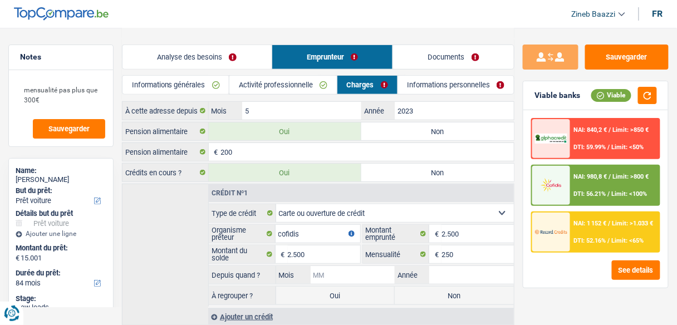
click at [340, 266] on input "Mois" at bounding box center [353, 275] width 85 height 18
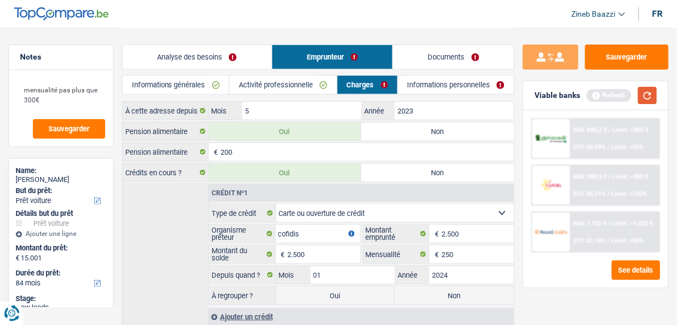
click at [654, 91] on button "button" at bounding box center [647, 95] width 19 height 17
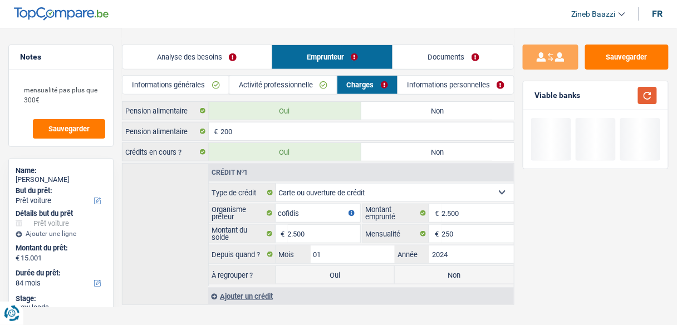
scroll to position [154, 0]
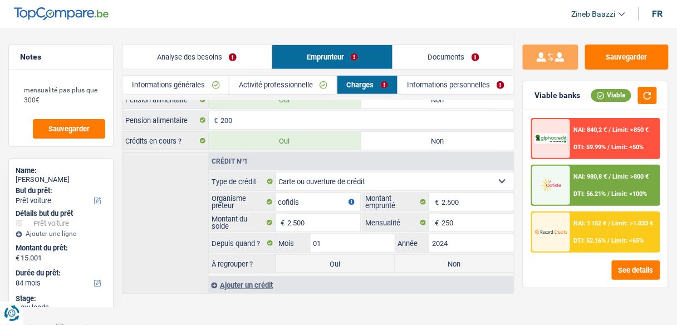
click at [619, 139] on div "NAI: 840,2 € / Limit: >850 € DTI: 59.99% / Limit: <50%" at bounding box center [615, 138] width 89 height 39
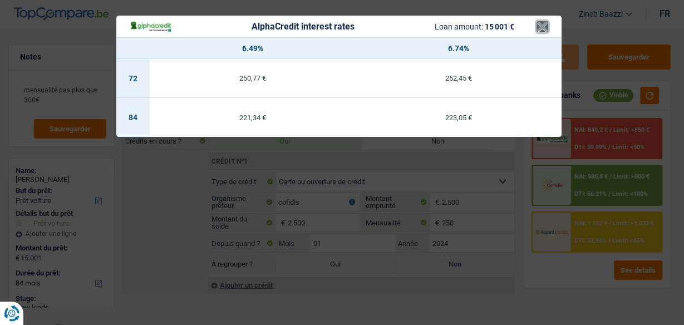
click at [539, 27] on button "×" at bounding box center [543, 26] width 12 height 11
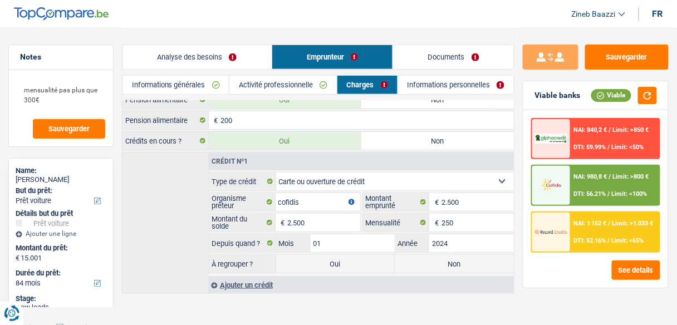
click at [575, 224] on span "NAI: 1 152 €" at bounding box center [590, 223] width 33 height 7
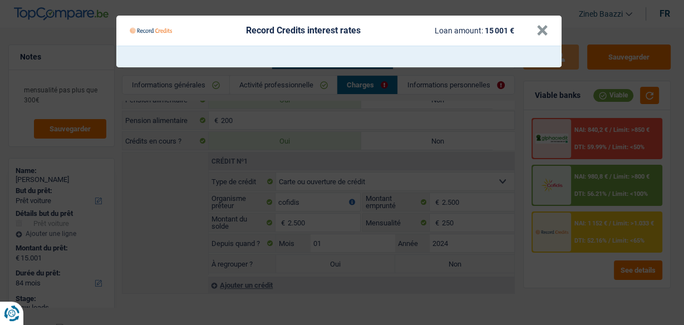
click at [548, 26] on Credits___BV_modal_header_ "Record Credits interest rates Loan amount: 15 001 € ×" at bounding box center [339, 31] width 446 height 30
click at [546, 32] on button "×" at bounding box center [543, 30] width 12 height 11
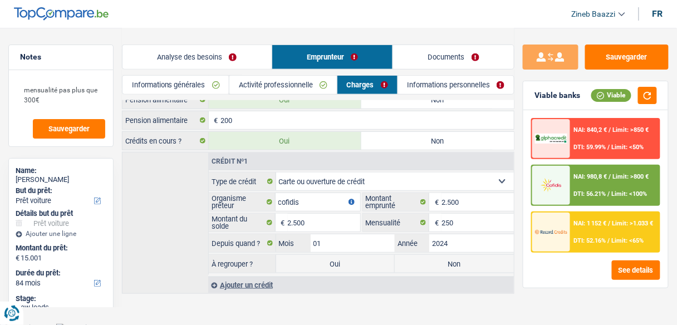
click at [571, 166] on div "NAI: 980,8 € / Limit: >800 € DTI: 56.21% / Limit: <100%" at bounding box center [615, 185] width 89 height 39
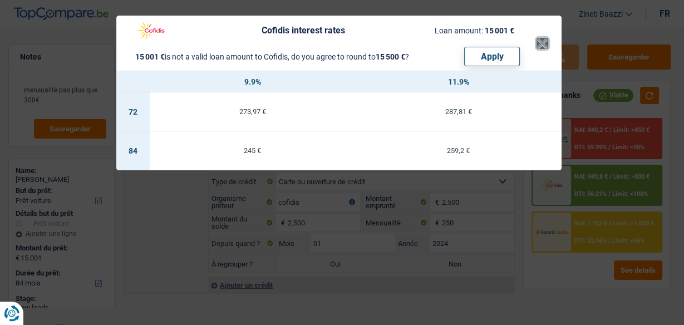
click at [539, 42] on button "×" at bounding box center [543, 43] width 12 height 11
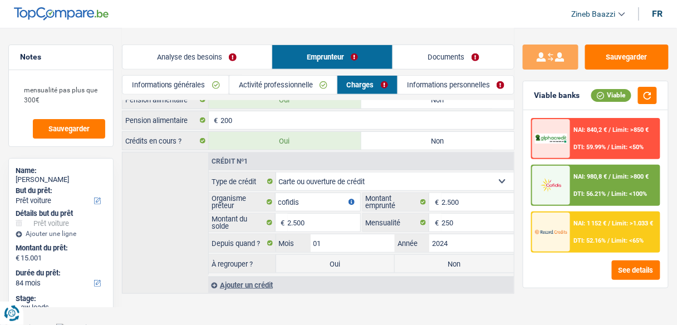
click at [407, 80] on link "Informations personnelles" at bounding box center [456, 85] width 116 height 18
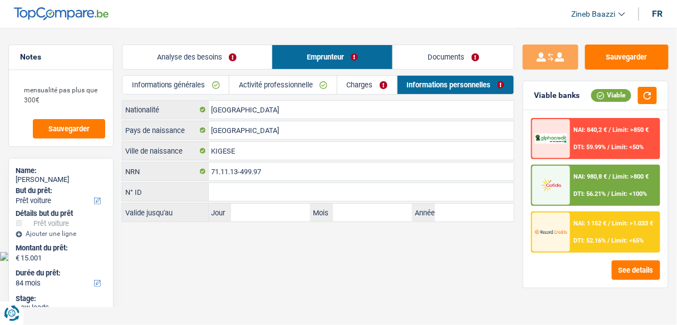
scroll to position [0, 0]
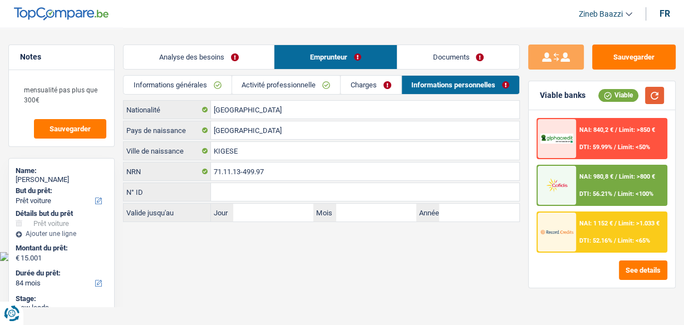
click at [657, 92] on button "button" at bounding box center [654, 95] width 19 height 17
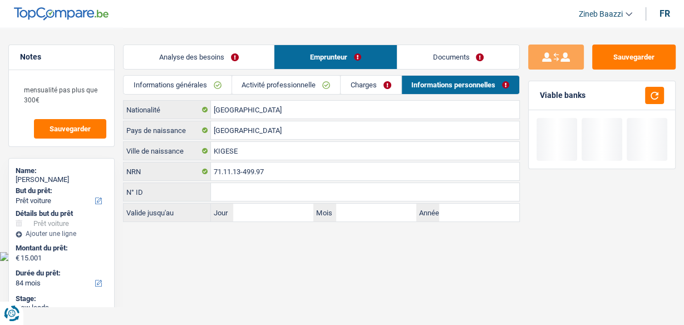
drag, startPoint x: 355, startPoint y: 80, endPoint x: 344, endPoint y: 80, distance: 11.2
click at [356, 79] on link "Charges" at bounding box center [371, 85] width 60 height 18
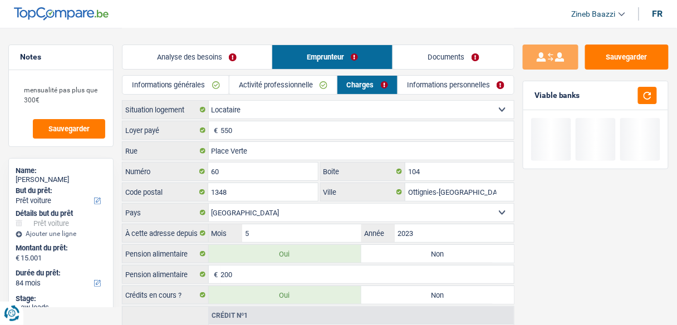
click at [321, 82] on link "Activité professionnelle" at bounding box center [282, 85] width 107 height 18
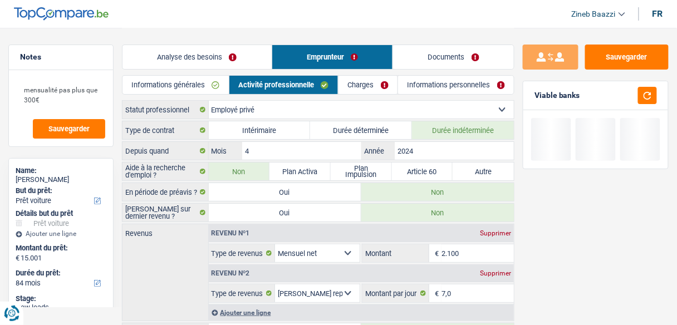
click at [227, 76] on link "Informations générales" at bounding box center [176, 85] width 106 height 18
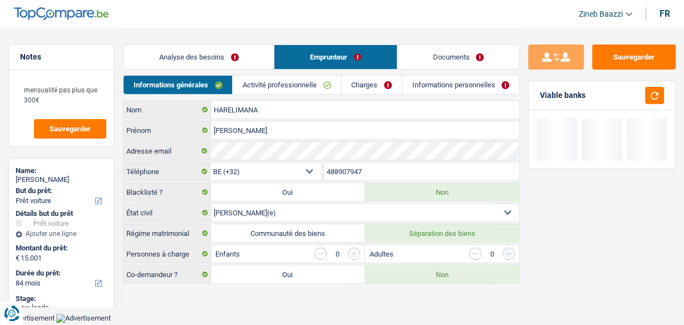
click at [212, 52] on link "Analyse des besoins" at bounding box center [199, 57] width 150 height 24
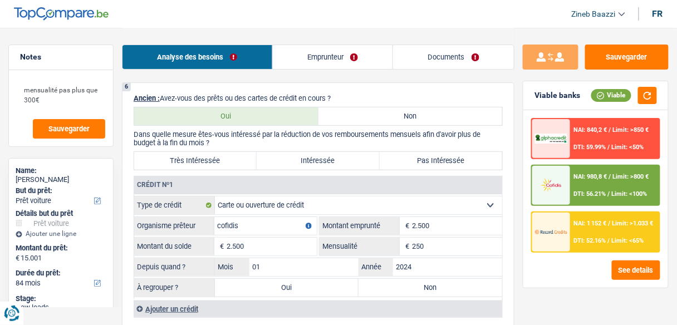
scroll to position [1065, 0]
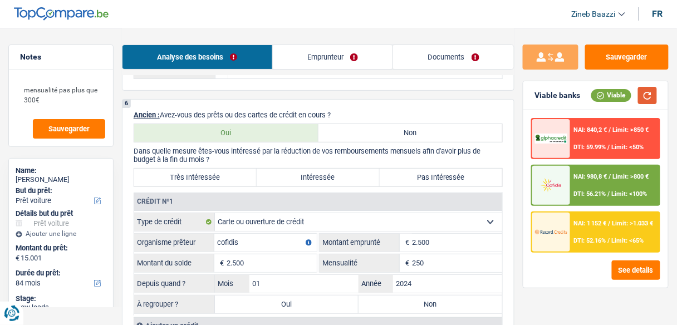
click at [644, 92] on button "button" at bounding box center [647, 95] width 19 height 17
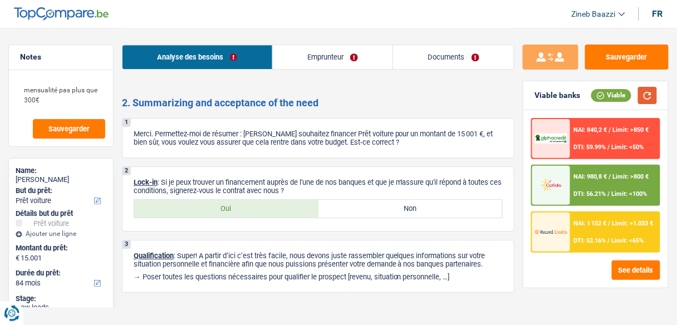
scroll to position [1867, 0]
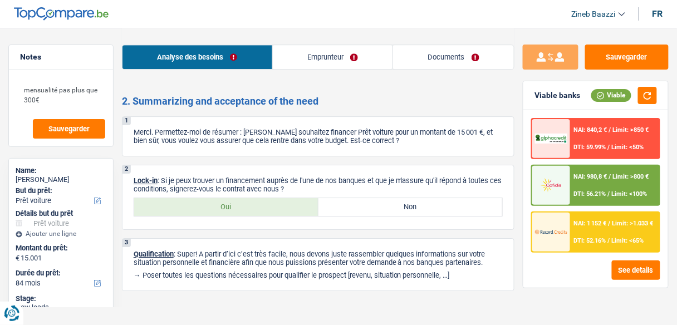
click at [324, 135] on div "1 Merci. Permettez-moi de résumer : Vous souhaitez financer Prêt voiture pour u…" at bounding box center [318, 136] width 393 height 40
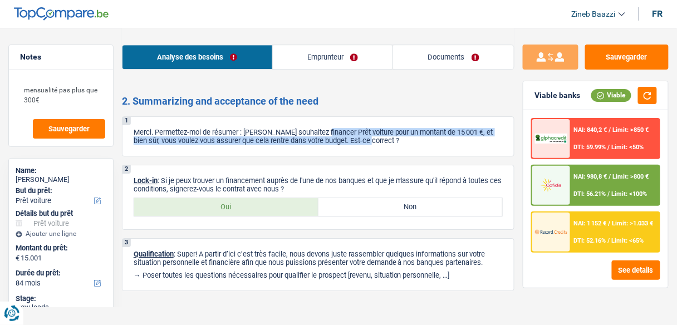
drag, startPoint x: 378, startPoint y: 132, endPoint x: 329, endPoint y: 123, distance: 49.8
click at [329, 128] on p "Merci. Permettez-moi de résumer : Vous souhaitez financer Prêt voiture pour un …" at bounding box center [318, 136] width 369 height 17
click at [330, 128] on p "Merci. Permettez-moi de résumer : Vous souhaitez financer Prêt voiture pour un …" at bounding box center [318, 136] width 369 height 17
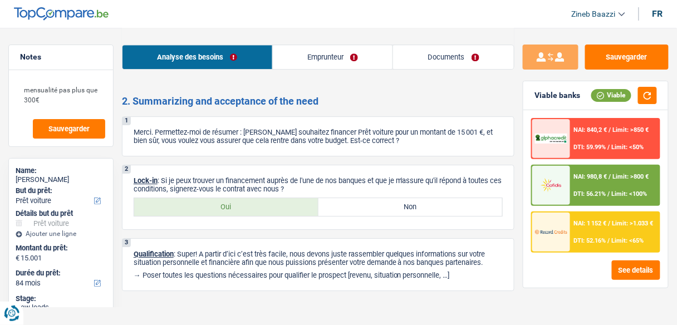
click at [469, 61] on link "Documents" at bounding box center [453, 57] width 121 height 24
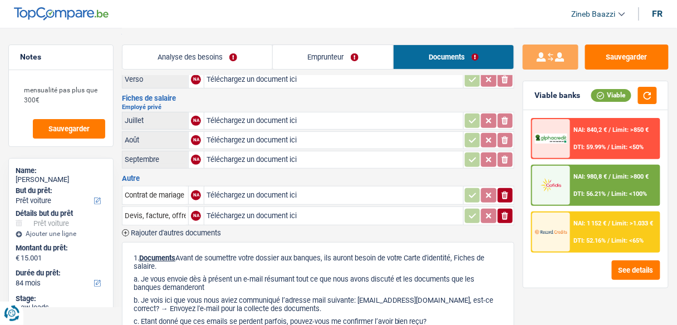
scroll to position [0, 0]
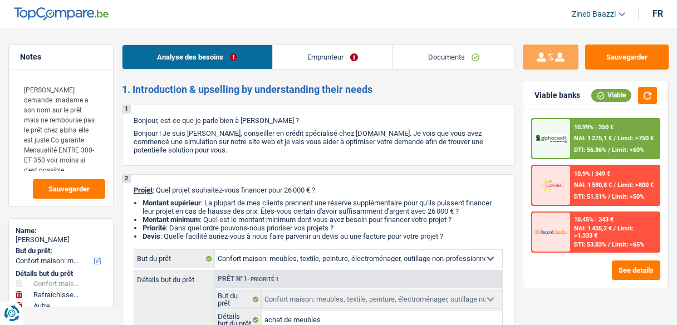
select select "household"
select select "houseOrGarden"
select select "other"
select select "120"
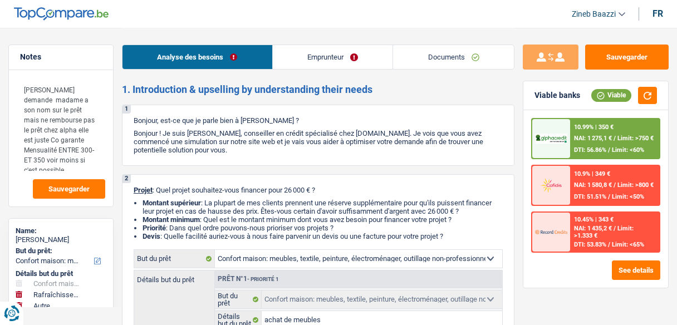
select select "household"
select select "false"
select select "houseOrGarden"
select select "false"
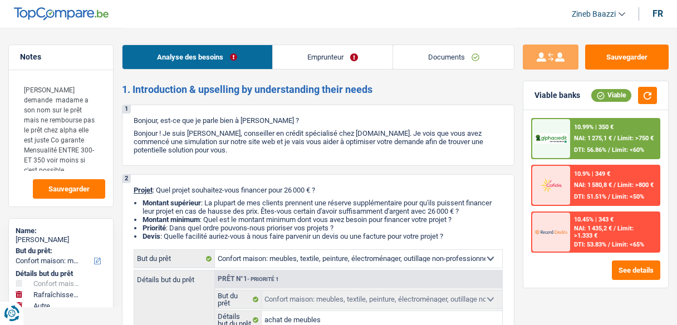
select select "other"
select select "120"
select select "privateEmployee"
select select "familyAllowances"
select select "netSalary"
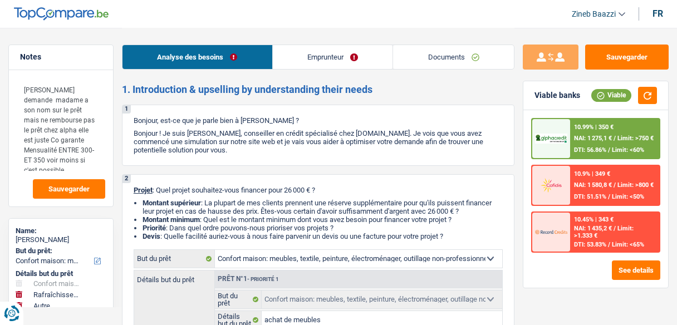
select select "mealVouchers"
select select "rents"
select select "personalLoan"
select select "homeFurnishingOrRelocation"
select select "96"
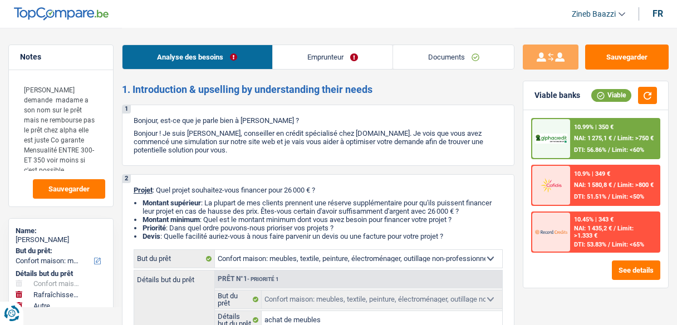
select select "household"
select select "false"
select select "houseOrGarden"
select select "false"
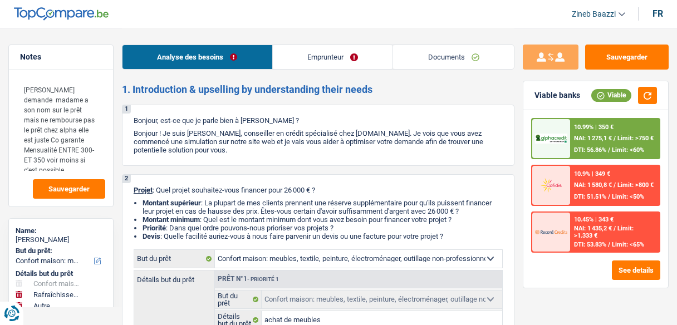
select select "other"
select select "120"
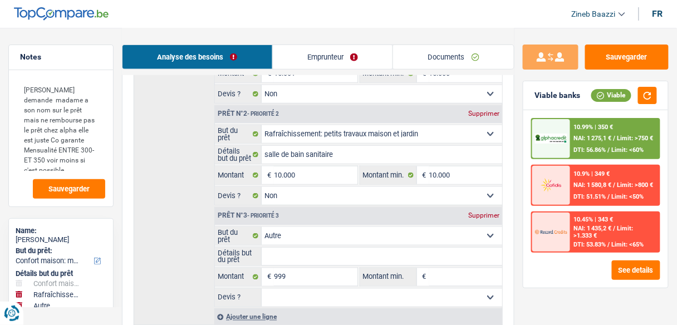
click at [453, 61] on link "Documents" at bounding box center [453, 57] width 121 height 24
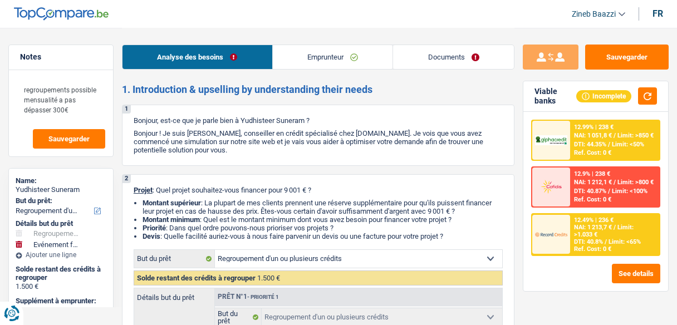
select select "refinancing"
select select "familyEvent"
select select "48"
select select "refinancing"
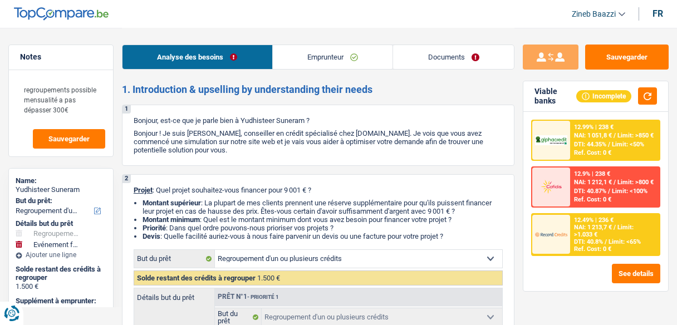
select select "refinancing"
select select "yes"
select select "familyEvent"
select select "false"
select select "48"
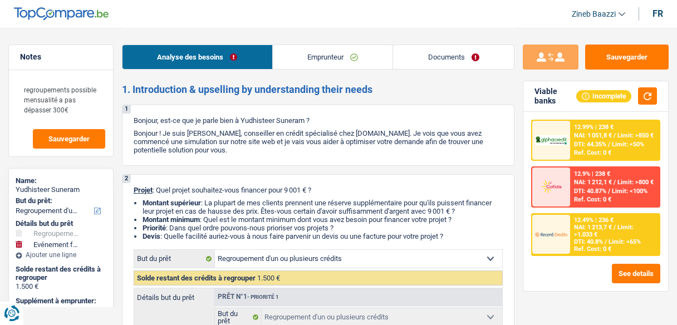
select select "privateEmployee"
select select "netSalary"
select select "mealVouchers"
select select "rents"
select select "cardOrCredit"
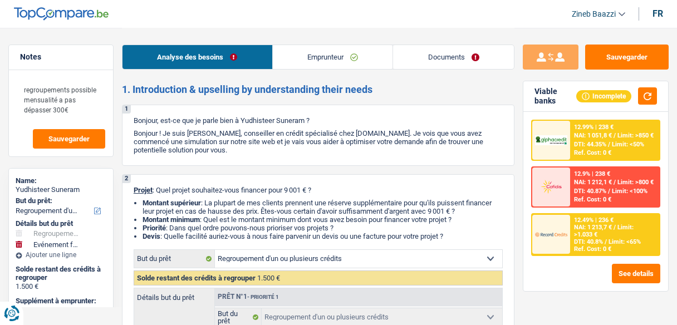
select select "refinancing"
select select "yes"
select select "familyEvent"
select select "false"
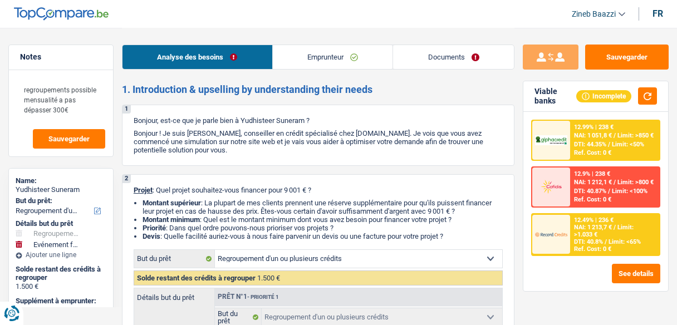
select select "48"
click at [435, 28] on div "Analyse des besoins Emprunteur Documents" at bounding box center [318, 51] width 393 height 47
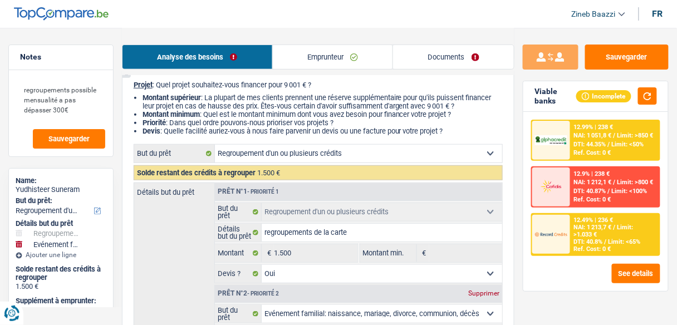
scroll to position [267, 0]
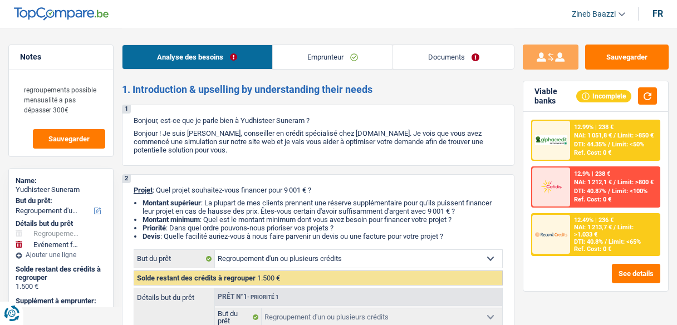
select select "refinancing"
select select "familyEvent"
select select "48"
select select "refinancing"
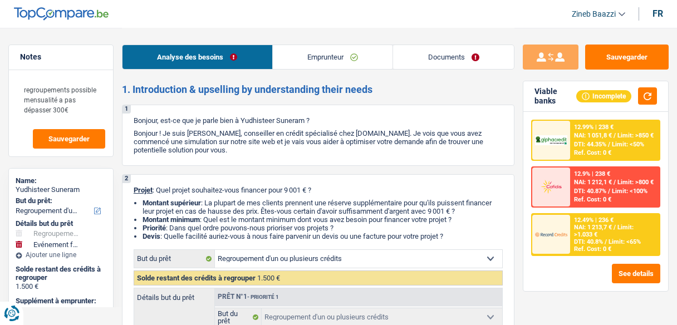
select select "refinancing"
select select "yes"
select select "familyEvent"
select select "false"
select select "48"
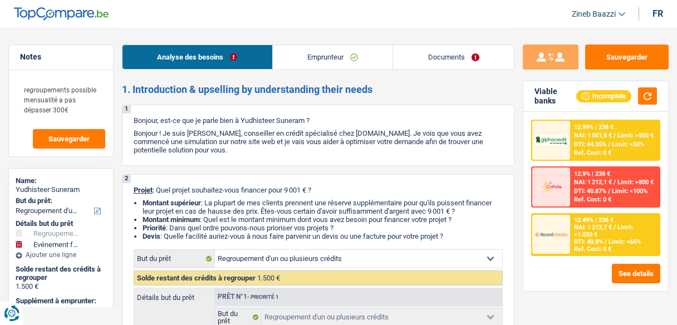
select select "privateEmployee"
select select "netSalary"
select select "mealVouchers"
select select "rents"
select select "cardOrCredit"
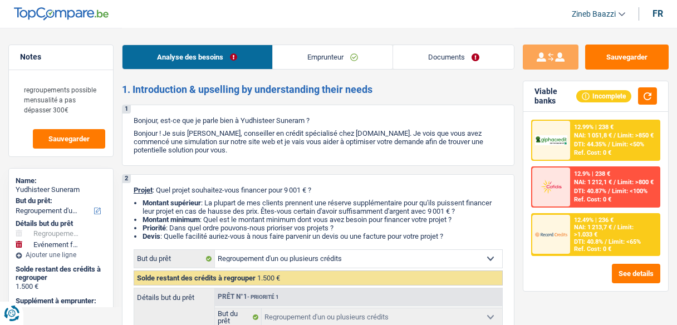
select select "refinancing"
select select "yes"
select select "familyEvent"
select select "false"
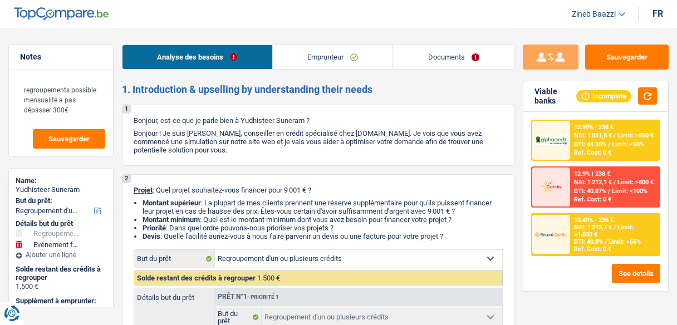
select select "48"
click at [312, 62] on link "Emprunteur" at bounding box center [333, 57] width 120 height 24
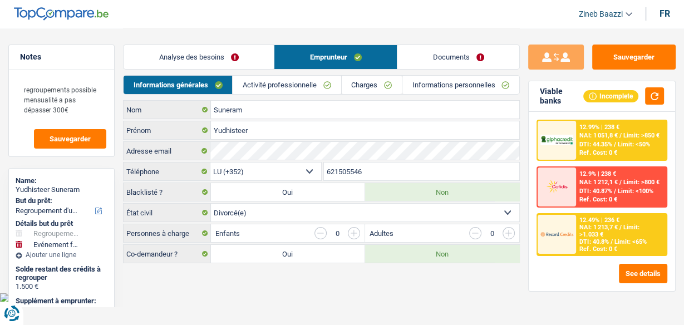
click at [246, 87] on link "Activité professionnelle" at bounding box center [287, 85] width 108 height 18
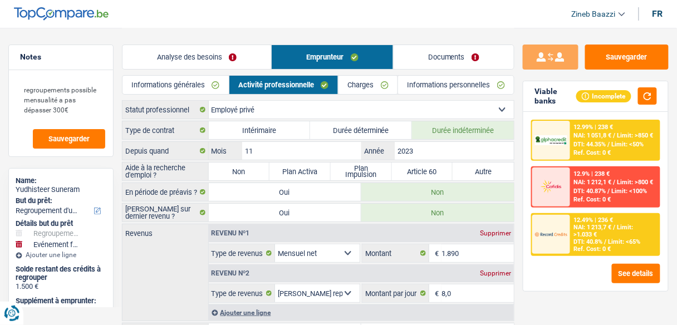
click at [419, 87] on link "Informations personnelles" at bounding box center [456, 85] width 116 height 18
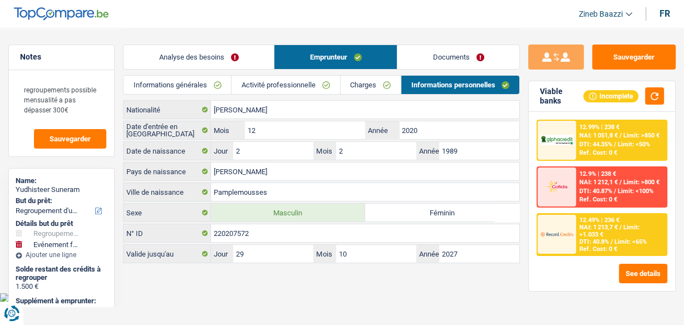
click at [352, 85] on link "Charges" at bounding box center [371, 85] width 60 height 18
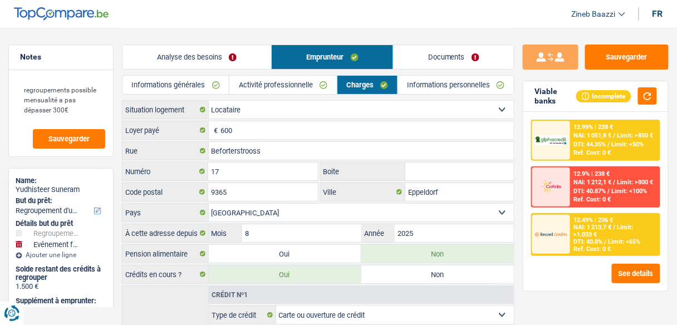
click at [294, 87] on link "Activité professionnelle" at bounding box center [282, 85] width 107 height 18
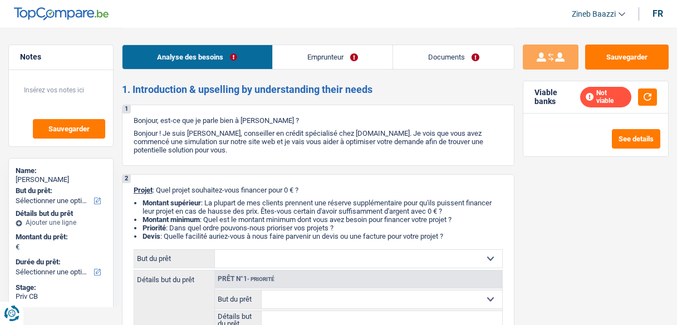
select select "publicEmployee"
select select "netSalary"
select select "mealVouchers"
select select "liveWithParents"
select select "personalLoan"
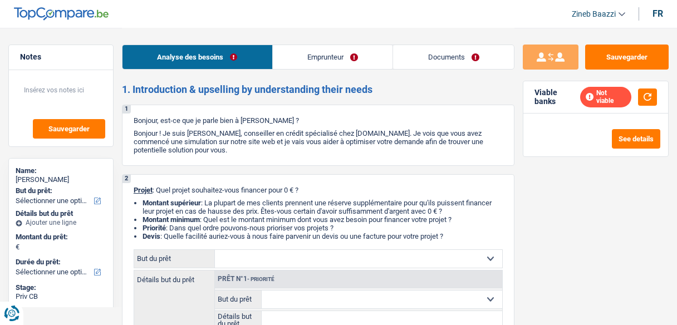
select select "loanRepayment"
select select "72"
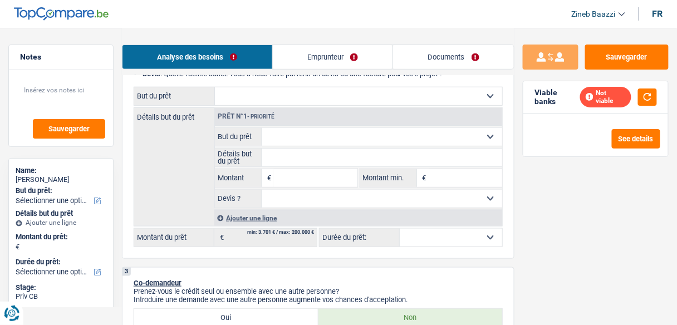
scroll to position [223, 0]
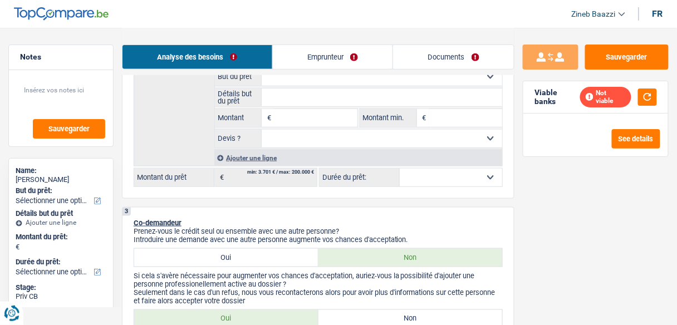
click at [322, 61] on link "Emprunteur" at bounding box center [333, 57] width 120 height 24
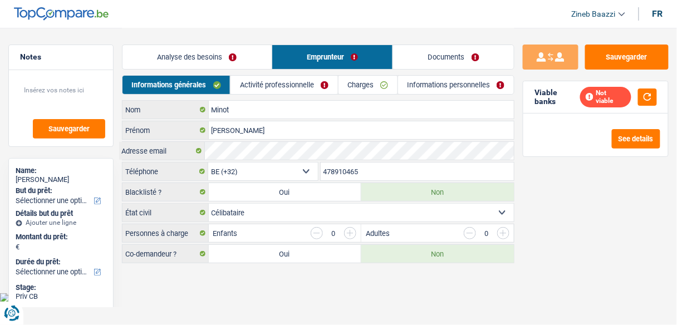
scroll to position [0, 0]
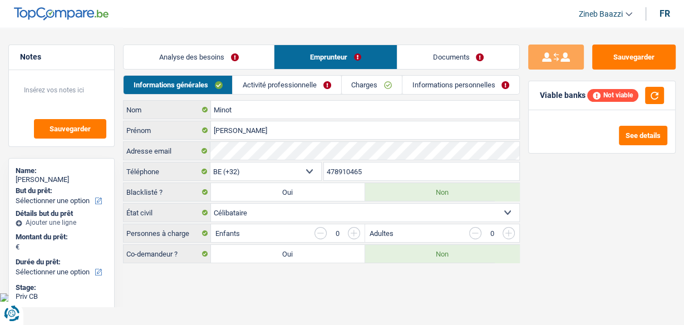
click at [373, 84] on link "Charges" at bounding box center [372, 85] width 60 height 18
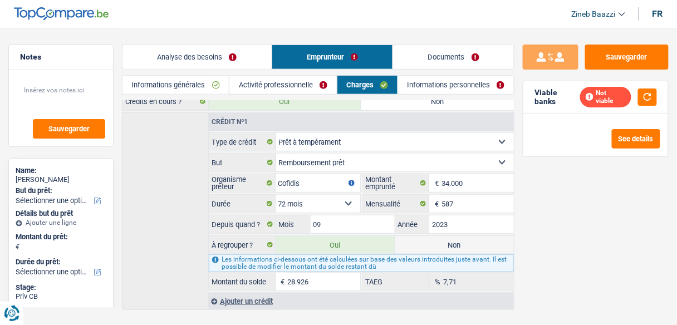
scroll to position [169, 0]
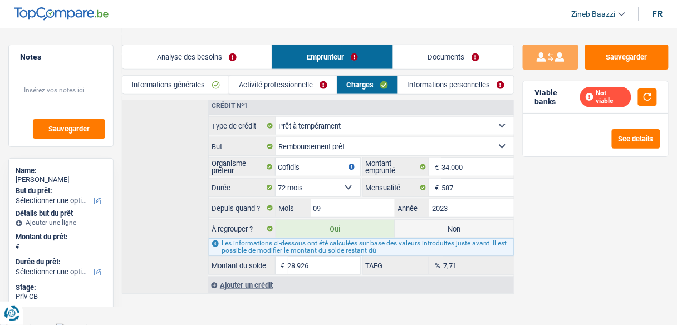
click at [177, 217] on div "Crédit nº1 Carte ou ouverture de crédit Prêt hypothécaire Vente à tempérament P…" at bounding box center [318, 195] width 393 height 198
click at [196, 197] on div "Crédit nº1 Carte ou ouverture de crédit Prêt hypothécaire Vente à tempérament P…" at bounding box center [318, 195] width 393 height 198
click at [408, 19] on header "Zineb Baazzi Se déconnecter fr" at bounding box center [338, 14] width 677 height 28
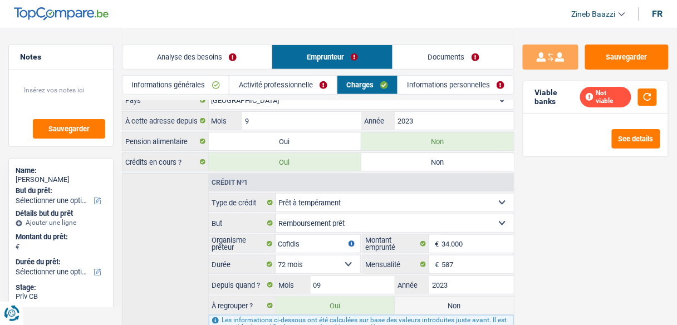
scroll to position [0, 0]
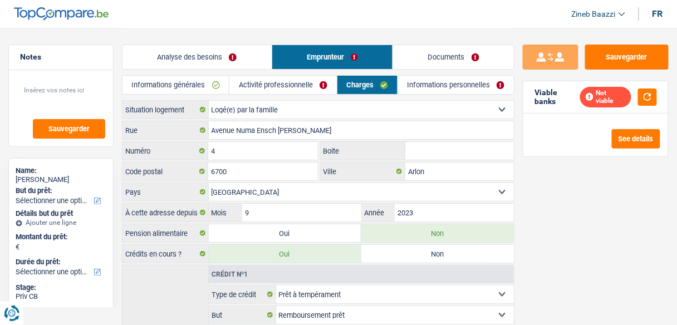
click at [428, 96] on div "Informations générales Activité professionnelle Charges Informations personnell…" at bounding box center [318, 87] width 393 height 25
click at [428, 89] on link "Informations personnelles" at bounding box center [456, 85] width 116 height 18
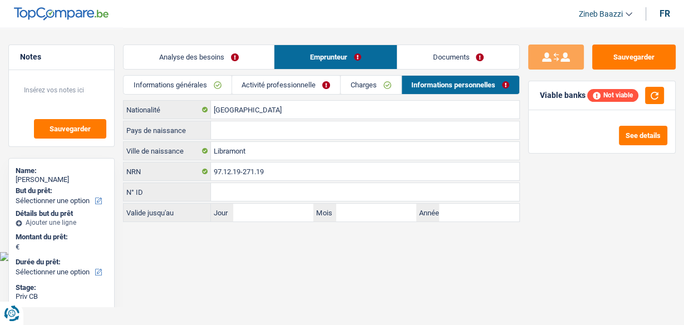
click at [366, 92] on link "Charges" at bounding box center [371, 85] width 60 height 18
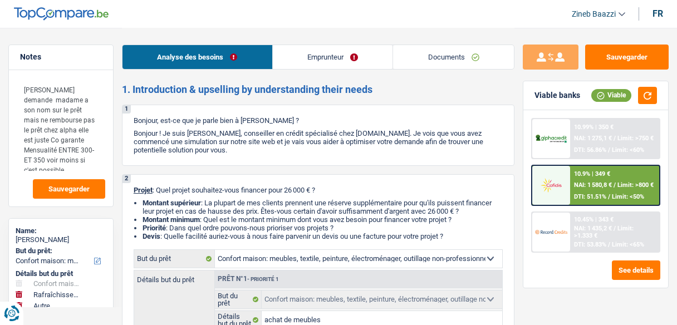
select select "household"
select select "houseOrGarden"
select select "other"
select select "120"
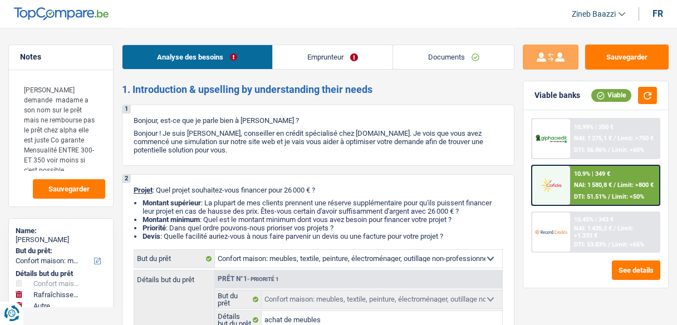
select select "household"
select select "false"
select select "houseOrGarden"
select select "false"
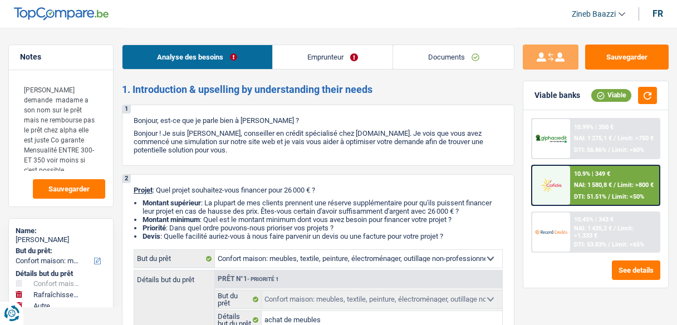
select select "other"
select select "120"
select select "privateEmployee"
select select "familyAllowances"
select select "netSalary"
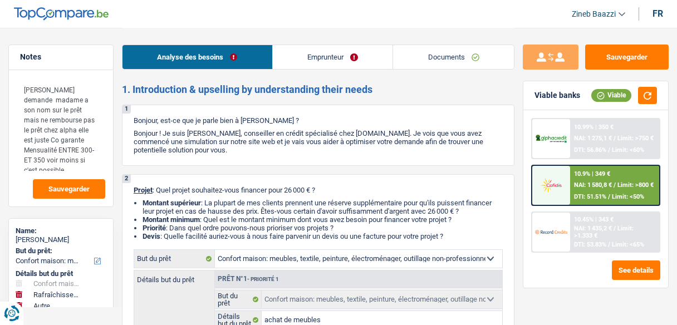
select select "mealVouchers"
select select "rents"
select select "personalLoan"
select select "homeFurnishingOrRelocation"
select select "96"
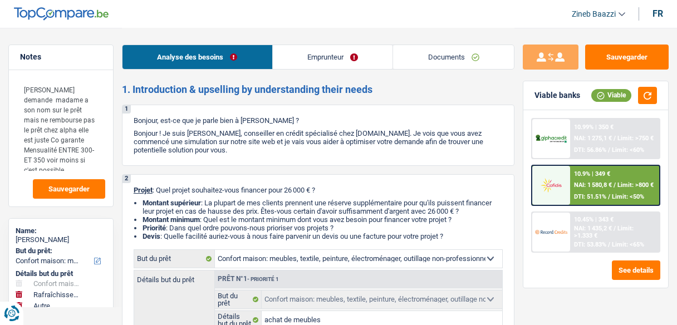
select select "household"
select select "false"
select select "houseOrGarden"
select select "false"
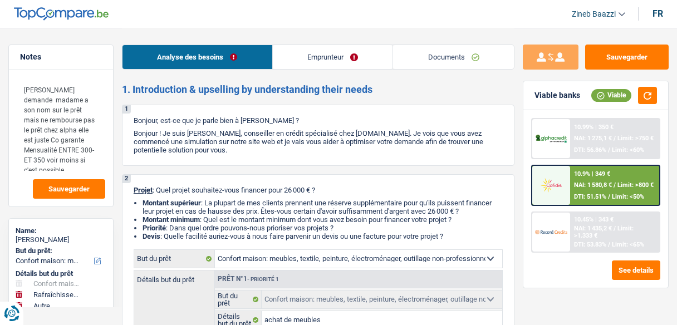
select select "other"
select select "120"
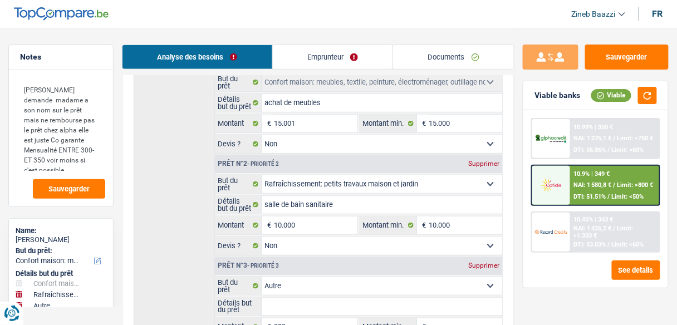
scroll to position [223, 0]
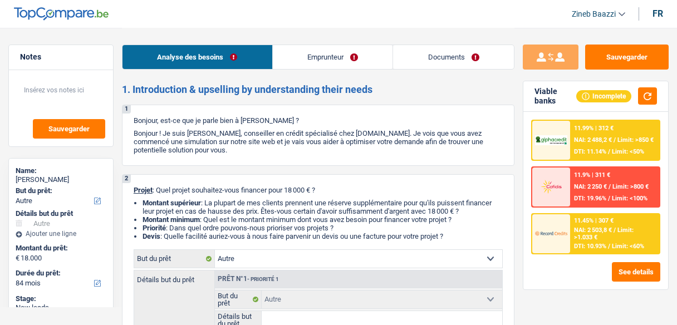
select select "other"
select select "84"
select select "other"
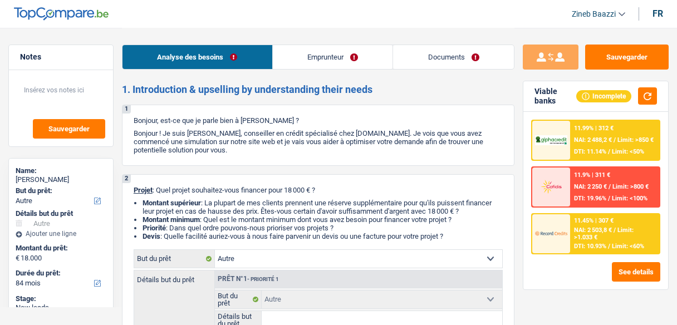
select select "84"
select select "privateEmployee"
select select "netSalary"
select select "mealVouchers"
select select "liveWithParents"
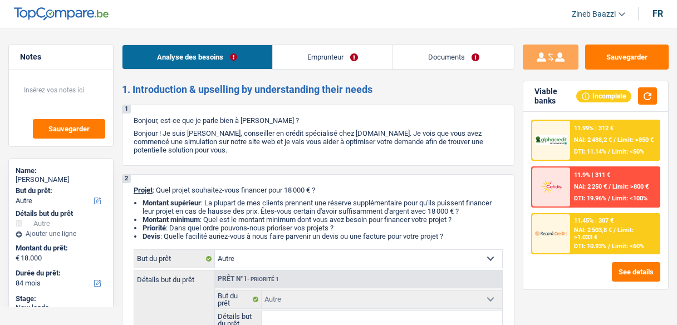
select select "other"
select select "84"
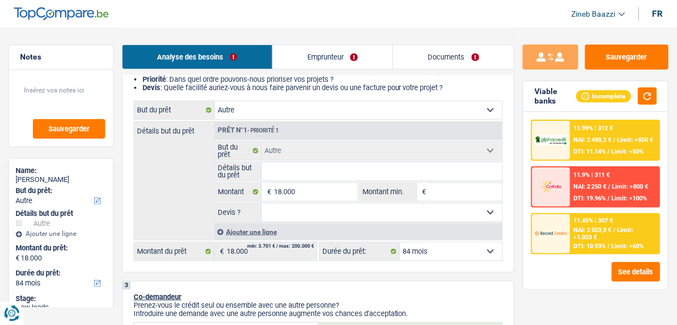
scroll to position [134, 0]
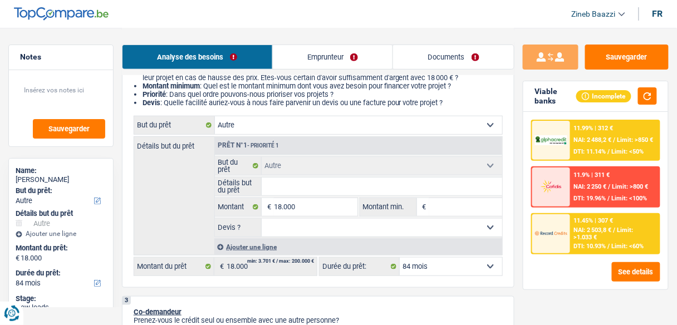
click at [284, 129] on select "Confort maison: meubles, textile, peinture, électroménager, outillage non-profe…" at bounding box center [358, 125] width 287 height 18
select select "hobbies"
click at [215, 117] on select "Confort maison: meubles, textile, peinture, électroménager, outillage non-profe…" at bounding box center [358, 125] width 287 height 18
select select "hobbies"
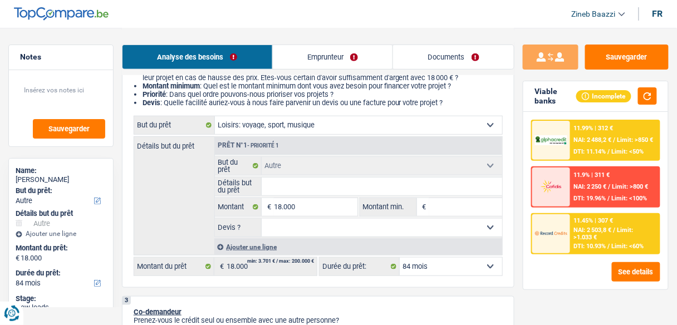
select select "hobbies"
select select "other"
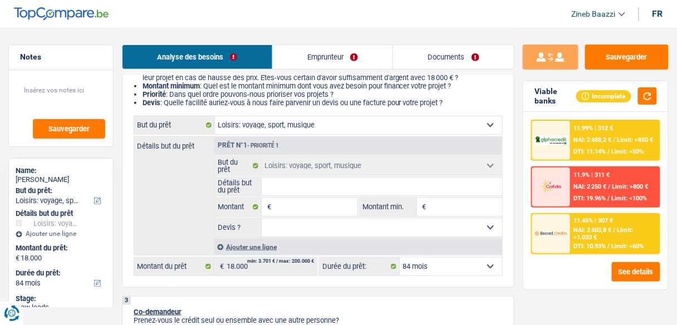
select select "other"
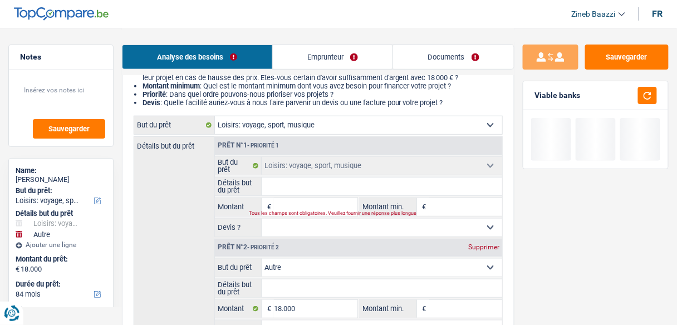
click at [284, 187] on input "Détails but du prêt" at bounding box center [382, 187] width 241 height 18
click at [292, 201] on input "Montant" at bounding box center [315, 207] width 83 height 18
click at [288, 187] on input "Détails but du prêt" at bounding box center [382, 187] width 241 height 18
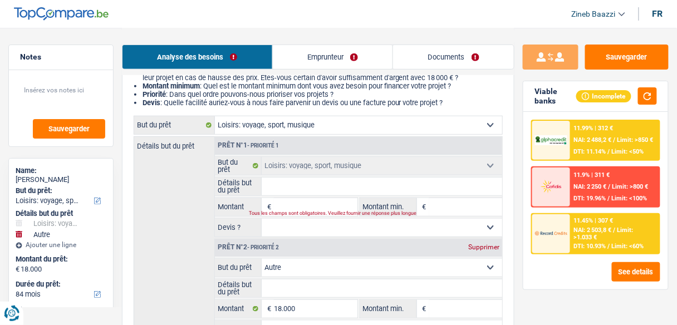
click at [295, 203] on input "Montant" at bounding box center [315, 207] width 83 height 18
type input "1"
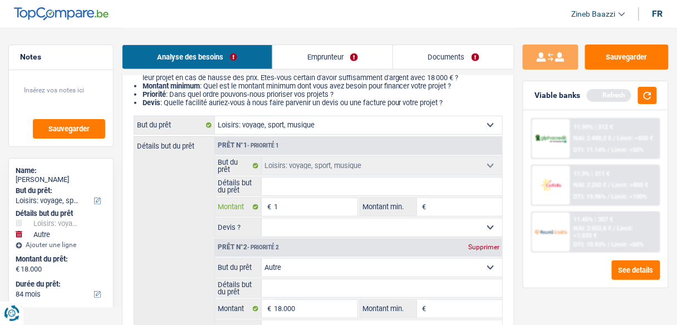
type input "10"
type input "100"
type input "1.000"
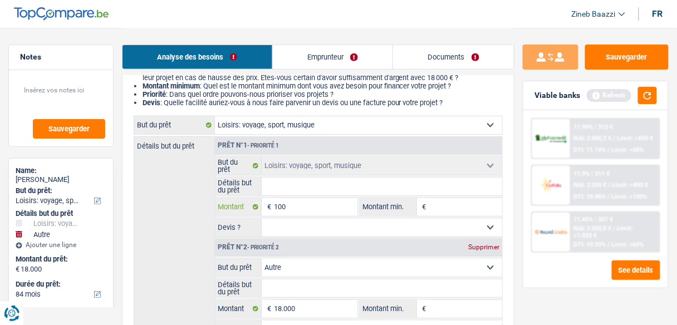
type input "1.000"
type input "10.000"
type input "28.000"
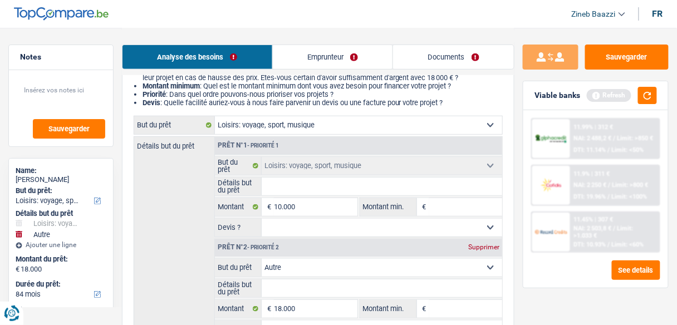
type input "28.000"
click at [443, 203] on input "Montant min." at bounding box center [465, 207] width 73 height 18
select select "120"
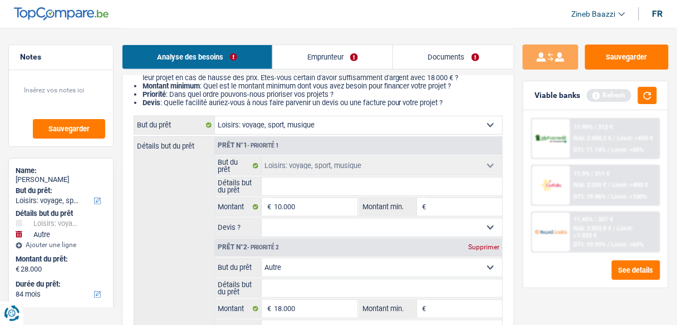
select select "120"
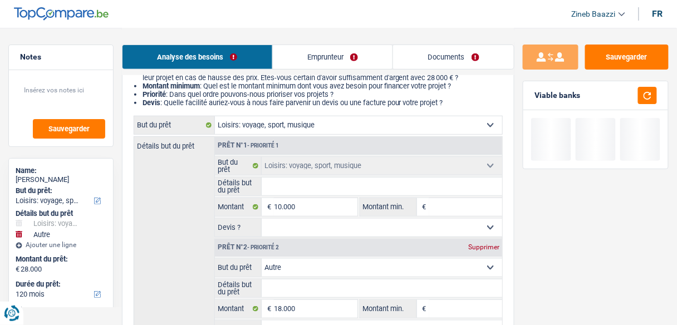
type input "1"
type input "10"
type input "100"
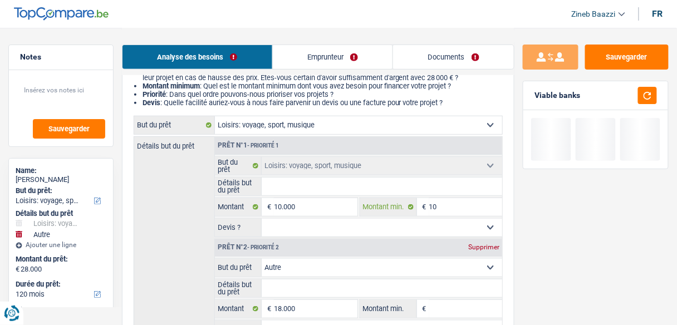
type input "100"
type input "1.000"
type input "10.000"
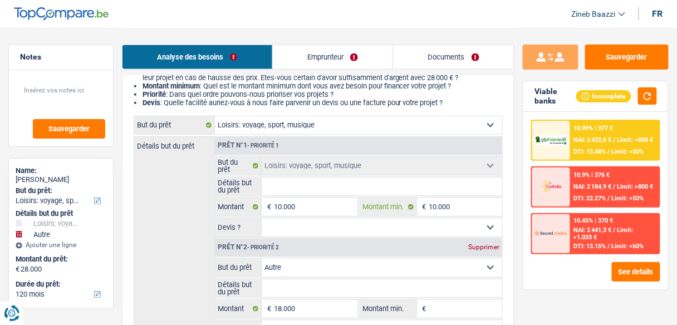
type input "10.000"
click at [340, 267] on select "Confort maison: meubles, textile, peinture, électroménager, outillage non-profe…" at bounding box center [382, 268] width 241 height 18
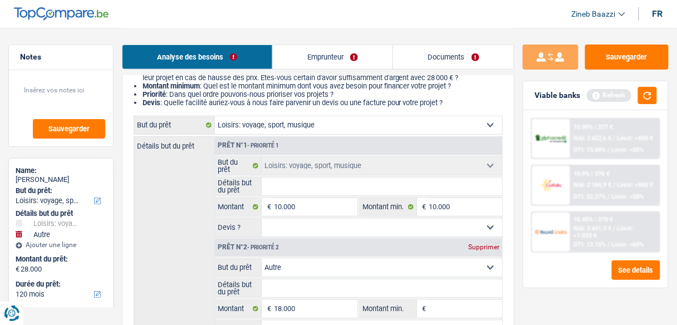
click at [306, 267] on select "Confort maison: meubles, textile, peinture, électroménager, outillage non-profe…" at bounding box center [382, 268] width 241 height 18
select select "household"
click at [262, 259] on select "Confort maison: meubles, textile, peinture, électroménager, outillage non-profe…" at bounding box center [382, 268] width 241 height 18
select select "household"
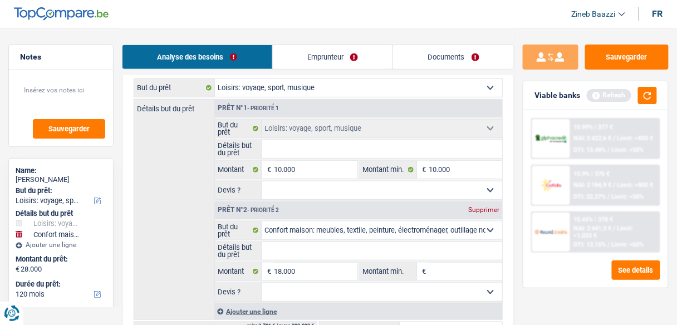
scroll to position [223, 0]
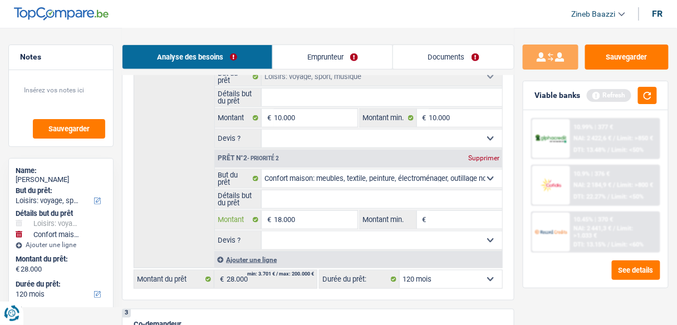
click at [304, 226] on input "18.000" at bounding box center [315, 220] width 83 height 18
type input "8"
type input "80"
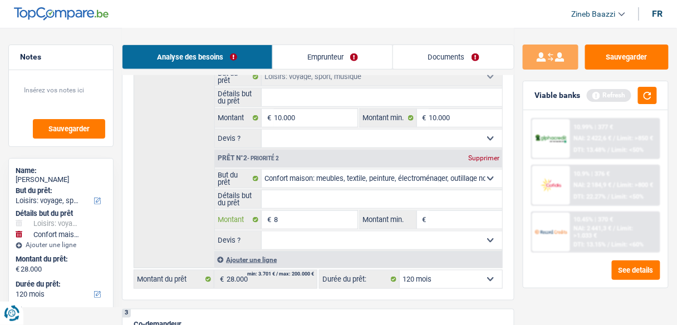
type input "80"
type input "800"
type input "8.000"
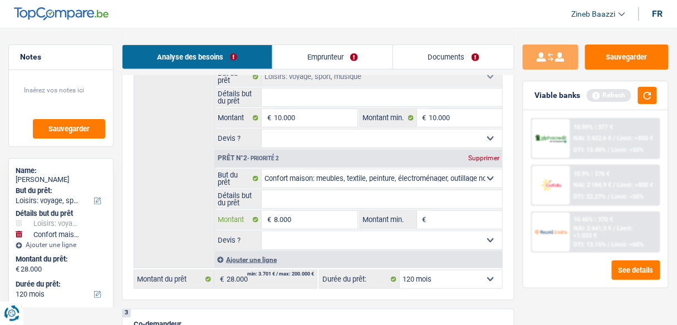
type input "8.000"
type input "18.000"
select select "84"
type input "18.000"
select select "84"
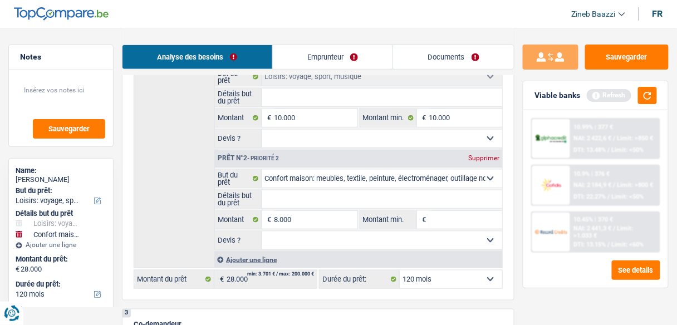
type input "18.000"
select select "84"
click at [442, 216] on input "Montant min." at bounding box center [465, 220] width 73 height 18
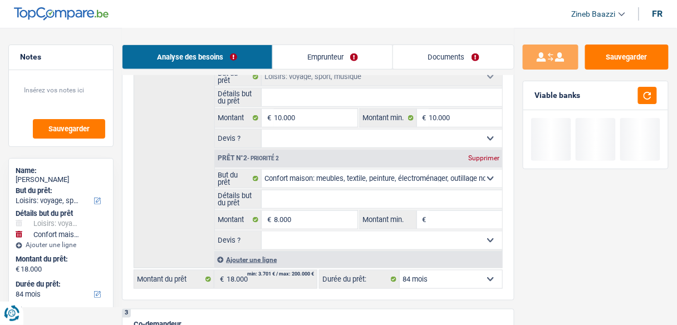
type input "8"
type input "80"
type input "800"
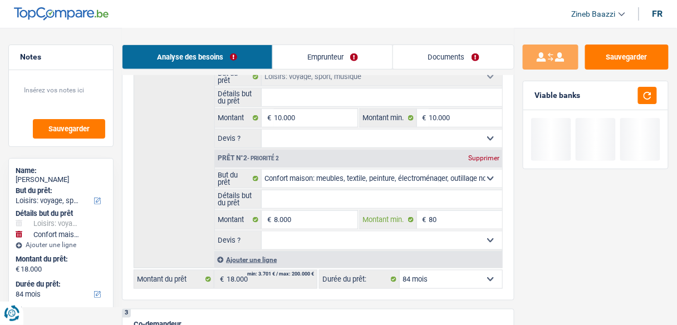
type input "800"
type input "8.000"
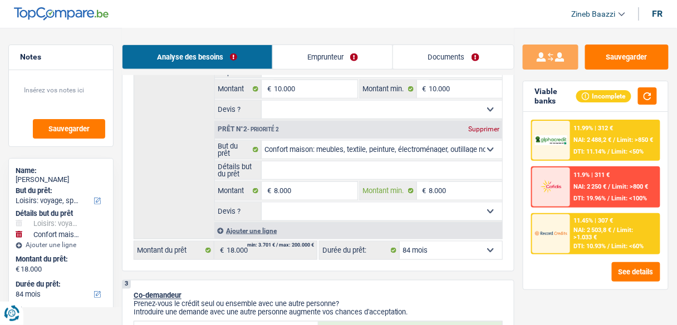
scroll to position [267, 0]
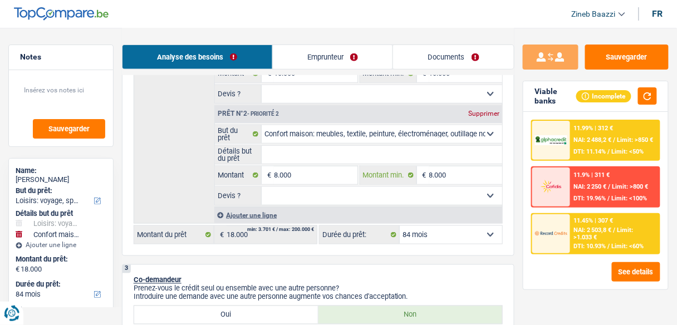
type input "8.000"
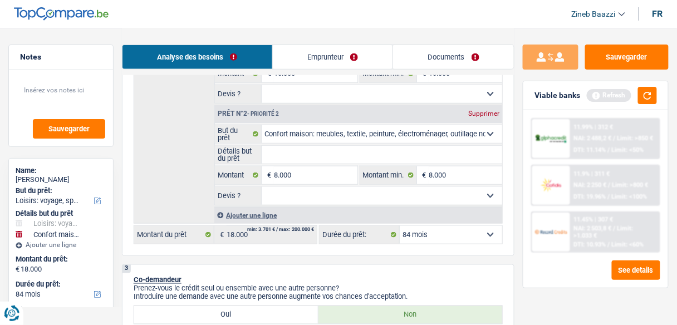
click at [312, 158] on input "Détails but du prêt" at bounding box center [382, 155] width 241 height 18
type input "A"
type input "AC"
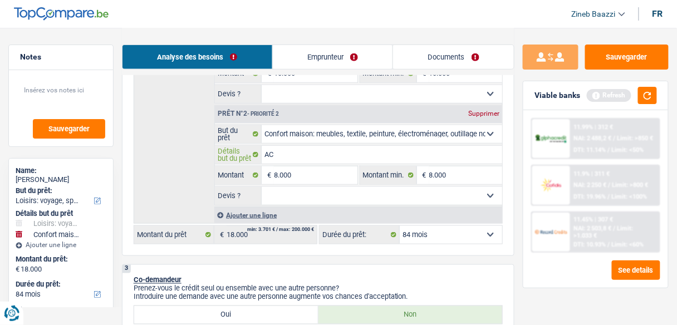
type input "ACH"
type input "ACHA"
type input "ACHAT"
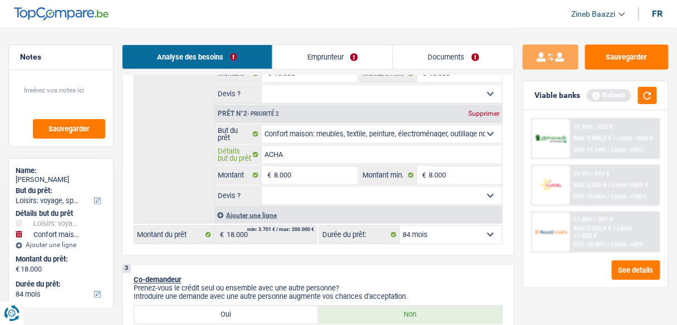
type input "ACHAT"
type input "ACHAT D"
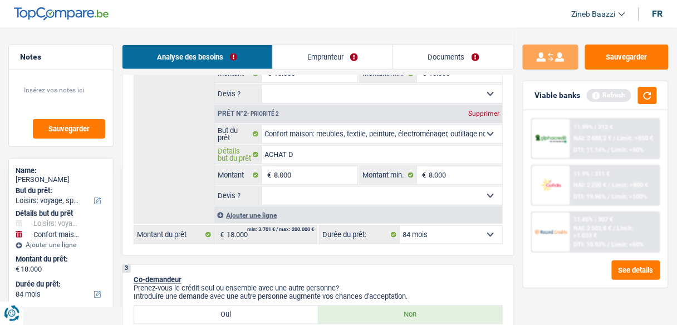
type input "ACHAT DE"
type input "ACHAT D"
type input "ACHAT"
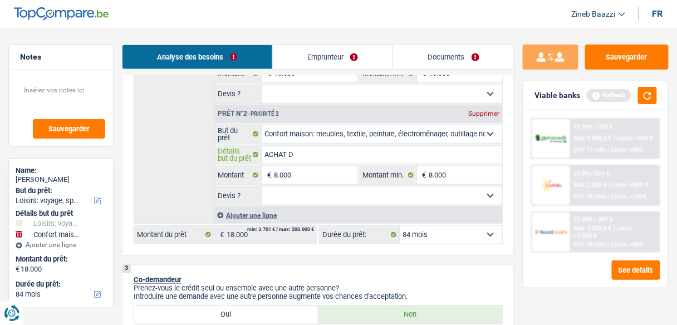
type input "ACHAT"
type input "ACHA"
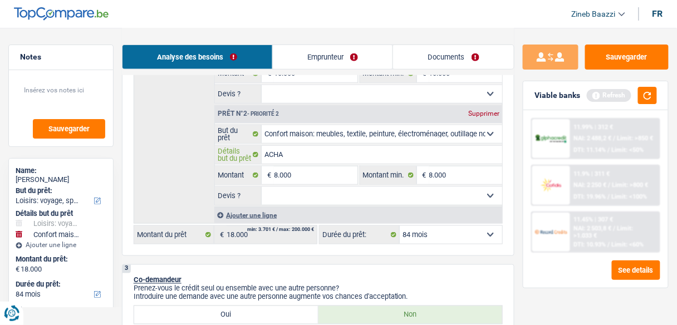
type input "ACH"
type input "AC"
type input "A"
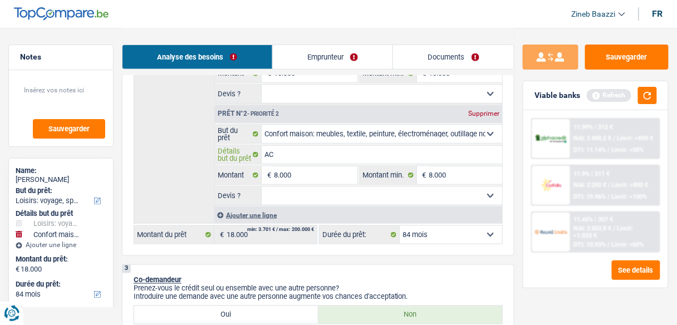
type input "A"
type input "Ac"
type input "Ach"
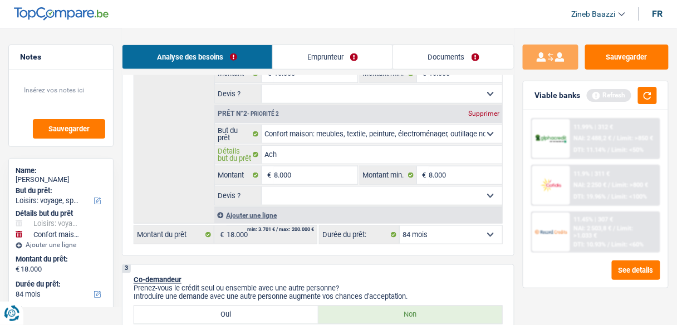
type input "Acha"
type input "Achat"
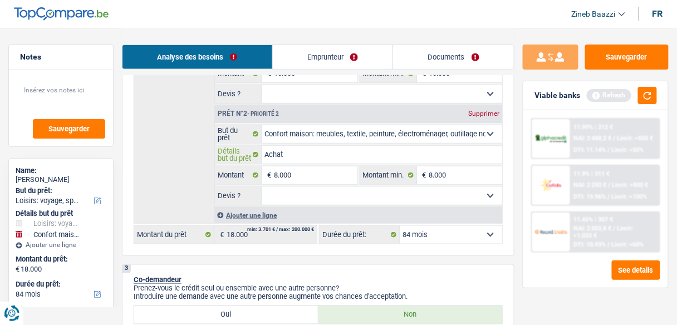
type input "Achat"
type input "Achat d"
type input "Achat de"
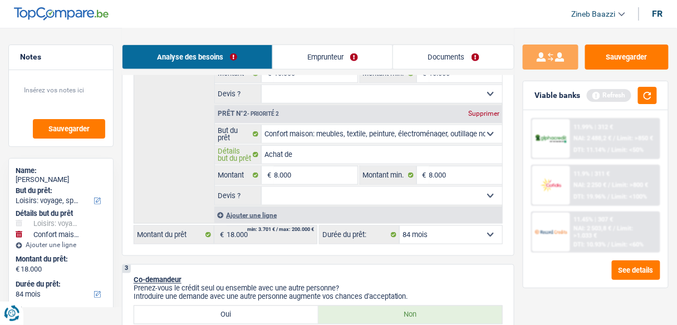
type input "Achat de"
type input "Achat de m"
type input "Achat de me"
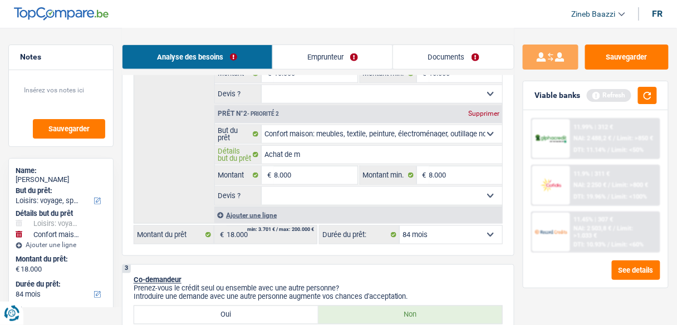
type input "Achat de me"
type input "Achat de meu"
type input "Achat de meub"
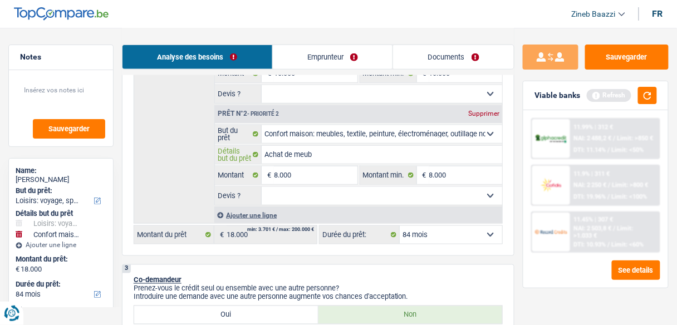
type input "Achat de meubl"
type input "Achat de meuble"
type input "Achat de meubles"
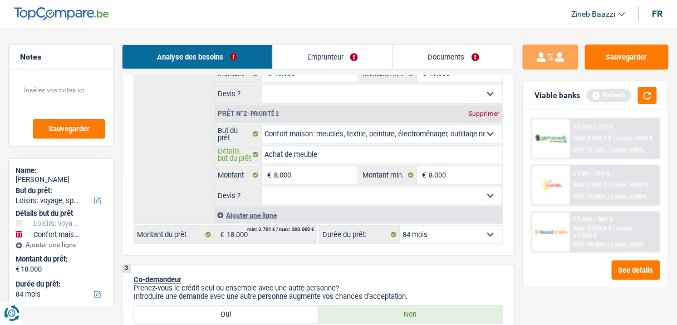
type input "Achat de meubles"
click at [305, 193] on select "Oui Non Non répondu Sélectionner une option" at bounding box center [382, 196] width 241 height 18
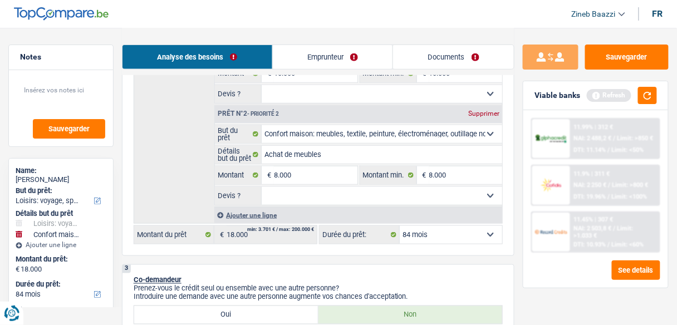
select select "false"
click at [262, 187] on select "Oui Non Non répondu Sélectionner une option" at bounding box center [382, 196] width 241 height 18
select select "false"
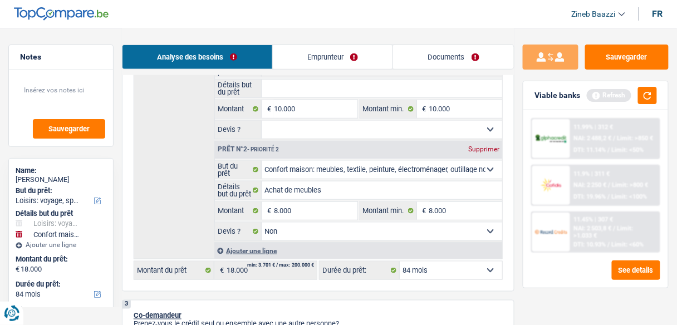
scroll to position [178, 0]
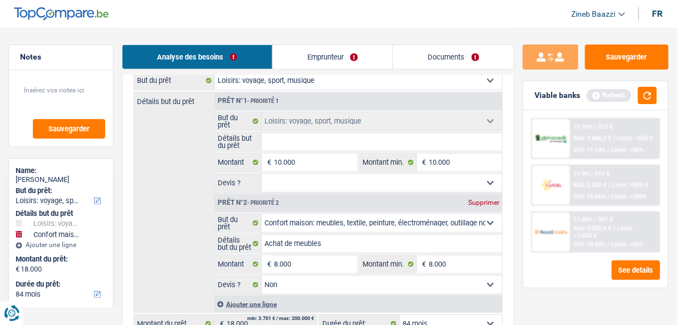
drag, startPoint x: 296, startPoint y: 182, endPoint x: 295, endPoint y: 187, distance: 5.7
click at [296, 182] on select "Oui Non Non répondu Sélectionner une option" at bounding box center [382, 183] width 241 height 18
select select "false"
click at [262, 174] on select "Oui Non Non répondu Sélectionner une option" at bounding box center [382, 183] width 241 height 18
select select "false"
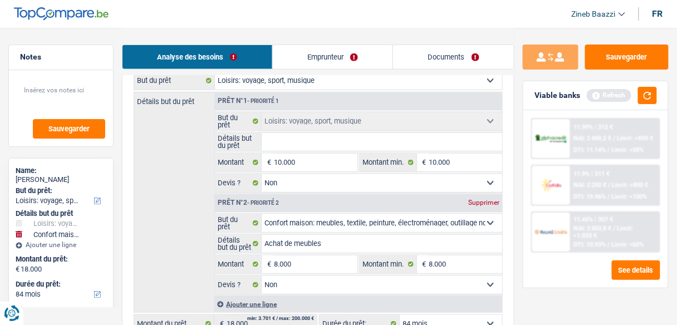
click at [294, 146] on input "Détails but du prêt" at bounding box center [382, 142] width 241 height 18
type input "v"
type input "vo"
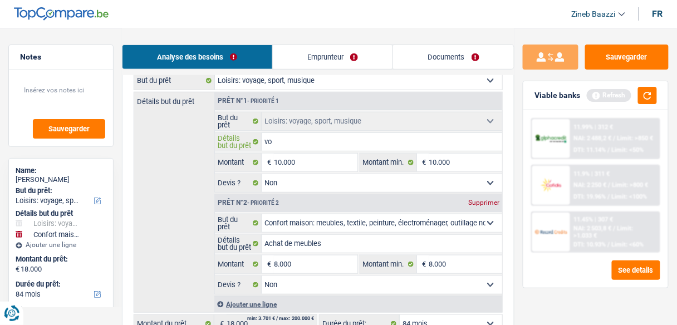
type input "voy"
type input "voya"
type input "voyag"
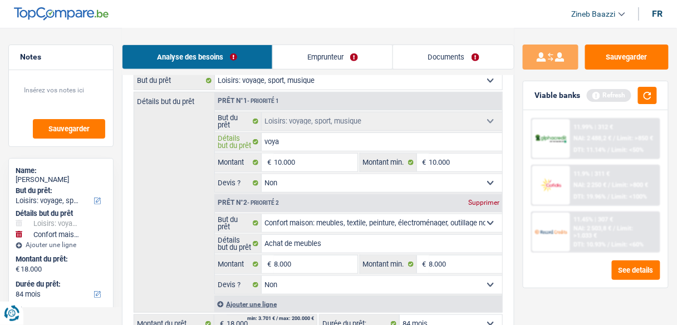
type input "voyag"
type input "voyage"
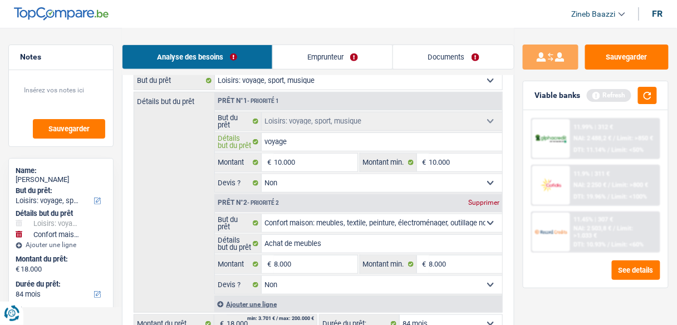
type input "voyage p"
type input "voyage po"
type input "voyage por"
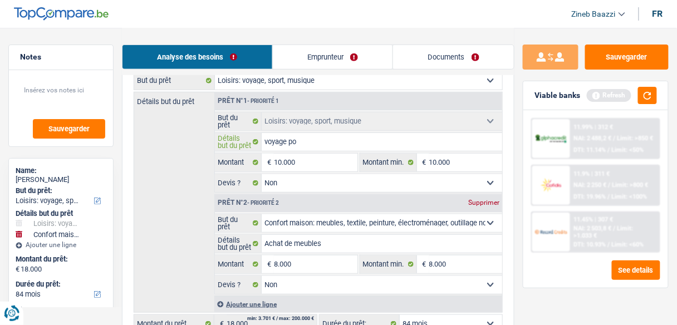
type input "voyage por"
type input "voyage port"
type input "voyage portu"
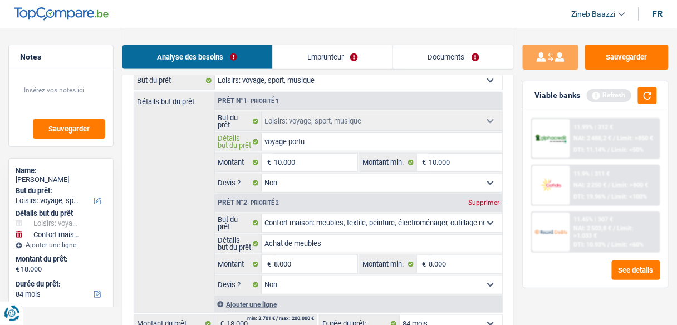
type input "voyage portug"
type input "voyage portuga"
type input "voyage portugal"
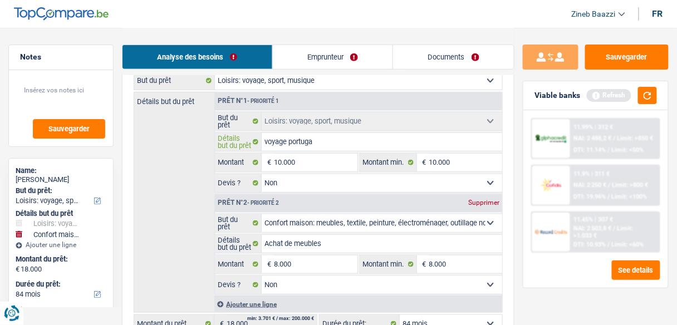
type input "voyage portugal"
type input "voyage portugal v"
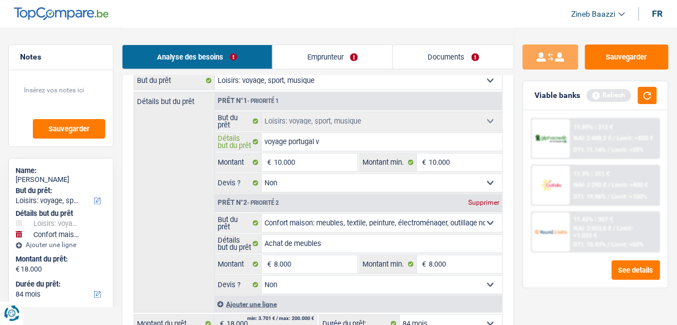
type input "voyage portugal va"
type input "voyage portugal vac"
type input "voyage portugal vaca"
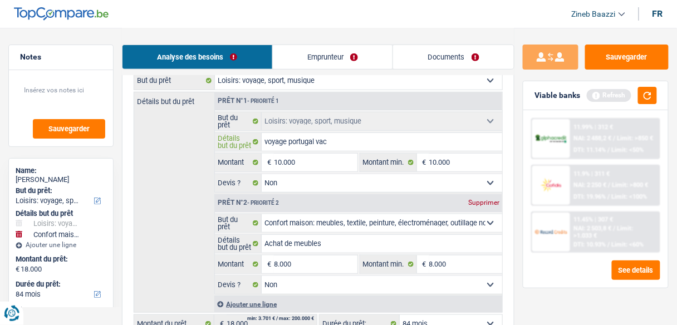
type input "voyage portugal vaca"
type input "voyage portugal vacan"
type input "voyage portugal vacanc"
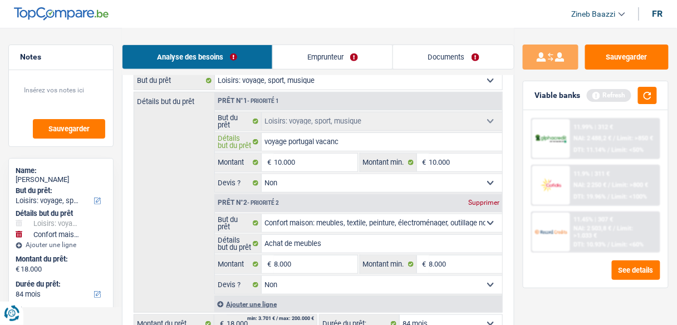
type input "voyage portugal vacance"
type input "voyage portugal vacances"
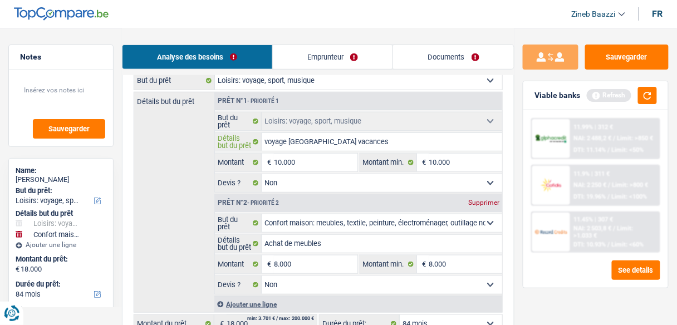
type input "voyage portugal vacances"
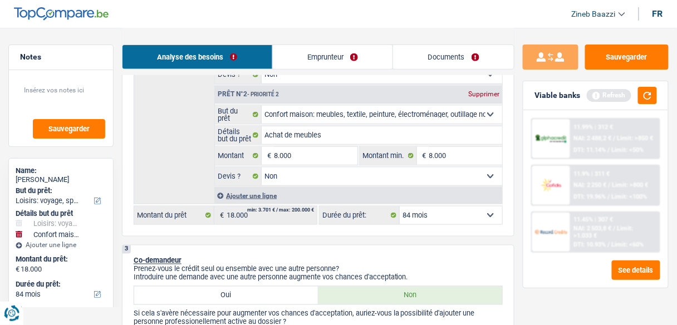
scroll to position [312, 0]
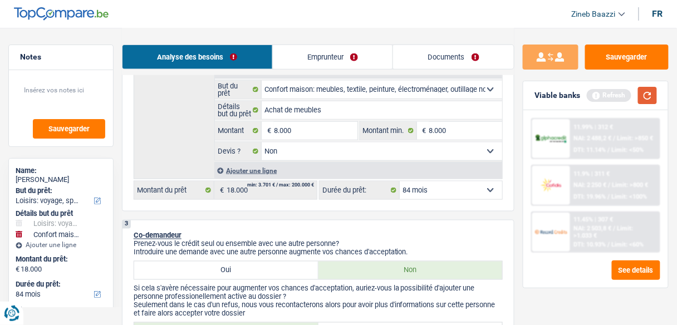
type input "voyage portugal vacances"
click at [651, 93] on button "button" at bounding box center [647, 95] width 19 height 17
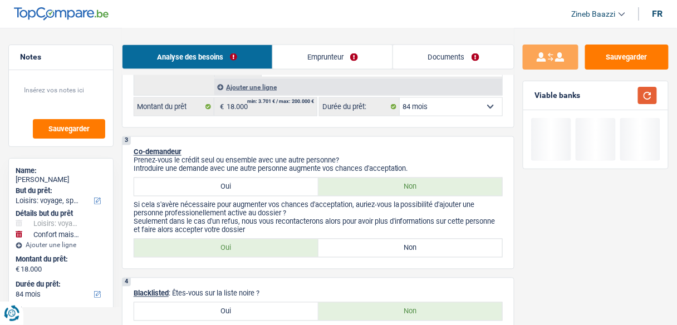
scroll to position [401, 0]
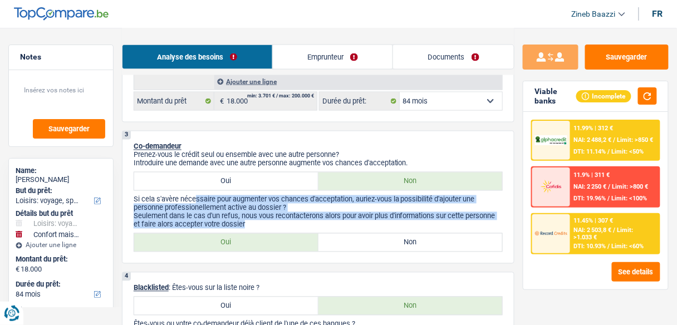
drag, startPoint x: 256, startPoint y: 219, endPoint x: 196, endPoint y: 200, distance: 62.7
click at [196, 200] on div "Si cela s'avère nécessaire pour augmenter vos chances d'acceptation, auriez-vou…" at bounding box center [318, 211] width 369 height 33
click at [208, 202] on p "Si cela s'avère nécessaire pour augmenter vos chances d'acceptation, auriez-vou…" at bounding box center [318, 203] width 369 height 17
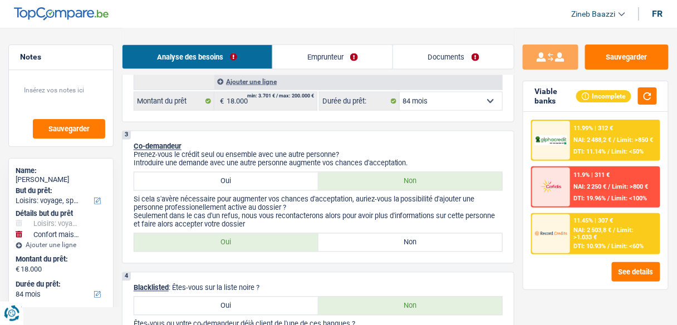
click at [637, 99] on div "Incomplete" at bounding box center [616, 95] width 81 height 17
click at [640, 100] on button "button" at bounding box center [647, 95] width 19 height 17
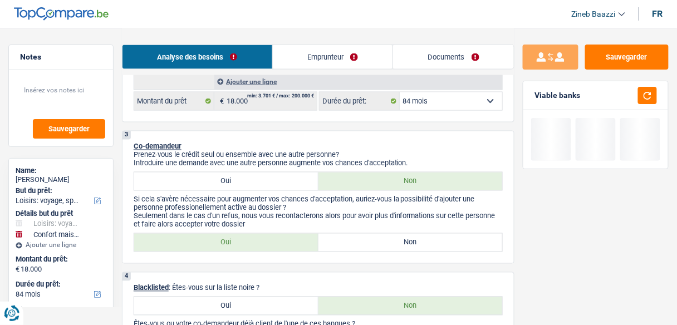
click at [336, 248] on div "Oui Non Tous les champs sont obligatoires. Veuillez sélectionner une option" at bounding box center [318, 242] width 369 height 19
click at [335, 246] on label "Non" at bounding box center [411, 243] width 184 height 18
click at [335, 246] on input "Non" at bounding box center [411, 243] width 184 height 18
radio input "true"
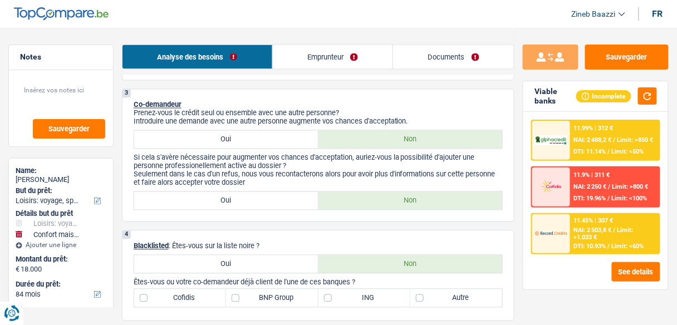
scroll to position [490, 0]
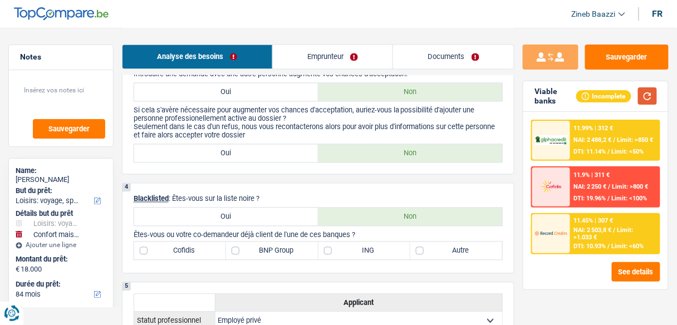
click at [647, 102] on button "button" at bounding box center [647, 95] width 19 height 17
click at [438, 50] on link "Documents" at bounding box center [453, 57] width 121 height 24
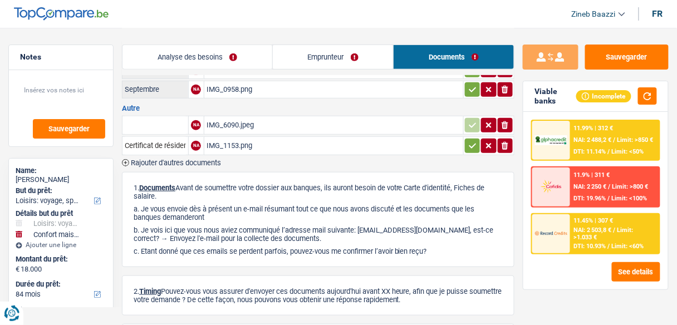
scroll to position [0, 0]
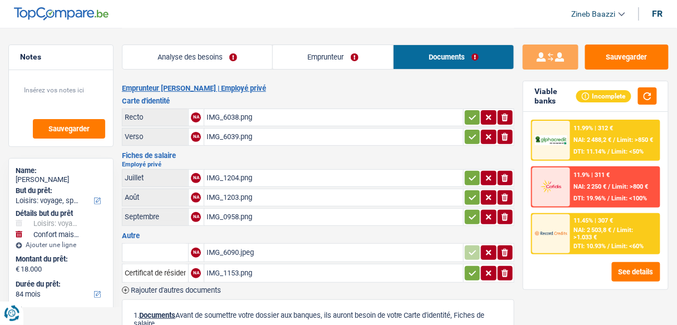
click at [242, 58] on link "Analyse des besoins" at bounding box center [198, 57] width 150 height 24
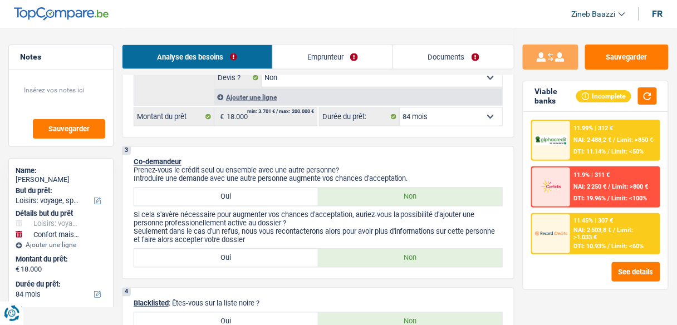
scroll to position [401, 0]
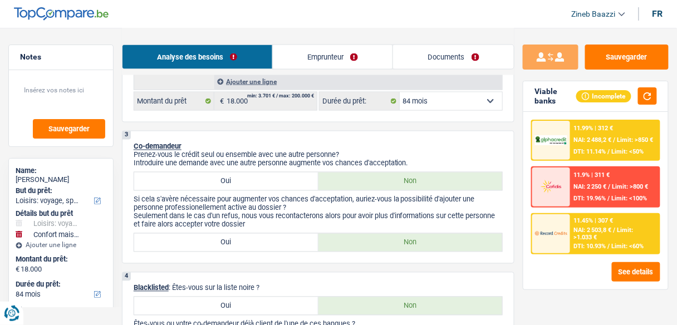
click at [277, 206] on p "Si cela s'avère nécessaire pour augmenter vos chances d'acceptation, auriez-vou…" at bounding box center [318, 203] width 369 height 17
drag, startPoint x: 183, startPoint y: 161, endPoint x: 261, endPoint y: 159, distance: 78.6
click at [261, 159] on p "Introduire une demande avec une autre personne augmente vos chances d'acceptati…" at bounding box center [318, 163] width 369 height 8
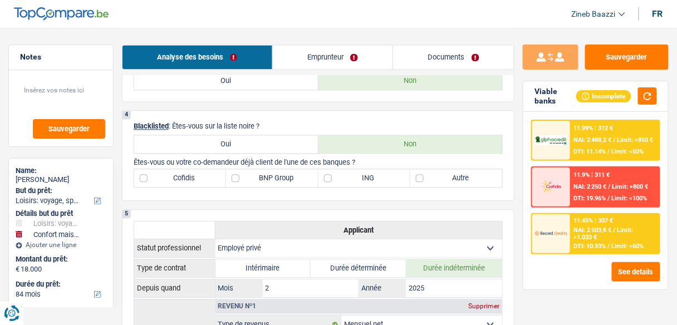
scroll to position [579, 0]
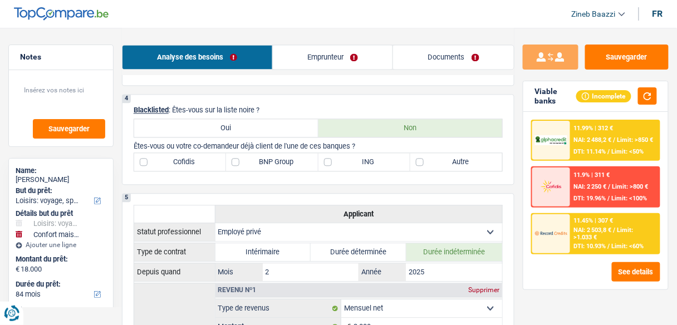
click at [481, 146] on div "4 Blacklisted : Êtes-vous sur la liste noire ? Oui Non Êtes-vous ou votre co-de…" at bounding box center [318, 139] width 393 height 91
click at [481, 153] on div "Cofidis BNP Group ING Autre Tous les champs sont obligatoires. Veuillez sélecti…" at bounding box center [318, 162] width 369 height 19
click at [475, 160] on label "Autre" at bounding box center [456, 162] width 92 height 18
click at [475, 160] on input "Autre" at bounding box center [456, 162] width 92 height 18
checkbox input "true"
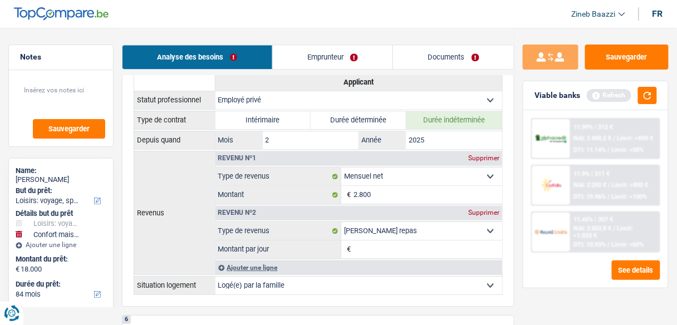
scroll to position [713, 0]
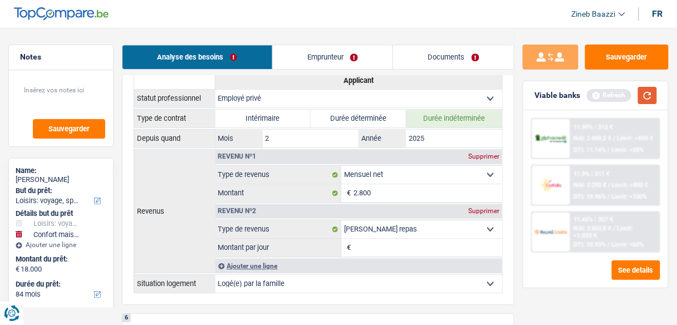
click at [647, 102] on button "button" at bounding box center [647, 95] width 19 height 17
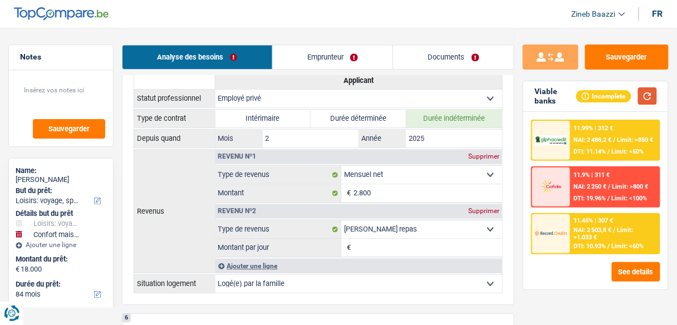
click at [648, 100] on button "button" at bounding box center [647, 95] width 19 height 17
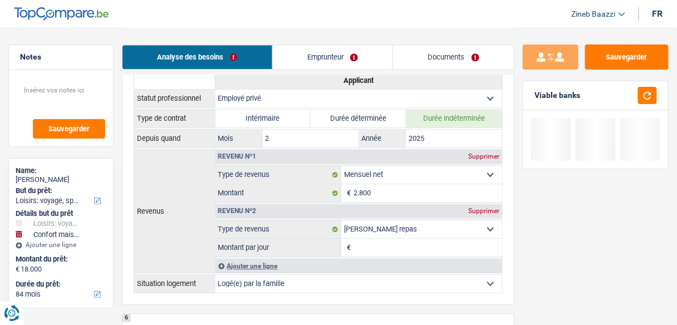
click at [413, 246] on input "Montant par jour" at bounding box center [428, 248] width 149 height 18
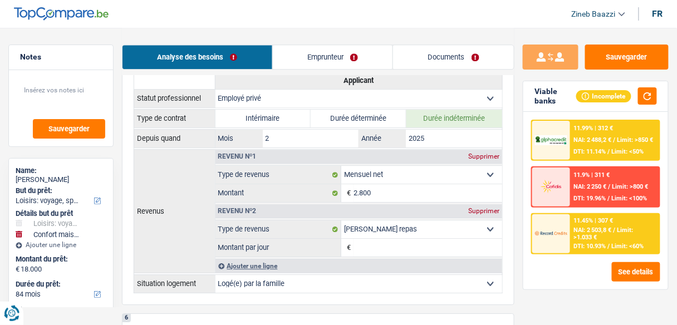
click at [480, 208] on div "Supprimer" at bounding box center [484, 211] width 37 height 7
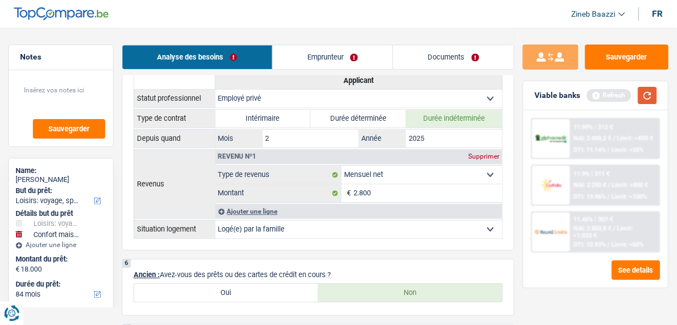
click at [646, 97] on button "button" at bounding box center [647, 95] width 19 height 17
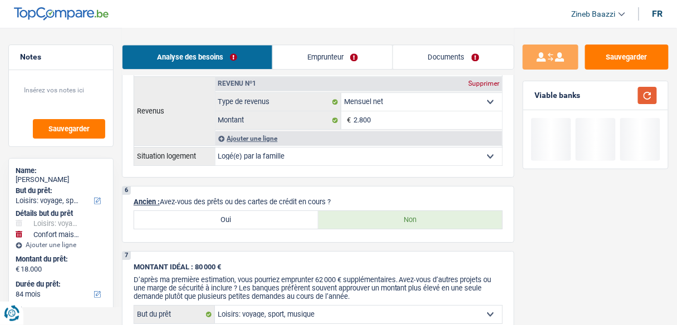
scroll to position [802, 0]
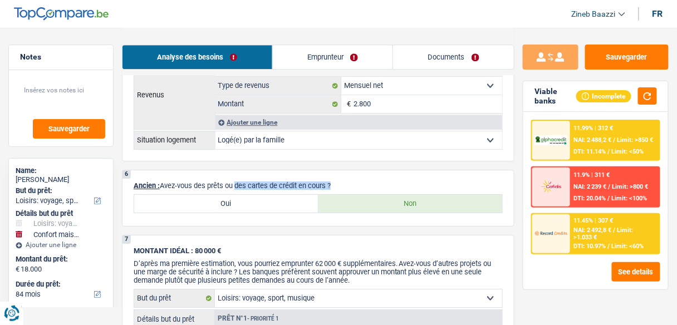
drag, startPoint x: 234, startPoint y: 177, endPoint x: 331, endPoint y: 179, distance: 96.9
click at [331, 182] on p "Ancien : Avez-vous des prêts ou des cartes de crédit en cours ?" at bounding box center [318, 186] width 369 height 8
click at [336, 182] on p "Ancien : Avez-vous des prêts ou des cartes de crédit en cours ?" at bounding box center [318, 186] width 369 height 8
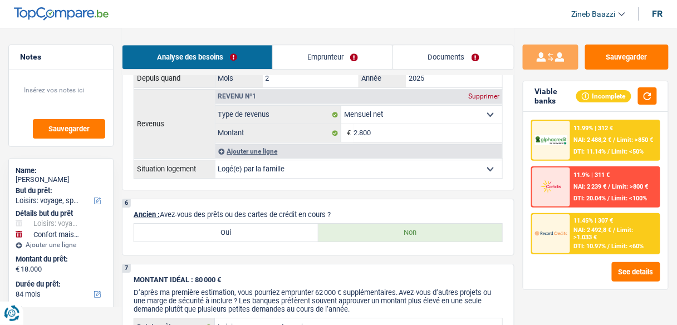
scroll to position [757, 0]
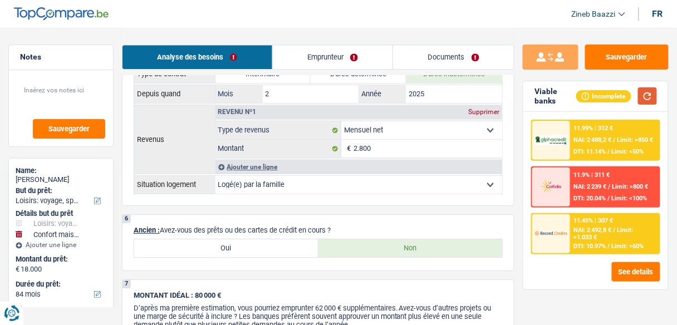
click at [642, 101] on button "button" at bounding box center [647, 95] width 19 height 17
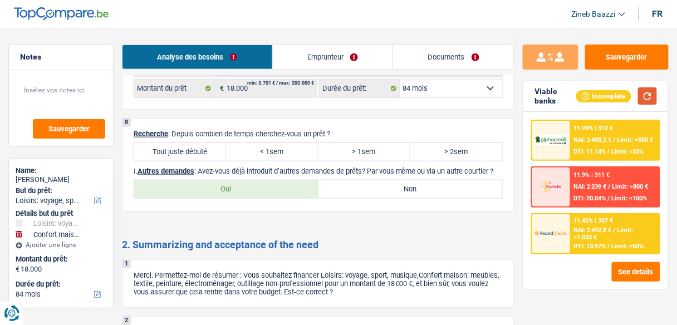
scroll to position [1203, 0]
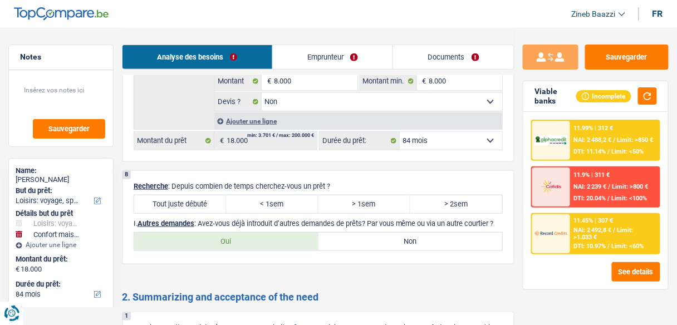
click at [184, 195] on label "Tout juste débuté" at bounding box center [180, 204] width 92 height 18
click at [184, 195] on input "Tout juste débuté" at bounding box center [180, 204] width 92 height 18
radio input "true"
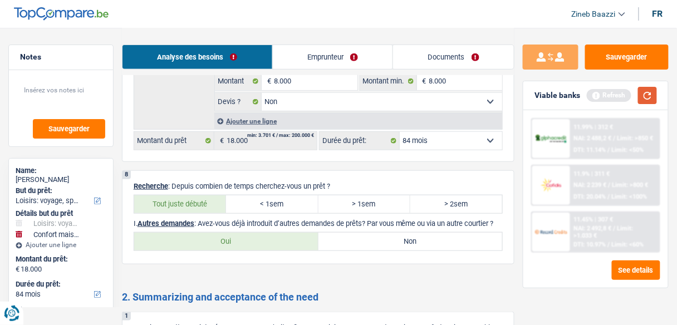
click at [644, 98] on button "button" at bounding box center [647, 95] width 19 height 17
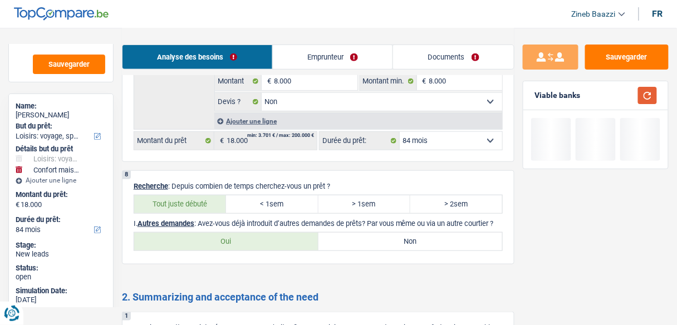
scroll to position [80, 0]
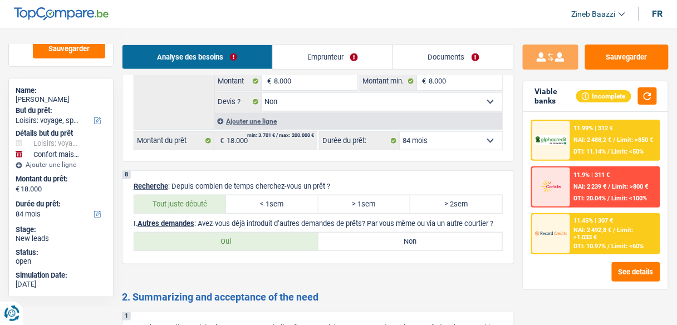
click at [338, 260] on div "8 Recherche : Depuis combien de temps cherchez-vous un prêt ? Tout juste débuté…" at bounding box center [318, 217] width 393 height 94
drag, startPoint x: 202, startPoint y: 211, endPoint x: 275, endPoint y: 211, distance: 73.0
click at [275, 219] on p "I. Autres demandes : Avez-vous déjà introduit d’autres demandes de prêts? Par v…" at bounding box center [318, 223] width 369 height 8
click at [445, 195] on label "> 2sem" at bounding box center [456, 204] width 92 height 18
click at [445, 195] on input "> 2sem" at bounding box center [456, 204] width 92 height 18
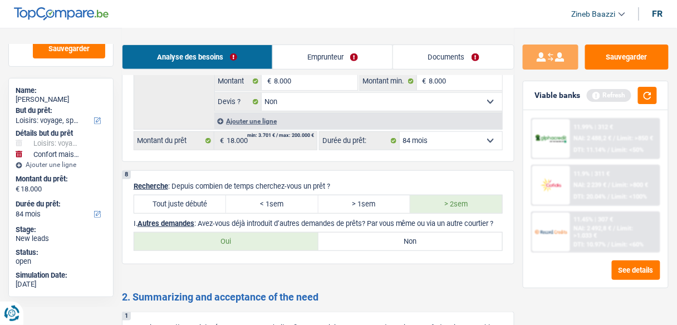
click at [360, 239] on label "Non" at bounding box center [411, 242] width 184 height 18
click at [360, 239] on input "Non" at bounding box center [411, 242] width 184 height 18
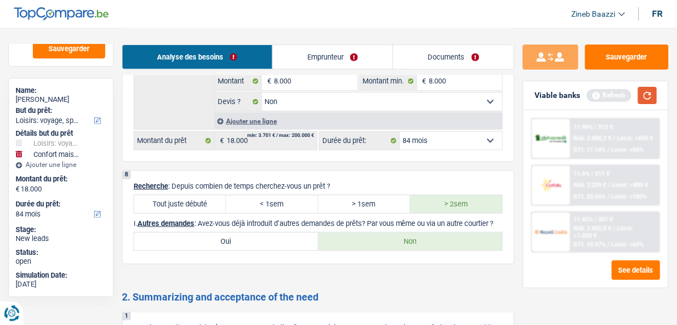
click at [652, 100] on button "button" at bounding box center [647, 95] width 19 height 17
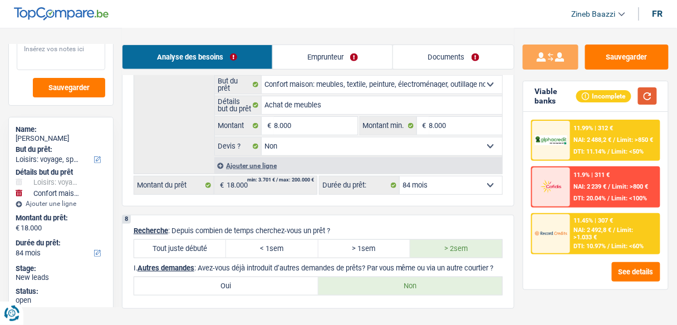
scroll to position [0, 0]
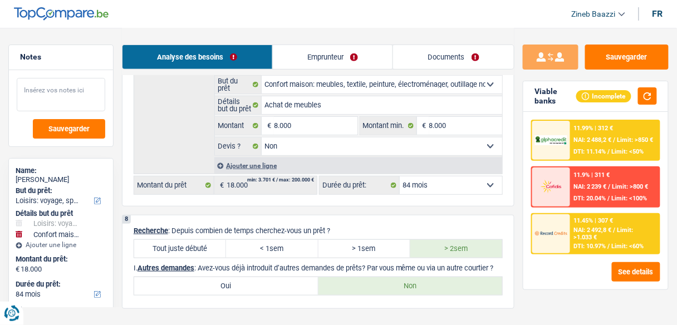
click at [79, 96] on textarea at bounding box center [61, 94] width 89 height 33
drag, startPoint x: 293, startPoint y: 1, endPoint x: 340, endPoint y: 19, distance: 50.1
click at [340, 19] on header "Zineb Baazzi Se déconnecter fr" at bounding box center [338, 14] width 677 height 28
click at [95, 97] on textarea at bounding box center [61, 94] width 89 height 33
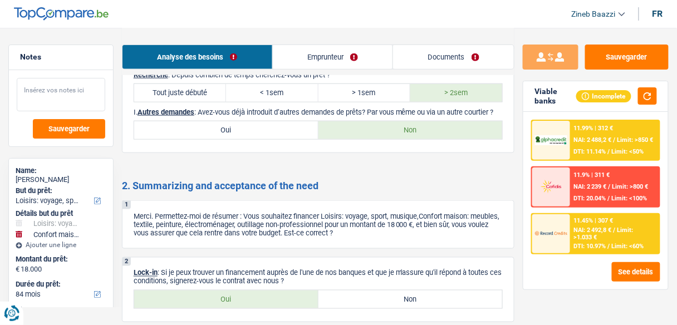
scroll to position [1292, 0]
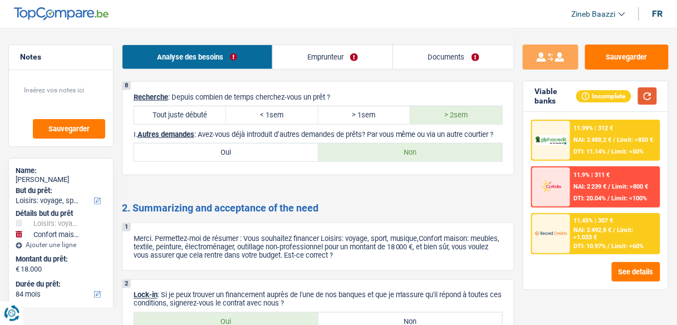
click at [647, 102] on button "button" at bounding box center [647, 95] width 19 height 17
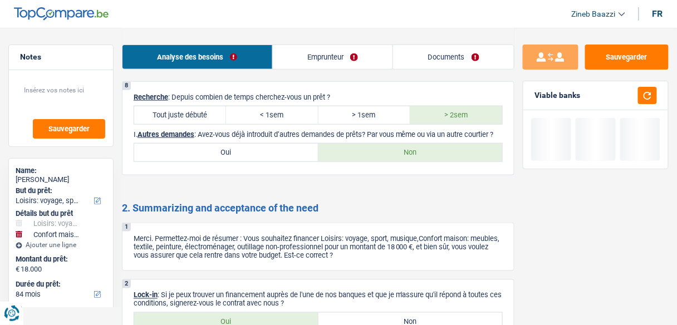
click at [392, 168] on div "8 Recherche : Depuis combien de temps cherchez-vous un prêt ? Tout juste débuté…" at bounding box center [318, 128] width 393 height 94
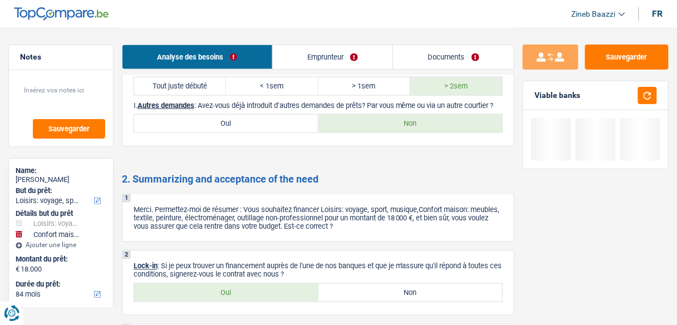
scroll to position [1337, 0]
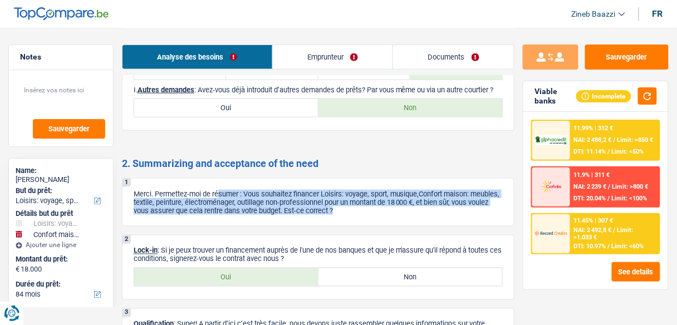
drag, startPoint x: 385, startPoint y: 207, endPoint x: 218, endPoint y: 189, distance: 167.5
click at [218, 190] on p "Merci. Permettez-moi de résumer : Vous souhaitez financer Loisirs: voyage, spor…" at bounding box center [318, 202] width 369 height 25
click at [248, 190] on p "Merci. Permettez-moi de résumer : Vous souhaitez financer Loisirs: voyage, spor…" at bounding box center [318, 202] width 369 height 25
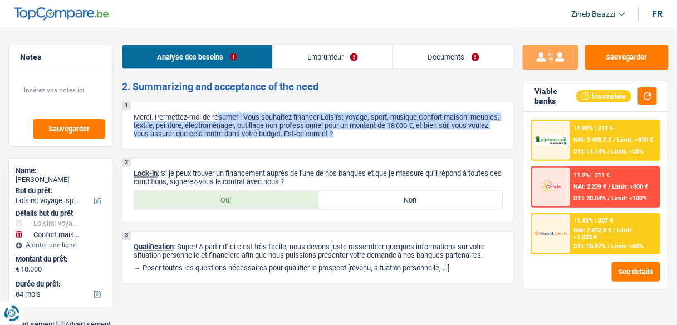
scroll to position [1414, 0]
click at [248, 118] on p "Merci. Permettez-moi de résumer : Vous souhaitez financer Loisirs: voyage, spor…" at bounding box center [318, 125] width 369 height 25
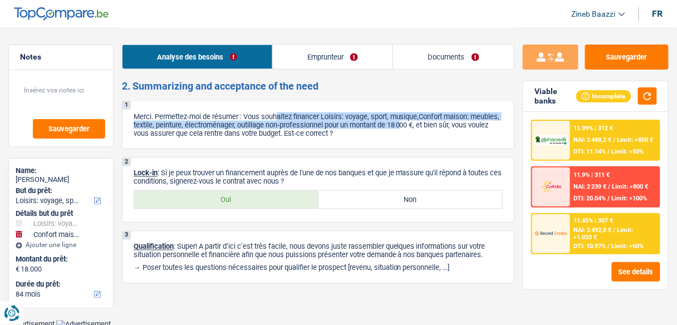
drag, startPoint x: 279, startPoint y: 110, endPoint x: 437, endPoint y: 118, distance: 157.8
click at [437, 118] on p "Merci. Permettez-moi de résumer : Vous souhaitez financer Loisirs: voyage, spor…" at bounding box center [318, 125] width 369 height 25
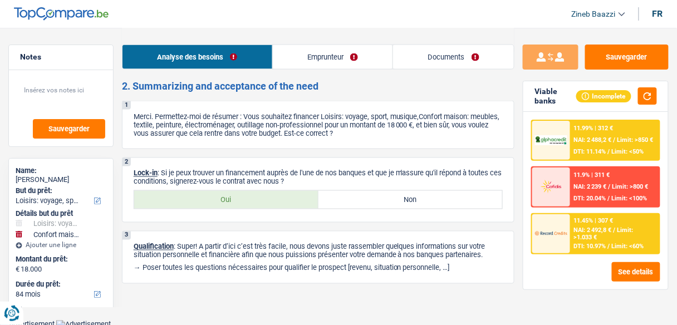
click at [241, 177] on p "Lock-in : Si je peux trouver un financement auprès de l'une de nos banques et q…" at bounding box center [318, 177] width 369 height 17
drag, startPoint x: 302, startPoint y: 178, endPoint x: 164, endPoint y: 172, distance: 138.3
click at [164, 172] on p "Lock-in : Si je peux trouver un financement auprès de l'une de nos banques et q…" at bounding box center [318, 177] width 369 height 17
drag, startPoint x: 307, startPoint y: 174, endPoint x: 164, endPoint y: 168, distance: 142.7
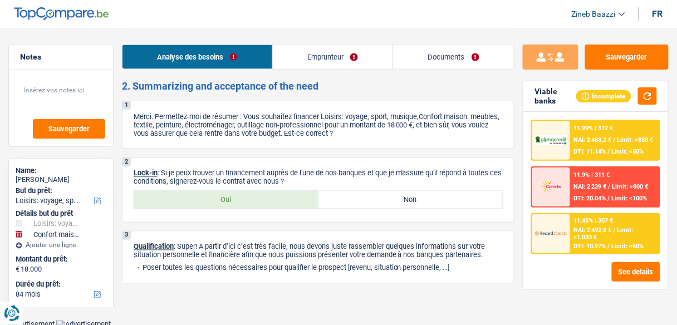
click at [164, 169] on p "Lock-in : Si je peux trouver un financement auprès de l'une de nos banques et q…" at bounding box center [318, 177] width 369 height 17
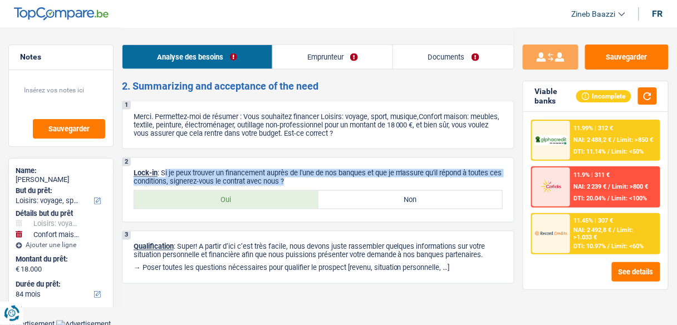
drag, startPoint x: 164, startPoint y: 169, endPoint x: 307, endPoint y: 179, distance: 142.9
click at [307, 179] on p "Lock-in : Si je peux trouver un financement auprès de l'une de nos banques et q…" at bounding box center [318, 177] width 369 height 17
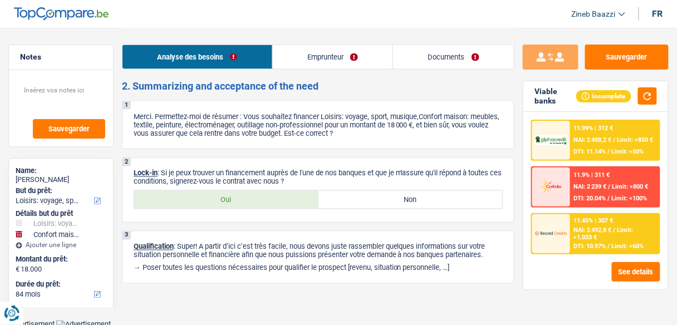
click at [292, 196] on label "Oui" at bounding box center [226, 200] width 184 height 18
click at [292, 196] on input "Oui" at bounding box center [226, 200] width 184 height 18
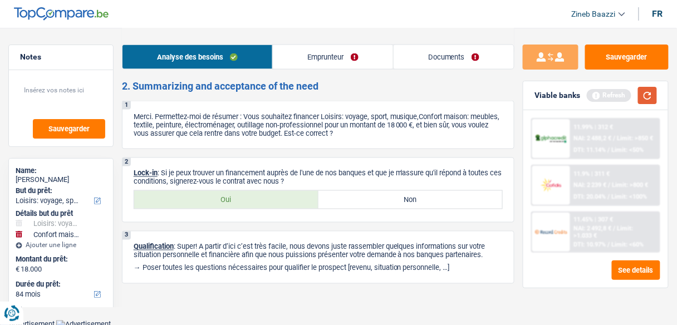
click at [644, 94] on button "button" at bounding box center [647, 95] width 19 height 17
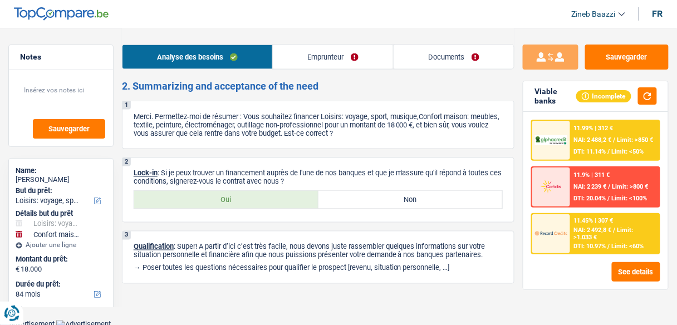
drag, startPoint x: 328, startPoint y: 71, endPoint x: 328, endPoint y: 60, distance: 11.1
click at [328, 65] on div "Analyse des besoins Emprunteur Documents" at bounding box center [318, 51] width 393 height 47
click at [329, 60] on link "Emprunteur" at bounding box center [333, 57] width 120 height 24
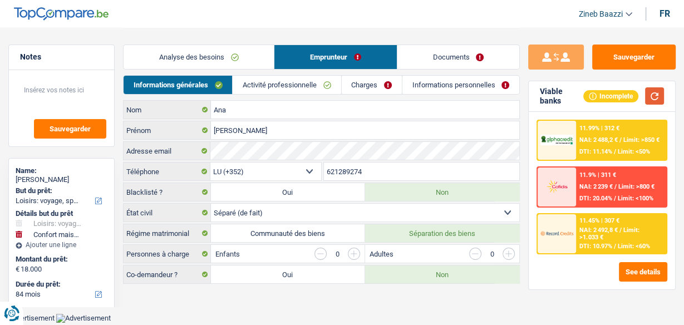
click at [651, 91] on button "button" at bounding box center [654, 95] width 19 height 17
click at [287, 208] on select "Célibataire Marié(e) Cohabitant(e) légal(e) Divorcé(e) Veuf(ve) Séparé (de fait…" at bounding box center [365, 213] width 309 height 18
click at [211, 204] on select "Célibataire Marié(e) Cohabitant(e) légal(e) Divorcé(e) Veuf(ve) Séparé (de fait…" at bounding box center [365, 213] width 309 height 18
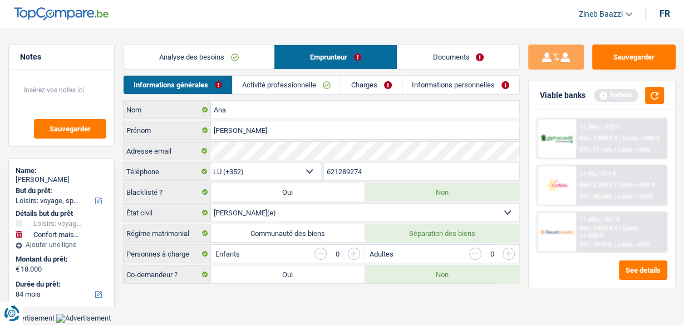
click at [335, 292] on main "Notes Sauvegarder Name: Ferreira Ana But du prêt: Confort maison: meubles, text…" at bounding box center [342, 157] width 684 height 314
click at [649, 100] on button "button" at bounding box center [654, 95] width 19 height 17
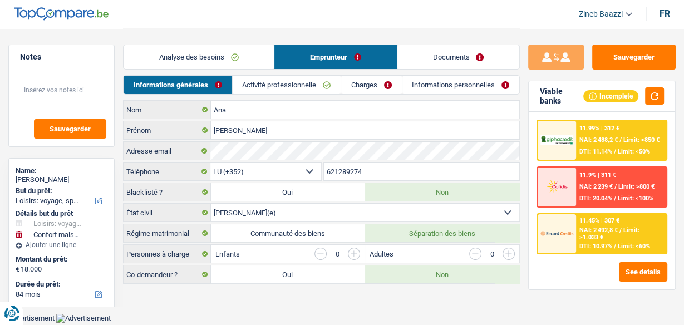
click at [280, 81] on link "Activité professionnelle" at bounding box center [287, 85] width 108 height 18
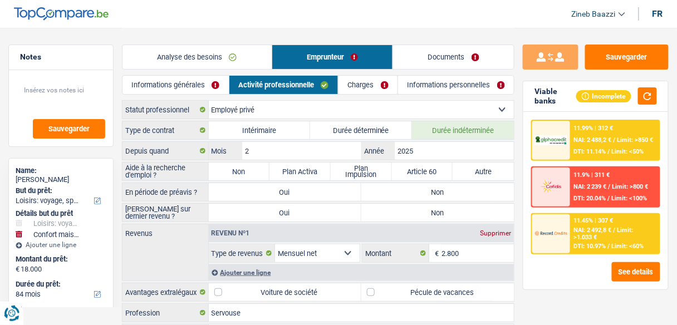
click at [228, 169] on label "Non" at bounding box center [239, 172] width 61 height 18
click at [228, 169] on input "Non" at bounding box center [239, 172] width 61 height 18
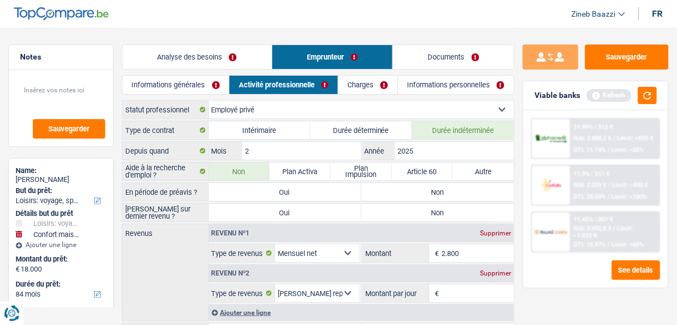
click at [659, 94] on div "Viable banks Refresh" at bounding box center [596, 95] width 145 height 29
click at [655, 96] on button "button" at bounding box center [647, 95] width 19 height 17
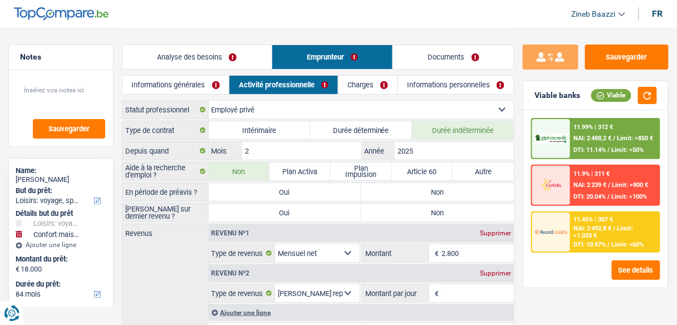
click at [411, 189] on label "Non" at bounding box center [437, 192] width 153 height 18
click at [411, 189] on input "Non" at bounding box center [437, 192] width 153 height 18
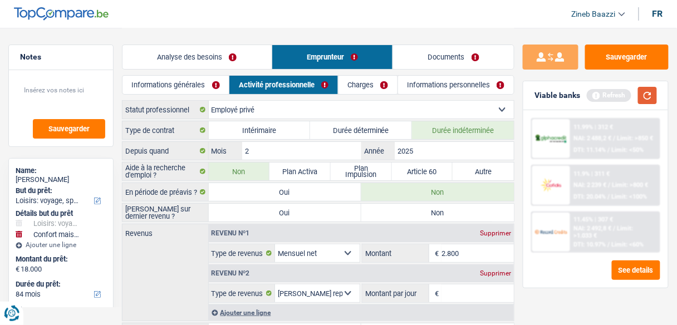
click at [642, 91] on button "button" at bounding box center [647, 95] width 19 height 17
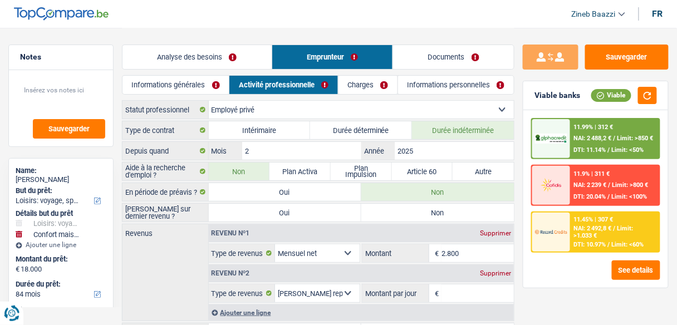
drag, startPoint x: 135, startPoint y: 212, endPoint x: 155, endPoint y: 220, distance: 22.2
click at [155, 220] on div "Type de contrat Intérimaire Durée déterminée Durée indéterminée Depuis quand 2 …" at bounding box center [318, 303] width 393 height 365
click at [167, 213] on label "[PERSON_NAME] sur dernier revenu ?" at bounding box center [166, 213] width 86 height 18
click at [408, 214] on label "Non" at bounding box center [437, 213] width 153 height 18
click at [408, 214] on input "Non" at bounding box center [437, 213] width 153 height 18
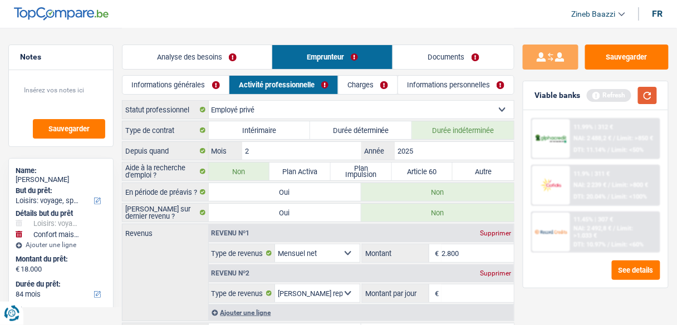
click at [639, 97] on button "button" at bounding box center [647, 95] width 19 height 17
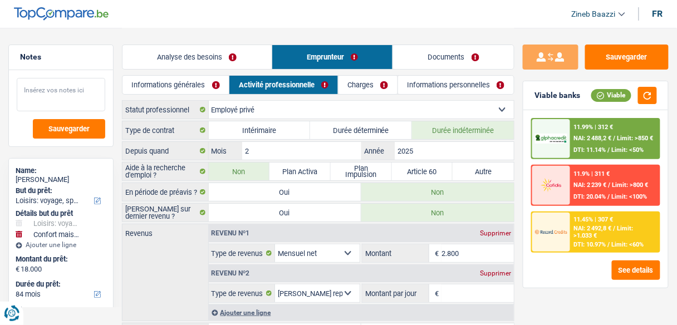
click at [45, 84] on textarea at bounding box center [61, 94] width 89 height 33
click at [184, 255] on div "Revenus Revenu nº1 Supprimer Allocation d'handicap Allocations chômage Allocati…" at bounding box center [318, 272] width 393 height 97
click at [404, 88] on link "Informations personnelles" at bounding box center [456, 85] width 116 height 18
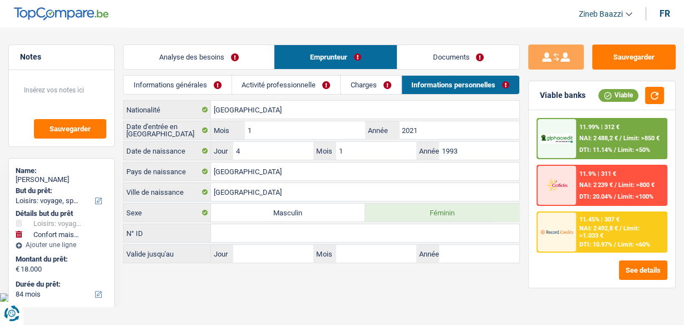
click at [363, 85] on link "Charges" at bounding box center [371, 85] width 60 height 18
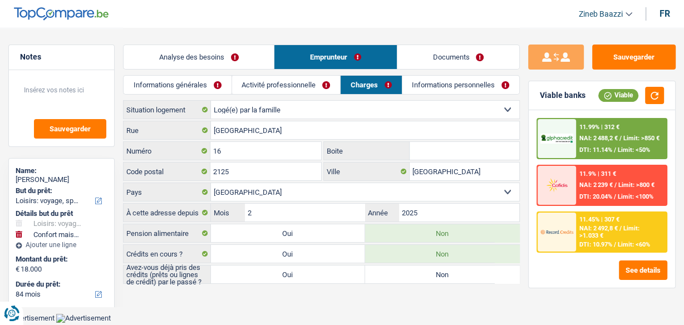
click at [309, 84] on link "Activité professionnelle" at bounding box center [286, 85] width 108 height 18
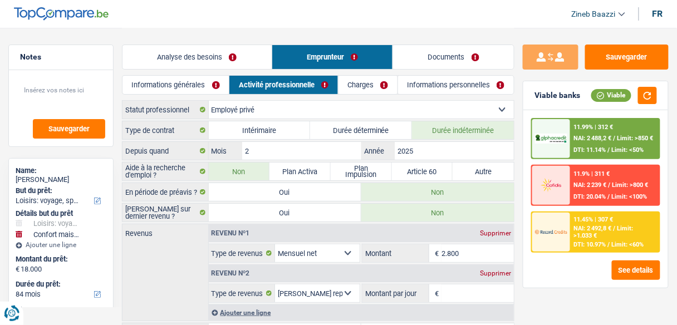
click at [162, 252] on div "Revenus Revenu nº1 Supprimer Allocation d'handicap Allocations chômage Allocati…" at bounding box center [318, 272] width 393 height 97
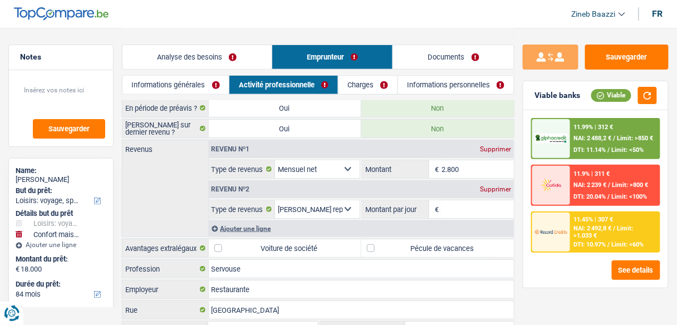
scroll to position [89, 0]
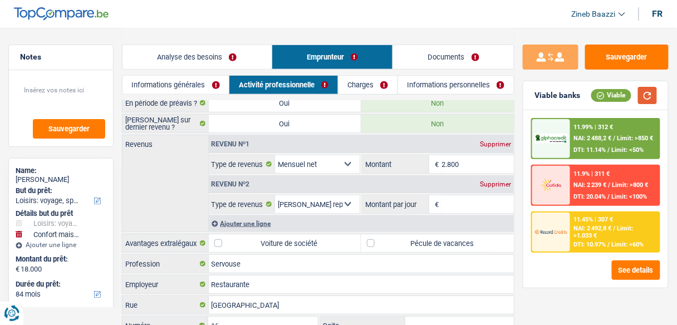
click at [647, 92] on button "button" at bounding box center [647, 95] width 19 height 17
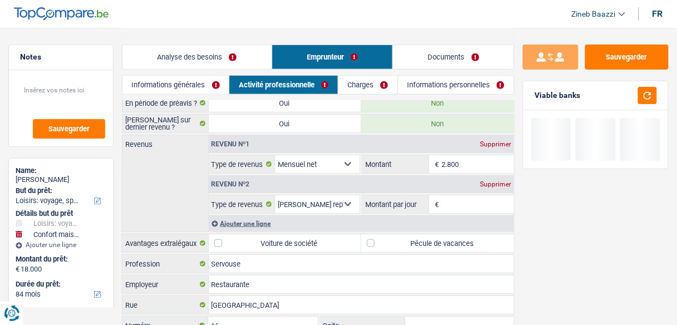
click at [139, 185] on div "Revenus Revenu nº1 Supprimer Allocation d'handicap Allocations chômage Allocati…" at bounding box center [318, 183] width 393 height 97
click at [459, 195] on input "Montant par jour" at bounding box center [478, 204] width 72 height 18
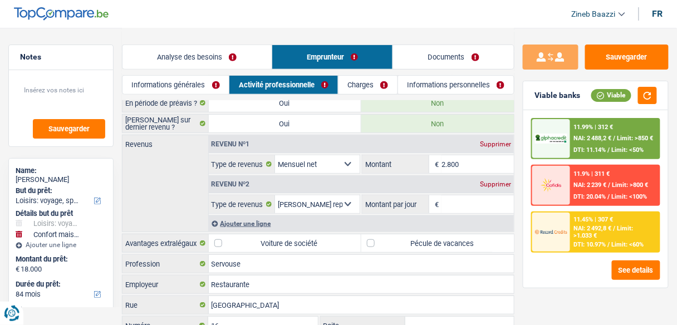
click at [491, 181] on div "Supprimer" at bounding box center [495, 184] width 37 height 7
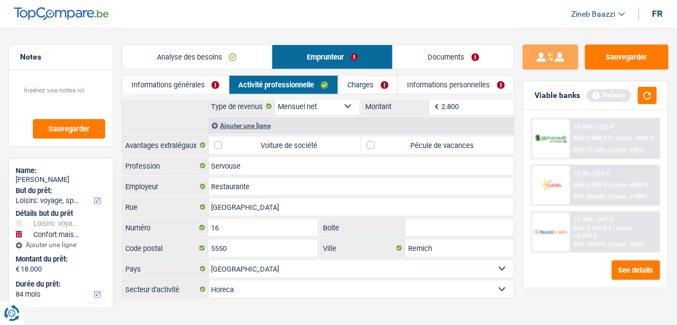
scroll to position [152, 0]
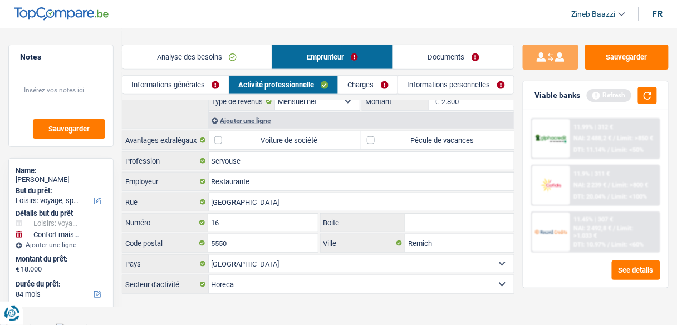
click at [363, 90] on link "Charges" at bounding box center [368, 85] width 59 height 18
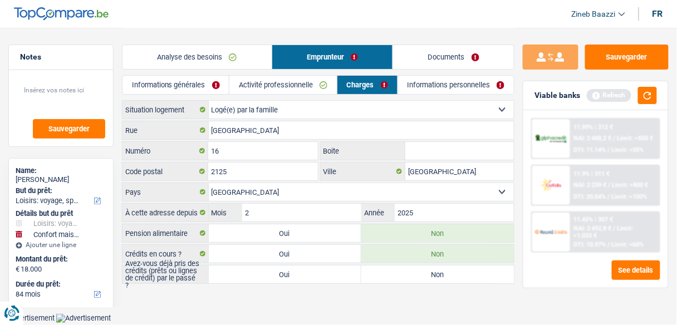
scroll to position [0, 0]
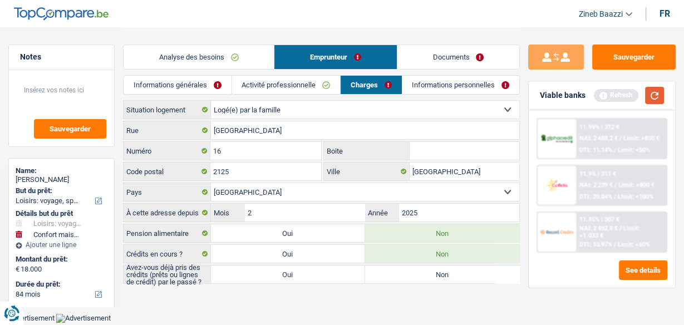
click at [653, 92] on button "button" at bounding box center [654, 95] width 19 height 17
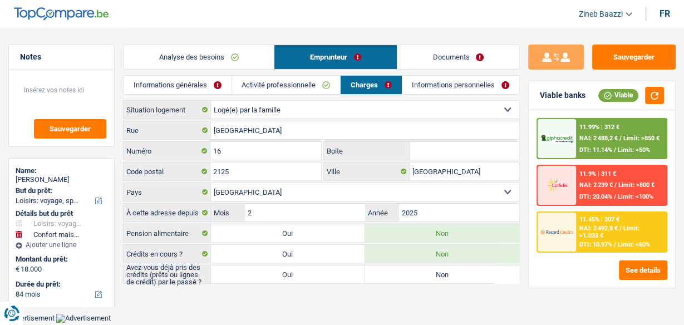
click at [294, 276] on label "Oui" at bounding box center [288, 275] width 154 height 18
click at [294, 276] on input "Oui" at bounding box center [288, 275] width 154 height 18
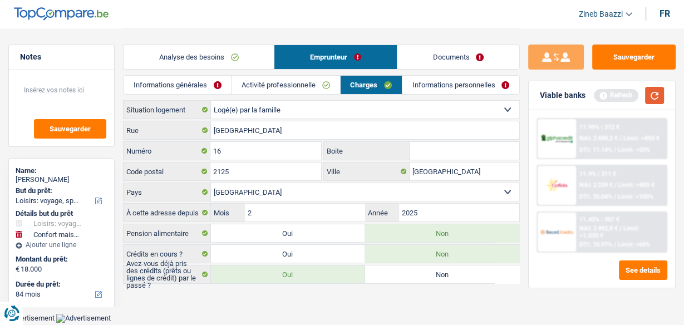
click at [657, 96] on button "button" at bounding box center [654, 95] width 19 height 17
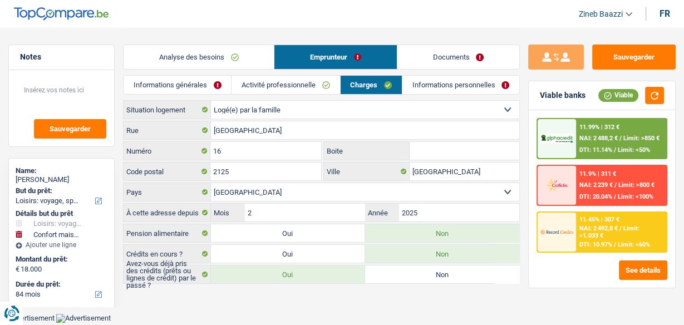
click at [413, 86] on link "Informations personnelles" at bounding box center [461, 85] width 117 height 18
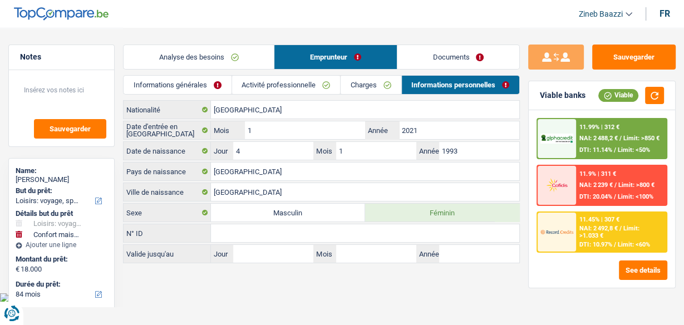
click at [454, 51] on link "Documents" at bounding box center [459, 57] width 122 height 24
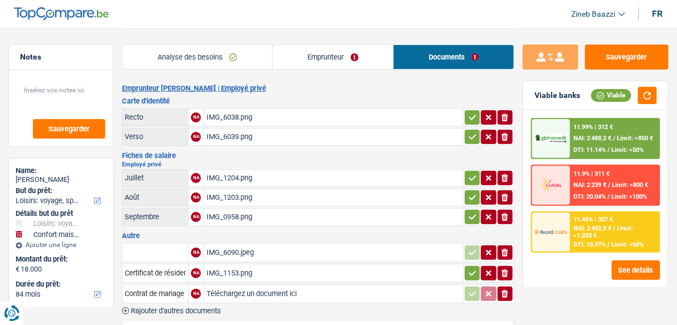
click at [224, 174] on div "IMG_1204.png" at bounding box center [334, 178] width 255 height 17
click at [215, 200] on div "IMG_1203.png" at bounding box center [334, 197] width 255 height 17
click at [227, 172] on div "IMG_1204.png" at bounding box center [334, 178] width 255 height 17
click at [228, 216] on div "IMG_0958.png" at bounding box center [334, 217] width 255 height 17
click at [238, 194] on div "IMG_1203.png" at bounding box center [334, 197] width 255 height 17
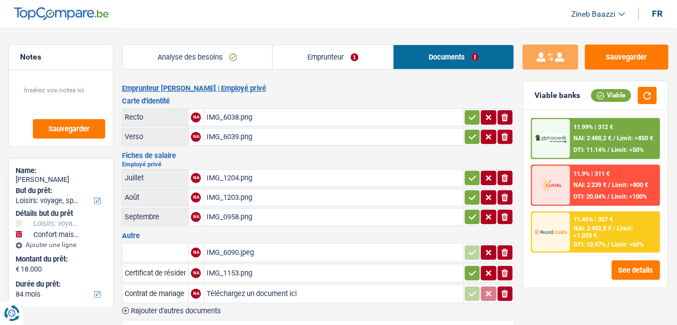
click at [214, 173] on div "IMG_1204.png" at bounding box center [334, 178] width 255 height 17
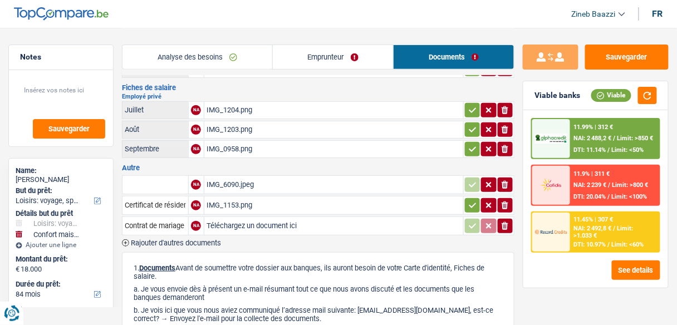
scroll to position [134, 0]
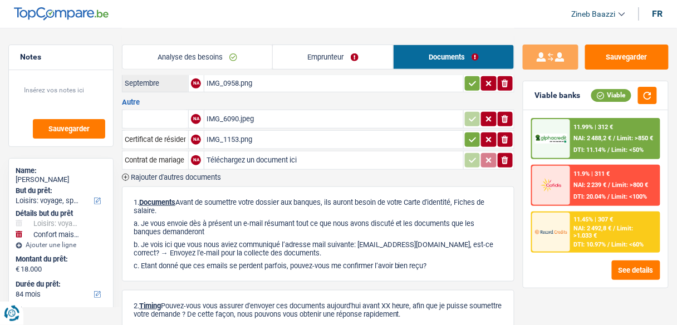
click at [224, 136] on div "IMG_1153.png" at bounding box center [334, 139] width 255 height 17
click at [223, 115] on div "IMG_6090.jpeg" at bounding box center [334, 119] width 255 height 17
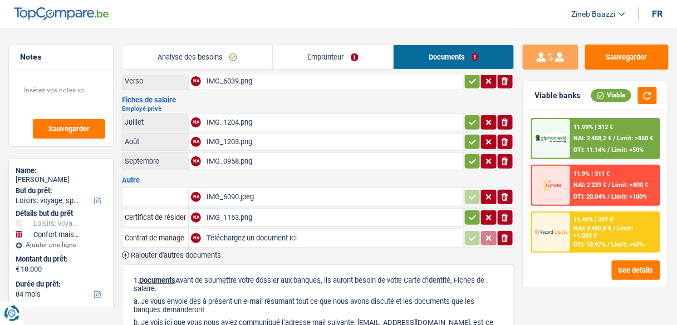
scroll to position [0, 0]
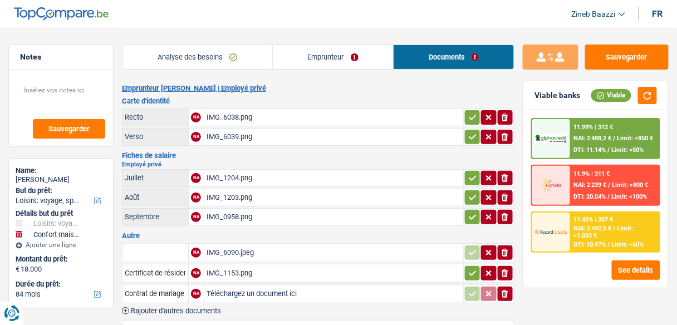
click at [240, 57] on link "Analyse des besoins" at bounding box center [198, 57] width 150 height 24
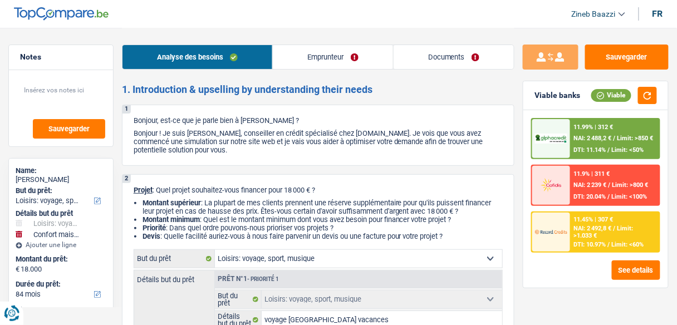
click at [430, 51] on link "Documents" at bounding box center [454, 57] width 120 height 24
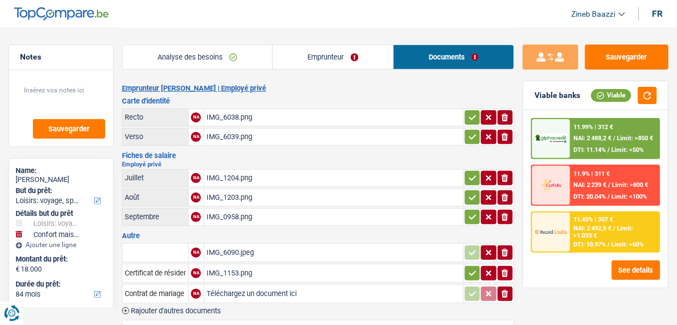
click at [218, 173] on div "IMG_1204.png" at bounding box center [334, 178] width 255 height 17
click at [238, 194] on div "IMG_1203.png" at bounding box center [334, 197] width 255 height 17
click at [244, 214] on div "IMG_0958.png" at bounding box center [334, 217] width 255 height 17
click at [214, 14] on header "Zineb Baazzi Se déconnecter fr" at bounding box center [338, 14] width 677 height 28
click at [276, 24] on header "Zineb Baazzi Se déconnecter fr" at bounding box center [338, 14] width 677 height 28
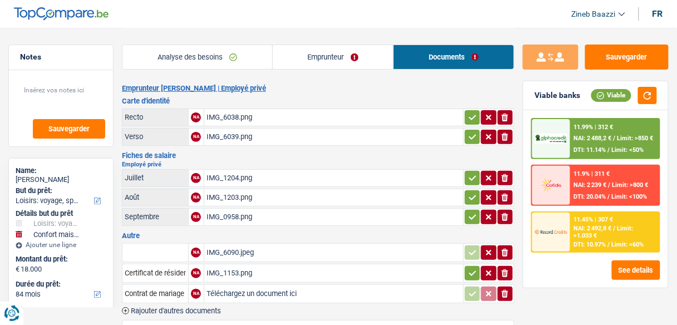
drag, startPoint x: 375, startPoint y: 20, endPoint x: 446, endPoint y: 2, distance: 73.5
click at [409, 9] on header "Zineb Baazzi Se déconnecter fr" at bounding box center [338, 14] width 677 height 28
click at [414, 26] on header "Zineb Baazzi Se déconnecter fr" at bounding box center [338, 14] width 677 height 28
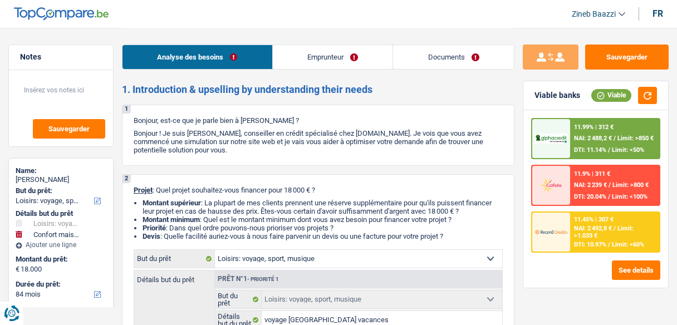
select select "hobbies"
select select "household"
select select "84"
select select "hobbies"
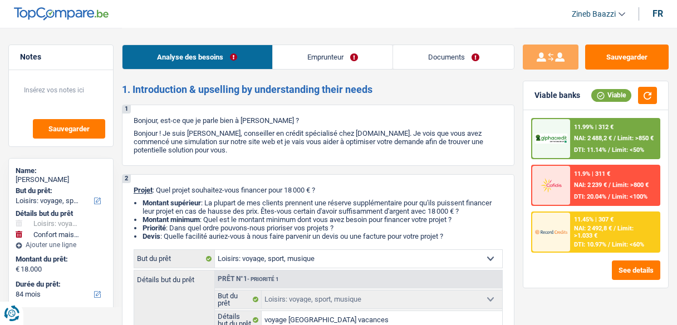
select select "hobbies"
select select "false"
select select "household"
select select "false"
select select "84"
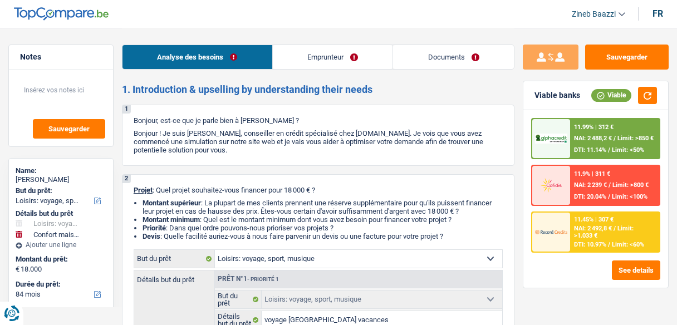
select select "privateEmployee"
select select "netSalary"
select select "mealVouchers"
select select "liveWithParents"
select select "hobbies"
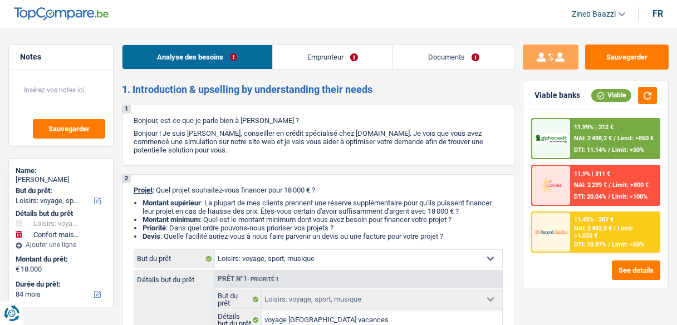
select select "hobbies"
select select "false"
select select "household"
select select "false"
select select "84"
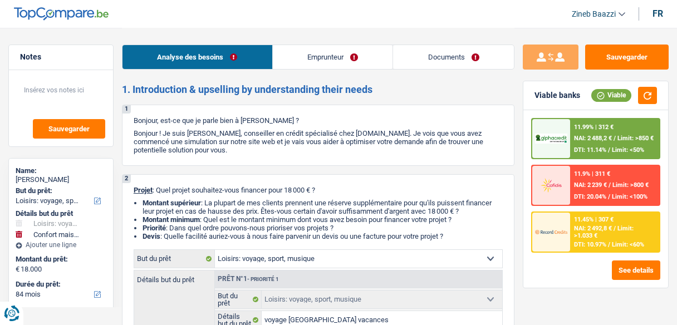
select select "352"
select select "married"
click at [434, 59] on link "Documents" at bounding box center [453, 57] width 121 height 24
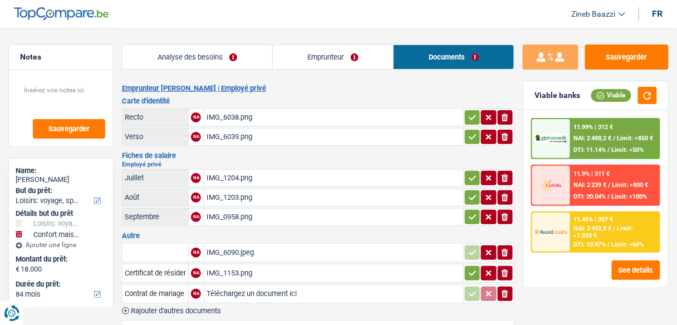
click at [339, 52] on link "Emprunteur" at bounding box center [333, 57] width 121 height 24
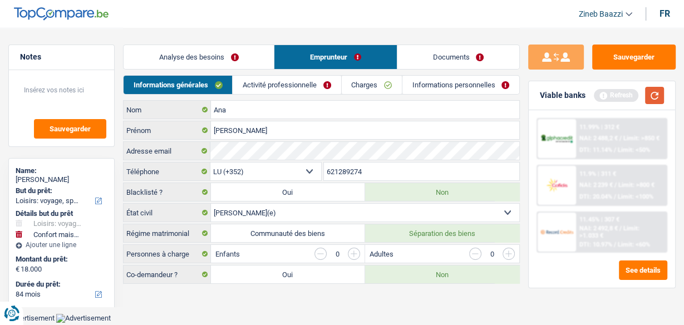
click at [663, 99] on button "button" at bounding box center [654, 95] width 19 height 17
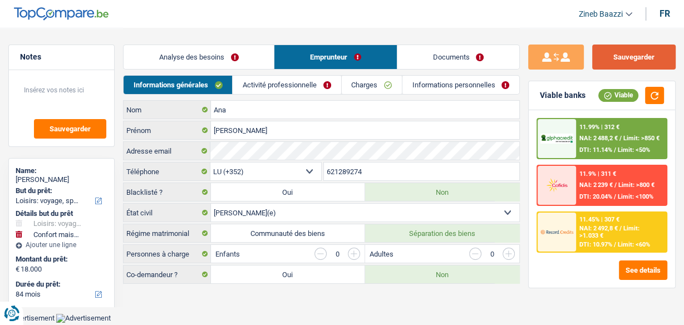
click at [640, 57] on button "Sauvegarder" at bounding box center [635, 57] width 84 height 25
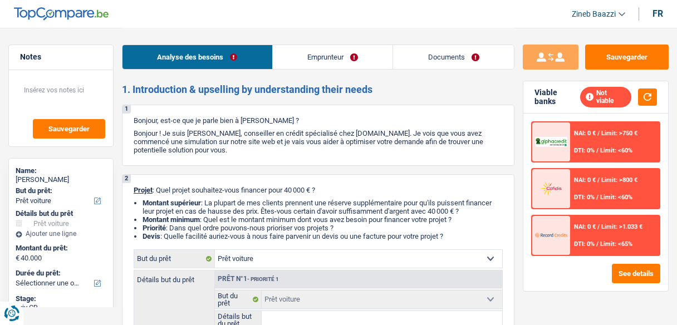
select select "car"
select select "worker"
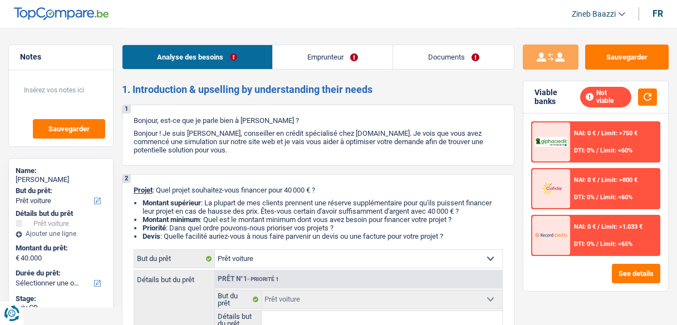
select select "familyAllowances"
select select "netSalary"
select select "ownerWithMortgage"
select select "mortgage"
select select "car"
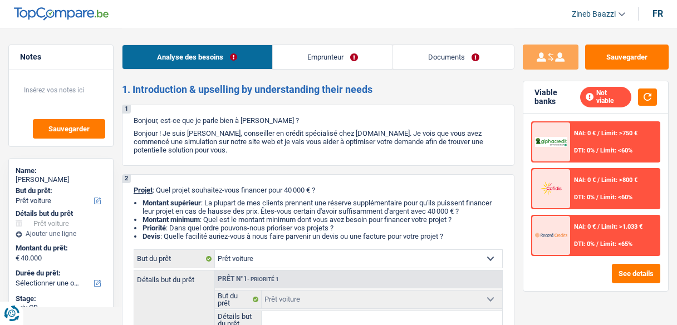
select select "car"
click at [299, 18] on header "Zineb Baazzi Se déconnecter fr" at bounding box center [338, 14] width 677 height 28
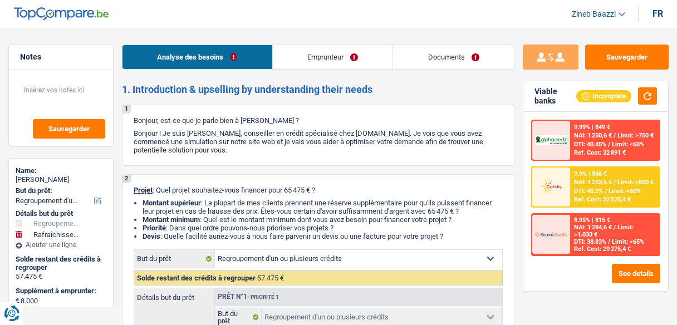
select select "refinancing"
select select "houseOrGarden"
select select "120"
select select "refinancing"
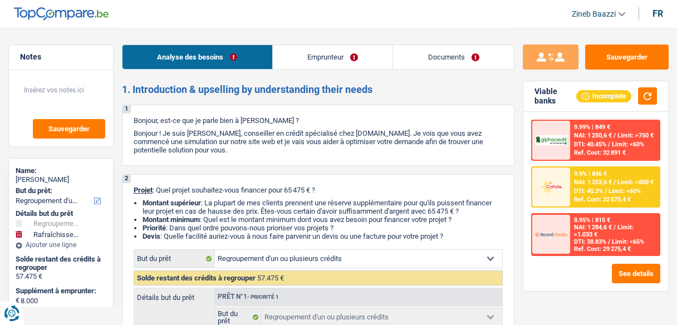
select select "refinancing"
select select "houseOrGarden"
select select "120"
select select "worker"
select select "netSalary"
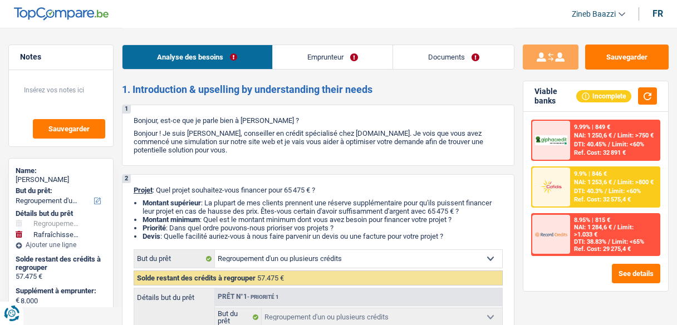
select select "ownerWithoutMortgage"
select select "carLoan"
select select "84"
select select "carLoan"
select select "84"
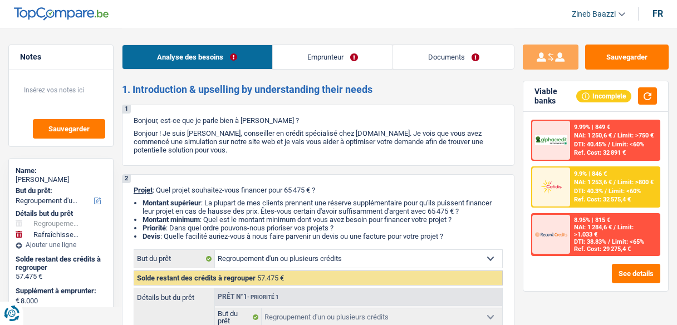
select select "personalLoan"
select select "homeFurnishingOrRelocation"
select select "48"
select select "refinancing"
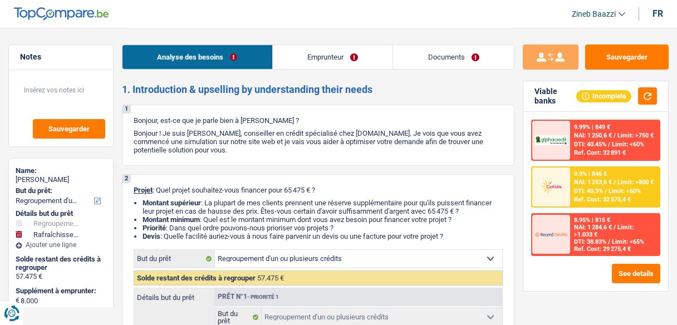
select select "houseOrGarden"
select select "120"
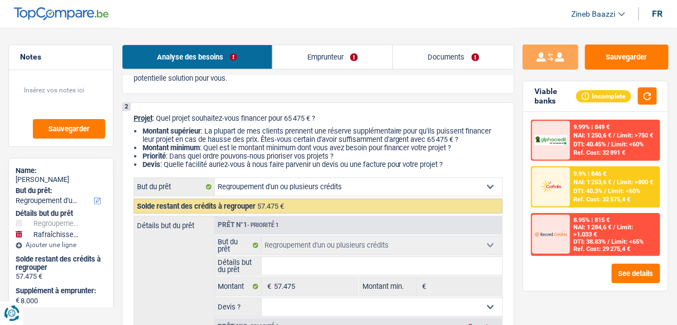
scroll to position [223, 0]
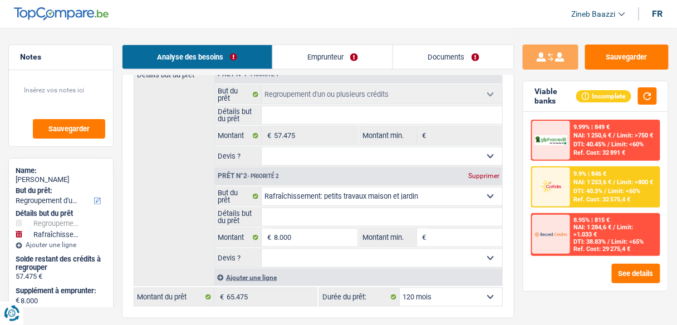
click at [290, 114] on input "Détails but du prêt" at bounding box center [382, 115] width 241 height 18
type input "r"
type input "re"
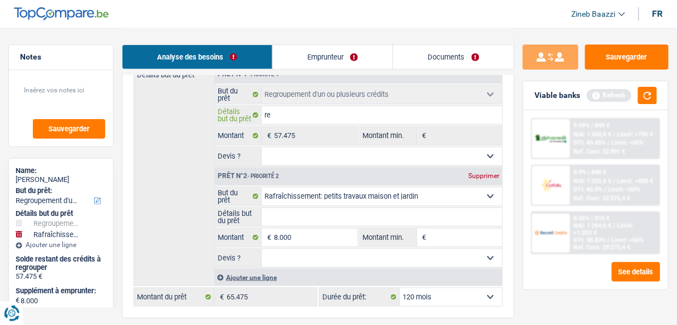
type input "reg"
type input "regr"
type input "regro"
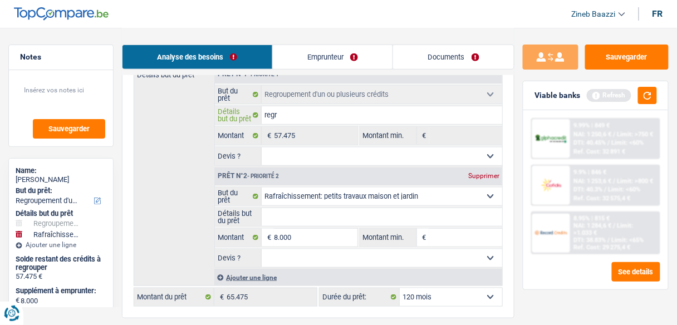
type input "regro"
type input "regrou"
type input "regroup"
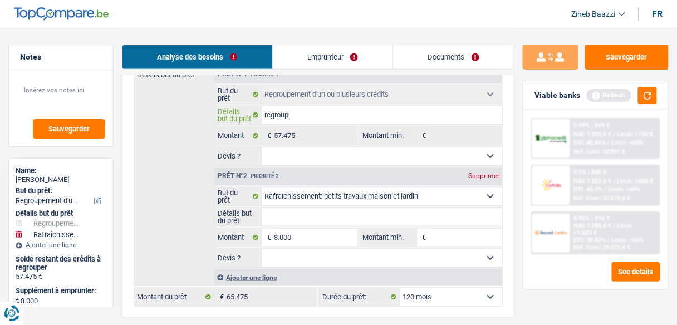
type input "regroupe"
type input "regroupem"
type input "regroupeme"
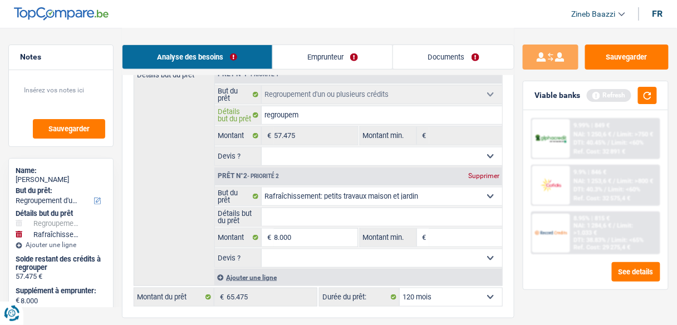
type input "regroupeme"
type input "regroupemen"
type input "regroupement"
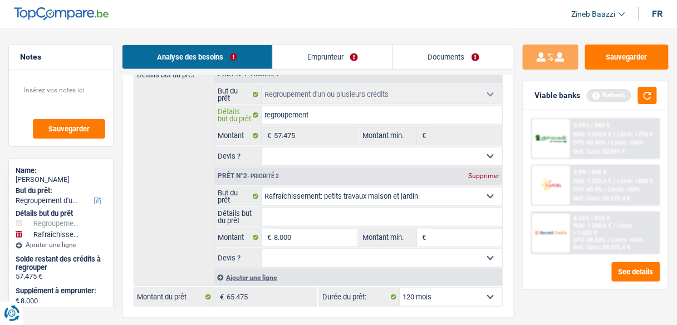
type input "regroupements"
type input "regroupements d"
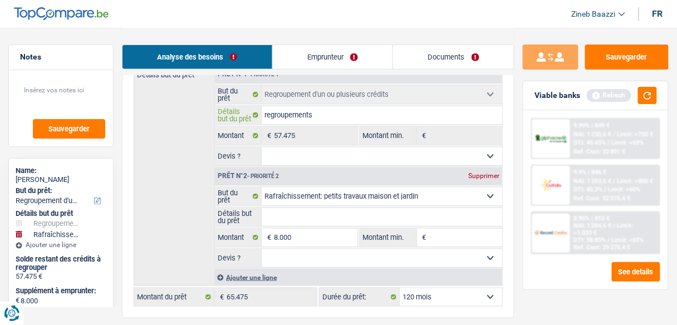
type input "regroupements d"
type input "regroupements de"
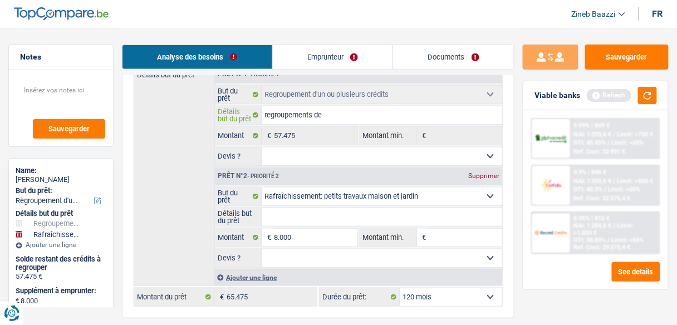
type input "regroupements de p"
type input "regroupements de pl"
type input "regroupements de plu"
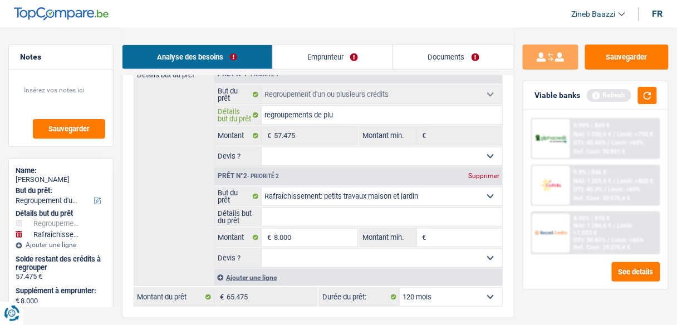
type input "regroupements de plu"
type input "regroupements de plus"
type input "regroupements de plusi"
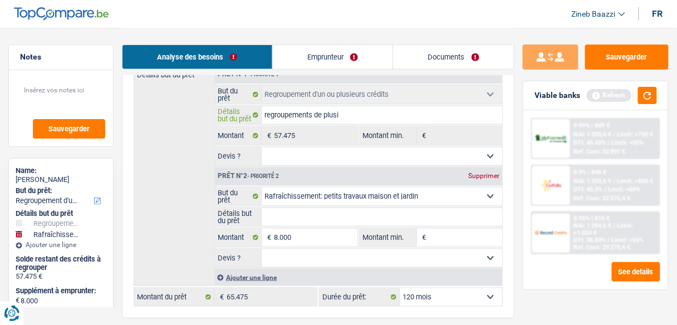
type input "regroupements de plusie"
type input "regroupements de plusieu"
type input "regroupements de plusieur"
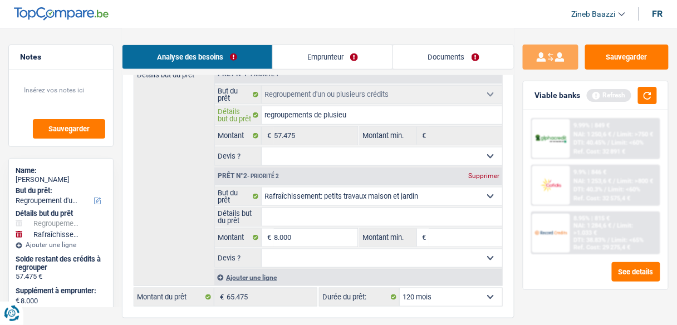
type input "regroupements de plusieur"
type input "regroupements de plusieurs"
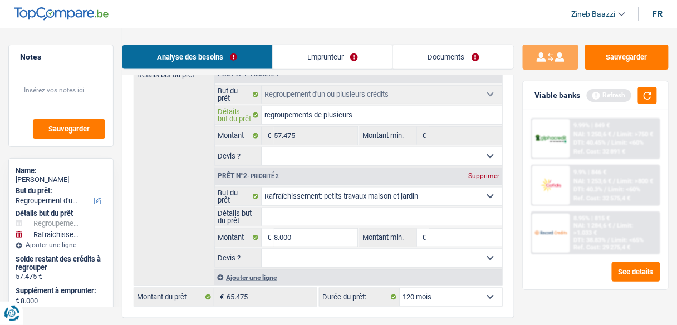
type input "regroupements de plusieurs"
click at [304, 218] on input "Détails but du prêt" at bounding box center [382, 217] width 241 height 18
click at [652, 103] on button "button" at bounding box center [647, 95] width 19 height 17
click at [340, 64] on link "Emprunteur" at bounding box center [333, 57] width 120 height 24
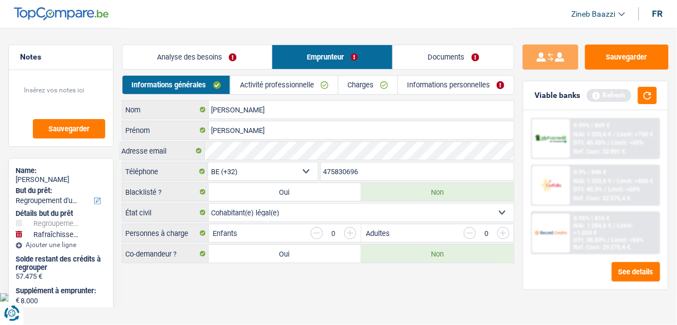
scroll to position [0, 0]
click at [351, 79] on link "Charges" at bounding box center [372, 85] width 60 height 18
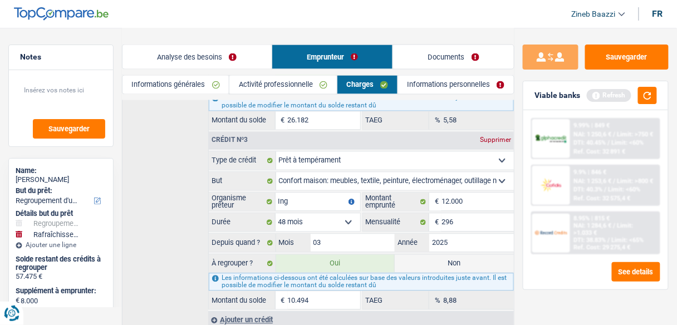
scroll to position [348, 0]
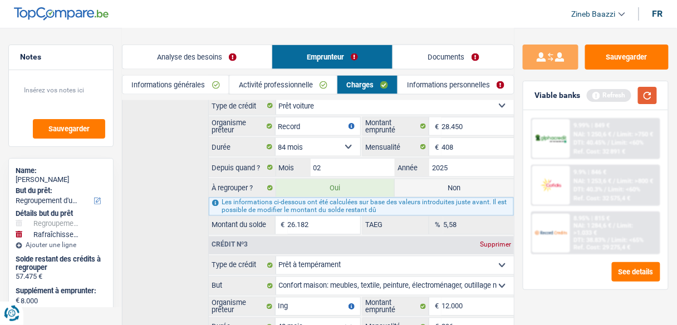
click at [648, 98] on button "button" at bounding box center [647, 95] width 19 height 17
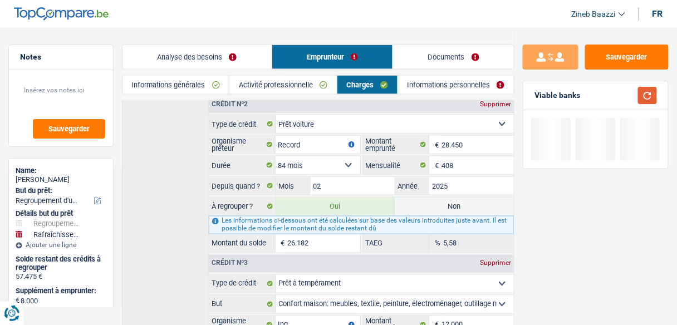
scroll to position [304, 0]
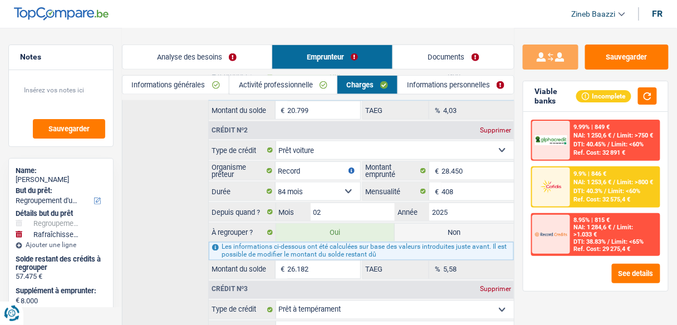
click at [427, 224] on label "Non" at bounding box center [454, 233] width 119 height 18
click at [427, 224] on input "Non" at bounding box center [454, 233] width 119 height 18
radio input "true"
type input "39.293"
select select "144"
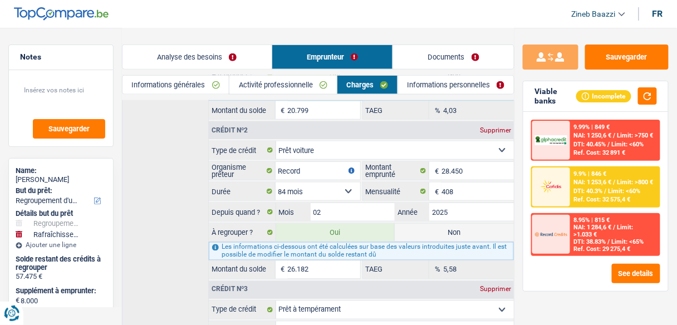
radio input "false"
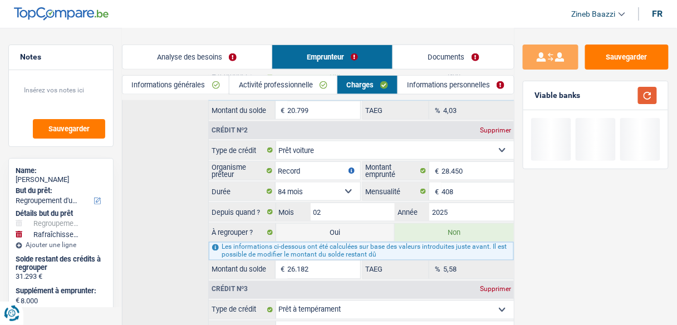
click at [643, 97] on button "button" at bounding box center [647, 95] width 19 height 17
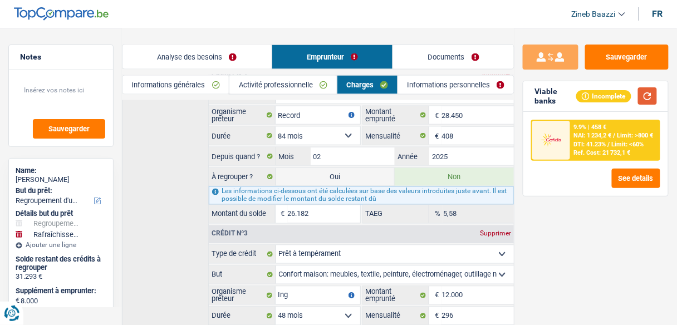
scroll to position [482, 0]
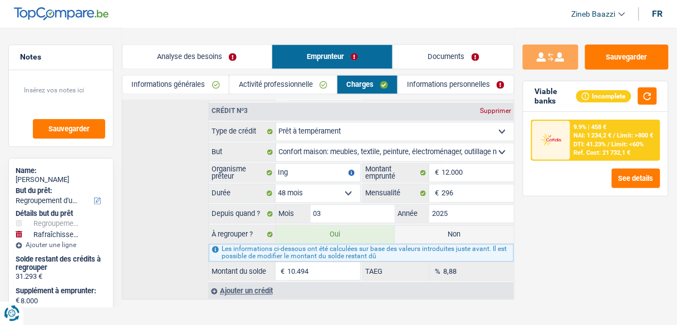
drag, startPoint x: 223, startPoint y: 135, endPoint x: 311, endPoint y: 165, distance: 93.0
click at [257, 144] on label "But" at bounding box center [242, 153] width 67 height 18
click at [0, 0] on select "Confort maison: meubles, textile, peinture, électroménager, outillage non-profe…" at bounding box center [0, 0] width 0 height 0
click at [183, 56] on link "Analyse des besoins" at bounding box center [197, 57] width 149 height 24
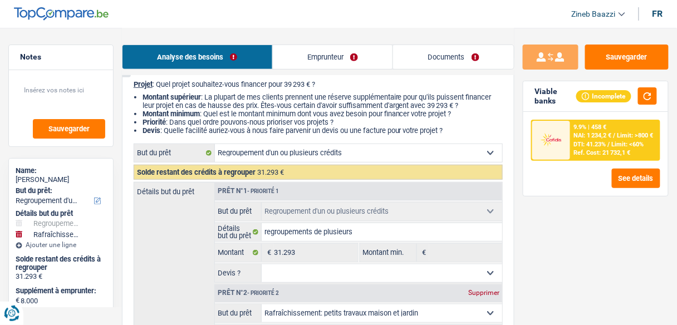
scroll to position [259, 0]
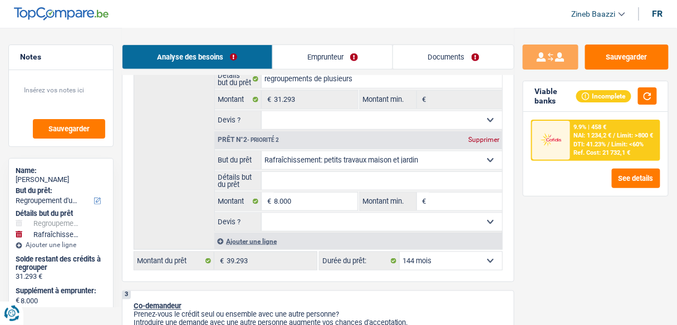
click at [442, 257] on select "12 mois 18 mois 24 mois 30 mois 36 mois 42 mois 48 mois 60 mois 72 mois 84 mois…" at bounding box center [451, 261] width 102 height 18
select select "120"
click at [400, 252] on select "12 mois 18 mois 24 mois 30 mois 36 mois 42 mois 48 mois 60 mois 72 mois 84 mois…" at bounding box center [451, 261] width 102 height 18
select select "120"
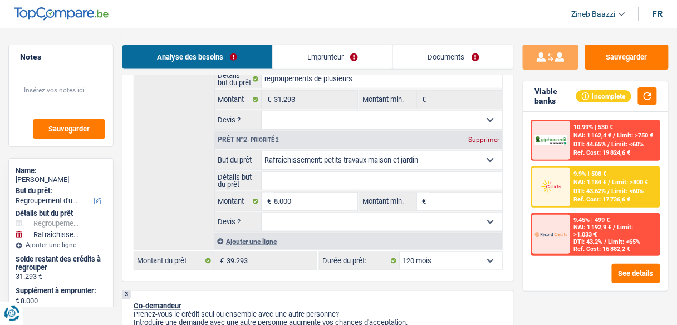
click at [326, 64] on link "Emprunteur" at bounding box center [333, 57] width 120 height 24
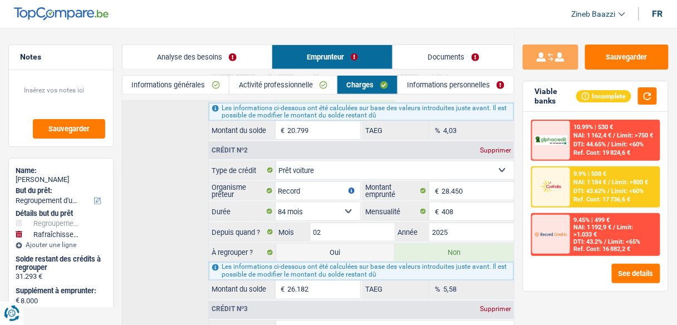
scroll to position [348, 0]
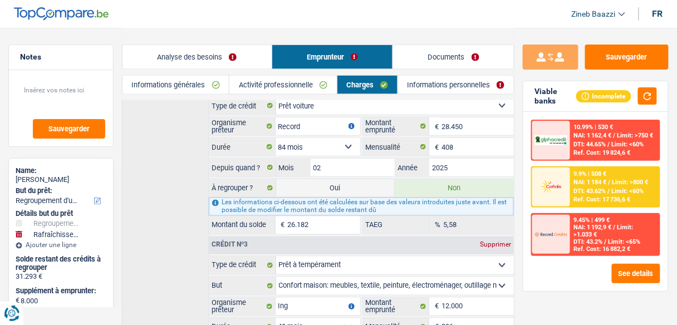
click at [217, 54] on link "Analyse des besoins" at bounding box center [197, 57] width 149 height 24
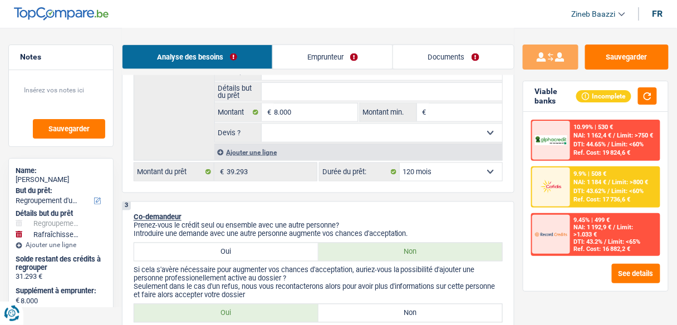
click at [339, 51] on link "Emprunteur" at bounding box center [333, 57] width 120 height 24
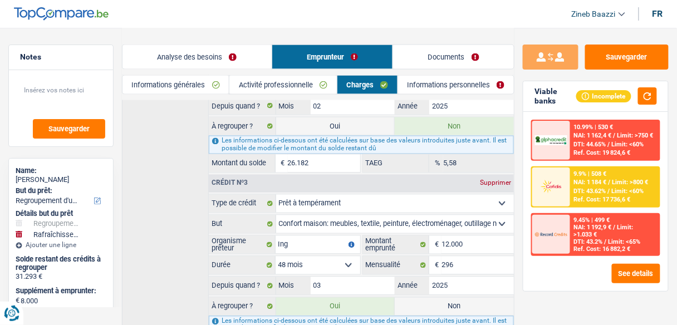
scroll to position [482, 0]
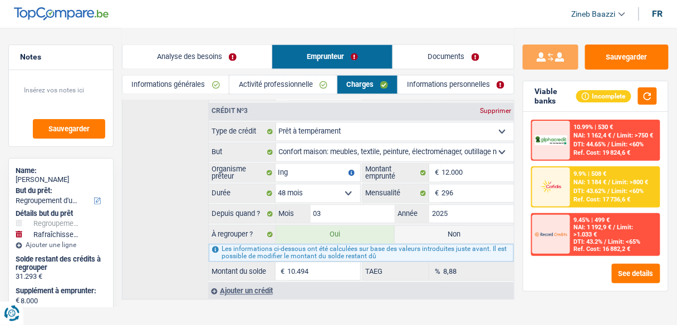
click at [575, 239] on span "DTI: 43.2%" at bounding box center [588, 241] width 29 height 7
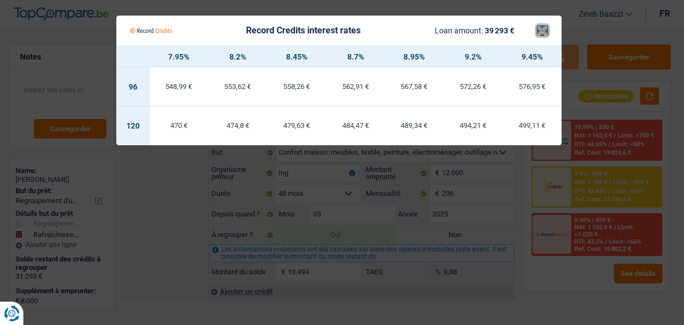
click at [545, 36] on button "×" at bounding box center [543, 30] width 12 height 11
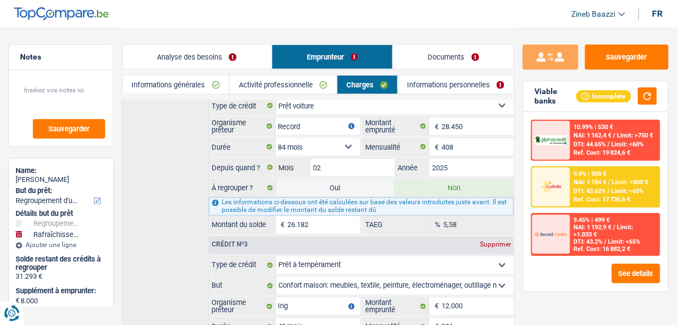
scroll to position [304, 0]
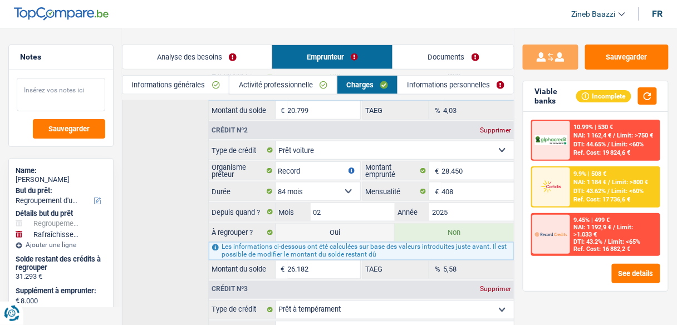
click at [54, 106] on textarea at bounding box center [61, 94] width 89 height 33
click at [365, 224] on label "Oui" at bounding box center [335, 233] width 119 height 18
click at [365, 224] on input "Oui" at bounding box center [335, 233] width 119 height 18
radio input "true"
type input "65.475"
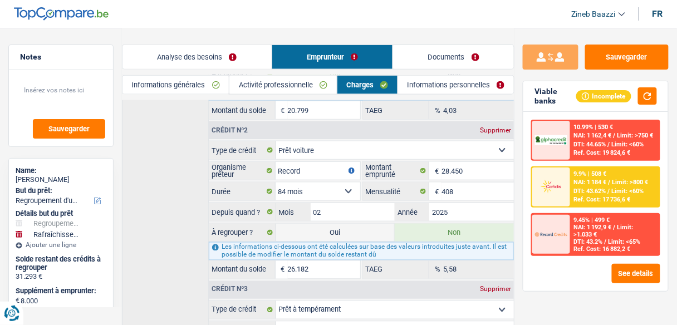
select select "144"
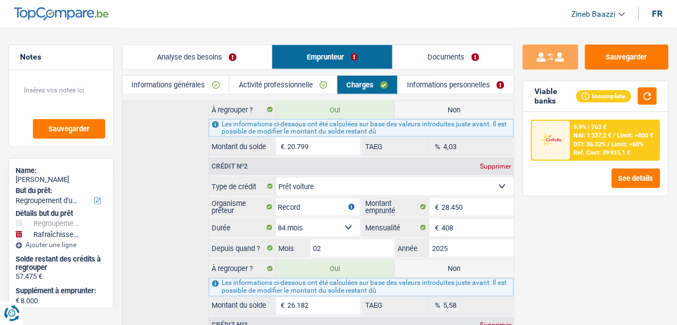
scroll to position [259, 0]
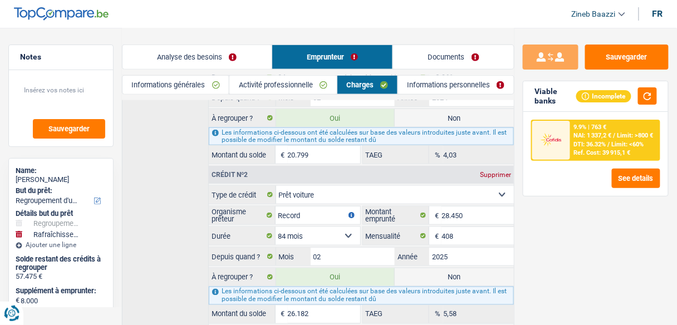
click at [427, 270] on label "Non" at bounding box center [454, 277] width 119 height 18
click at [427, 270] on input "Non" at bounding box center [454, 277] width 119 height 18
radio input "true"
type input "39.293"
radio input "false"
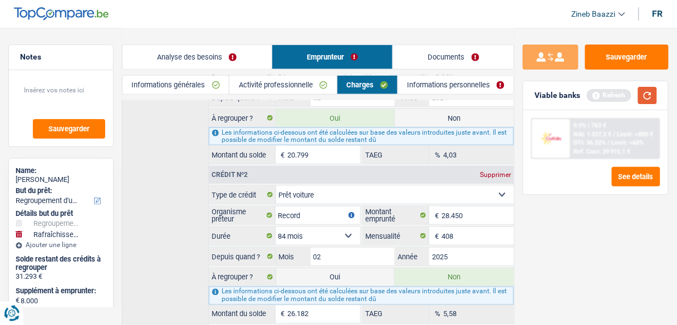
click at [649, 101] on button "button" at bounding box center [647, 95] width 19 height 17
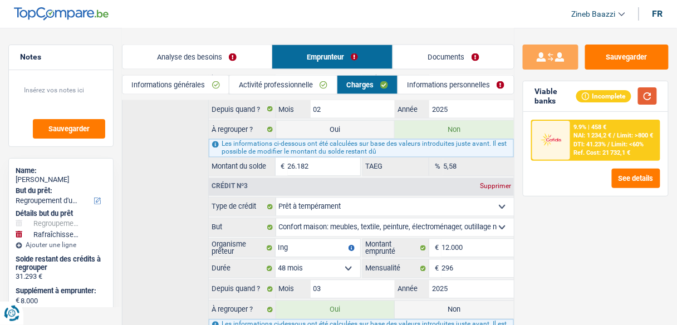
scroll to position [482, 0]
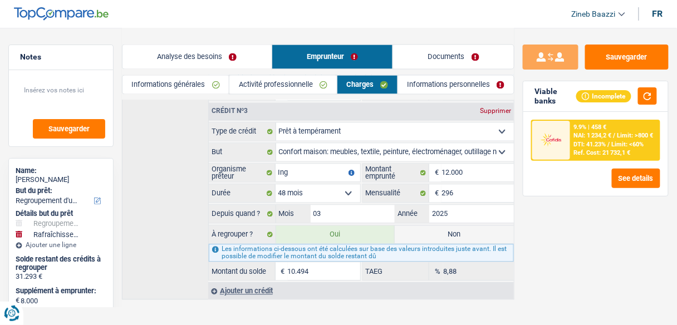
click at [209, 66] on link "Analyse des besoins" at bounding box center [197, 57] width 149 height 24
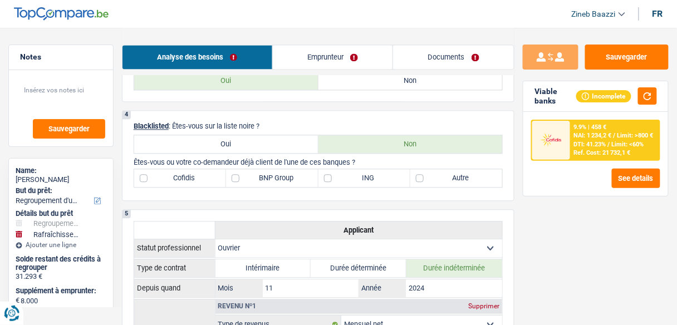
scroll to position [571, 0]
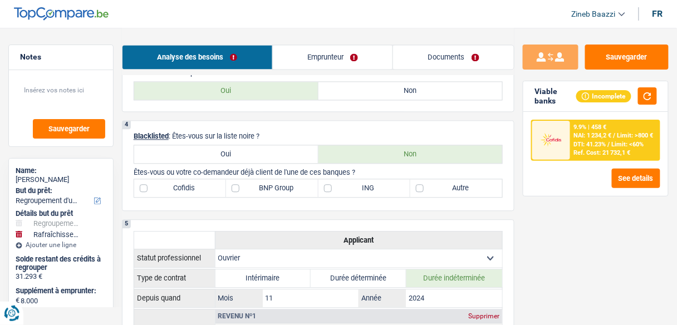
click at [273, 185] on label "BNP Group" at bounding box center [272, 188] width 92 height 18
click at [273, 185] on input "BNP Group" at bounding box center [272, 188] width 92 height 18
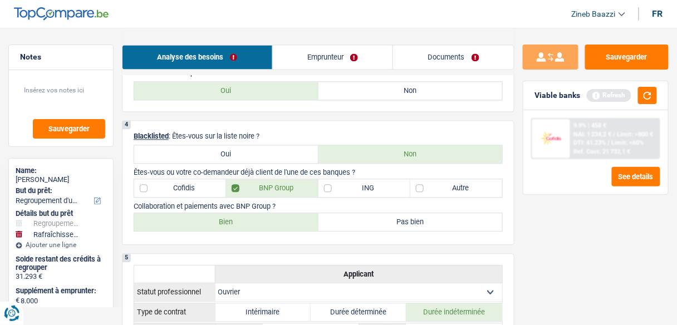
click at [278, 188] on label "BNP Group" at bounding box center [272, 188] width 92 height 18
click at [278, 188] on input "BNP Group" at bounding box center [272, 188] width 92 height 18
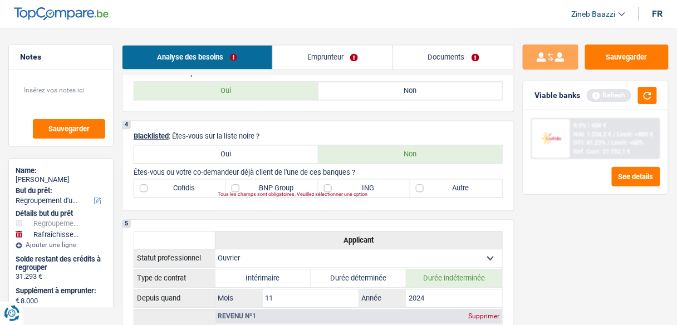
click at [270, 186] on label "BNP Group" at bounding box center [272, 188] width 92 height 18
click at [270, 186] on input "BNP Group" at bounding box center [272, 188] width 92 height 18
checkbox input "true"
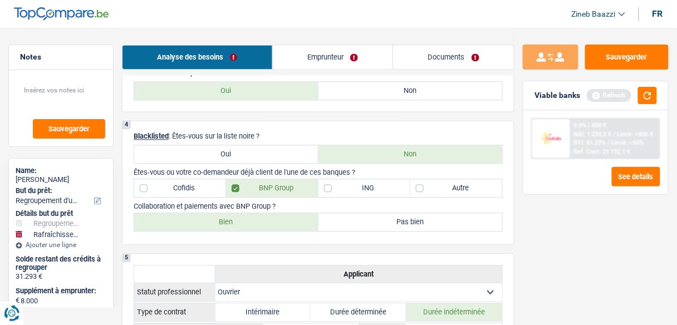
click at [382, 183] on label "ING" at bounding box center [365, 188] width 92 height 18
click at [382, 183] on input "ING" at bounding box center [365, 188] width 92 height 18
checkbox input "true"
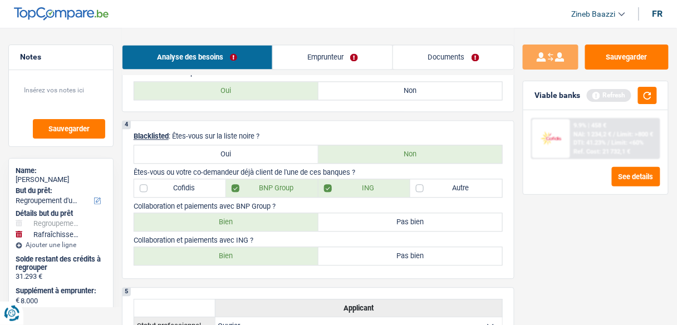
click at [250, 182] on label "BNP Group" at bounding box center [272, 188] width 92 height 18
click at [250, 182] on input "BNP Group" at bounding box center [272, 188] width 92 height 18
checkbox input "false"
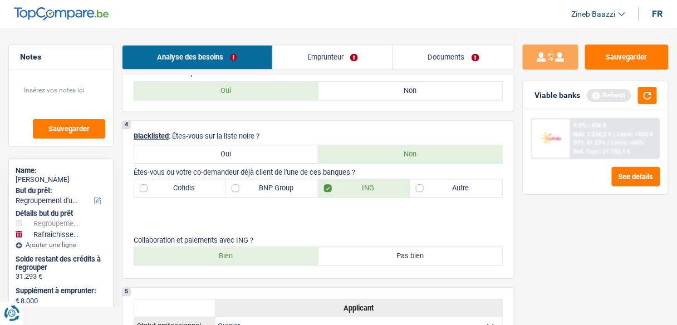
click at [170, 179] on label "Cofidis" at bounding box center [180, 188] width 92 height 18
click at [170, 179] on input "Cofidis" at bounding box center [180, 188] width 92 height 18
checkbox input "true"
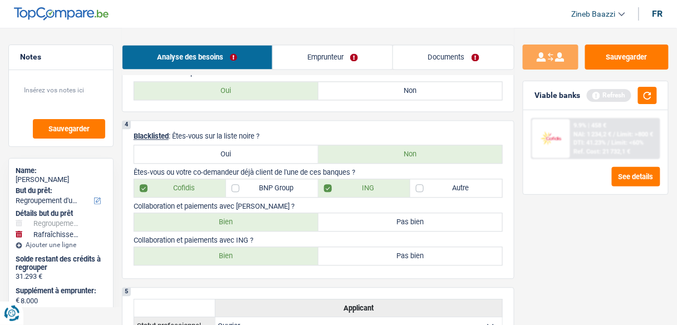
click at [469, 191] on label "Autre" at bounding box center [456, 188] width 92 height 18
click at [469, 191] on input "Autre" at bounding box center [456, 188] width 92 height 18
checkbox input "true"
click at [658, 95] on div "Viable banks Refresh" at bounding box center [596, 95] width 145 height 29
click at [638, 99] on div "Refresh" at bounding box center [622, 95] width 70 height 17
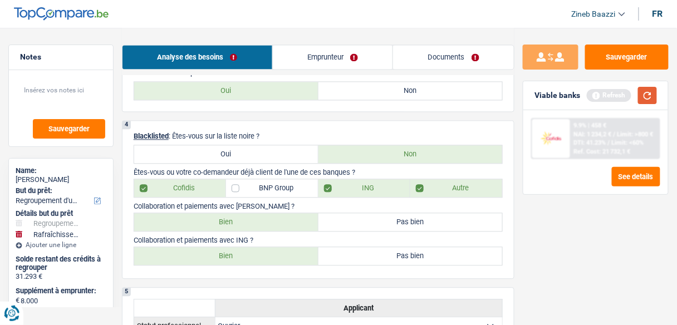
click at [648, 102] on button "button" at bounding box center [647, 95] width 19 height 17
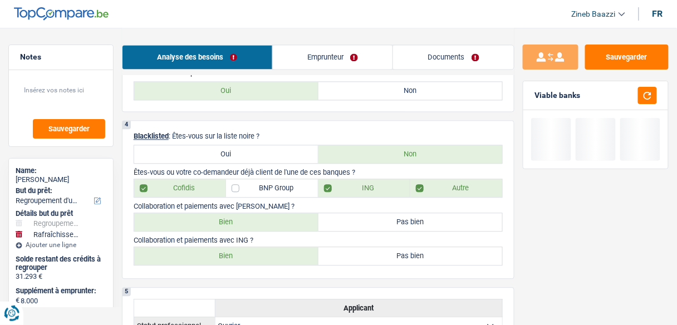
click at [355, 62] on link "Emprunteur" at bounding box center [333, 57] width 120 height 24
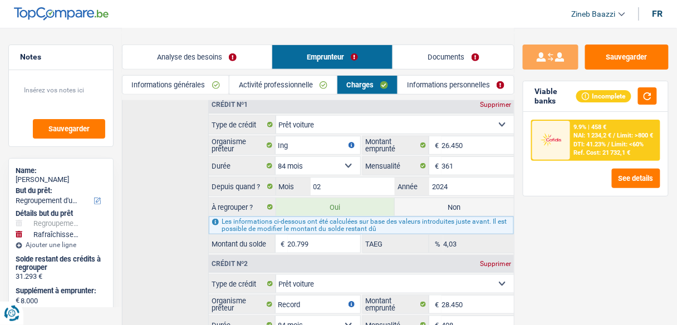
scroll to position [393, 0]
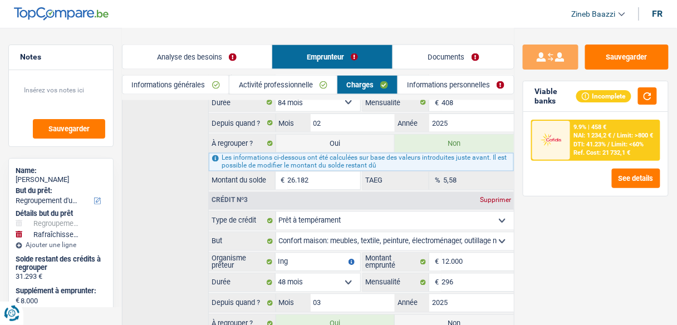
click at [234, 56] on link "Analyse des besoins" at bounding box center [197, 57] width 149 height 24
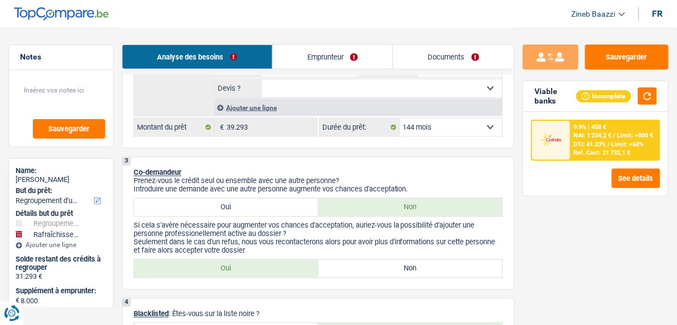
click at [458, 128] on select "12 mois 18 mois 24 mois 30 mois 36 mois 42 mois 48 mois 60 mois 72 mois 84 mois…" at bounding box center [451, 128] width 102 height 18
select select "120"
click at [400, 119] on select "12 mois 18 mois 24 mois 30 mois 36 mois 42 mois 48 mois 60 mois 72 mois 84 mois…" at bounding box center [451, 128] width 102 height 18
select select "120"
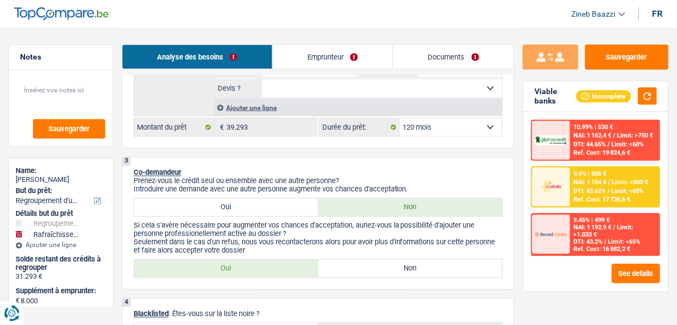
click at [566, 198] on div at bounding box center [551, 187] width 38 height 39
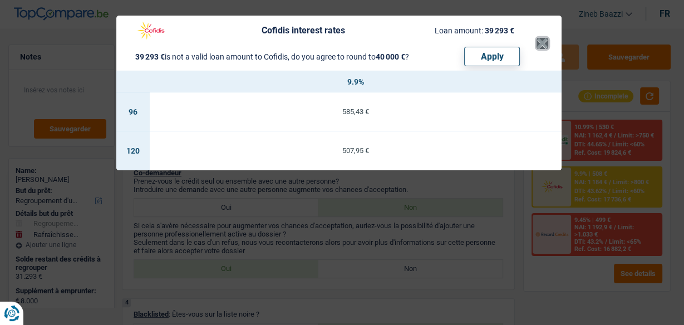
click at [547, 38] on button "×" at bounding box center [543, 43] width 12 height 11
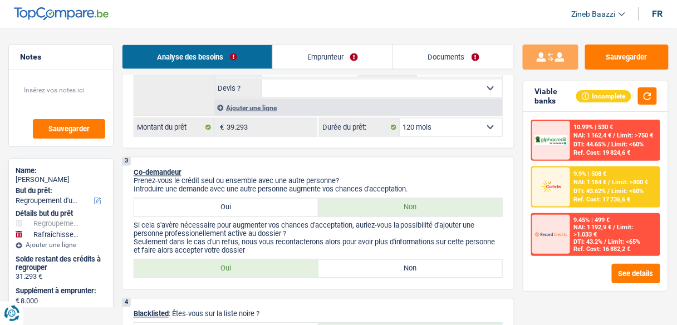
click at [585, 189] on span "DTI: 43.62%" at bounding box center [590, 191] width 32 height 7
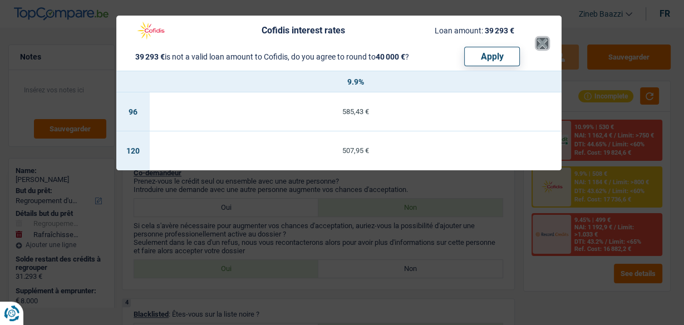
click at [537, 46] on button "×" at bounding box center [543, 43] width 12 height 11
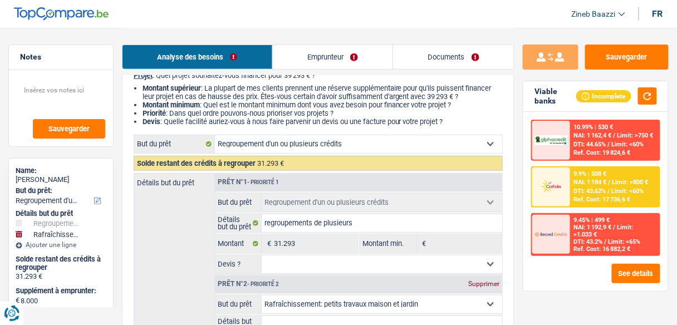
scroll to position [0, 0]
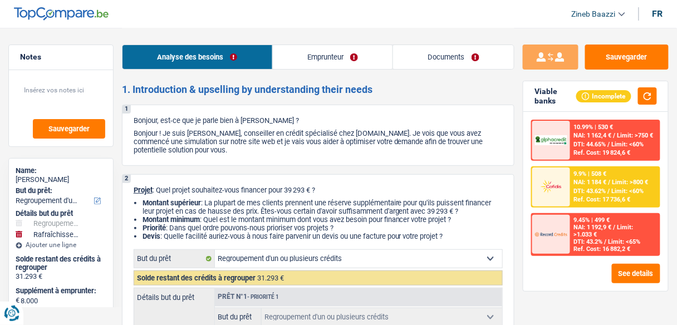
click at [371, 56] on link "Emprunteur" at bounding box center [333, 57] width 120 height 24
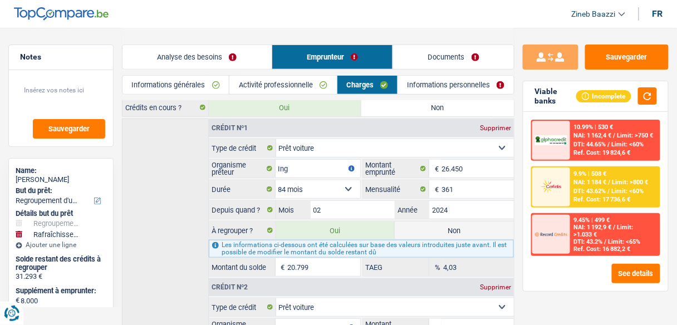
scroll to position [125, 0]
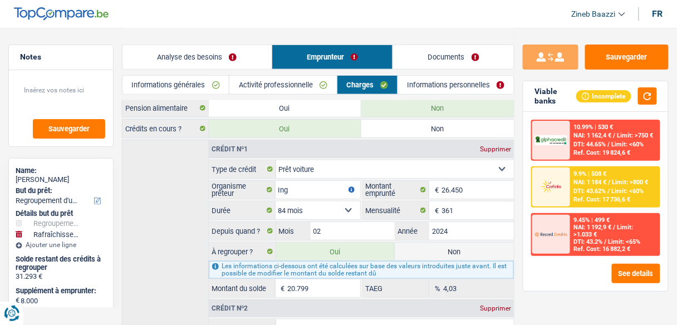
click at [581, 183] on span "NAI: 1 184 €" at bounding box center [590, 182] width 33 height 7
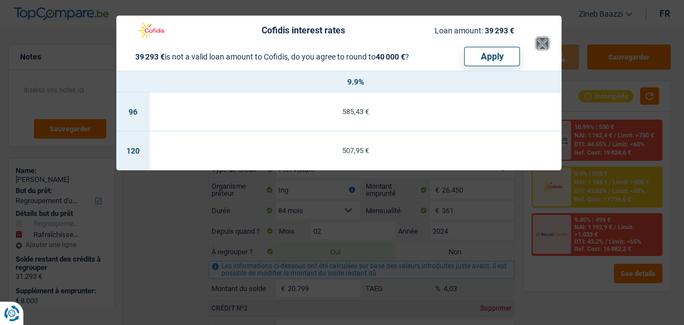
click at [540, 42] on button "×" at bounding box center [543, 43] width 12 height 11
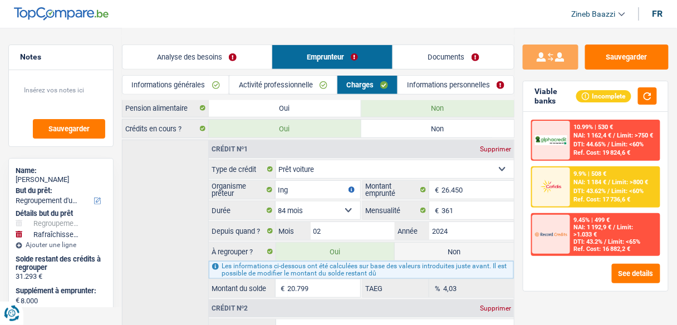
click at [590, 243] on span "DTI: 43.2%" at bounding box center [588, 241] width 29 height 7
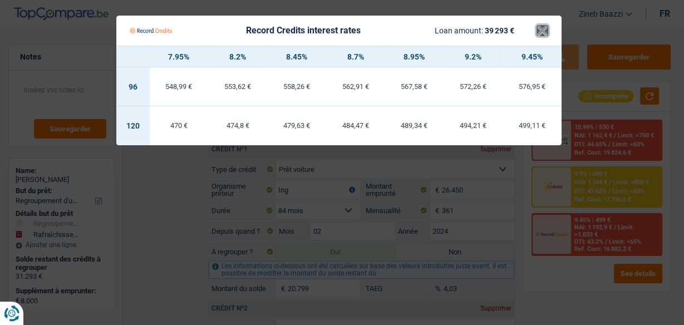
click at [545, 35] on button "×" at bounding box center [543, 30] width 12 height 11
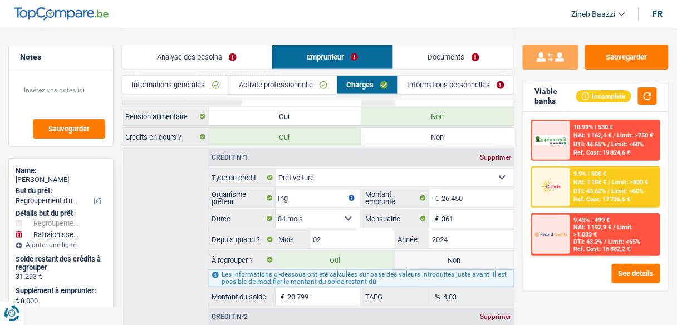
scroll to position [170, 0]
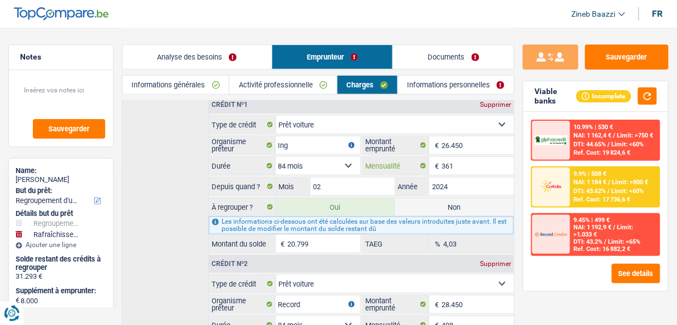
click at [459, 158] on input "361" at bounding box center [478, 166] width 72 height 18
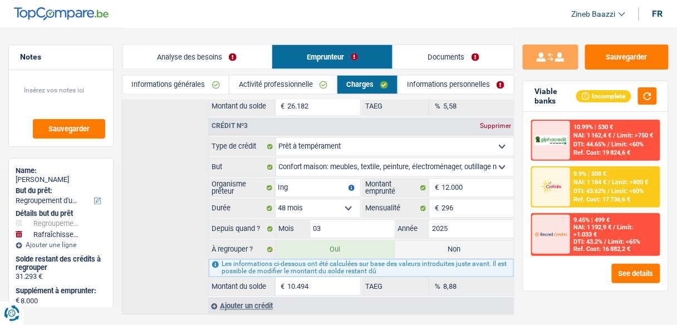
scroll to position [482, 0]
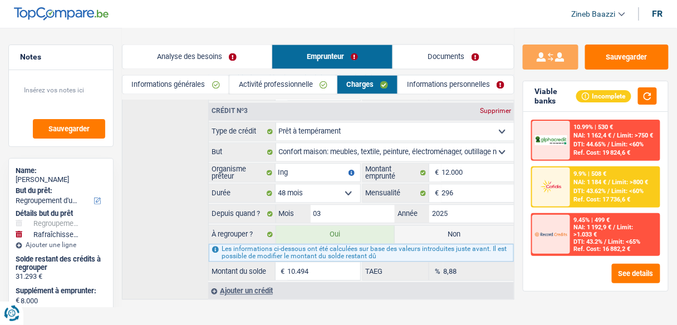
click at [554, 194] on div at bounding box center [551, 187] width 38 height 39
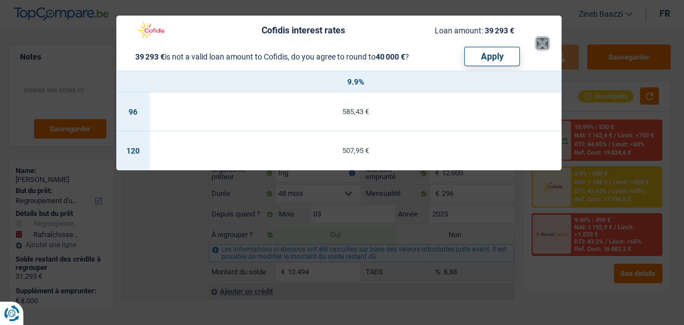
click at [541, 42] on button "×" at bounding box center [543, 43] width 12 height 11
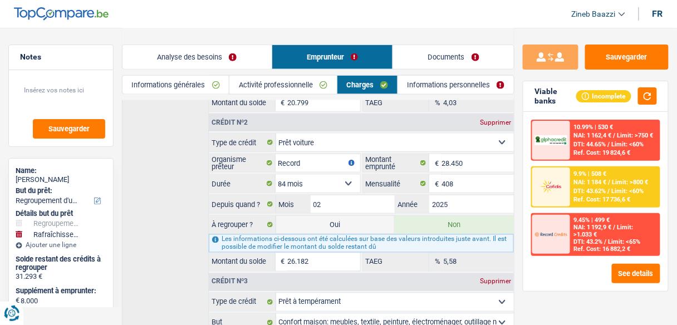
scroll to position [304, 0]
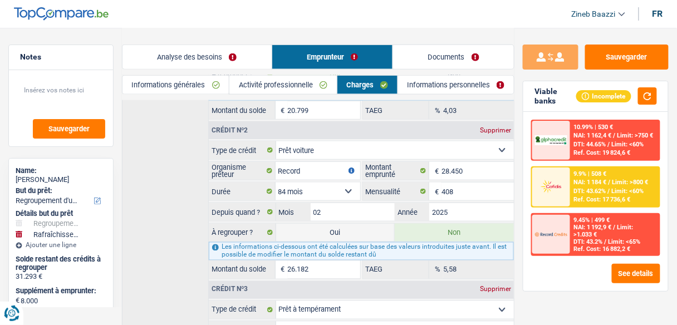
click at [321, 224] on label "Oui" at bounding box center [335, 233] width 119 height 18
click at [321, 224] on input "Oui" at bounding box center [335, 233] width 119 height 18
radio input "true"
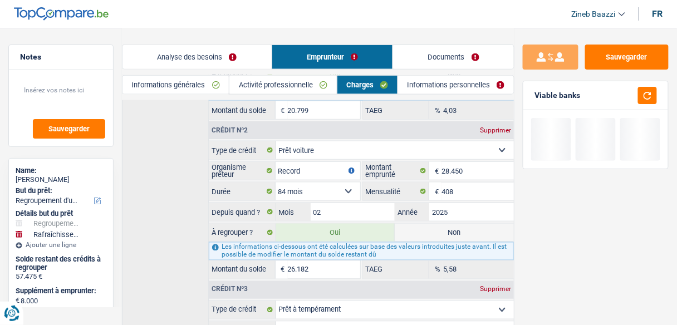
type input "65.475"
select select "144"
radio input "false"
click at [644, 94] on button "button" at bounding box center [647, 95] width 19 height 17
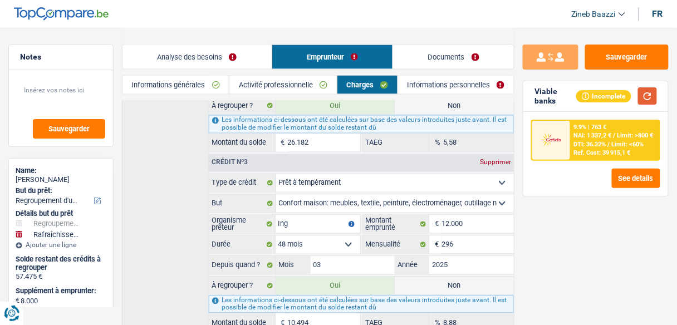
scroll to position [482, 0]
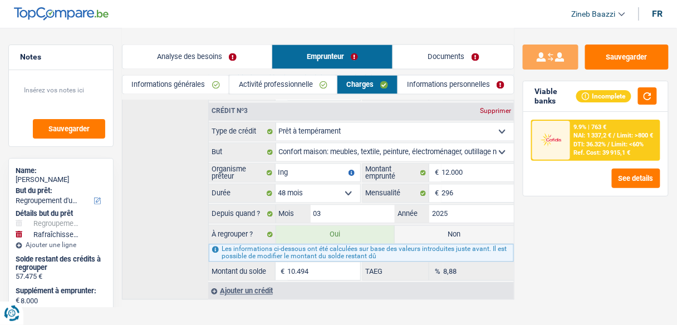
click at [560, 138] on img at bounding box center [551, 140] width 32 height 16
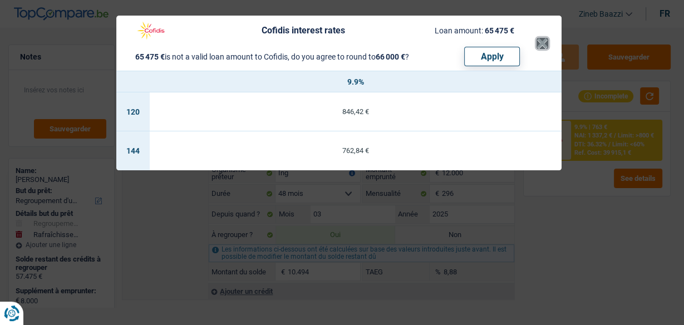
click at [537, 41] on button "×" at bounding box center [543, 43] width 12 height 11
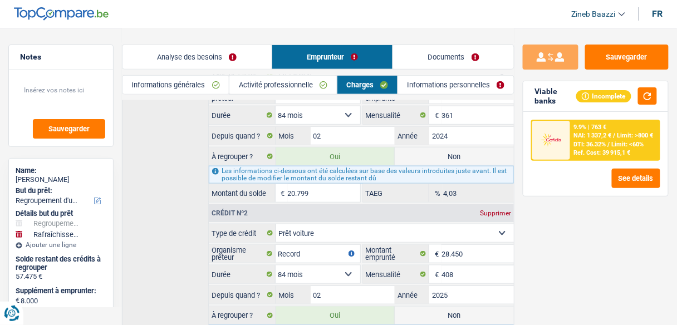
scroll to position [214, 0]
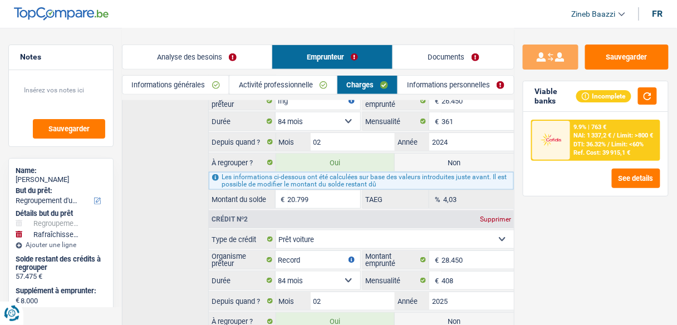
click at [580, 145] on span "DTI: 36.32%" at bounding box center [590, 144] width 32 height 7
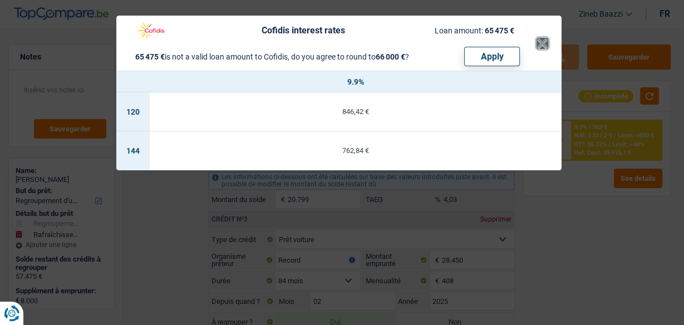
click at [545, 42] on button "×" at bounding box center [543, 43] width 12 height 11
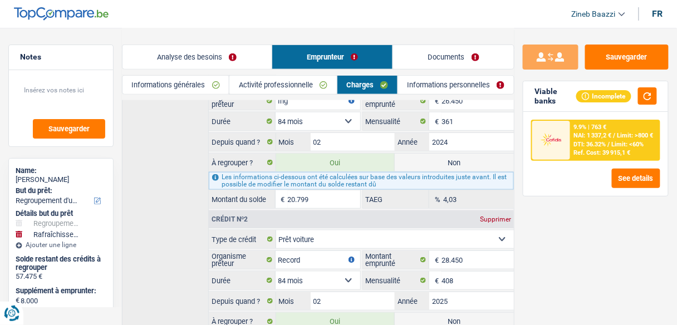
click at [185, 83] on link "Informations générales" at bounding box center [176, 85] width 106 height 18
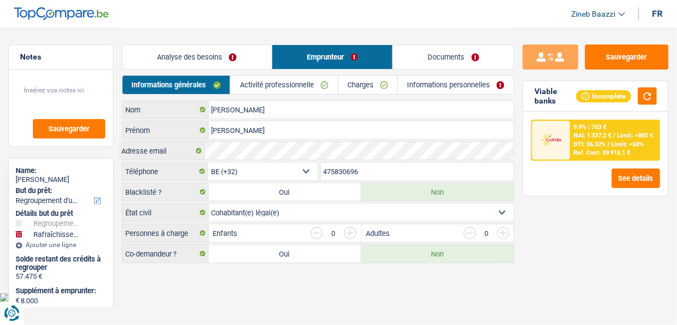
scroll to position [0, 0]
click at [208, 60] on link "Analyse des besoins" at bounding box center [199, 57] width 150 height 24
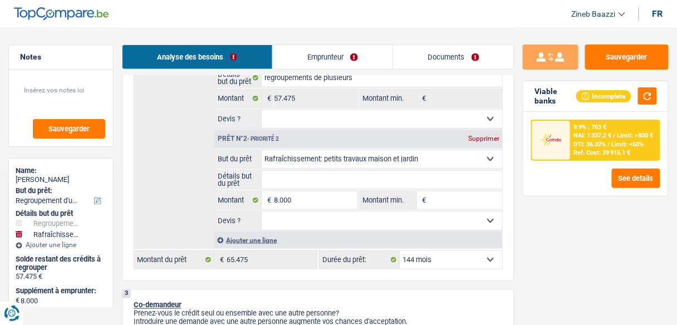
scroll to position [267, 0]
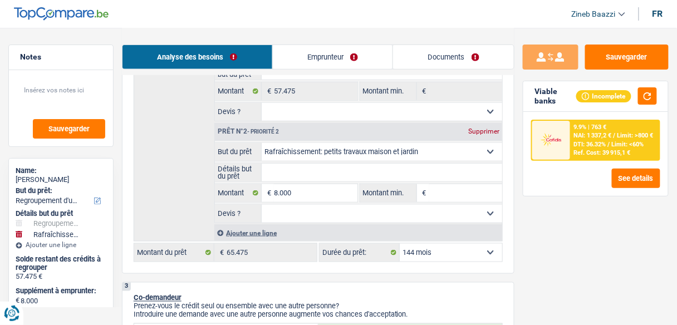
click at [448, 246] on select "12 mois 18 mois 24 mois 30 mois 36 mois 42 mois 48 mois 60 mois 72 mois 84 mois…" at bounding box center [451, 253] width 102 height 18
select select "120"
click at [400, 244] on select "12 mois 18 mois 24 mois 30 mois 36 mois 42 mois 48 mois 60 mois 72 mois 84 mois…" at bounding box center [451, 253] width 102 height 18
select select "120"
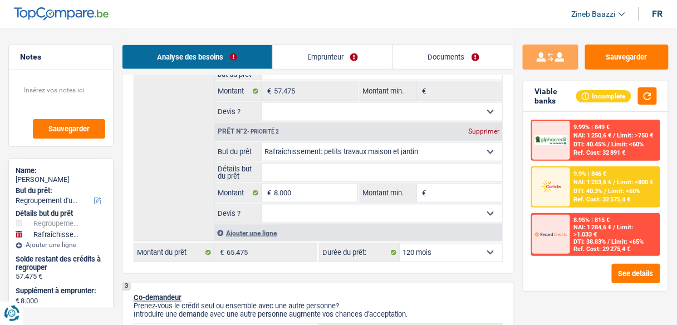
click at [586, 226] on span "NAI: 1 284,6 €" at bounding box center [593, 227] width 38 height 7
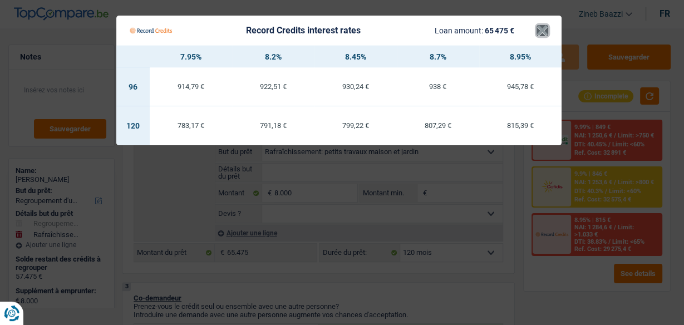
click at [544, 35] on button "×" at bounding box center [543, 30] width 12 height 11
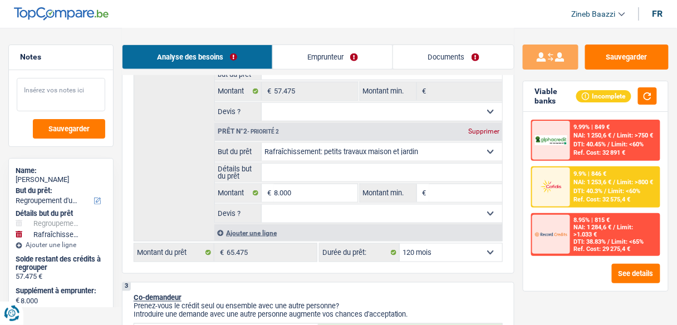
click at [87, 82] on textarea at bounding box center [61, 94] width 89 height 33
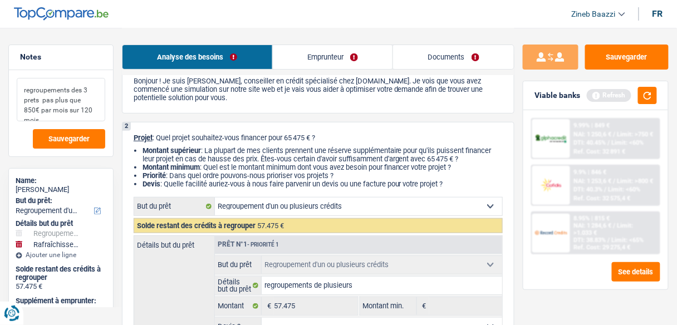
scroll to position [134, 0]
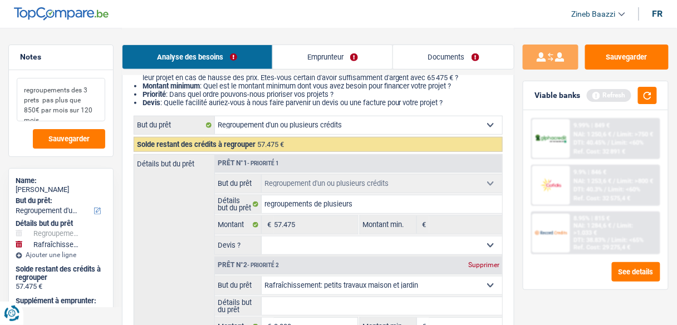
type textarea "regroupements des 3 prets pas plus que 850€ par mois sur 120 mois"
click at [286, 243] on select "Oui Non Non répondu Sélectionner une option" at bounding box center [382, 246] width 241 height 18
select select "false"
click at [262, 237] on select "Oui Non Non répondu Sélectionner une option" at bounding box center [382, 246] width 241 height 18
select select "false"
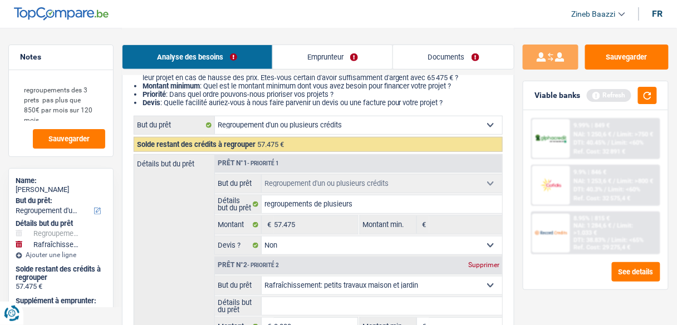
click at [296, 246] on select "Oui Non Non répondu Sélectionner une option" at bounding box center [382, 246] width 241 height 18
select select "yes"
click at [262, 237] on select "Oui Non Non répondu Sélectionner une option" at bounding box center [382, 246] width 241 height 18
select select "yes"
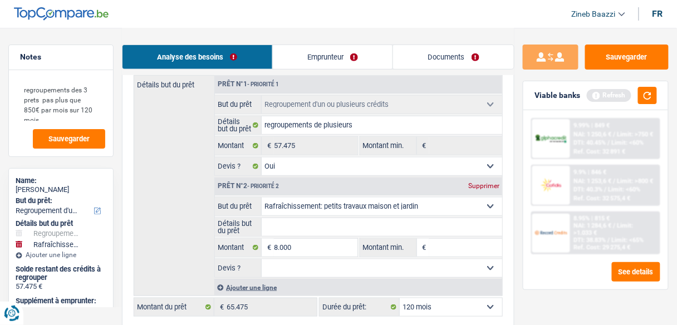
scroll to position [223, 0]
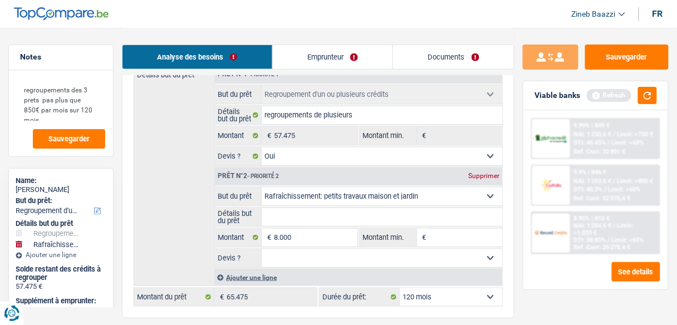
click at [304, 210] on input "Détails but du prêt" at bounding box center [382, 217] width 241 height 18
click at [193, 206] on div "Détails but du prêt Prêt n°1 - Priorité 1 Confort maison: meubles, textile, pei…" at bounding box center [318, 175] width 369 height 221
click at [478, 229] on input "Montant min." at bounding box center [465, 238] width 73 height 18
type input "8"
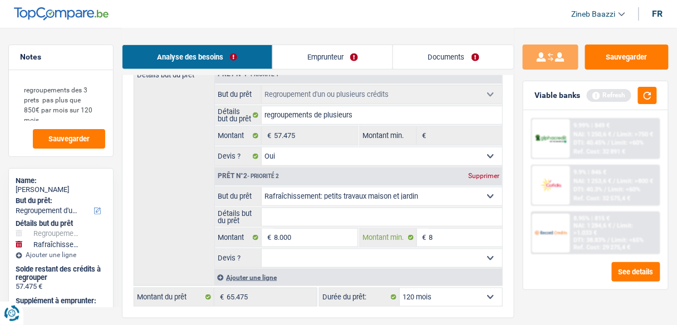
type input "80"
type input "800"
type input "8.000"
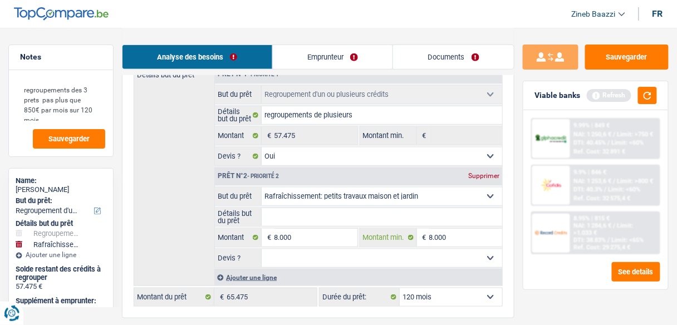
type input "8.000"
click at [294, 43] on div "Analyse des besoins Emprunteur Documents" at bounding box center [318, 51] width 393 height 47
click at [292, 52] on link "Emprunteur" at bounding box center [333, 57] width 120 height 24
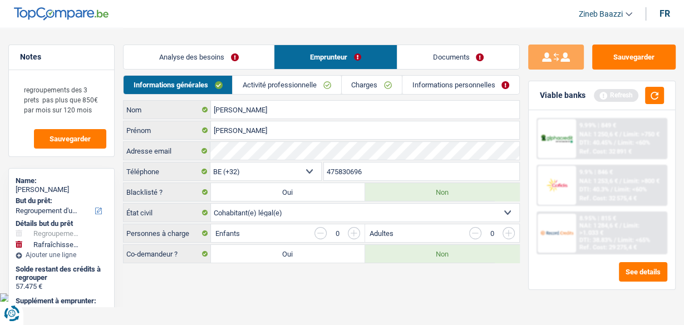
click at [204, 62] on link "Analyse des besoins" at bounding box center [199, 57] width 150 height 24
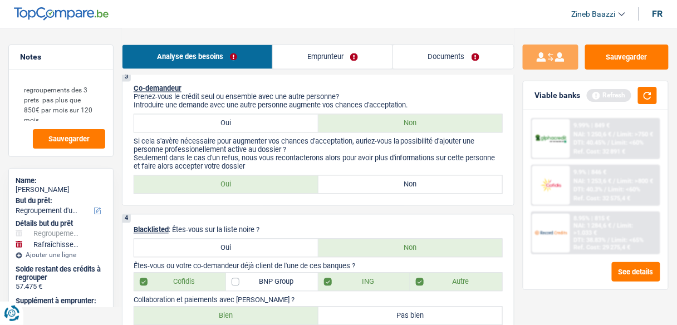
scroll to position [490, 0]
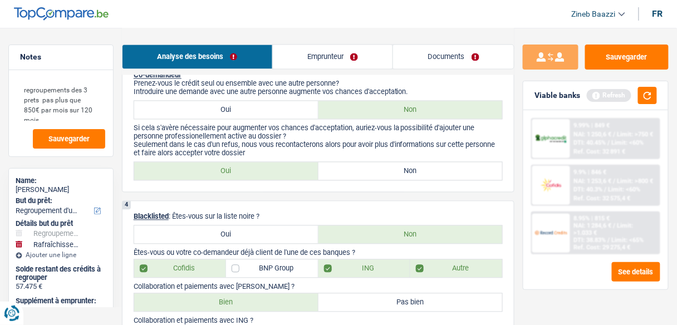
click at [275, 179] on div "3 Co-demandeur Prenez-vous le crédit seul ou ensemble avec une autre personne? …" at bounding box center [318, 126] width 393 height 133
click at [281, 158] on div "3 Co-demandeur Prenez-vous le crédit seul ou ensemble avec une autre personne? …" at bounding box center [318, 126] width 393 height 133
click at [281, 164] on label "Oui" at bounding box center [226, 172] width 184 height 18
click at [281, 164] on input "Oui" at bounding box center [226, 172] width 184 height 18
radio input "true"
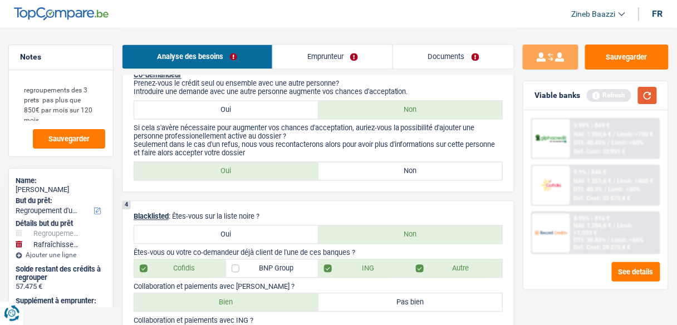
click at [651, 99] on button "button" at bounding box center [647, 95] width 19 height 17
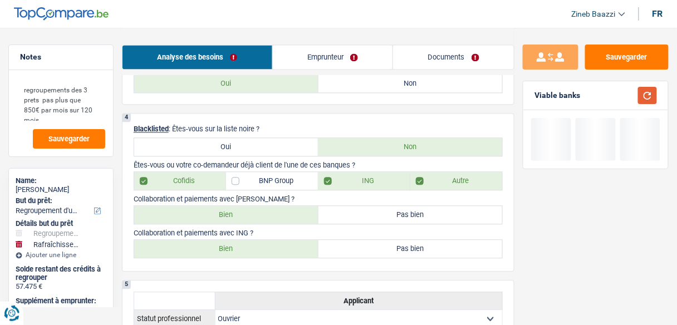
scroll to position [579, 0]
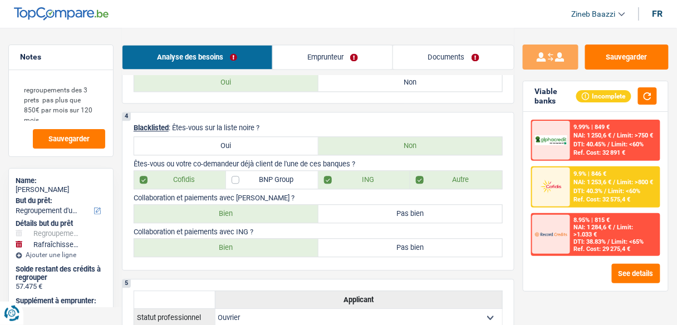
click at [258, 205] on label "Bien" at bounding box center [226, 214] width 184 height 18
click at [258, 205] on input "Bien" at bounding box center [226, 214] width 184 height 18
radio input "true"
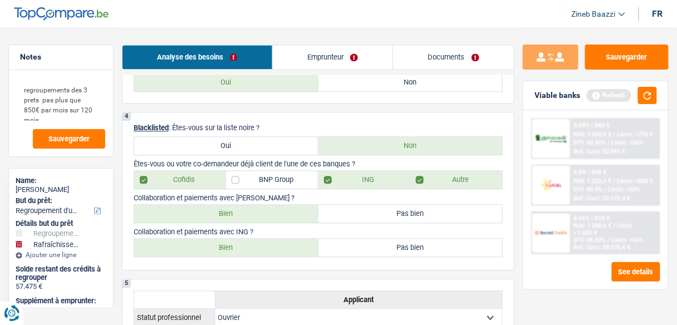
click at [271, 246] on label "Bien" at bounding box center [226, 248] width 184 height 18
click at [271, 246] on input "Bien" at bounding box center [226, 248] width 184 height 18
radio input "true"
click at [642, 96] on button "button" at bounding box center [647, 95] width 19 height 17
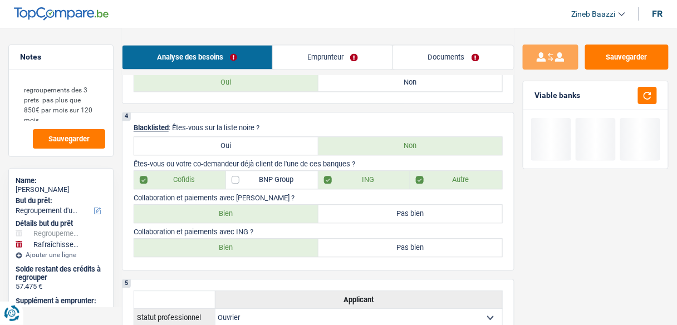
click at [320, 42] on div "Analyse des besoins Emprunteur Documents" at bounding box center [318, 51] width 393 height 47
click at [321, 57] on link "Emprunteur" at bounding box center [333, 57] width 120 height 24
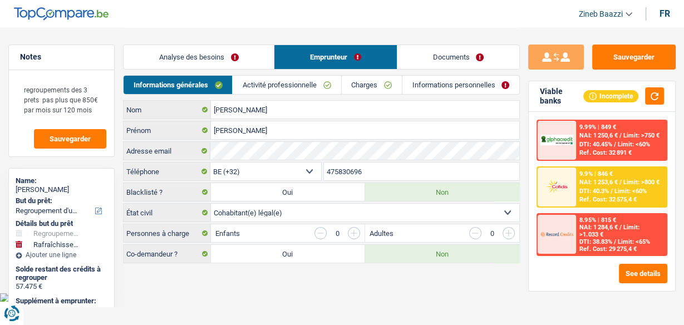
click at [374, 81] on link "Charges" at bounding box center [372, 85] width 60 height 18
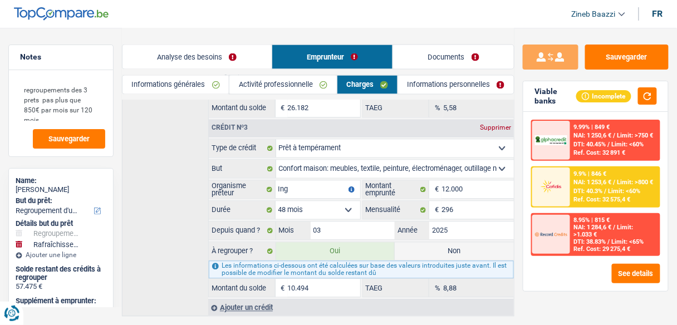
scroll to position [482, 0]
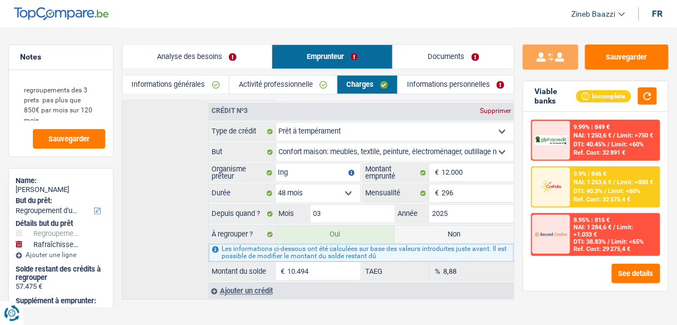
click at [234, 56] on link "Analyse des besoins" at bounding box center [197, 57] width 149 height 24
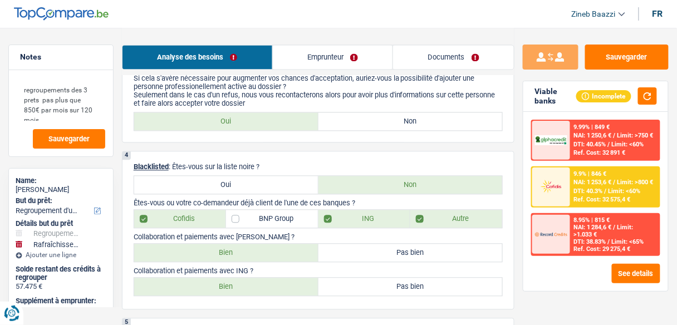
scroll to position [615, 0]
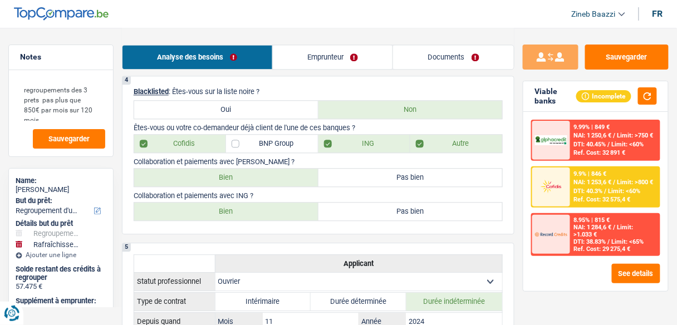
click at [178, 135] on label "Cofidis" at bounding box center [180, 144] width 92 height 18
click at [178, 135] on input "Cofidis" at bounding box center [180, 144] width 92 height 18
checkbox input "false"
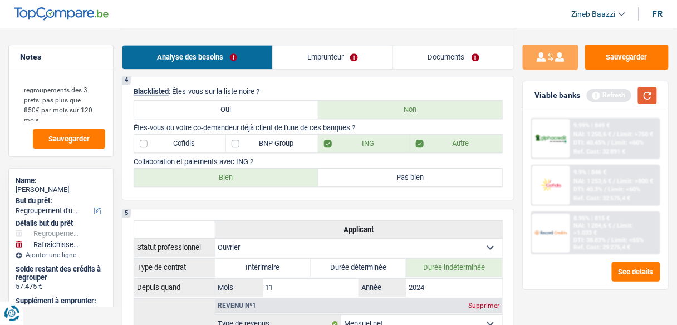
click at [647, 98] on button "button" at bounding box center [647, 95] width 19 height 17
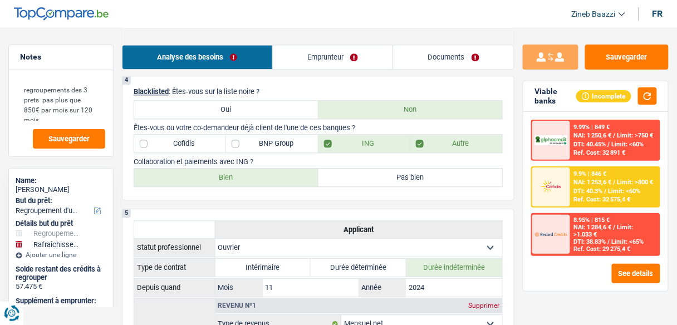
click at [360, 57] on link "Emprunteur" at bounding box center [333, 57] width 120 height 24
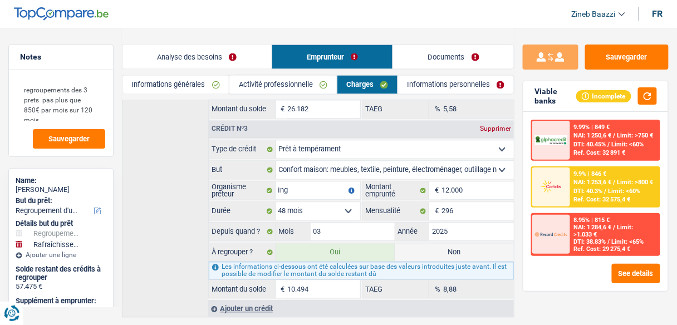
scroll to position [482, 0]
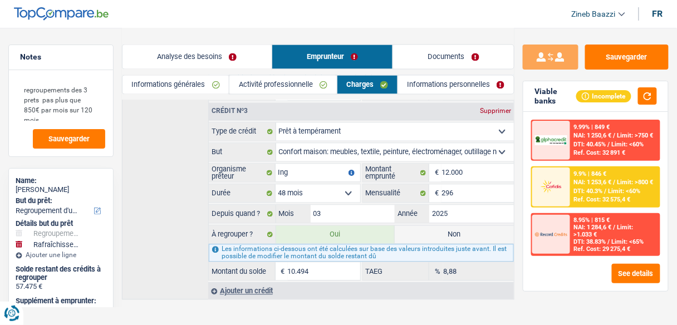
click at [181, 57] on link "Analyse des besoins" at bounding box center [197, 57] width 149 height 24
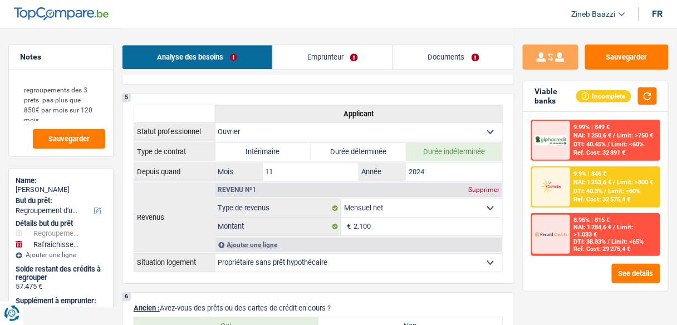
scroll to position [749, 0]
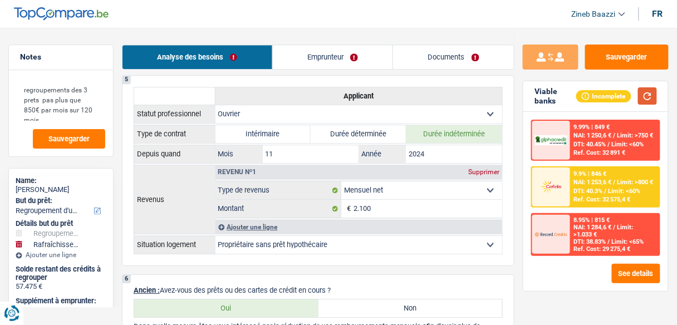
click at [643, 101] on button "button" at bounding box center [647, 95] width 19 height 17
click at [648, 89] on button "button" at bounding box center [647, 95] width 19 height 17
click at [646, 92] on button "button" at bounding box center [647, 95] width 19 height 17
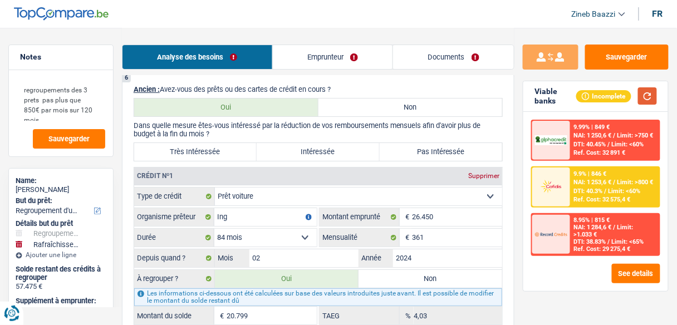
scroll to position [972, 0]
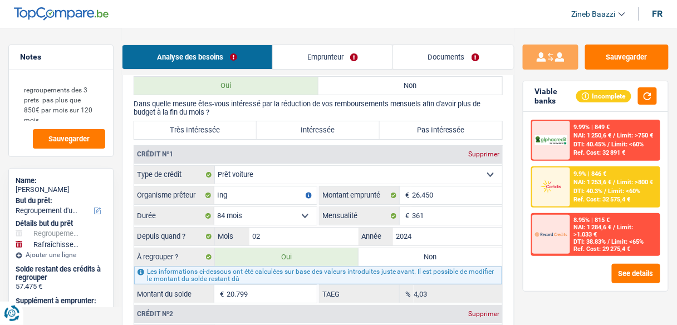
click at [262, 285] on input "20.799" at bounding box center [272, 294] width 90 height 18
click at [258, 285] on input "20.799" at bounding box center [272, 294] width 90 height 18
click at [250, 285] on input "20.799" at bounding box center [272, 294] width 90 height 18
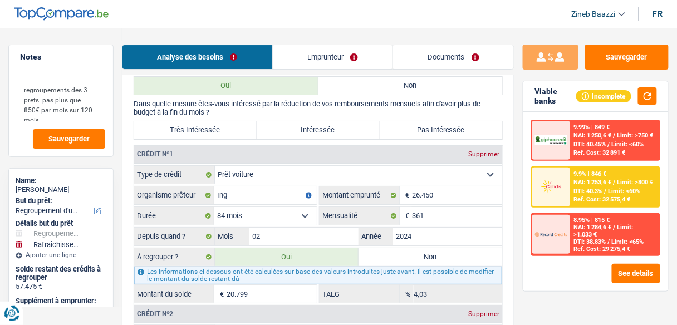
type input "2"
type input "44.678"
select select "144"
type input "36.678"
type input "44.678"
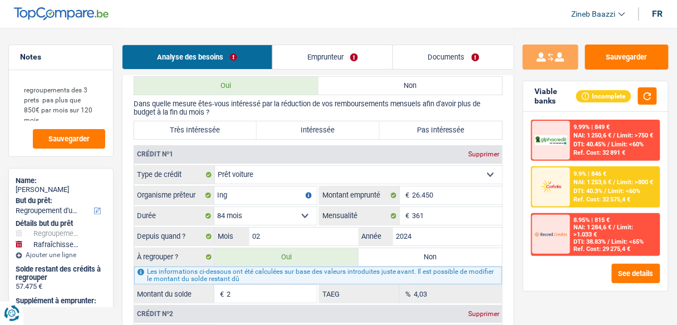
select select "144"
type input "36.678"
type input "44.678"
select select "144"
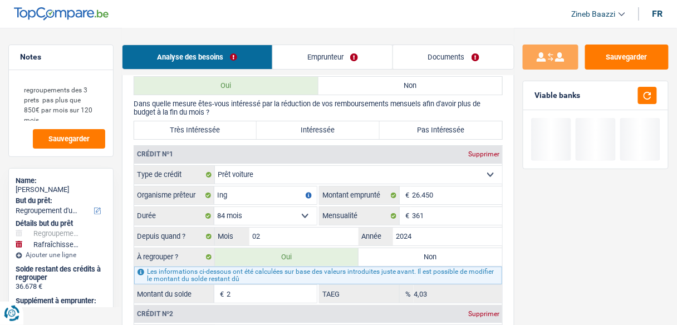
type input "44.697"
type input "36.697"
type input "44.697"
type input "21"
type input "36.697"
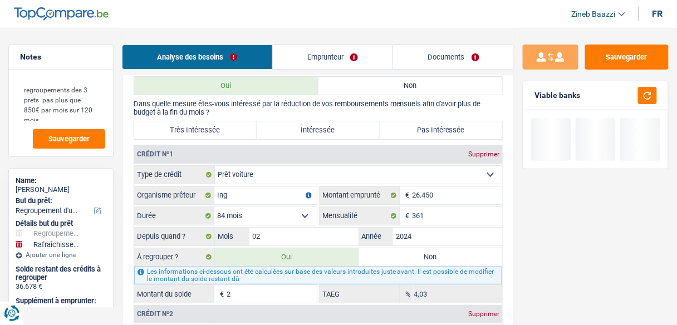
type input "44.697"
type input "216"
type input "44.892"
type input "36.892"
type input "44.892"
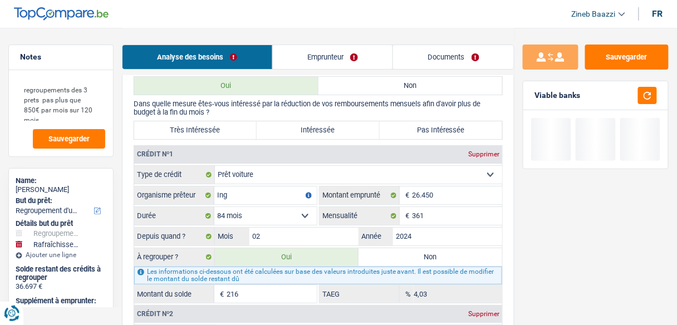
type input "36.892"
type input "44.892"
type input "2.167"
type input "46.843"
type input "38.843"
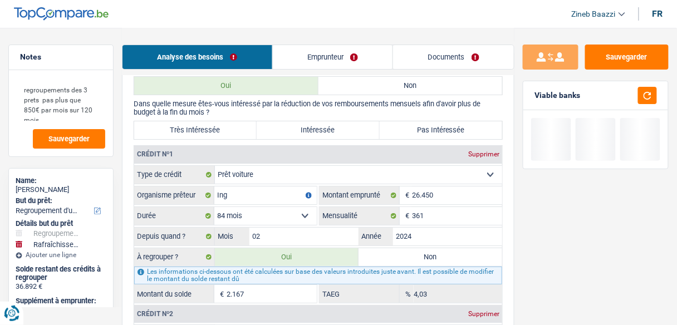
type input "46.843"
type input "38.843"
type input "46.843"
type input "21.672"
type input "66.348"
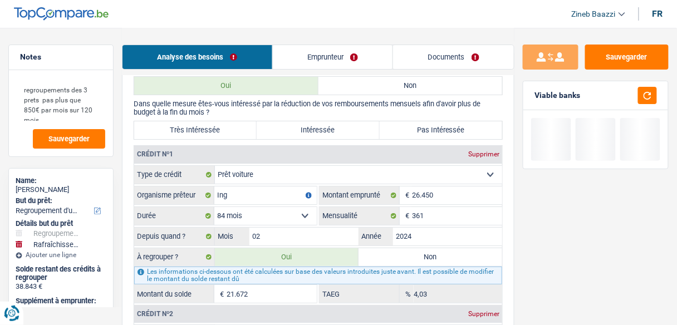
type input "58.348"
type input "66.348"
type input "58.348"
type input "66.348"
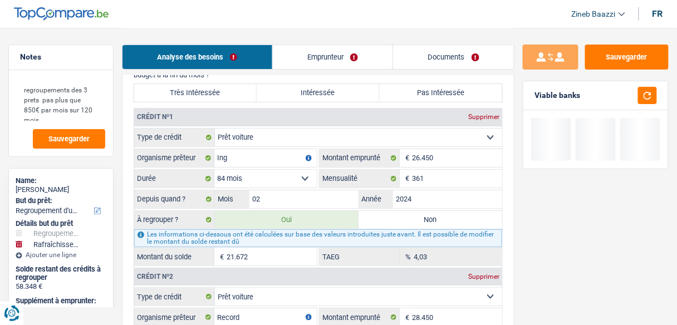
scroll to position [1150, 0]
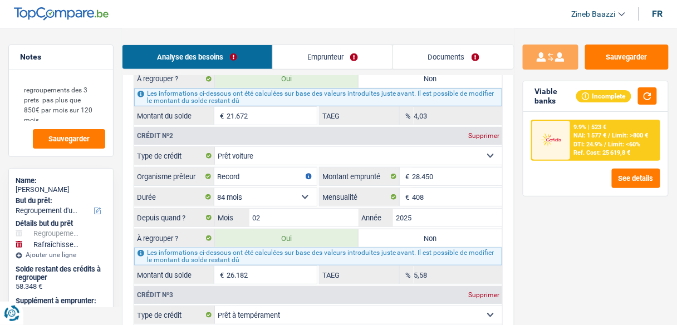
type input "21.672"
click at [539, 247] on div "Sauvegarder Viable banks Incomplete 9.9% | 523 € NAI: 1 577 € / Limit: >800 € D…" at bounding box center [596, 176] width 163 height 263
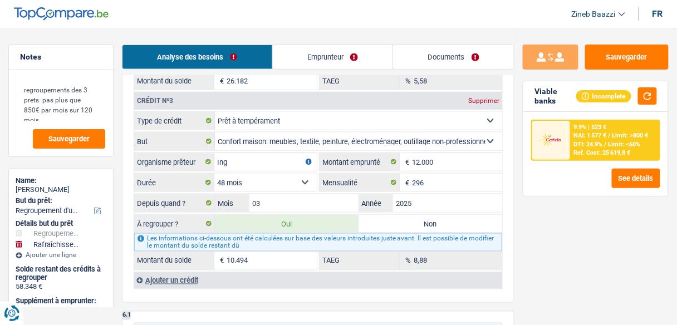
scroll to position [1328, 0]
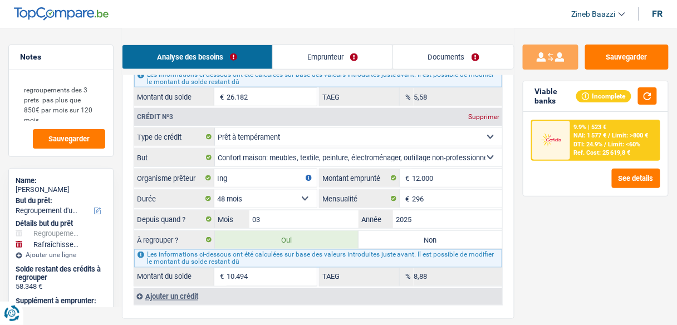
click at [273, 268] on input "10.494" at bounding box center [272, 277] width 90 height 18
type input "1.049"
type input "56.903"
type input "48.903"
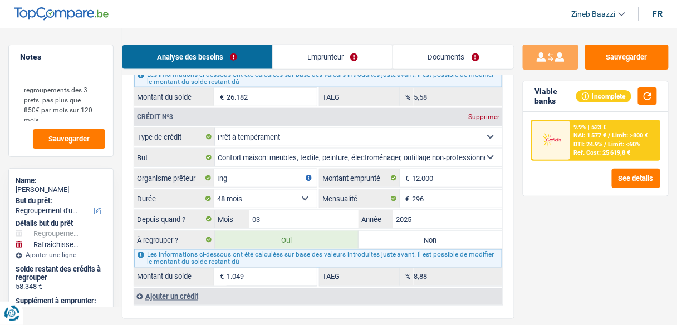
type input "56.903"
type input "48.903"
type input "56.903"
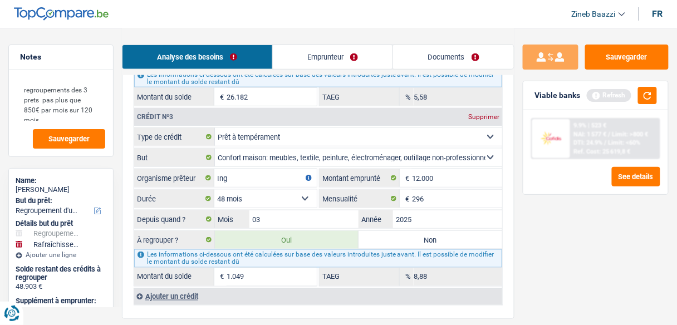
type input "55.958"
type input "47.958"
type input "55.958"
type input "104"
type input "47.958"
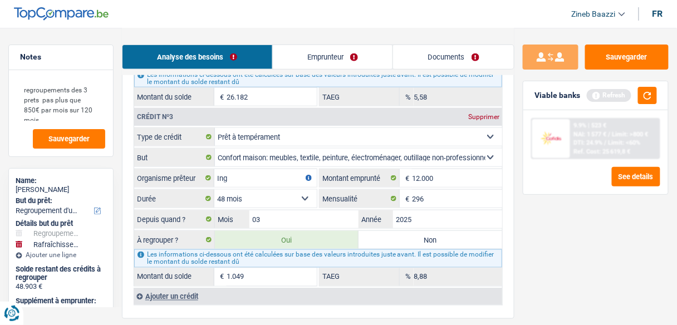
type input "55.958"
type input "10"
type input "55.864"
type input "47.864"
type input "55.864"
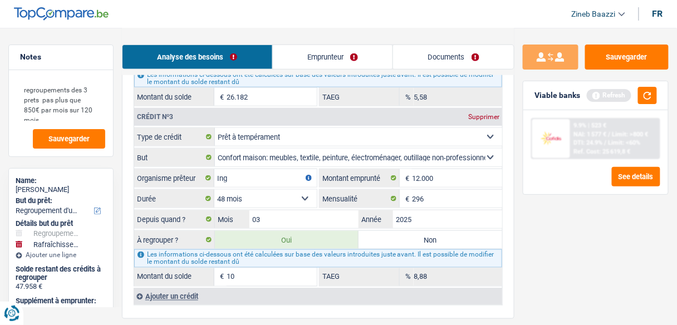
type input "47.864"
type input "55.864"
type input "1.027"
type input "56.881"
type input "48.881"
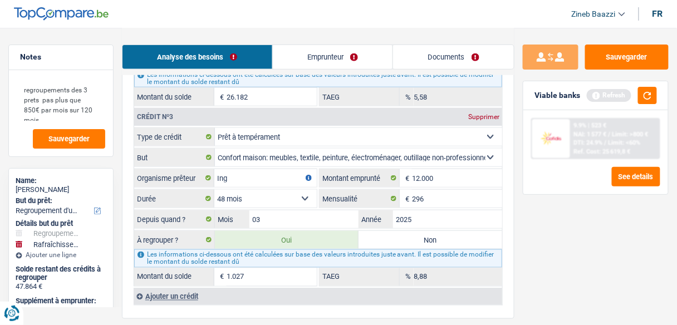
type input "56.881"
type input "48.881"
type input "56.881"
type input "10.275"
type input "66.129"
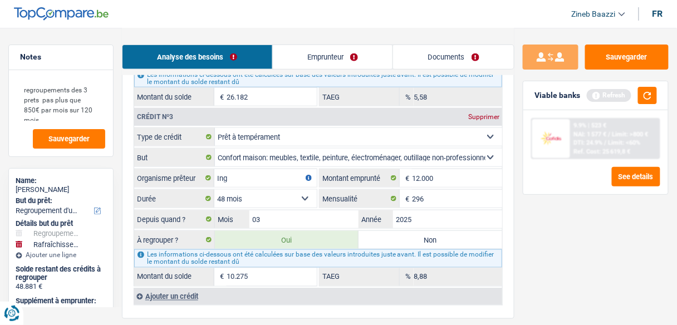
type input "58.129"
type input "66.129"
type input "58.129"
type input "66.129"
type input "10.275"
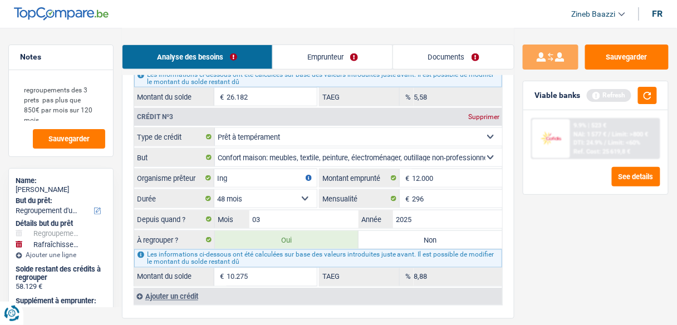
click at [573, 255] on div "Sauvegarder Viable banks Refresh 9.9% | 523 € NAI: 1 577 € / Limit: >800 € DTI:…" at bounding box center [596, 176] width 163 height 263
click at [658, 96] on div "Viable banks Refresh" at bounding box center [596, 95] width 145 height 29
click at [653, 97] on button "button" at bounding box center [647, 95] width 19 height 17
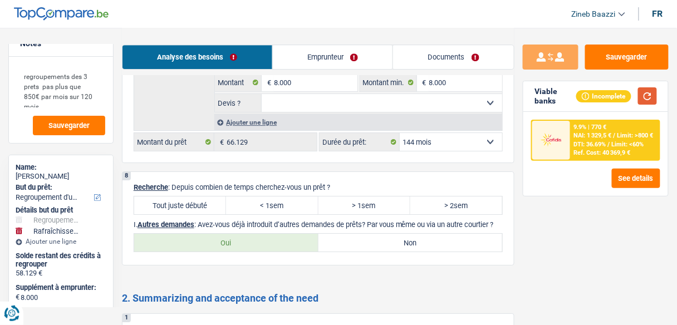
scroll to position [1908, 0]
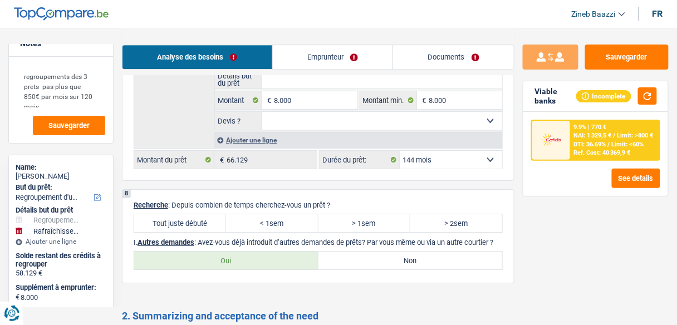
click at [170, 214] on label "Tout juste débuté" at bounding box center [180, 223] width 92 height 18
click at [170, 214] on input "Tout juste débuté" at bounding box center [180, 223] width 92 height 18
radio input "true"
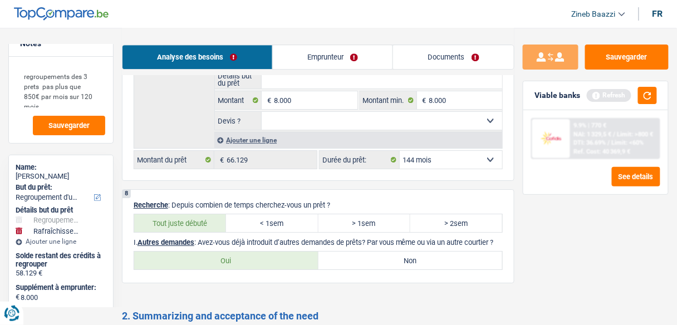
click at [438, 252] on label "Non" at bounding box center [411, 261] width 184 height 18
click at [438, 252] on input "Non" at bounding box center [411, 261] width 184 height 18
radio input "true"
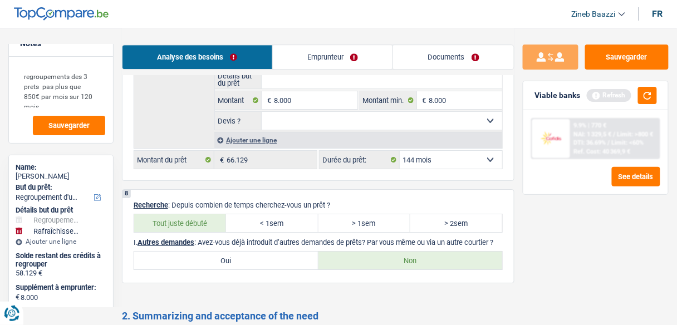
click at [417, 151] on select "12 mois 18 mois 24 mois 30 mois 36 mois 42 mois 48 mois 60 mois 72 mois 84 mois…" at bounding box center [451, 160] width 102 height 18
select select "120"
click at [400, 151] on select "12 mois 18 mois 24 mois 30 mois 36 mois 42 mois 48 mois 60 mois 72 mois 84 mois…" at bounding box center [451, 160] width 102 height 18
select select "120"
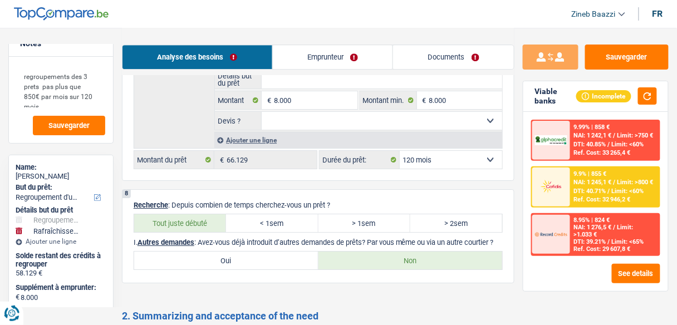
click at [558, 190] on img at bounding box center [551, 187] width 32 height 16
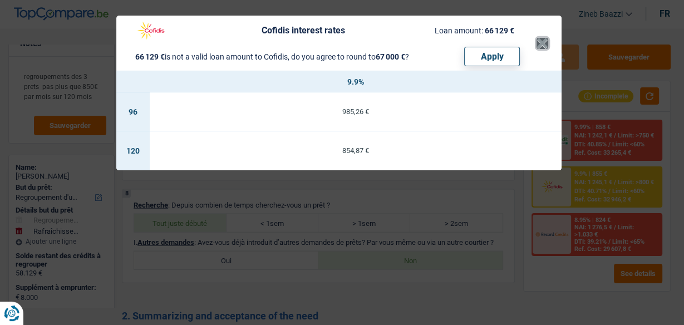
click at [545, 43] on button "×" at bounding box center [543, 43] width 12 height 11
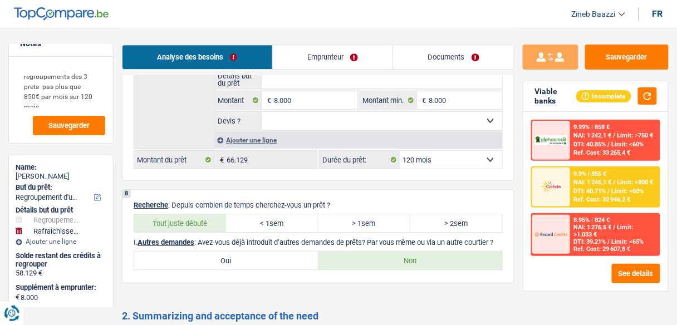
click at [450, 151] on select "12 mois 18 mois 24 mois 30 mois 36 mois 42 mois 48 mois 60 mois 72 mois 84 mois…" at bounding box center [451, 160] width 102 height 18
select select "132"
click at [400, 151] on select "12 mois 18 mois 24 mois 30 mois 36 mois 42 mois 48 mois 60 mois 72 mois 84 mois…" at bounding box center [451, 160] width 102 height 18
select select "132"
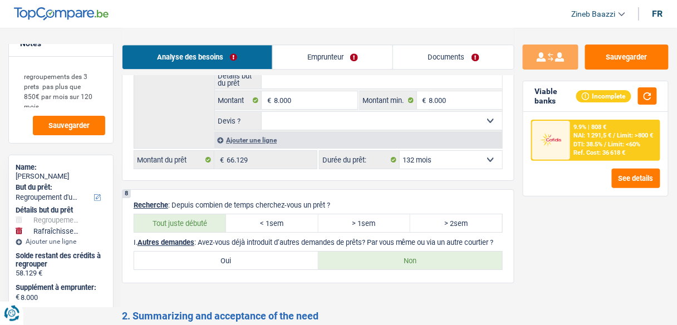
click at [590, 141] on span "DTI: 38.5%" at bounding box center [588, 144] width 29 height 7
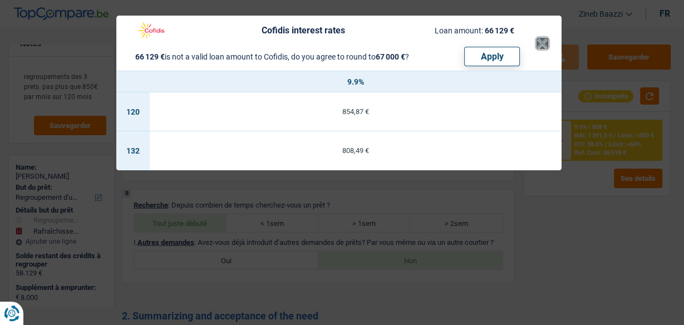
click at [542, 40] on button "×" at bounding box center [543, 43] width 12 height 11
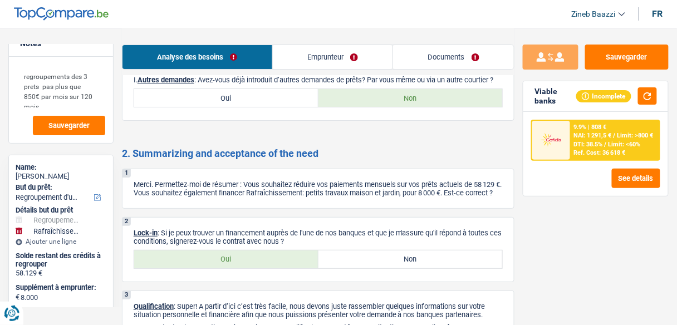
scroll to position [2086, 0]
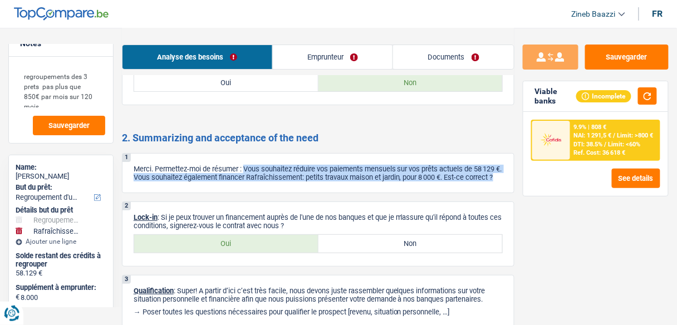
drag, startPoint x: 247, startPoint y: 155, endPoint x: 487, endPoint y: 168, distance: 239.8
click at [487, 168] on p "Merci. Permettez-moi de résumer : Vous souhaitez réduire vos paiements mensuels…" at bounding box center [318, 173] width 369 height 17
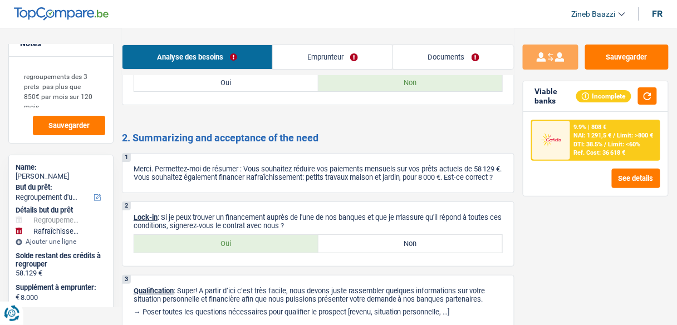
scroll to position [2127, 0]
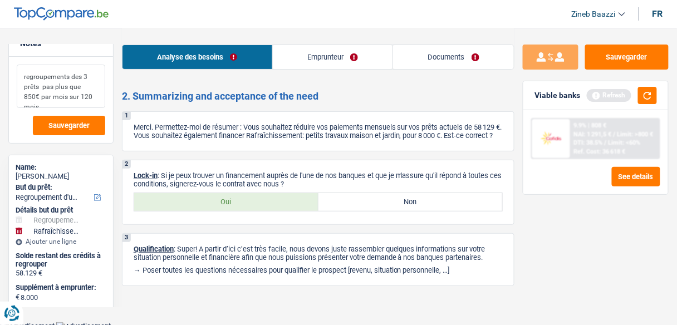
type textarea "regroupements des 3 prêts pas plus que 850€ par mois sur 120 mois"
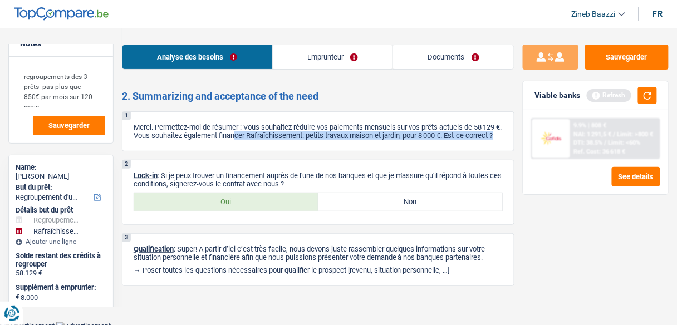
click at [267, 125] on p "Merci. Permettez-moi de résumer : Vous souhaitez réduire vos paiements mensuels…" at bounding box center [318, 131] width 369 height 17
click at [272, 127] on p "Merci. Permettez-moi de résumer : Vous souhaitez réduire vos paiements mensuels…" at bounding box center [318, 131] width 369 height 17
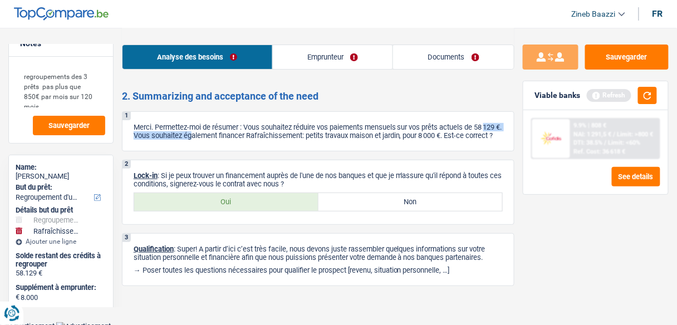
drag, startPoint x: 143, startPoint y: 121, endPoint x: 236, endPoint y: 118, distance: 93.6
click at [229, 123] on p "Merci. Permettez-moi de résumer : Vous souhaitez réduire vos paiements mensuels…" at bounding box center [318, 131] width 369 height 17
click at [238, 123] on p "Merci. Permettez-moi de résumer : Vous souhaitez réduire vos paiements mensuels…" at bounding box center [318, 131] width 369 height 17
click at [227, 196] on label "Oui" at bounding box center [226, 202] width 184 height 18
click at [227, 196] on input "Oui" at bounding box center [226, 202] width 184 height 18
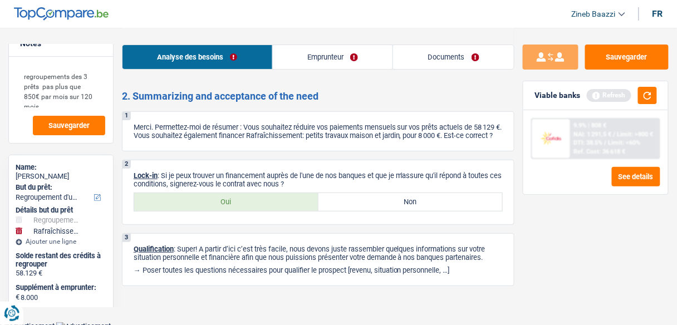
radio input "true"
click at [642, 94] on button "button" at bounding box center [647, 95] width 19 height 17
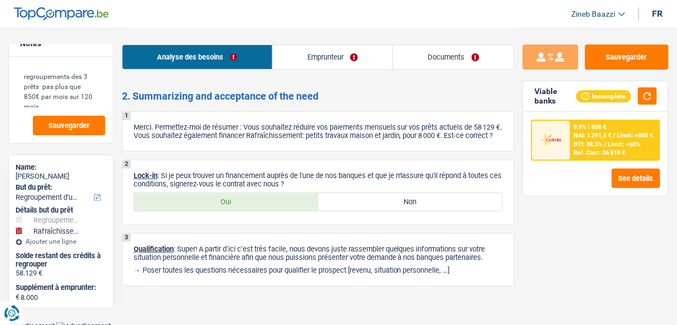
click at [305, 53] on link "Emprunteur" at bounding box center [333, 57] width 120 height 24
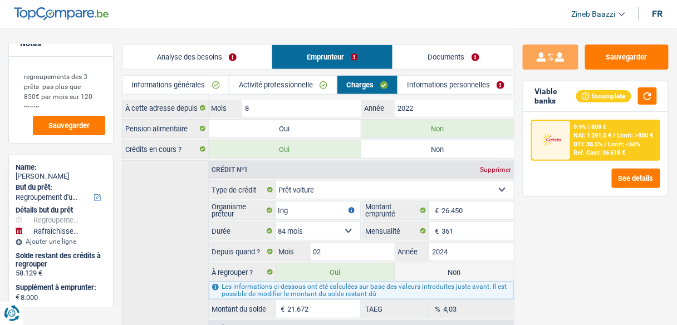
scroll to position [36, 0]
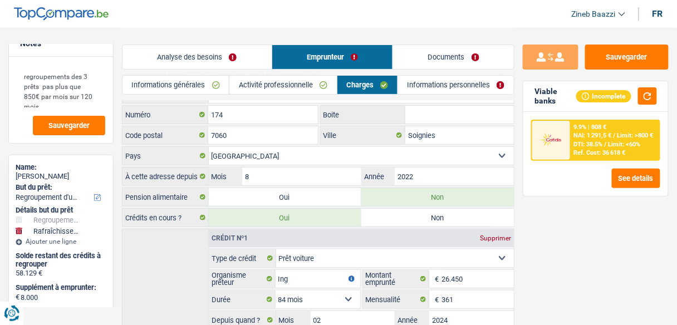
click at [189, 87] on link "Informations générales" at bounding box center [176, 85] width 106 height 18
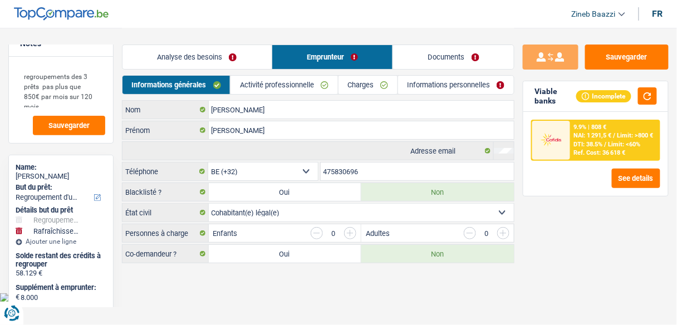
scroll to position [0, 0]
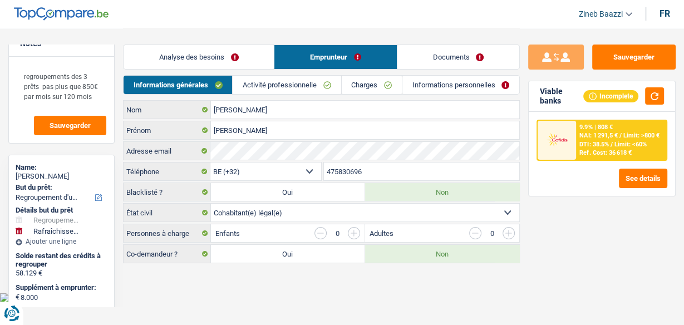
click at [292, 82] on link "Activité professionnelle" at bounding box center [287, 85] width 108 height 18
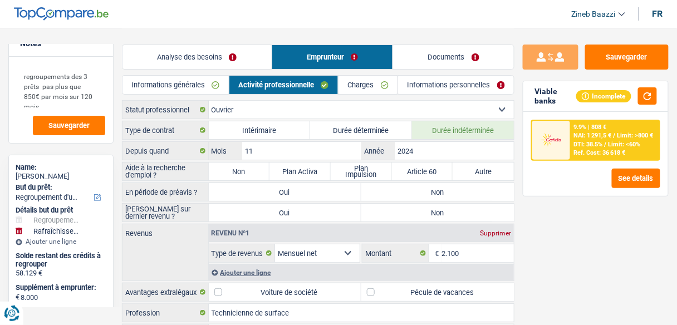
click at [246, 167] on label "Non" at bounding box center [239, 172] width 61 height 18
click at [246, 167] on input "Non" at bounding box center [239, 172] width 61 height 18
radio input "true"
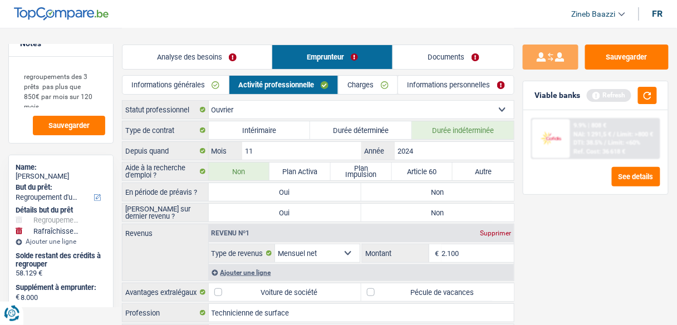
click at [454, 190] on label "Non" at bounding box center [437, 192] width 153 height 18
click at [454, 190] on input "Non" at bounding box center [437, 192] width 153 height 18
radio input "true"
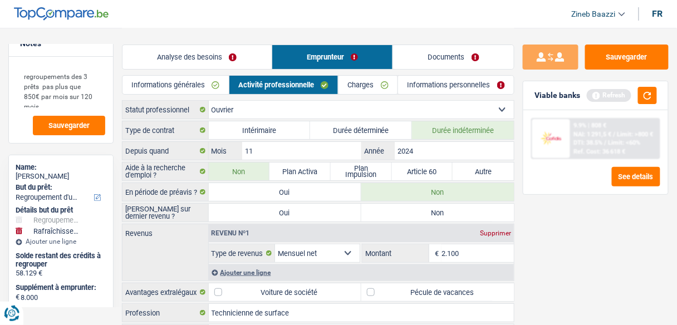
click at [449, 208] on label "Non" at bounding box center [437, 213] width 153 height 18
click at [449, 208] on input "Non" at bounding box center [437, 213] width 153 height 18
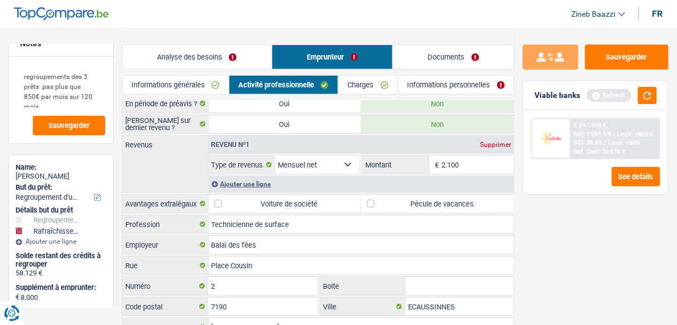
scroll to position [89, 0]
click at [657, 96] on button "button" at bounding box center [647, 95] width 19 height 17
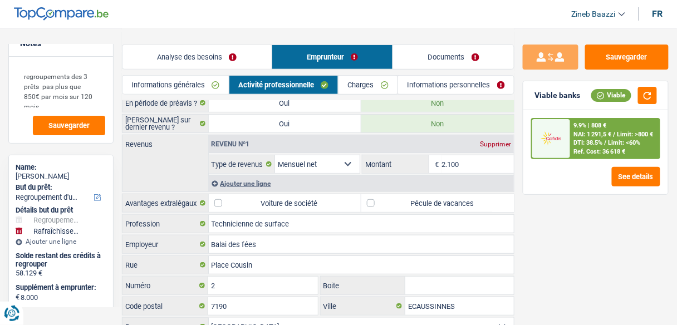
click at [576, 129] on div "9.9% | 808 € NAI: 1 291,5 € / Limit: >800 € DTI: 38.5% / Limit: <60% Ref. Cost:…" at bounding box center [615, 138] width 89 height 39
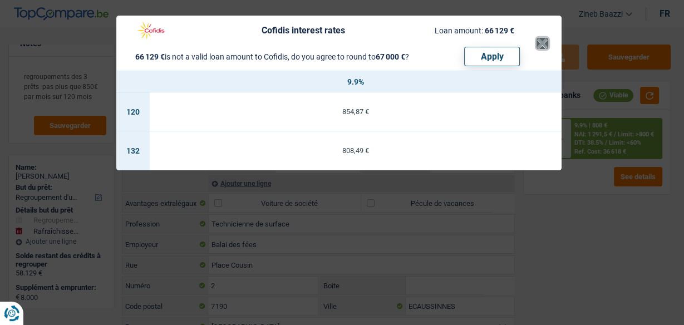
click at [544, 47] on button "×" at bounding box center [543, 43] width 12 height 11
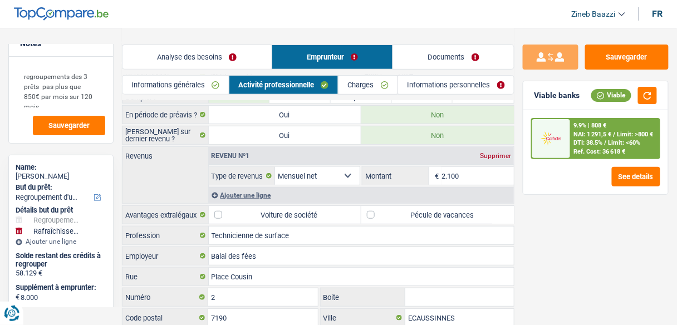
scroll to position [0, 0]
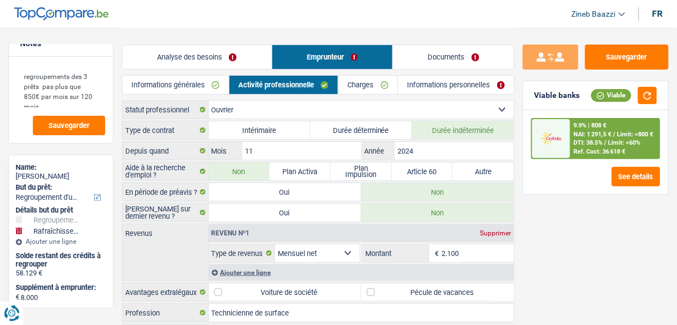
click at [364, 90] on link "Charges" at bounding box center [368, 85] width 59 height 18
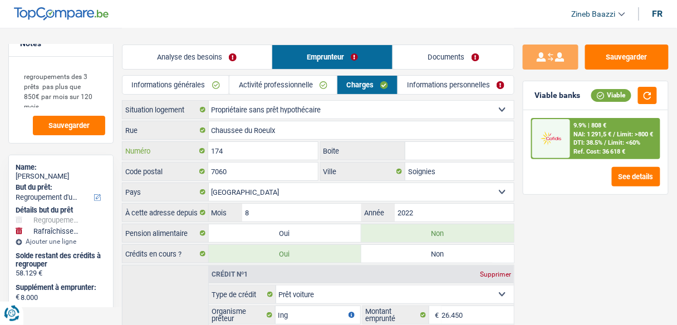
click at [271, 144] on input "174" at bounding box center [262, 151] width 109 height 18
click at [419, 89] on link "Informations personnelles" at bounding box center [456, 85] width 116 height 18
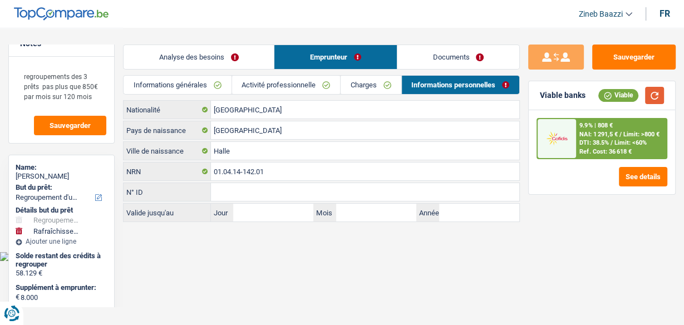
click at [658, 102] on button "button" at bounding box center [654, 95] width 19 height 17
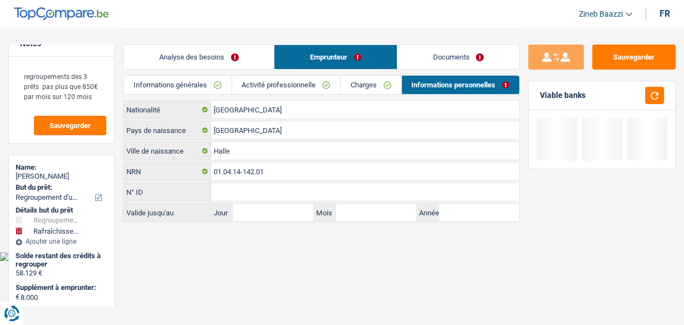
click at [477, 53] on link "Documents" at bounding box center [459, 57] width 122 height 24
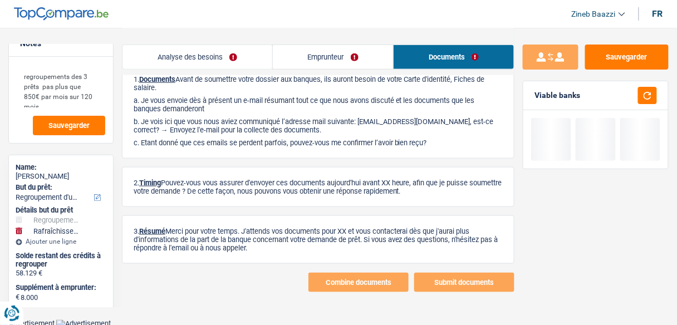
click at [198, 60] on link "Analyse des besoins" at bounding box center [198, 57] width 150 height 24
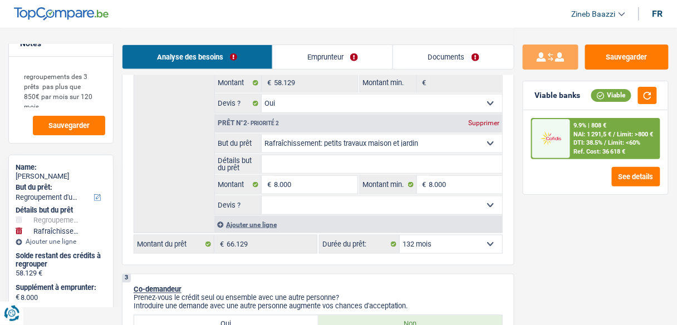
scroll to position [260, 0]
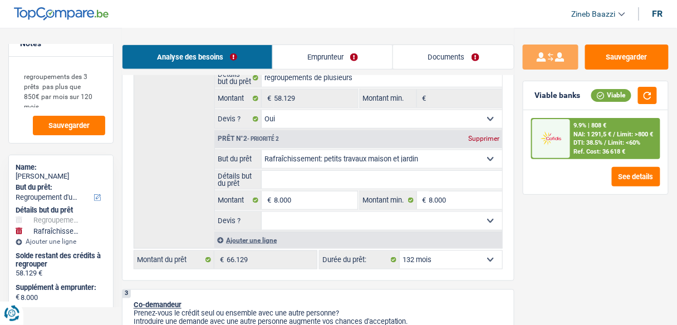
click at [310, 178] on input "Détails but du prêt" at bounding box center [382, 180] width 241 height 18
click at [316, 188] on fieldset "Confort maison: meubles, textile, peinture, électroménager, outillage non-profe…" at bounding box center [358, 190] width 287 height 81
click at [315, 183] on input "Détails but du prêt" at bounding box center [382, 180] width 241 height 18
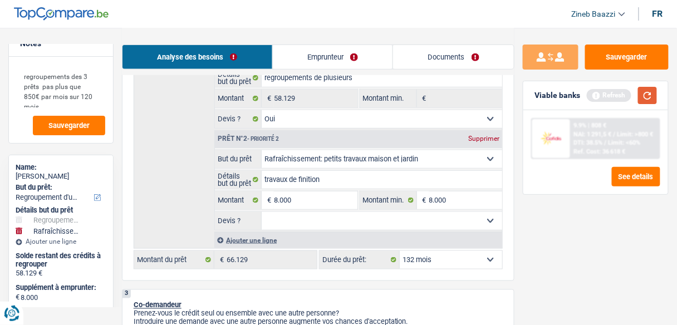
click at [651, 96] on button "button" at bounding box center [647, 95] width 19 height 17
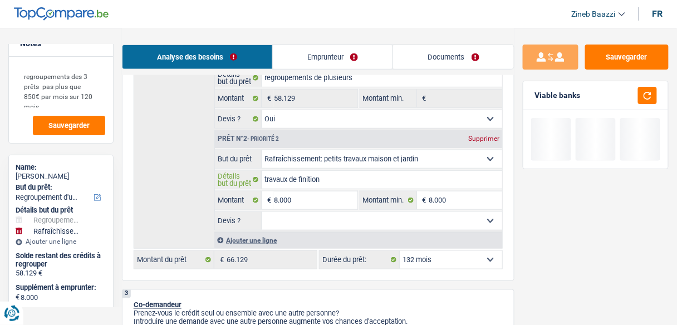
click at [352, 174] on input "travaux de finition" at bounding box center [382, 180] width 241 height 18
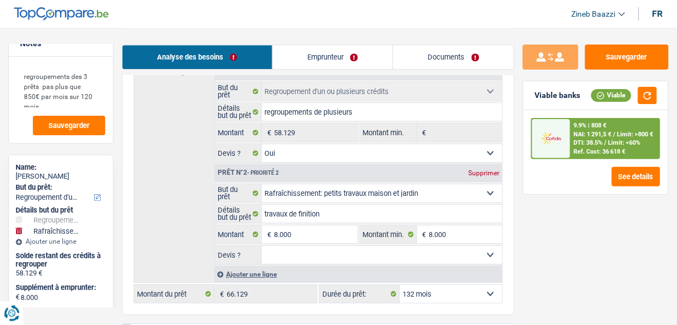
scroll to position [1727, 0]
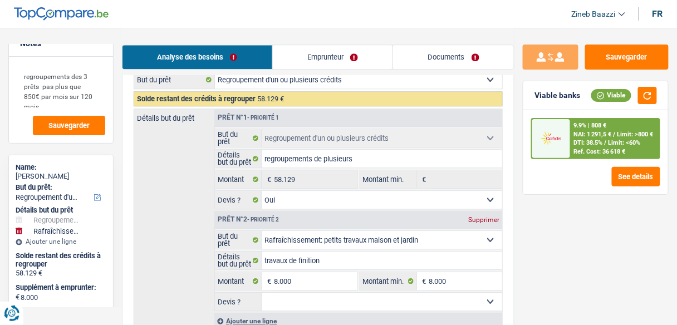
click at [436, 45] on link "Documents" at bounding box center [453, 57] width 121 height 24
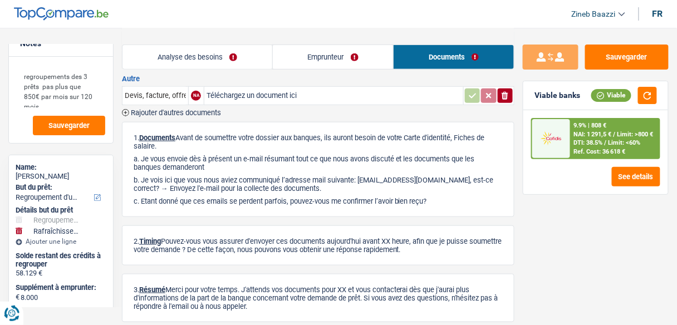
scroll to position [0, 0]
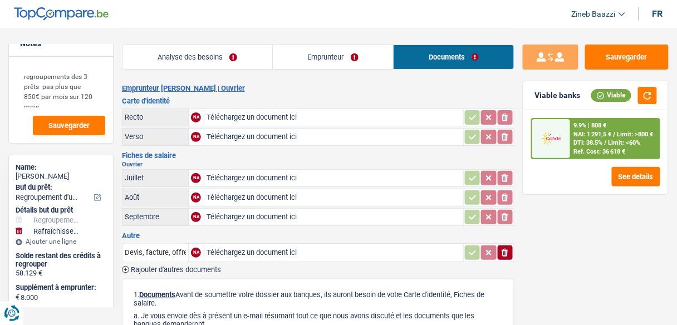
click at [295, 48] on link "Emprunteur" at bounding box center [333, 57] width 121 height 24
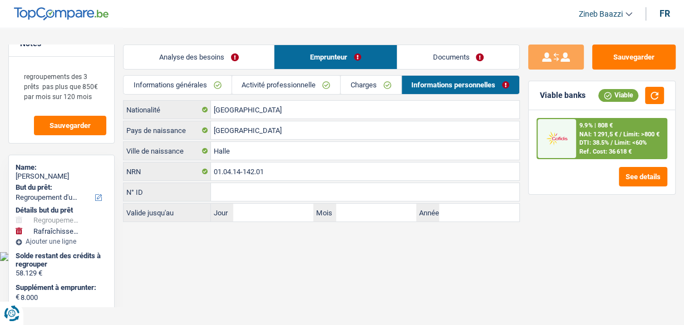
click at [251, 59] on link "Analyse des besoins" at bounding box center [199, 57] width 150 height 24
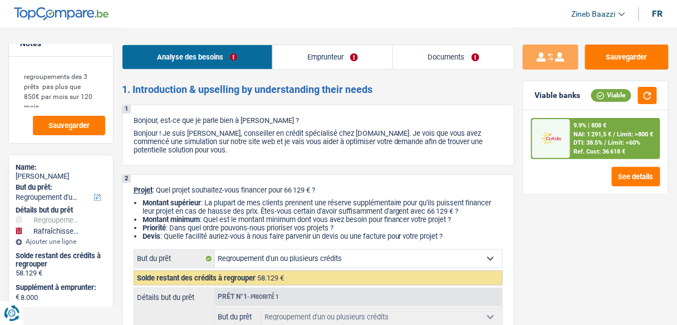
click at [438, 57] on link "Documents" at bounding box center [453, 57] width 121 height 24
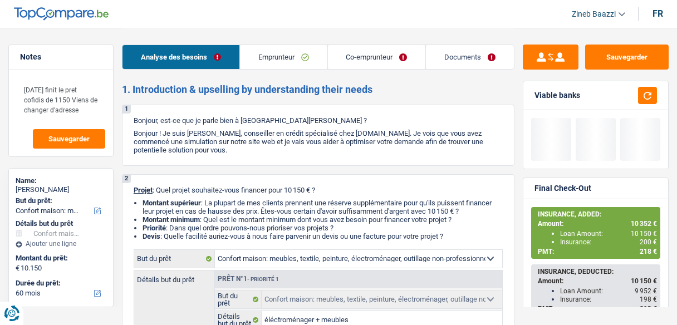
select select "household"
select select "60"
select select "household"
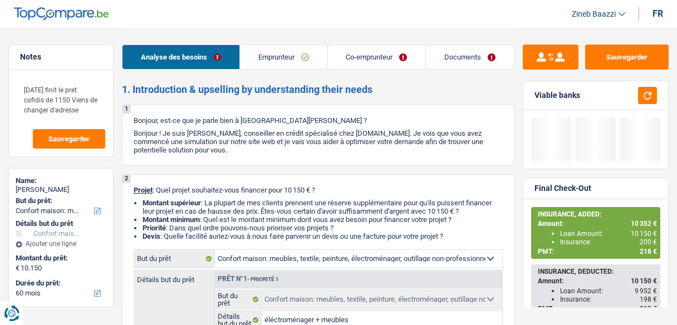
select select "false"
select select "60"
select select "publicEmployee"
select select "worker"
select select "netSalary"
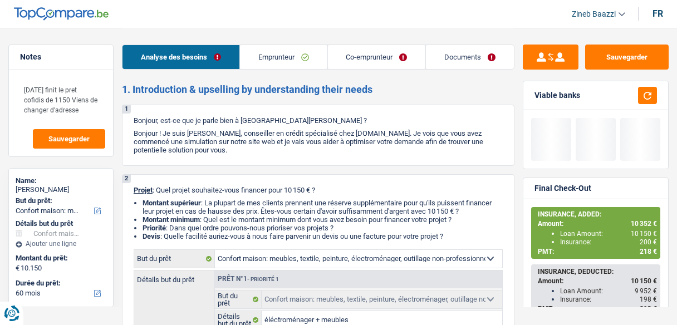
select select "mealVouchers"
select select "netSalary"
select select "rents"
select select "personalLoan"
select select "familyEvent"
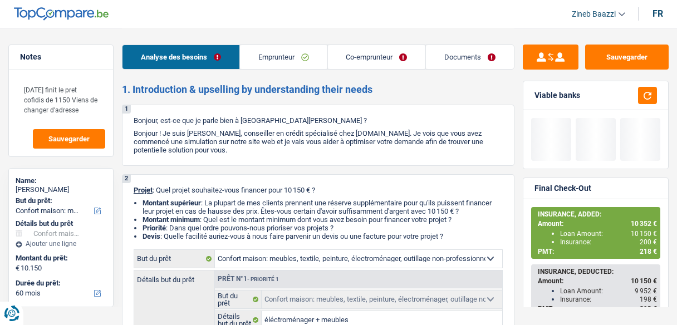
select select "36"
select select "household"
select select "false"
select select "60"
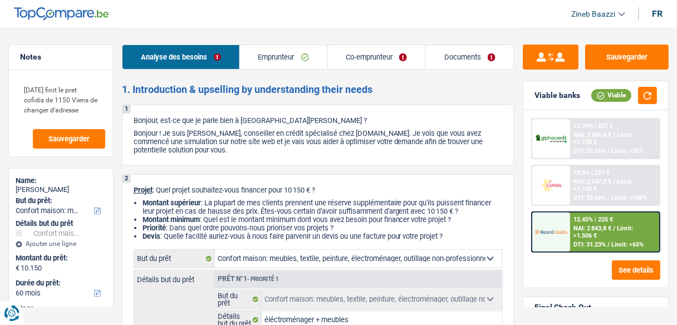
click at [453, 57] on link "Documents" at bounding box center [470, 57] width 88 height 24
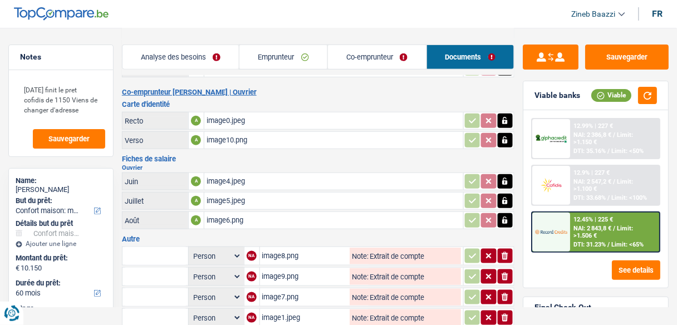
scroll to position [134, 0]
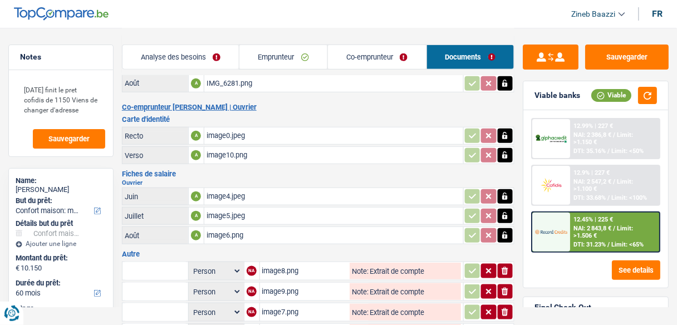
click at [223, 188] on div "image4.jpeg" at bounding box center [334, 196] width 255 height 17
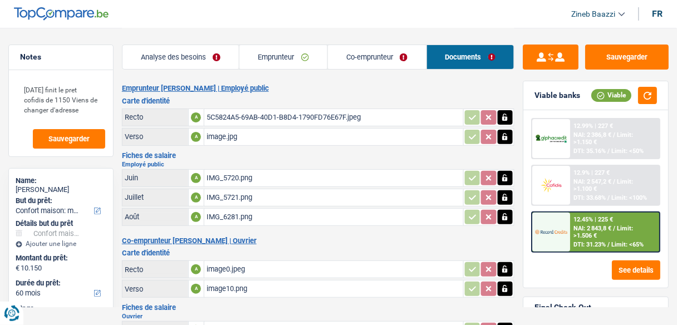
scroll to position [0, 0]
click at [223, 178] on div "IMG_5720.png" at bounding box center [334, 178] width 255 height 17
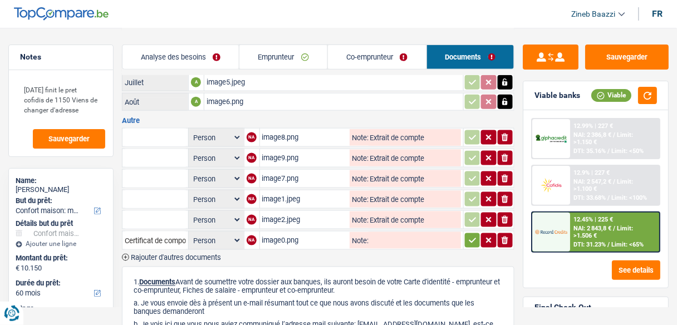
click at [308, 212] on div "image2.jpeg" at bounding box center [305, 220] width 86 height 17
click at [315, 149] on td "image9.png Note: Extrait de compte" at bounding box center [362, 158] width 204 height 19
click at [317, 150] on div "image9.png" at bounding box center [305, 158] width 86 height 17
click at [213, 53] on link "Analyse des besoins" at bounding box center [181, 57] width 117 height 24
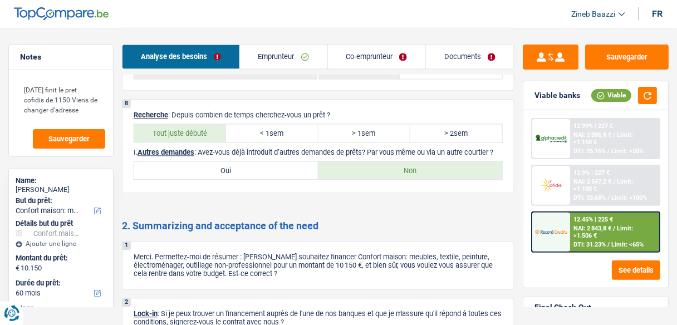
scroll to position [1359, 0]
